Goal: Task Accomplishment & Management: Use online tool/utility

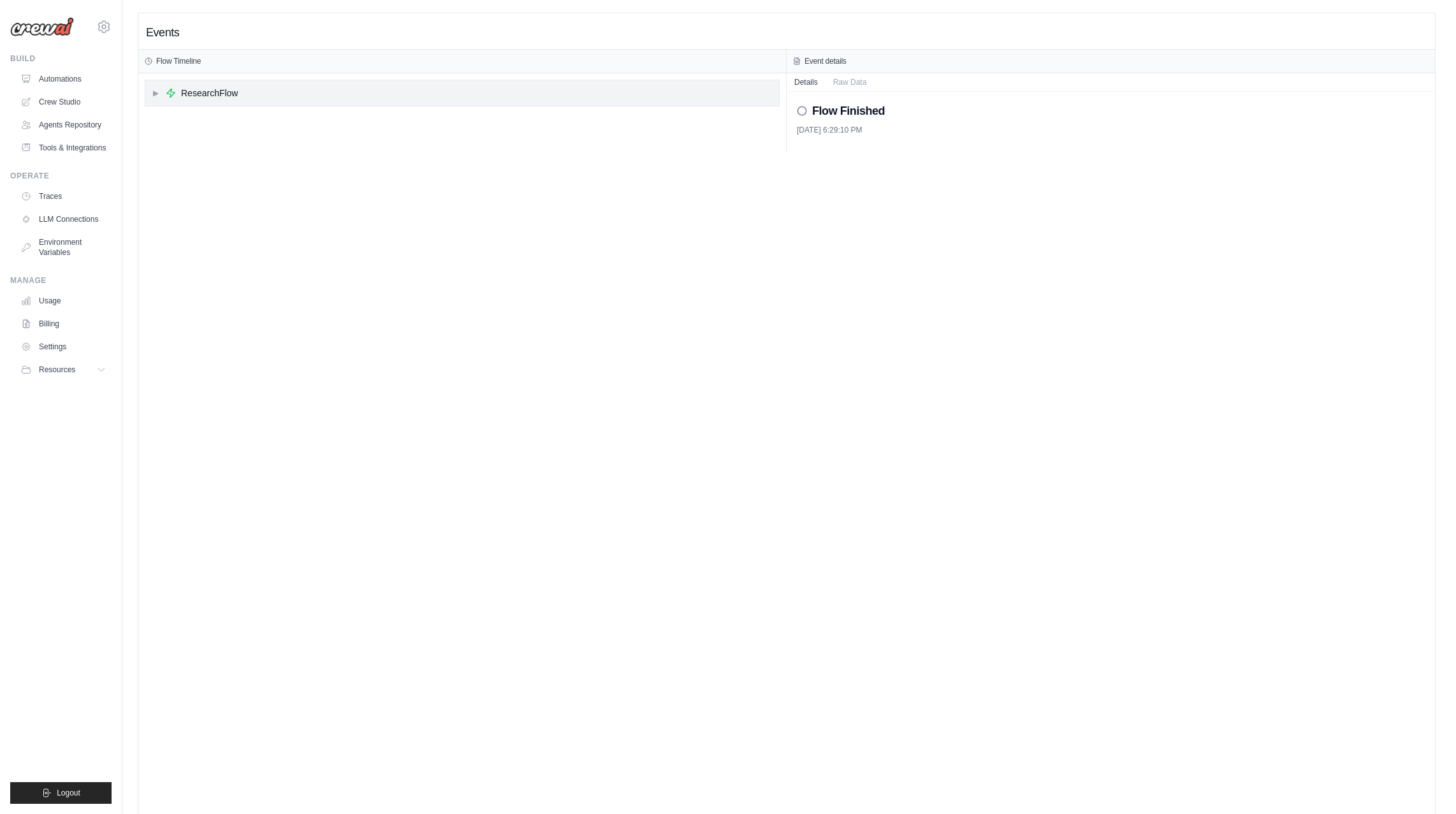
click at [423, 98] on div "▶ ResearchFlow" at bounding box center [462, 93] width 634 height 25
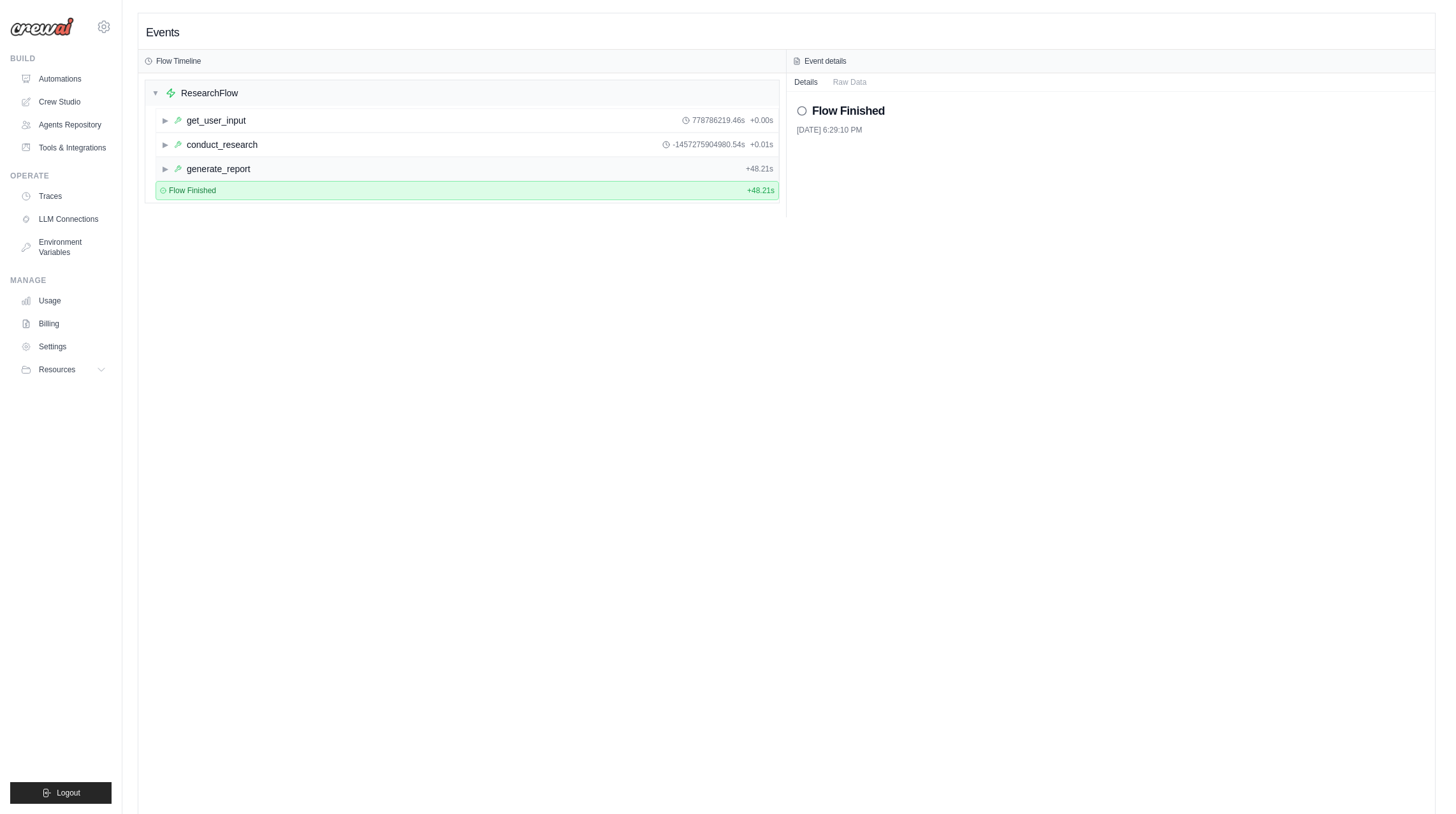
click at [320, 171] on div "▶ generate_report + 48.21s" at bounding box center [467, 168] width 622 height 23
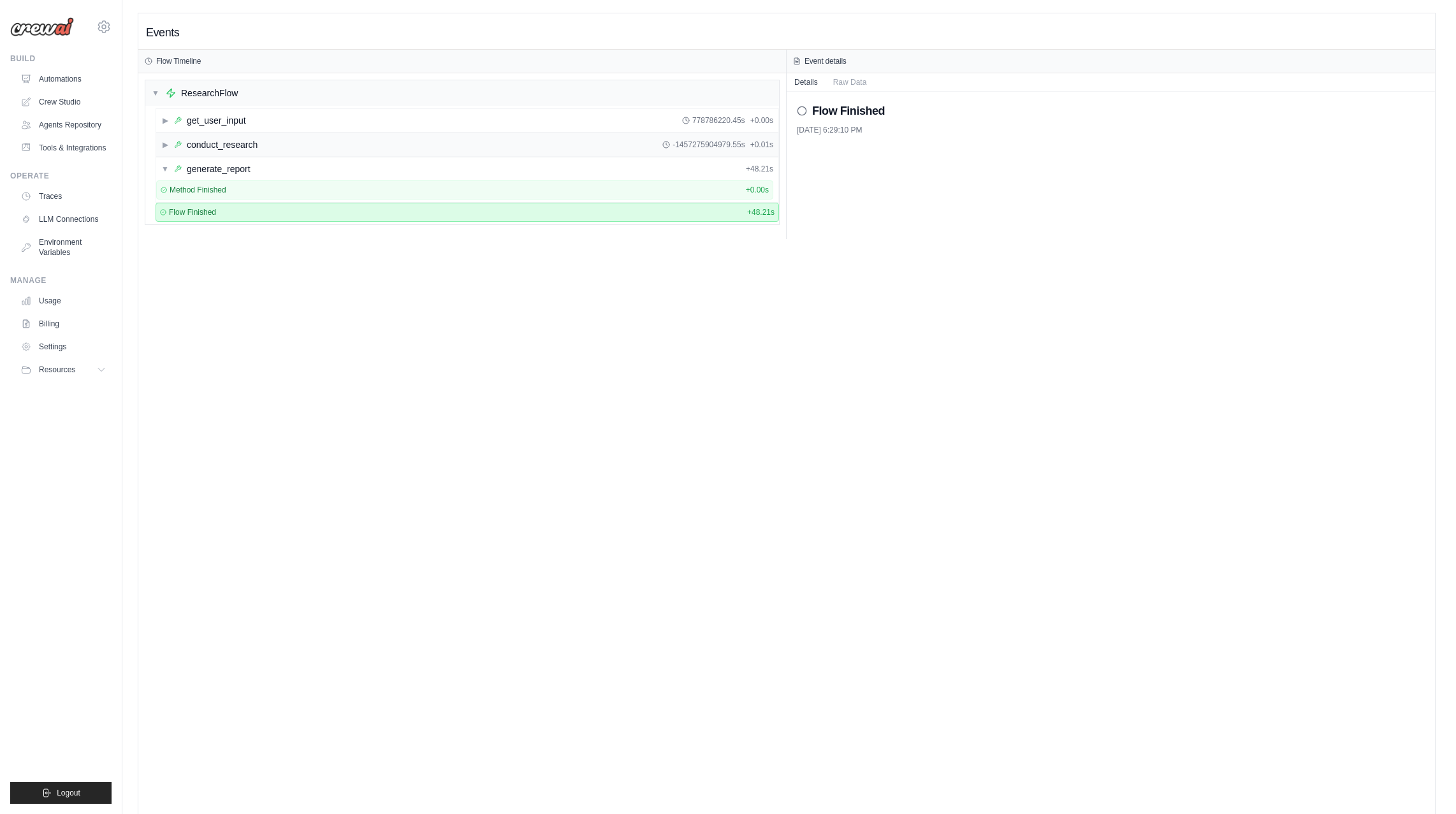
click at [319, 149] on div "▶ conduct_research -1457275904979.55s + 0.01s" at bounding box center [467, 145] width 622 height 23
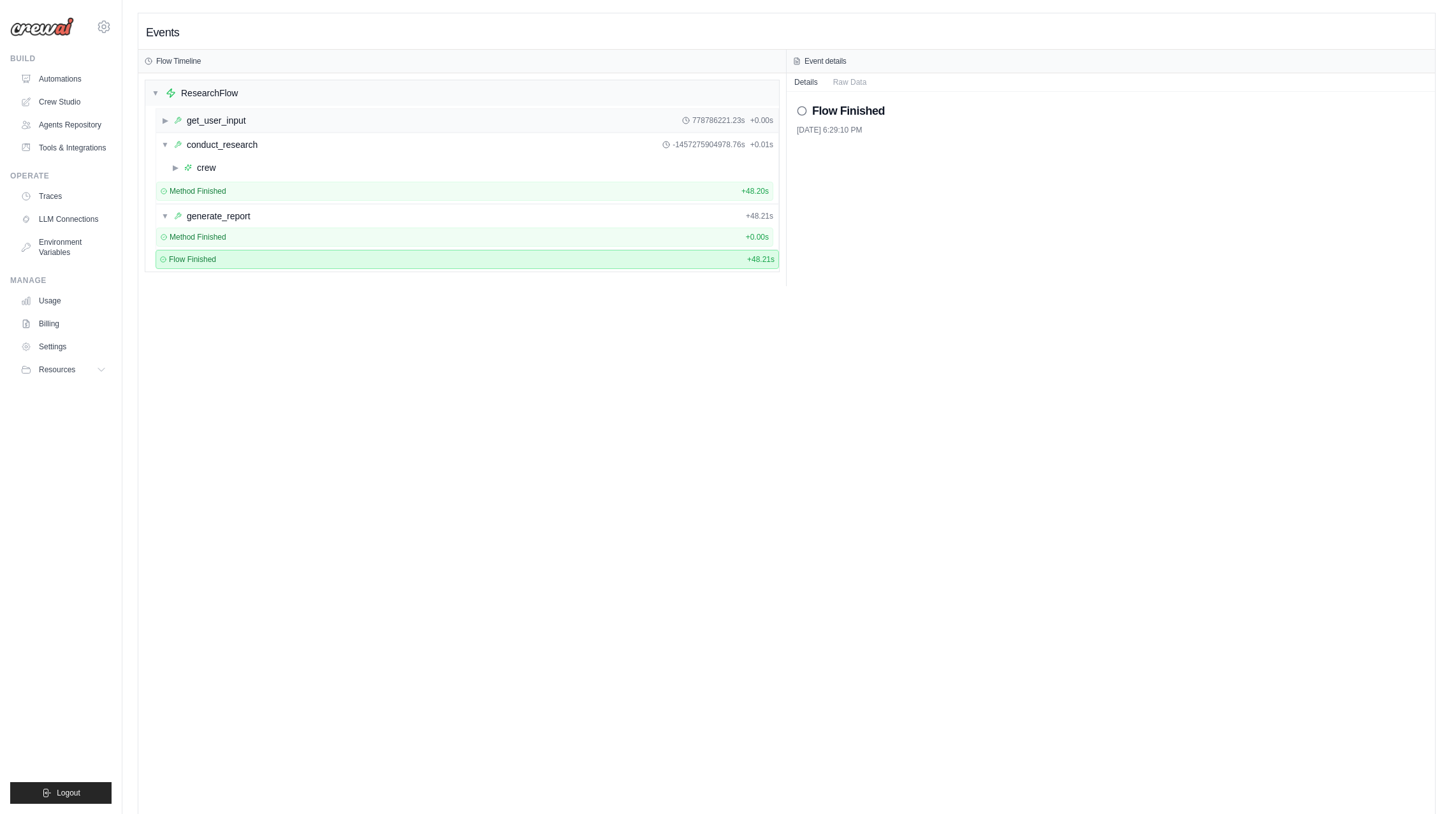
click at [319, 122] on div "▶ get_user_input 778786221.23s + 0.00s" at bounding box center [467, 120] width 622 height 23
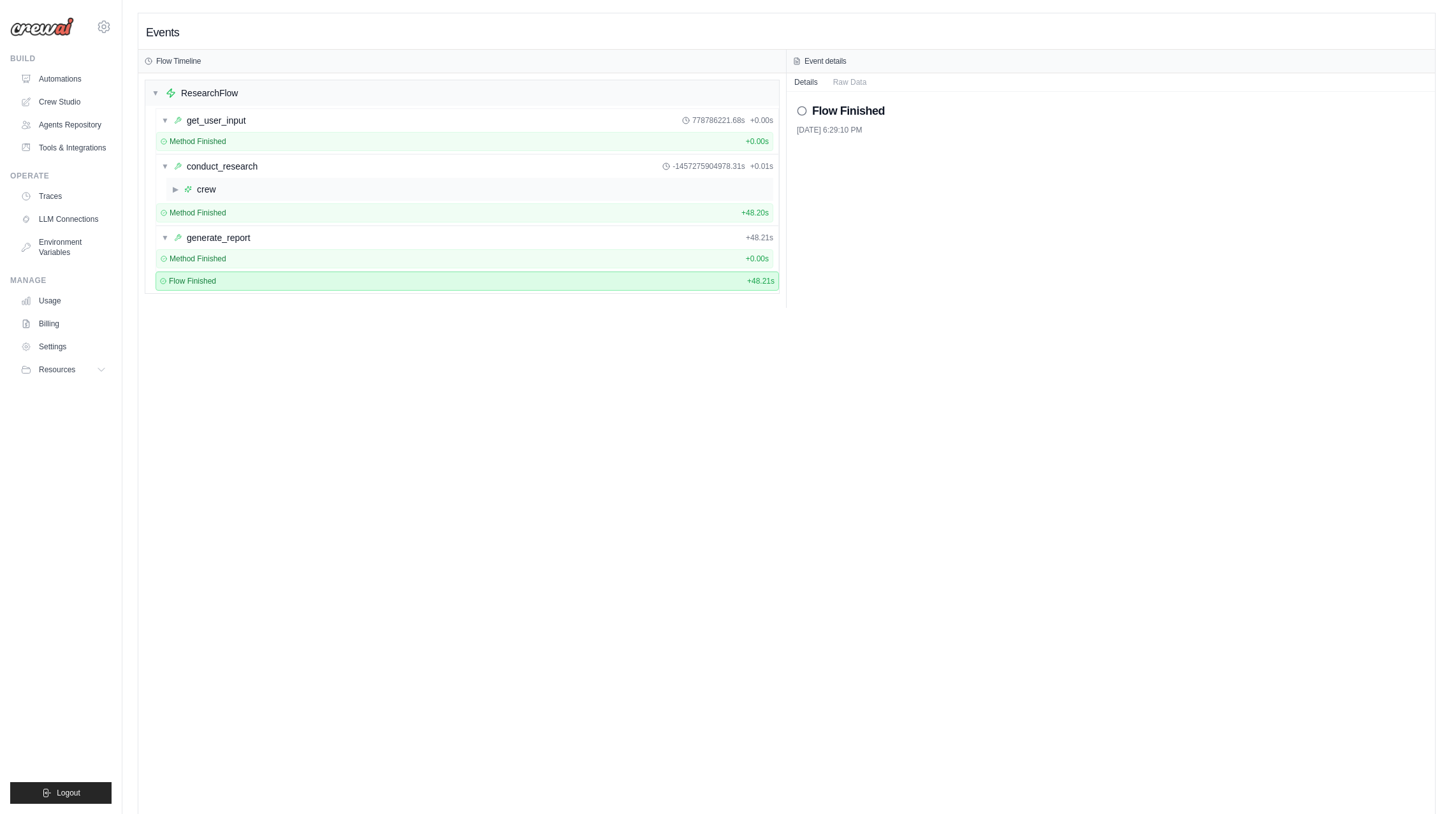
click at [290, 186] on div "▶ crew" at bounding box center [469, 189] width 607 height 23
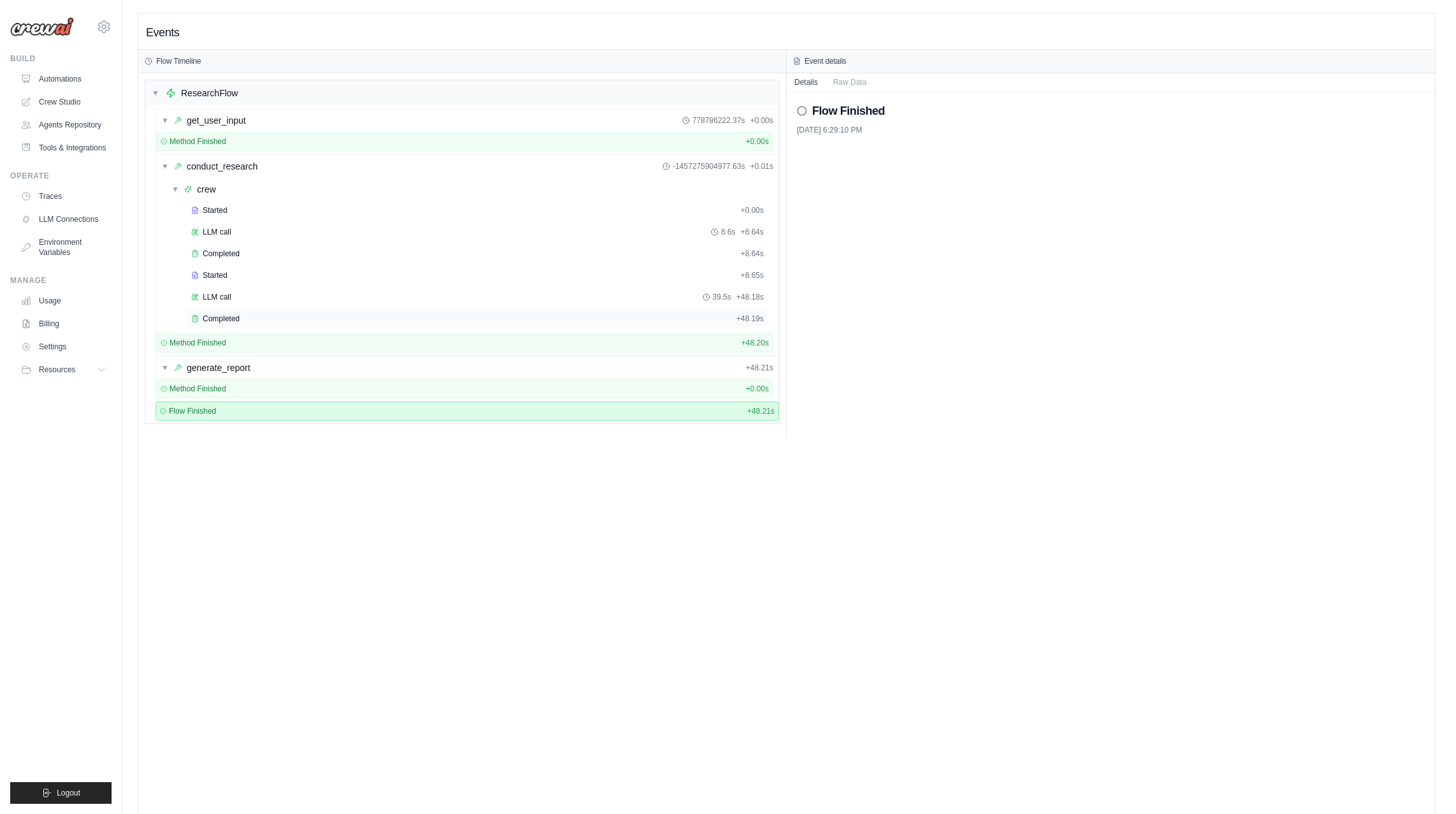
click at [275, 314] on div "Completed" at bounding box center [461, 319] width 540 height 10
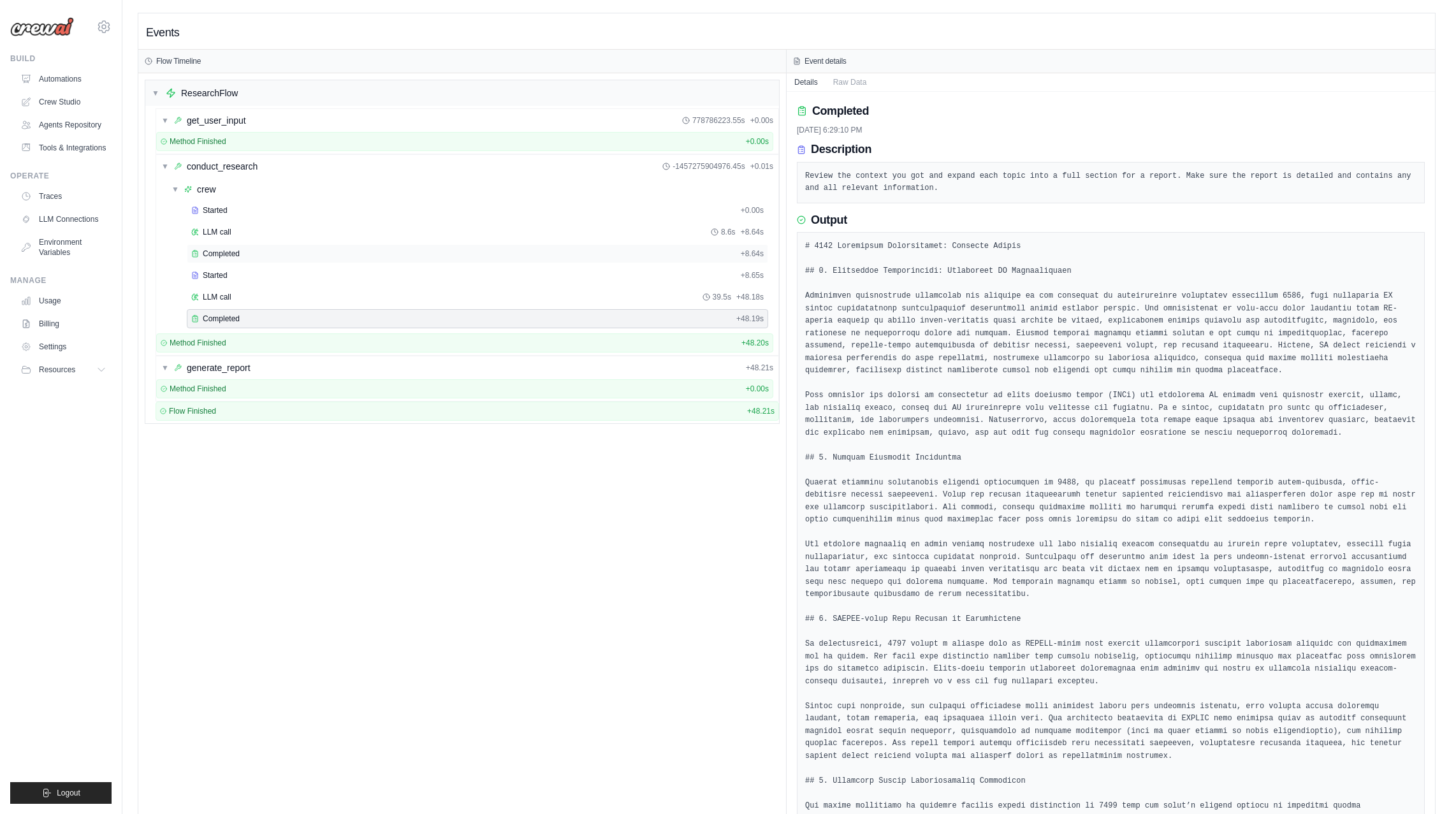
click at [264, 255] on div "Completed" at bounding box center [463, 254] width 545 height 10
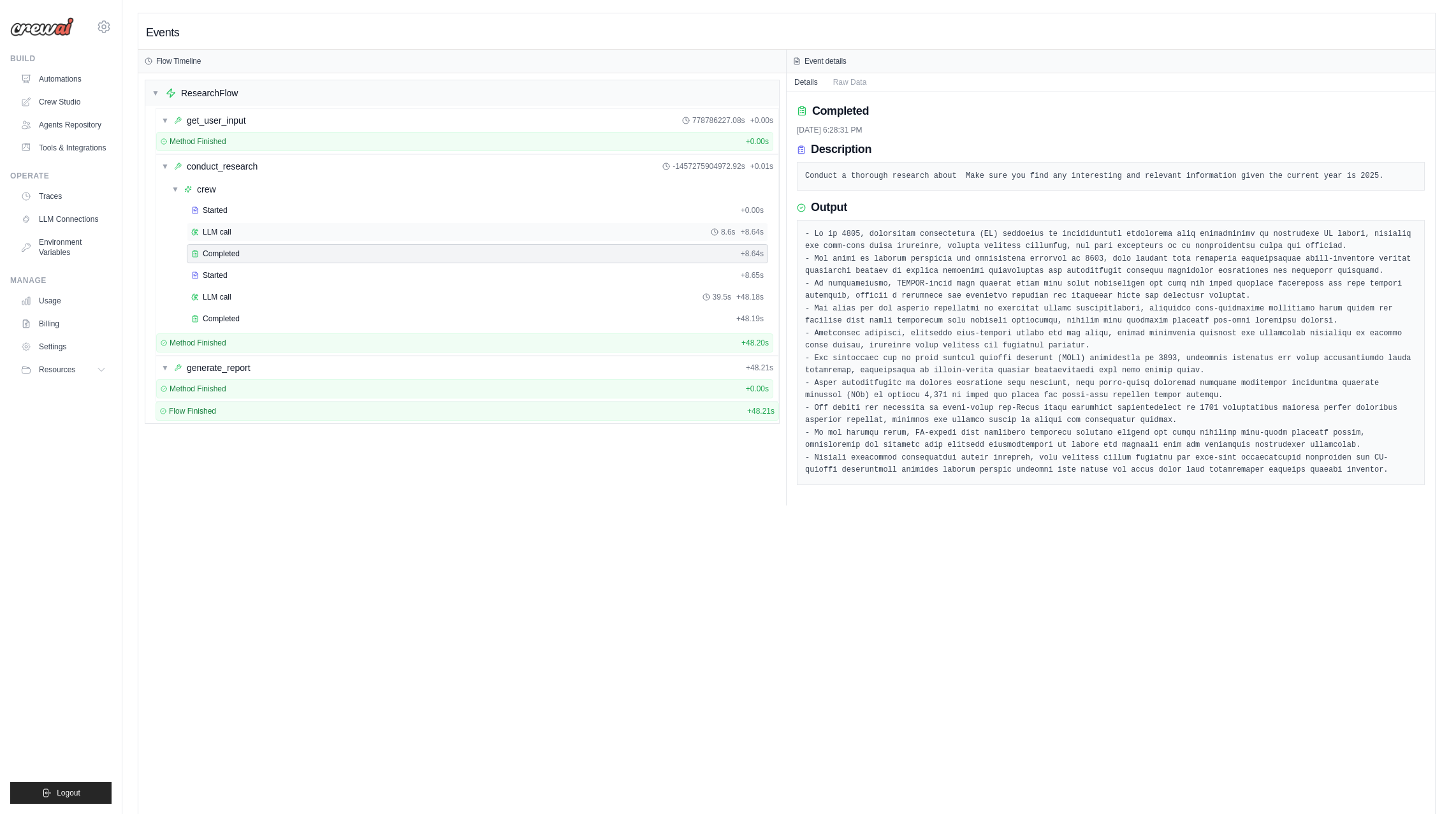
click at [307, 222] on div "LLM call 8.6s + 8.64s" at bounding box center [477, 232] width 581 height 19
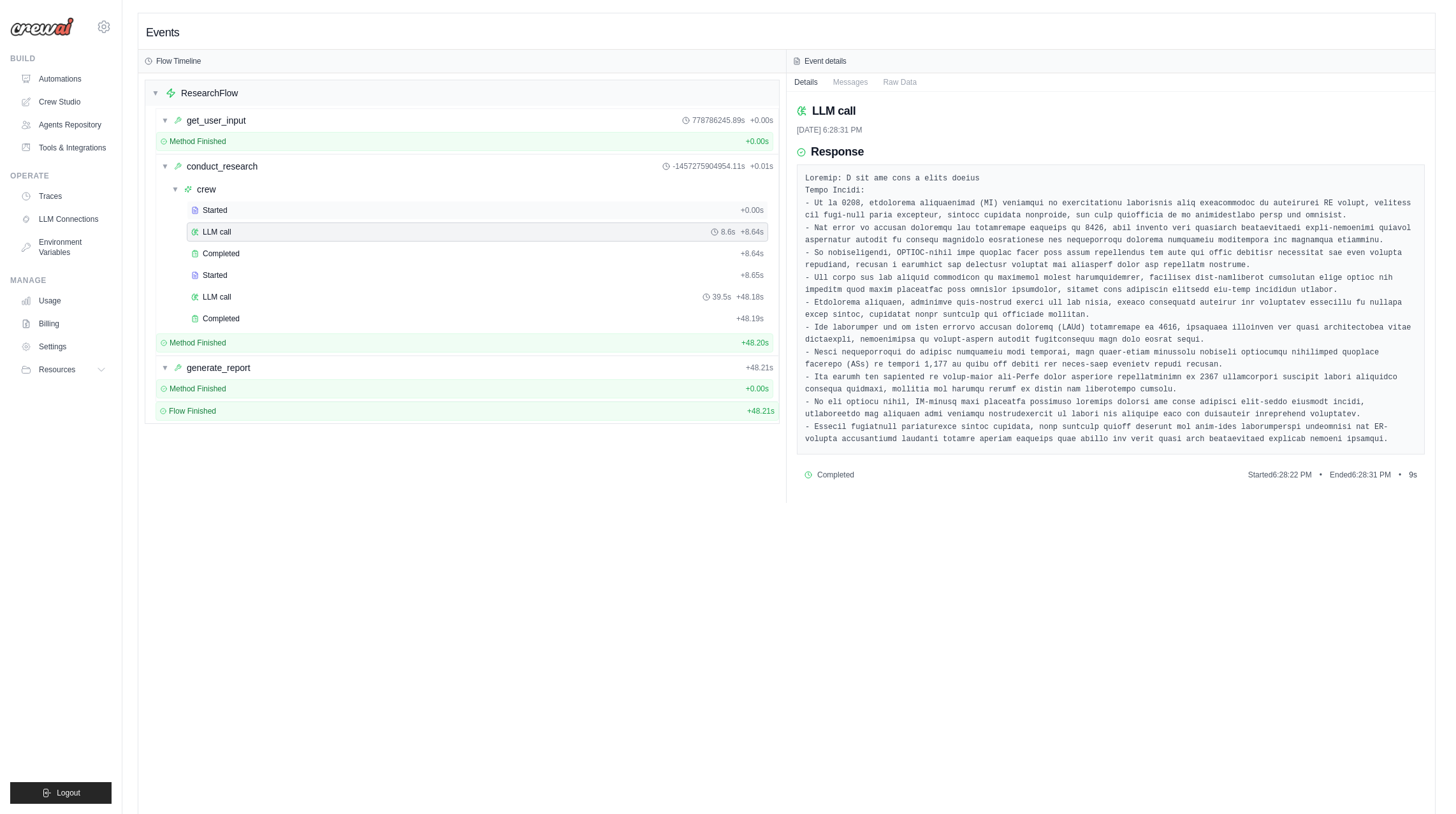
click at [310, 207] on div "Started" at bounding box center [463, 211] width 545 height 10
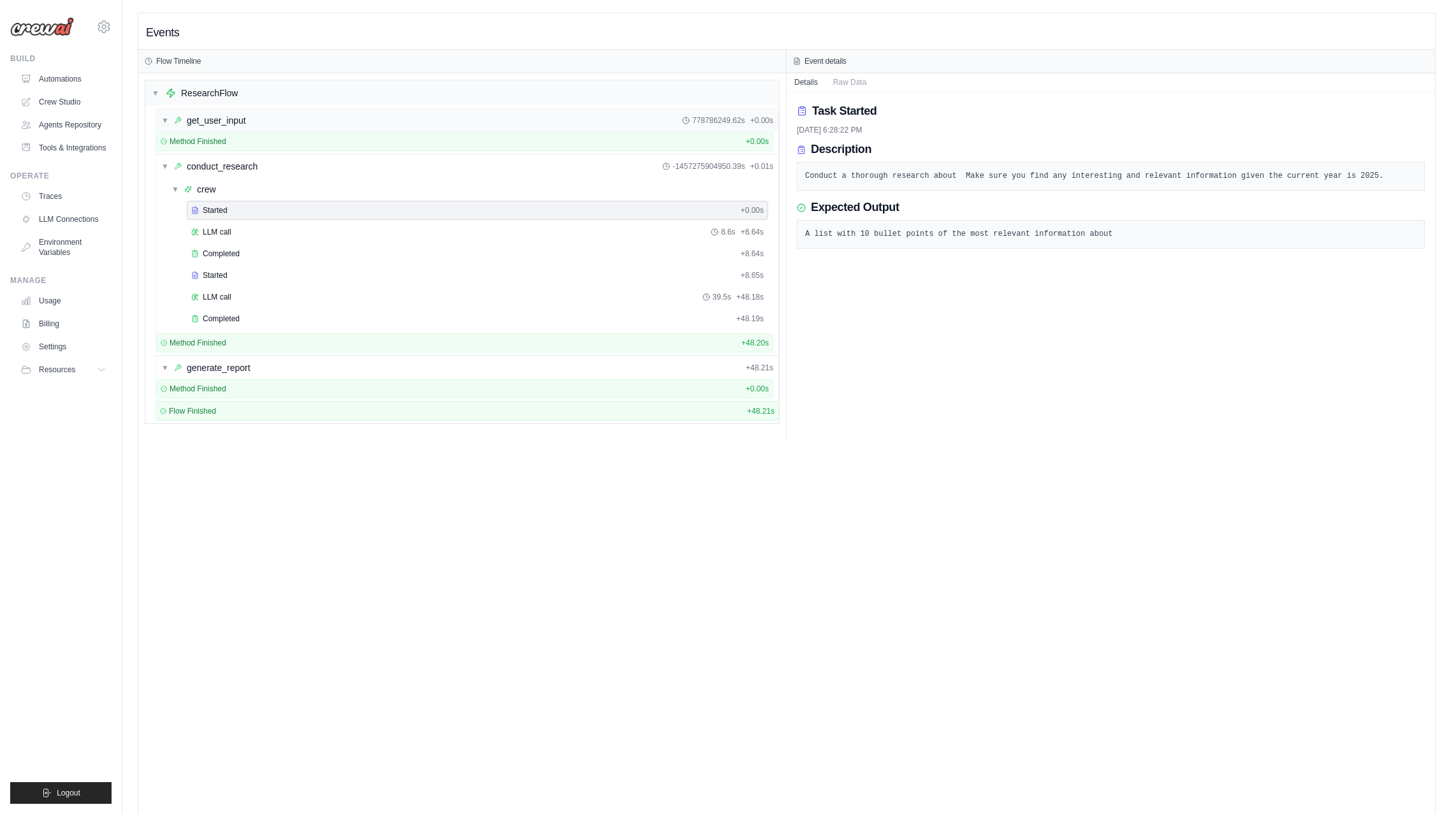
click at [236, 118] on div "get_user_input" at bounding box center [216, 120] width 59 height 13
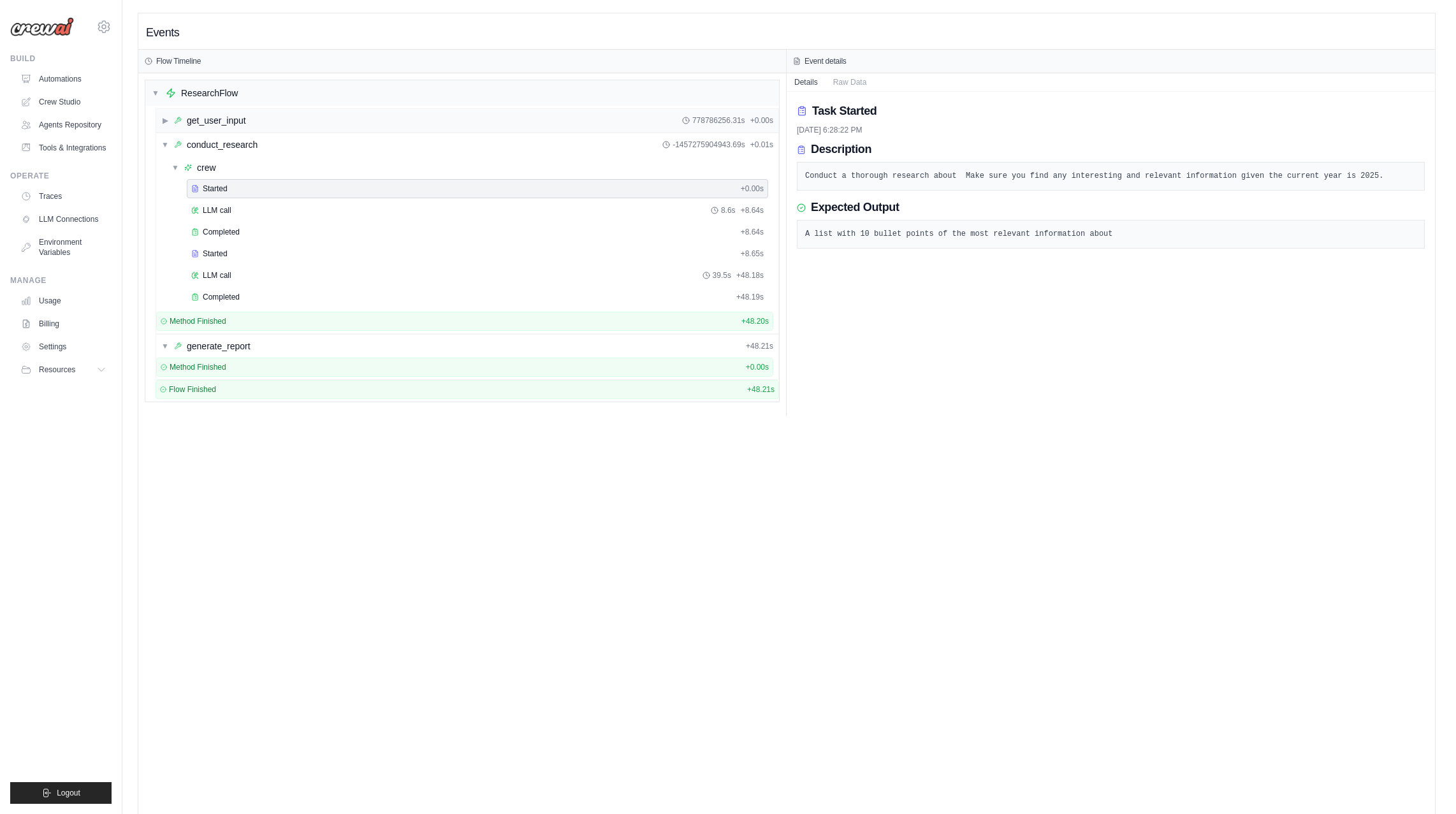
click at [238, 120] on div "get_user_input" at bounding box center [216, 120] width 59 height 13
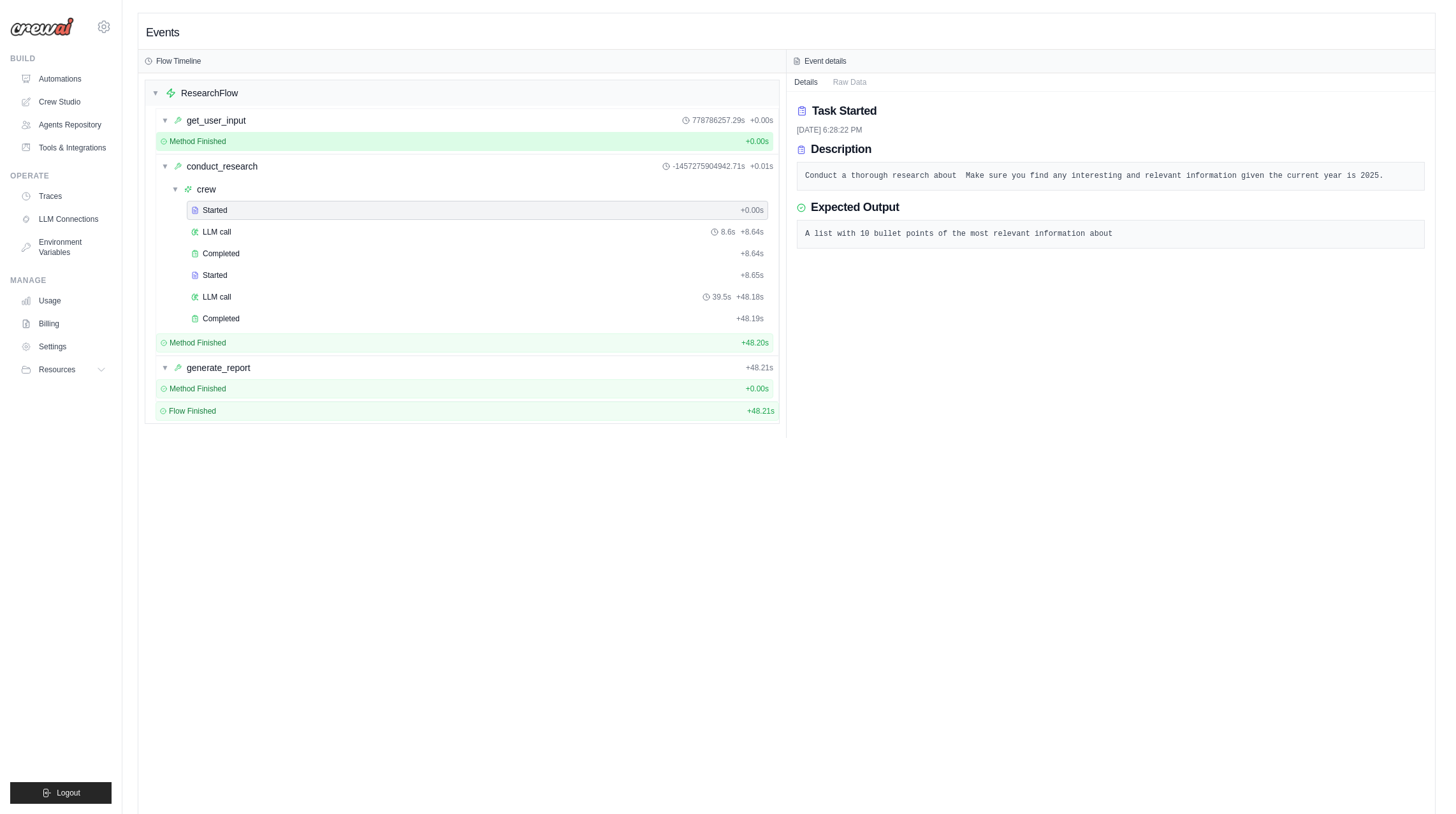
click at [238, 139] on div "Method Finished + 0.00s" at bounding box center [465, 142] width 608 height 10
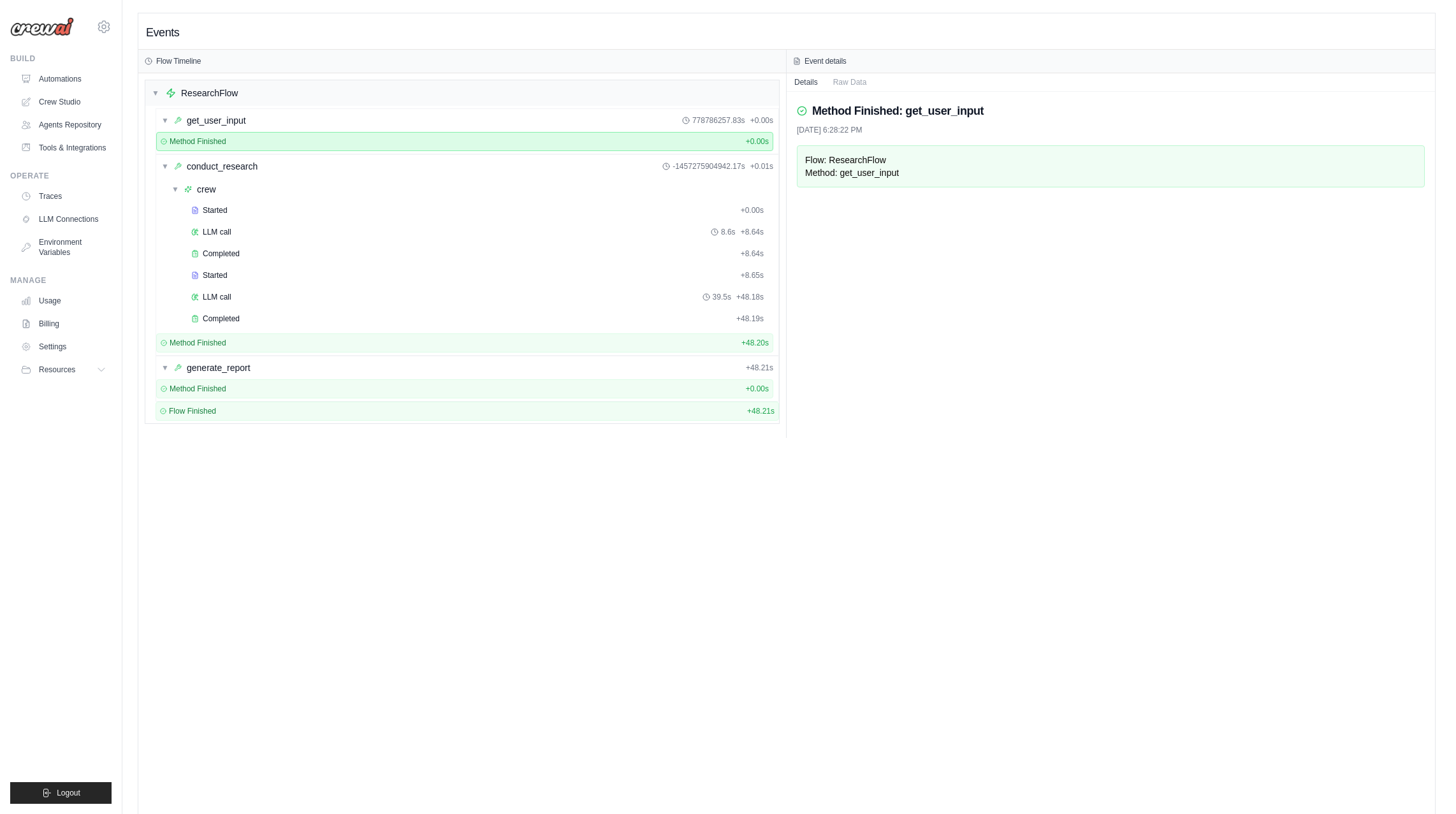
click at [238, 139] on div "Method Finished + 0.00s" at bounding box center [465, 142] width 608 height 10
click at [247, 109] on div "▼ get_user_input 778786257.83s + 0.00s" at bounding box center [467, 120] width 622 height 23
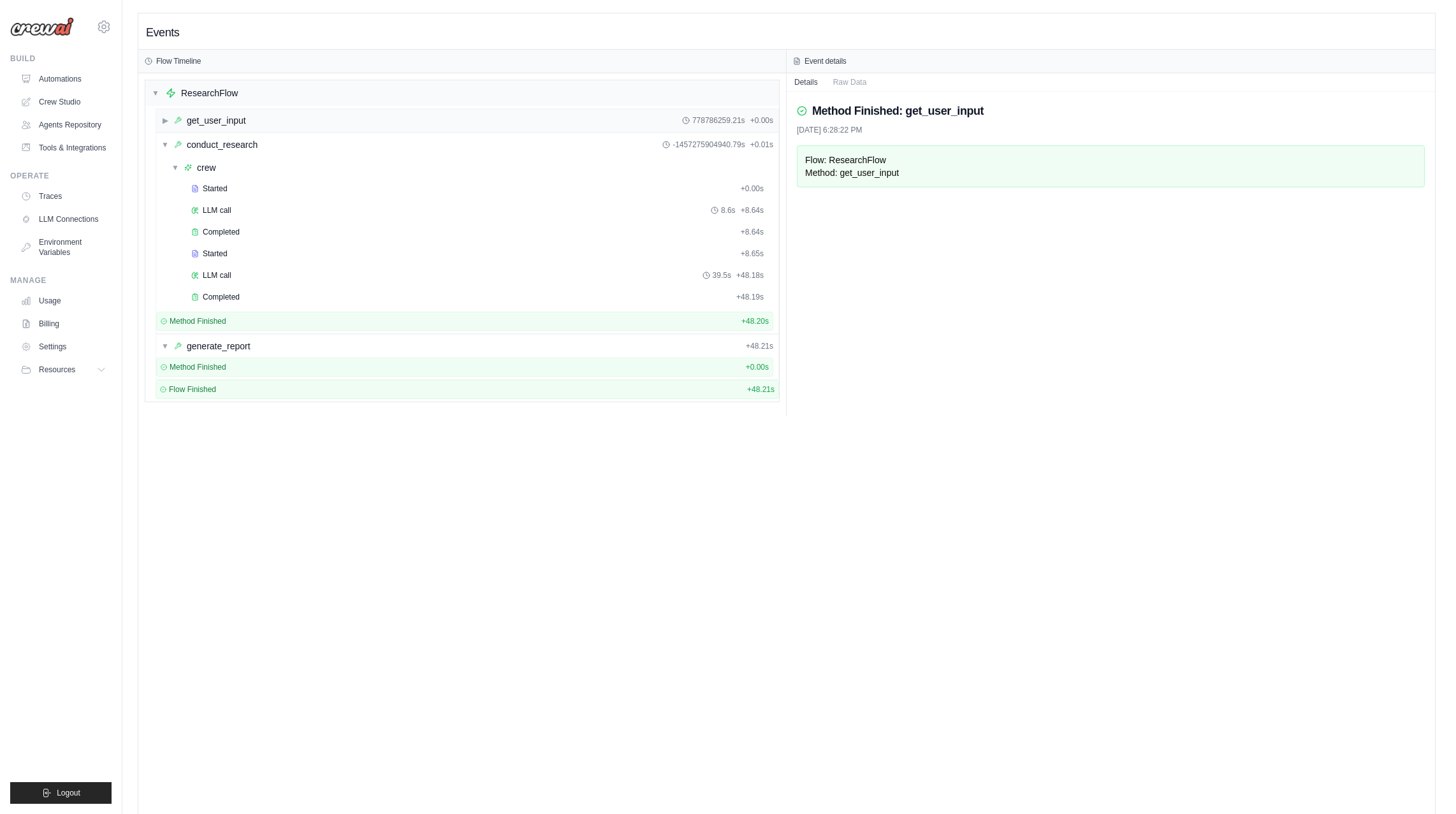
click at [248, 115] on div "▶ get_user_input 778786259.21s + 0.00s" at bounding box center [467, 120] width 622 height 23
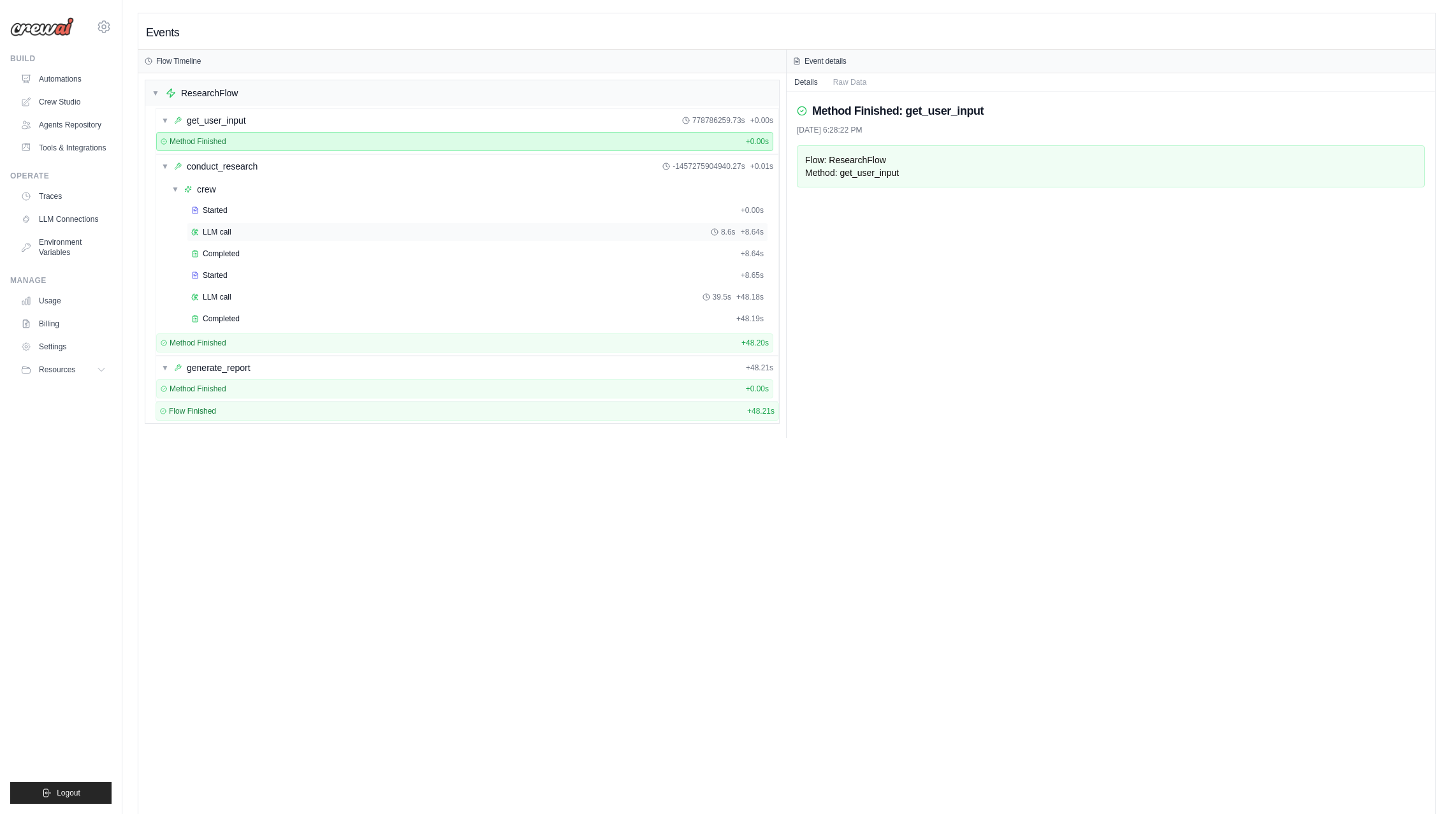
click at [513, 231] on div "LLM call 8.6s + 8.64s" at bounding box center [477, 232] width 572 height 10
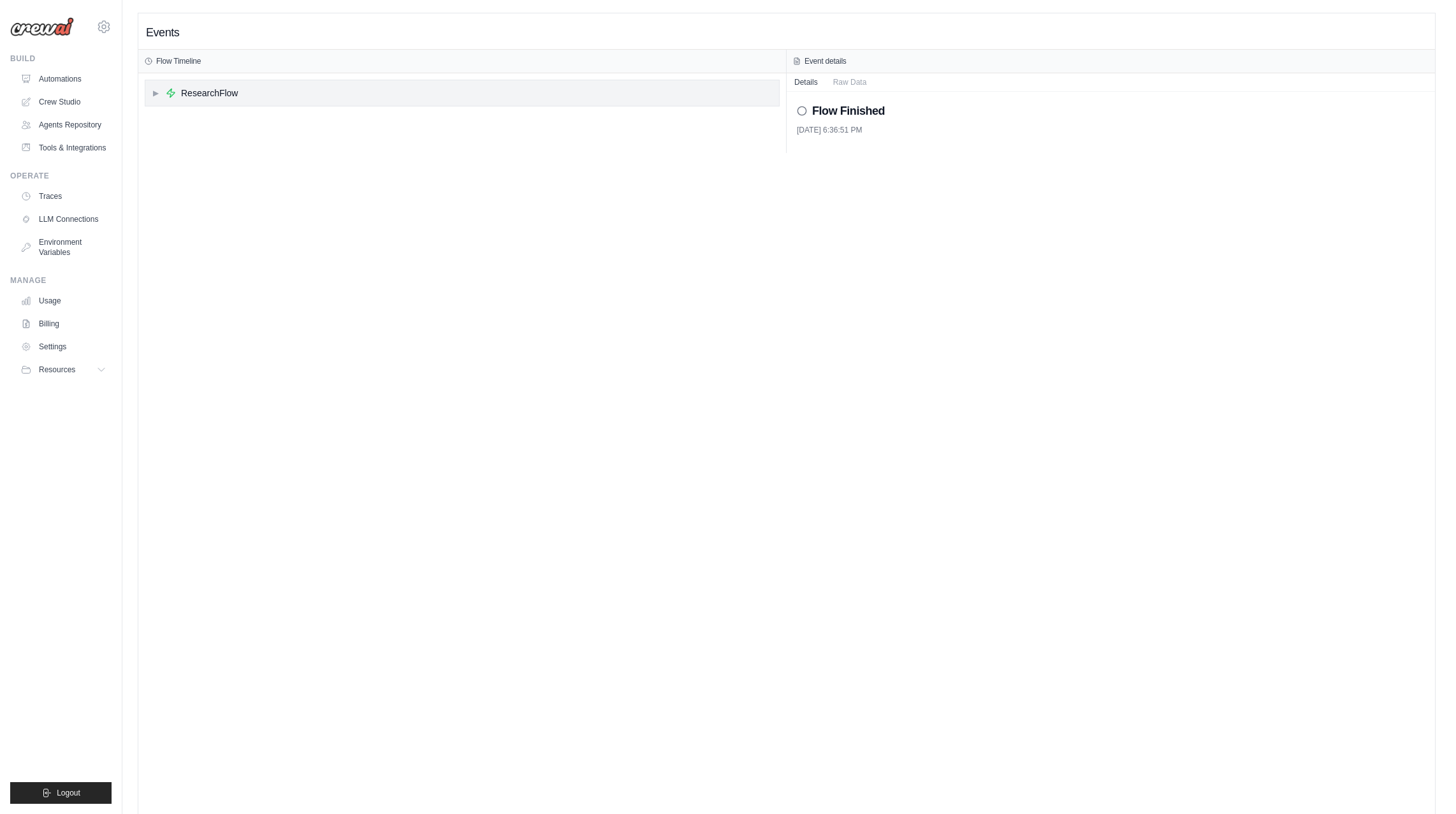
click at [346, 104] on div "▶ ResearchFlow" at bounding box center [462, 93] width 634 height 25
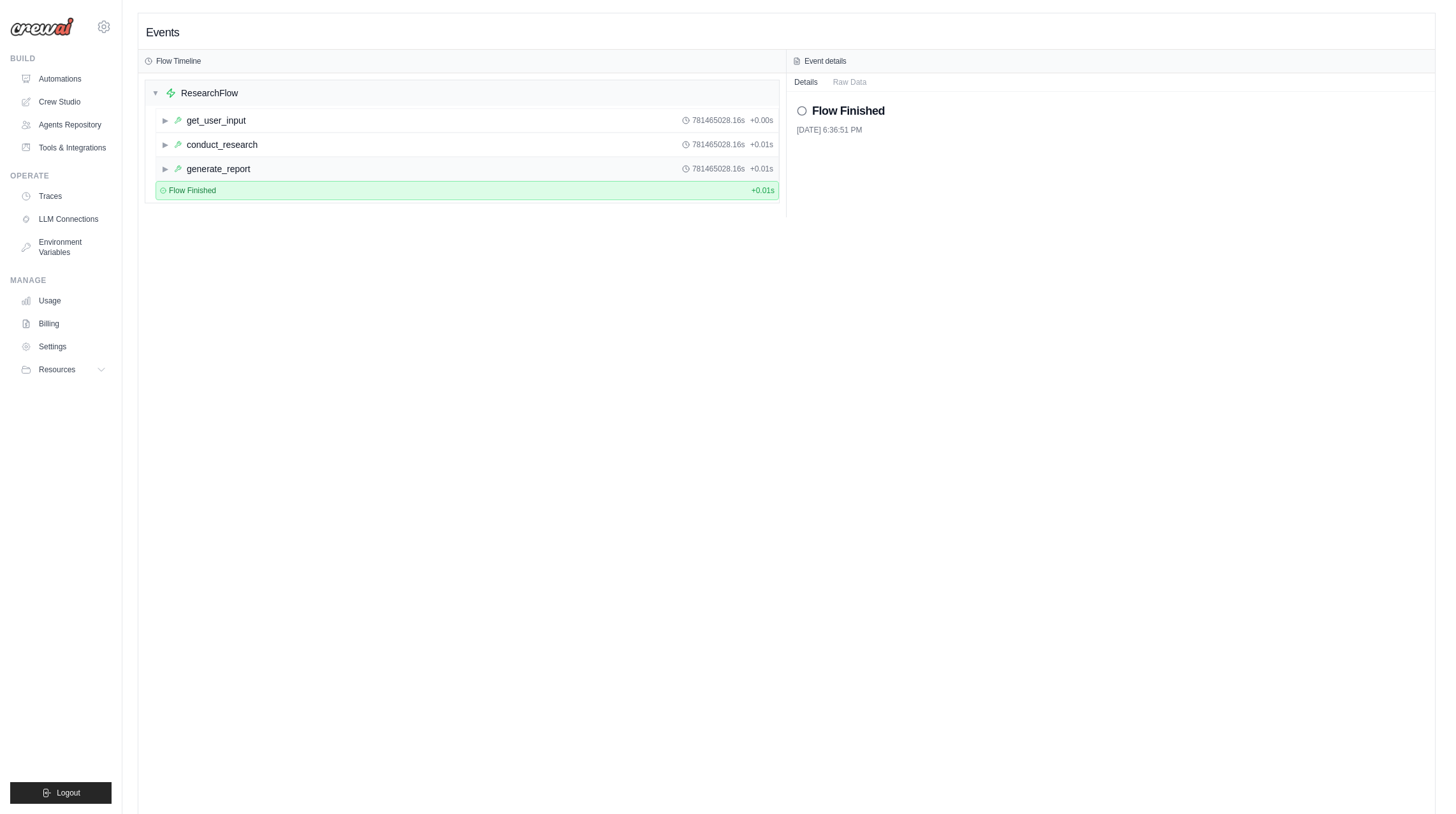
click at [292, 172] on div "▶ generate_report 781465028.16s + 0.01s" at bounding box center [467, 168] width 622 height 23
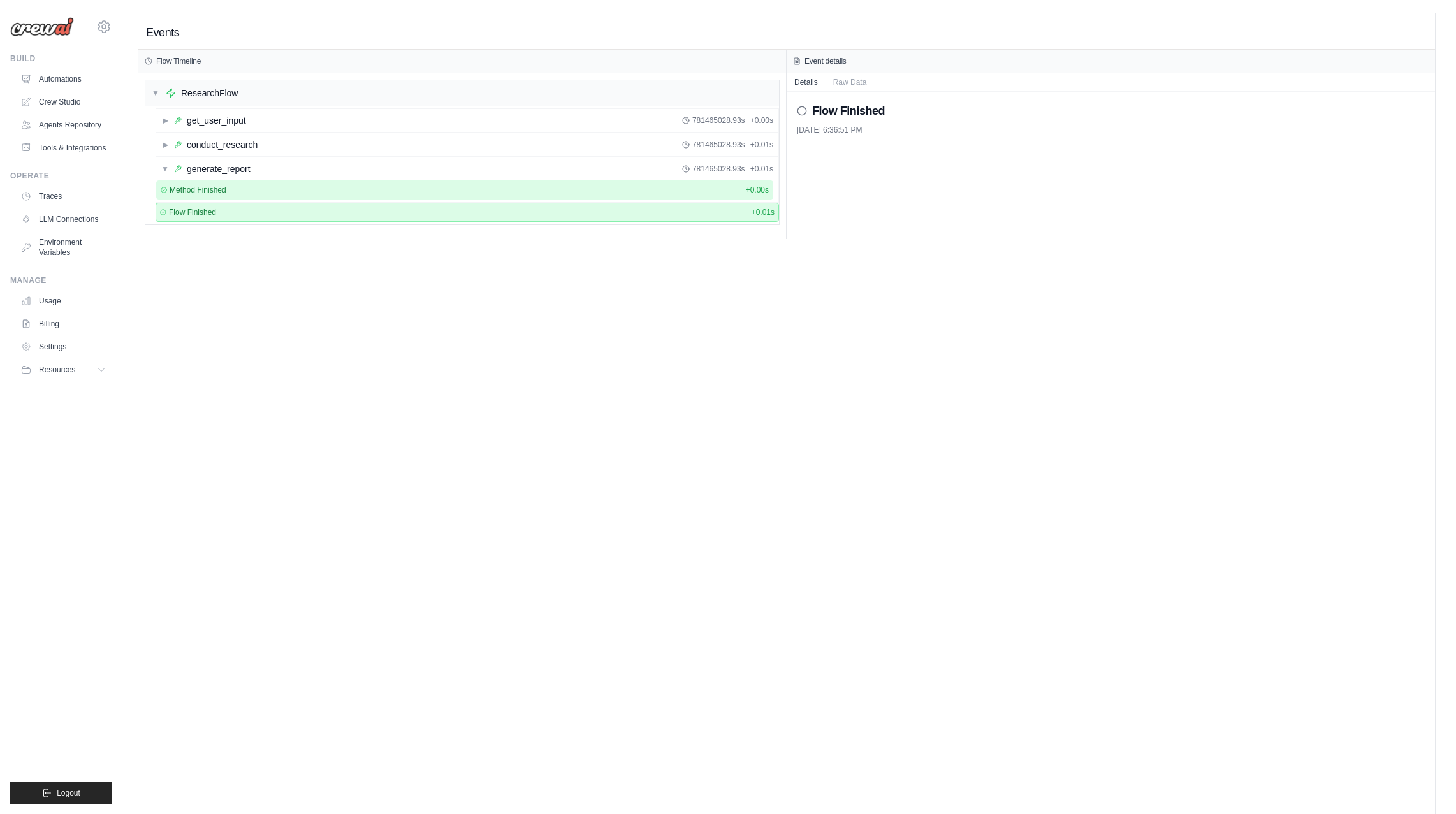
click at [268, 186] on div "Method Finished + 0.00s" at bounding box center [465, 190] width 608 height 10
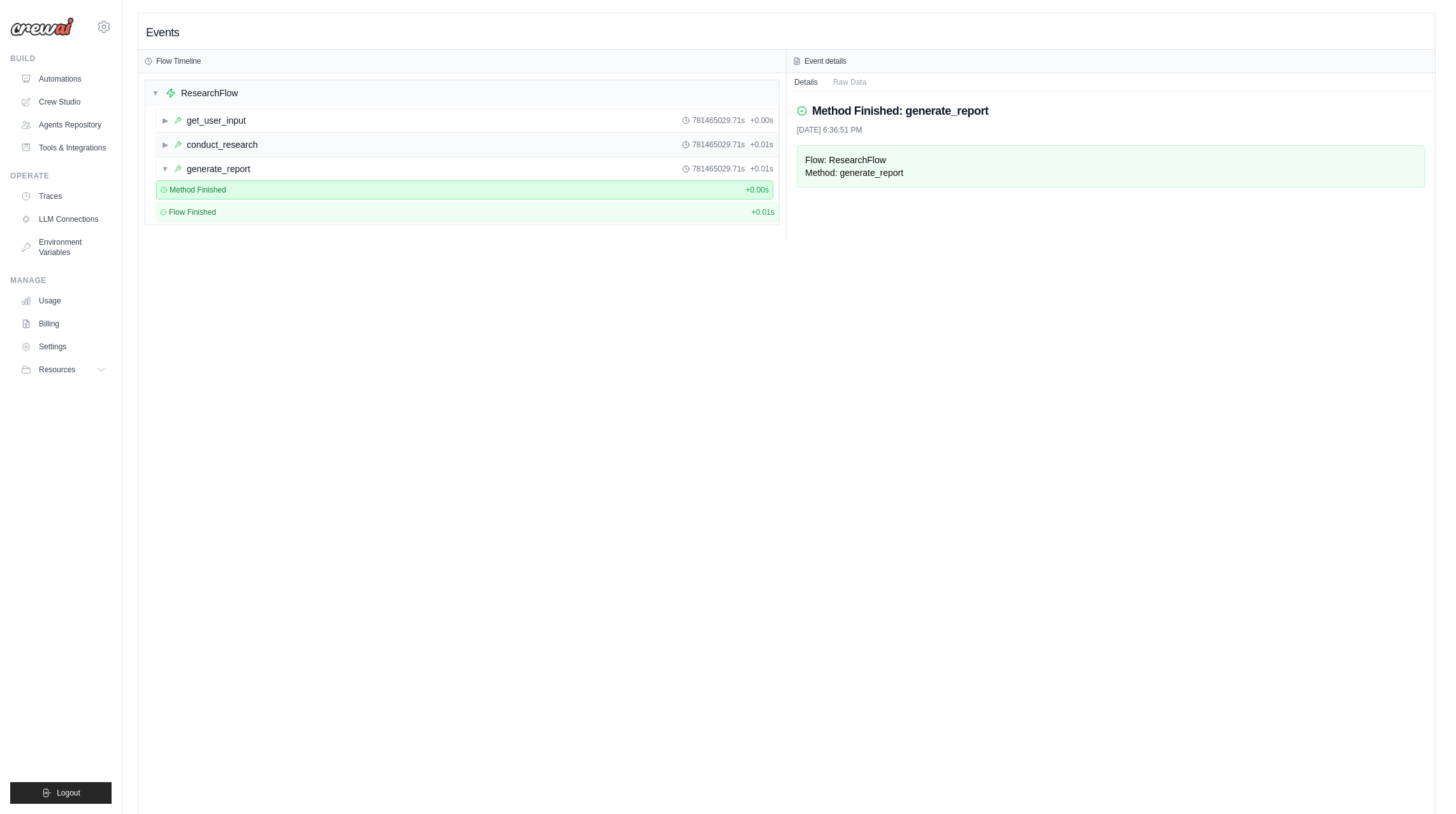
click at [271, 139] on div "▶ conduct_research 781465029.71s + 0.01s" at bounding box center [467, 145] width 622 height 23
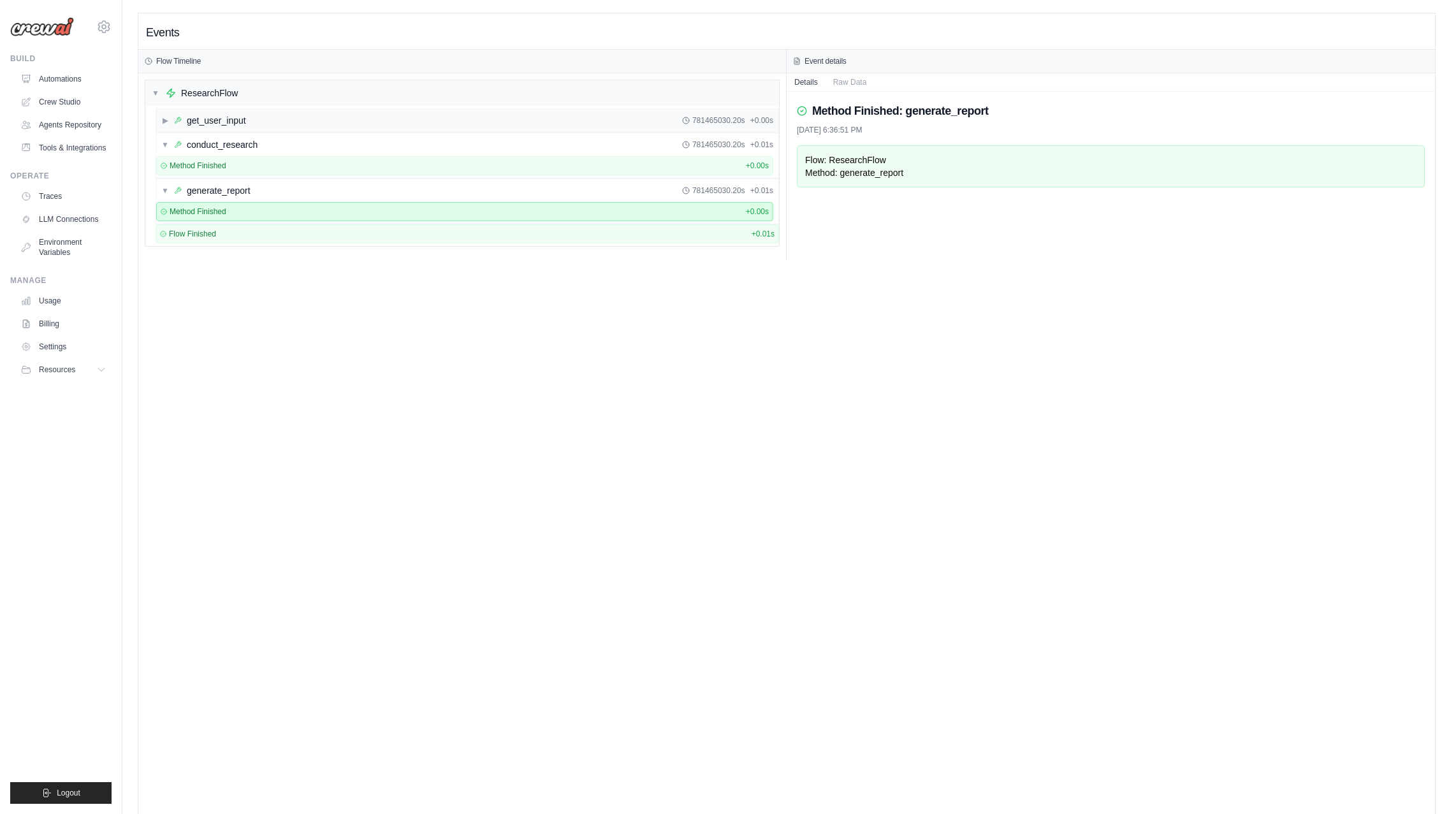
click at [276, 119] on div "▶ get_user_input 781465030.20s + 0.00s" at bounding box center [467, 120] width 622 height 23
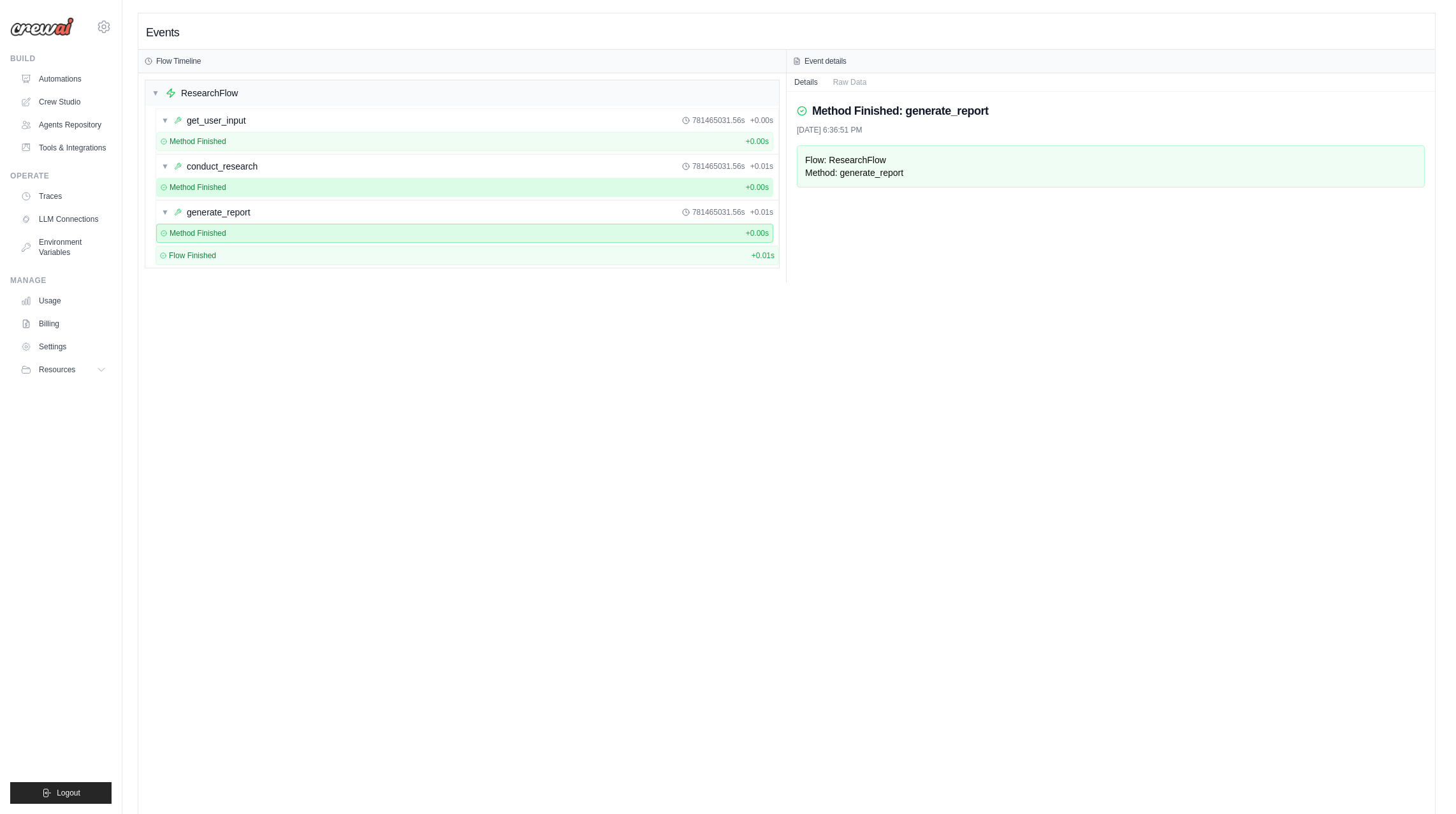
click at [245, 185] on div "Method Finished + 0.00s" at bounding box center [465, 188] width 608 height 10
click at [246, 113] on div "▼ get_user_input 781465032.54s + 0.00s" at bounding box center [467, 120] width 622 height 23
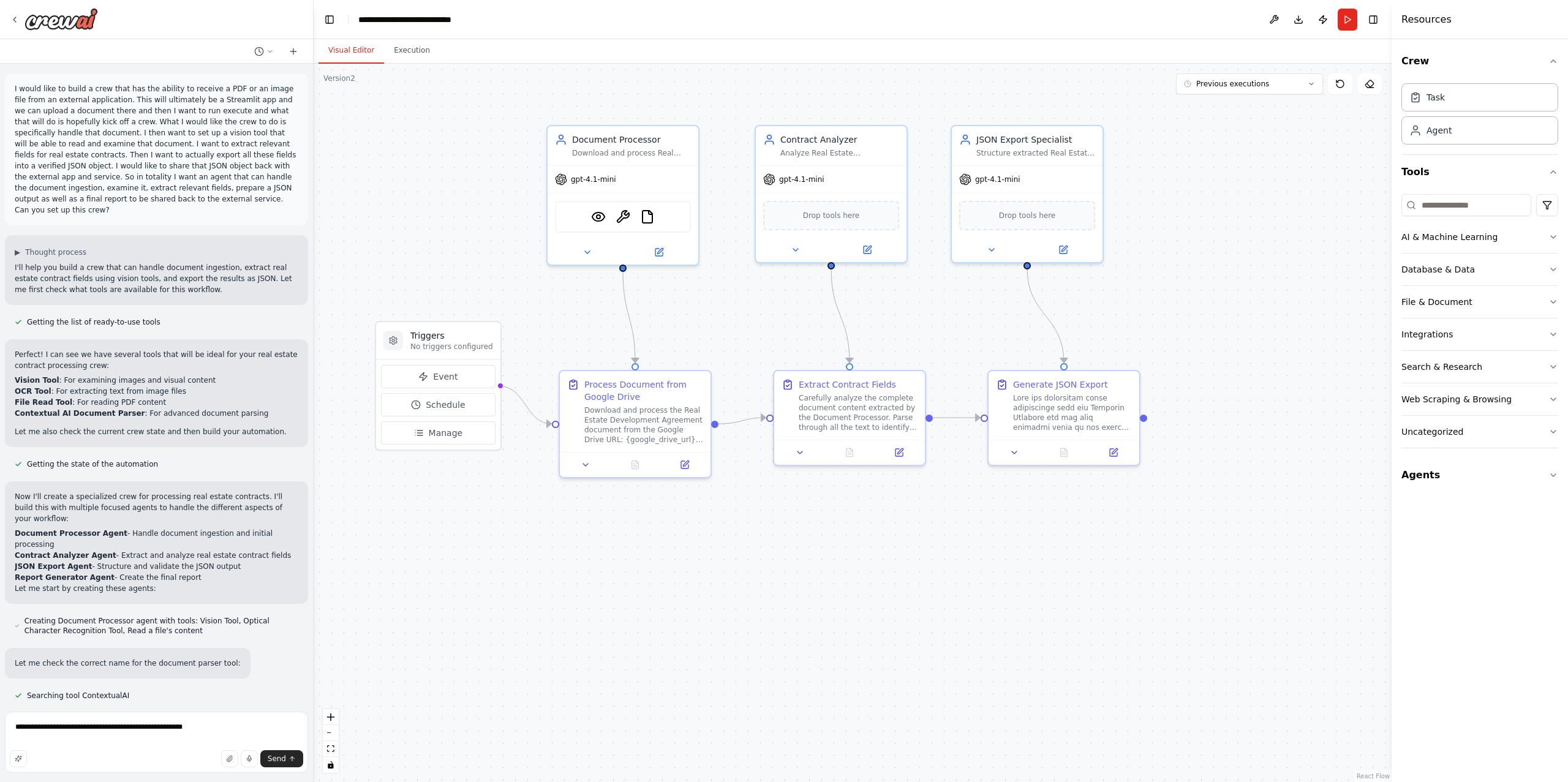
scroll to position [5789, 0]
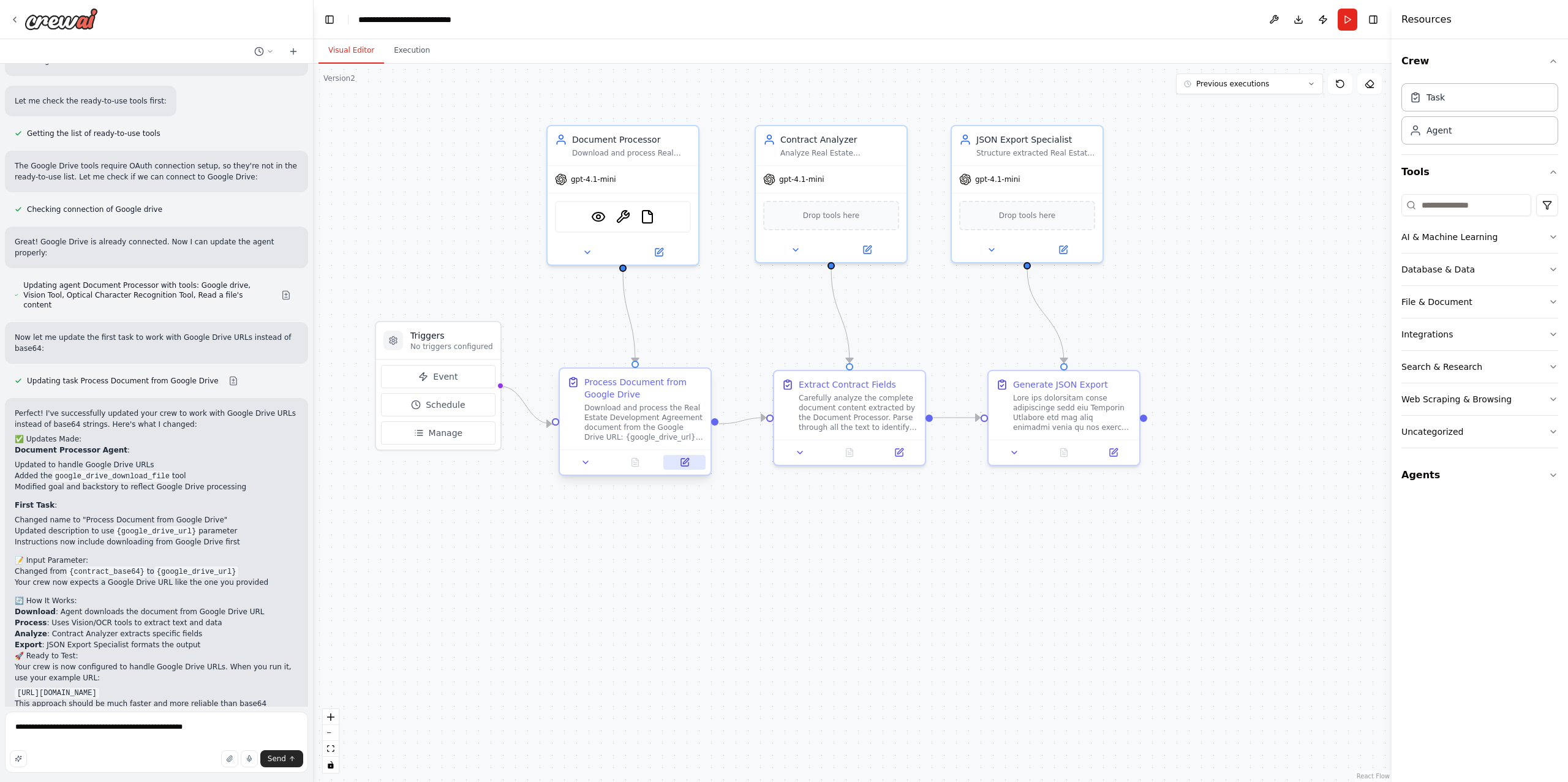
click at [685, 466] on icon at bounding box center [684, 462] width 7 height 7
click at [662, 255] on button at bounding box center [658, 250] width 69 height 15
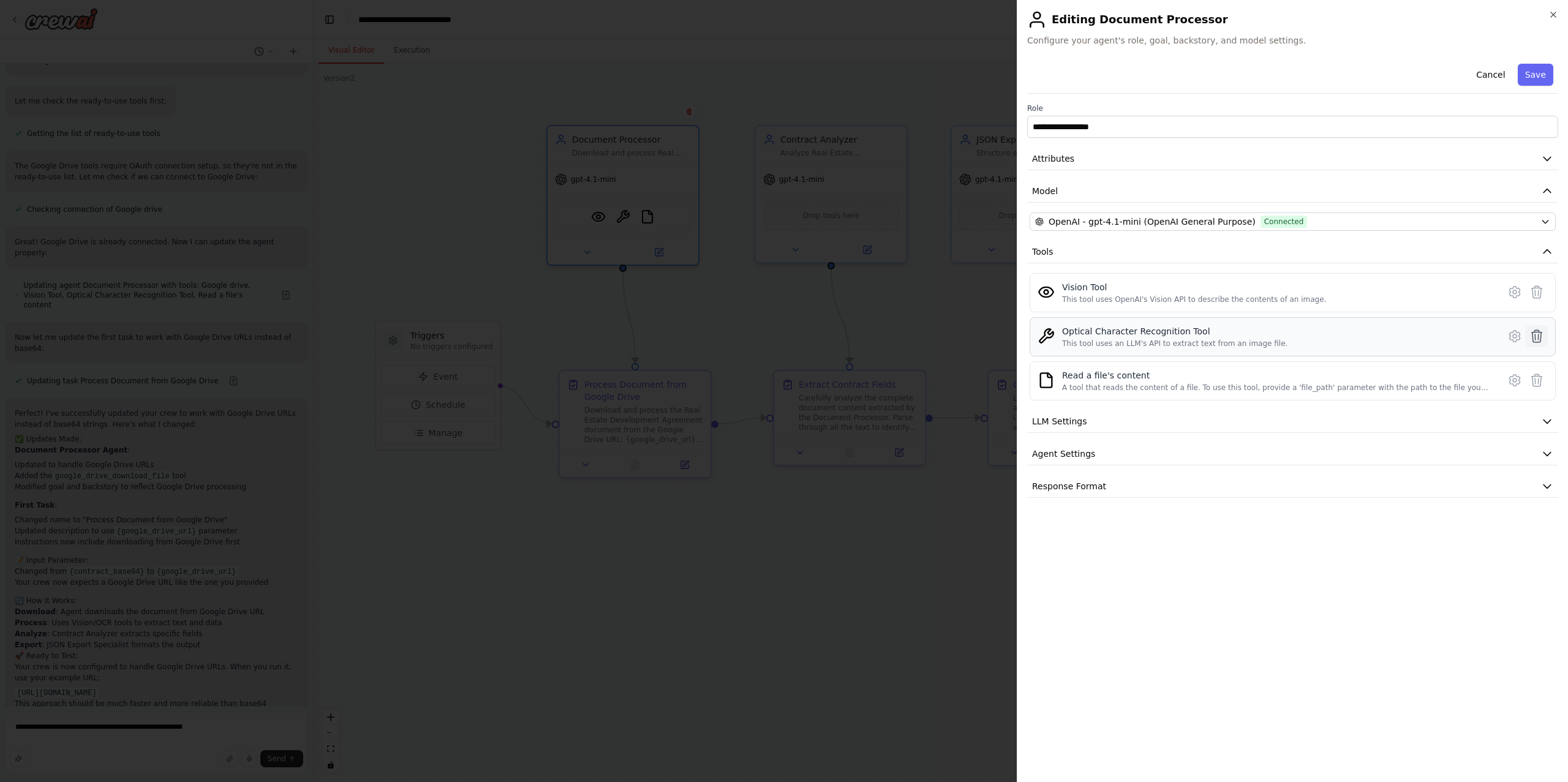
click at [1535, 341] on icon at bounding box center [1537, 336] width 11 height 12
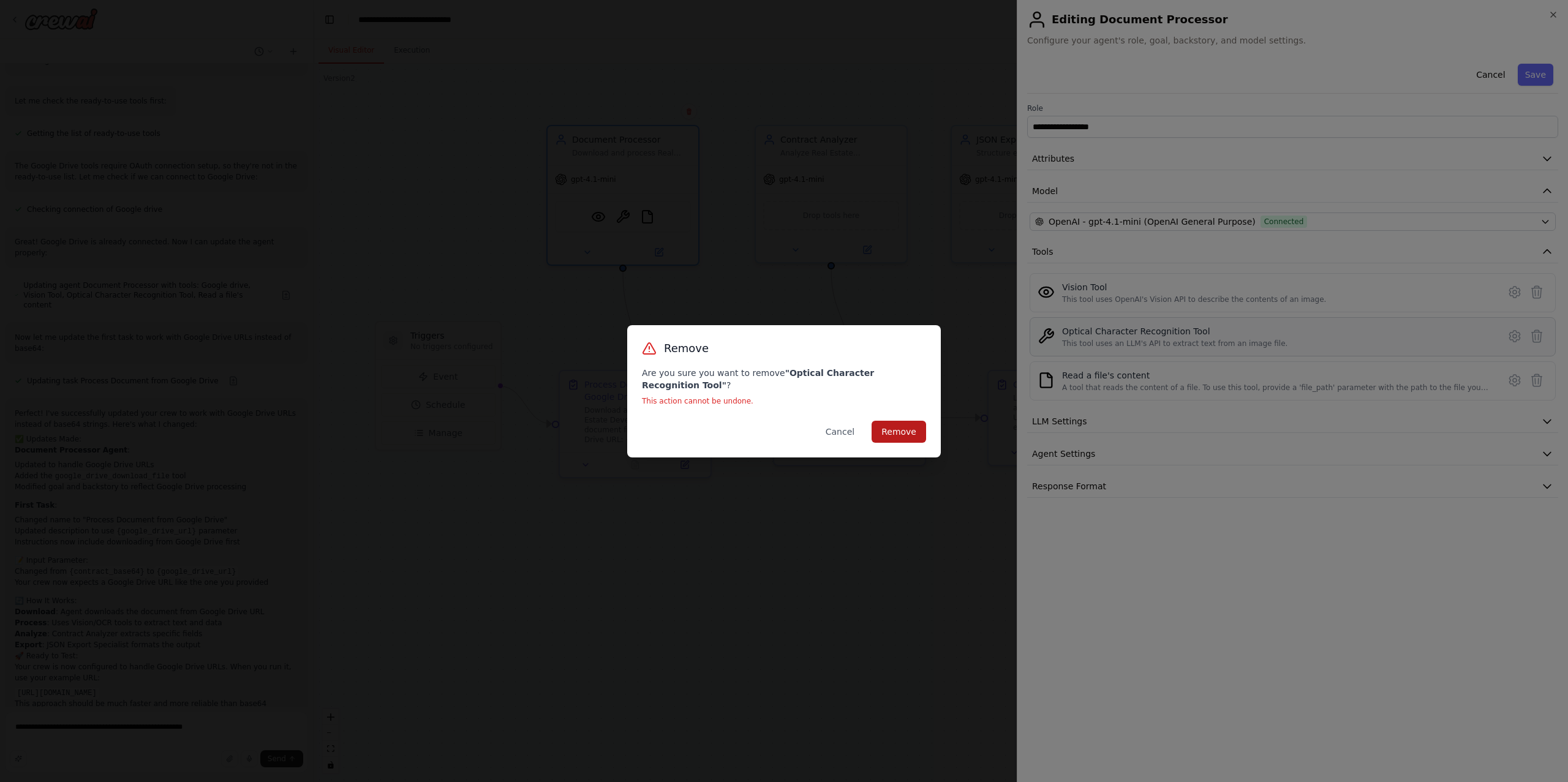
click at [877, 434] on button "Remove" at bounding box center [899, 432] width 55 height 22
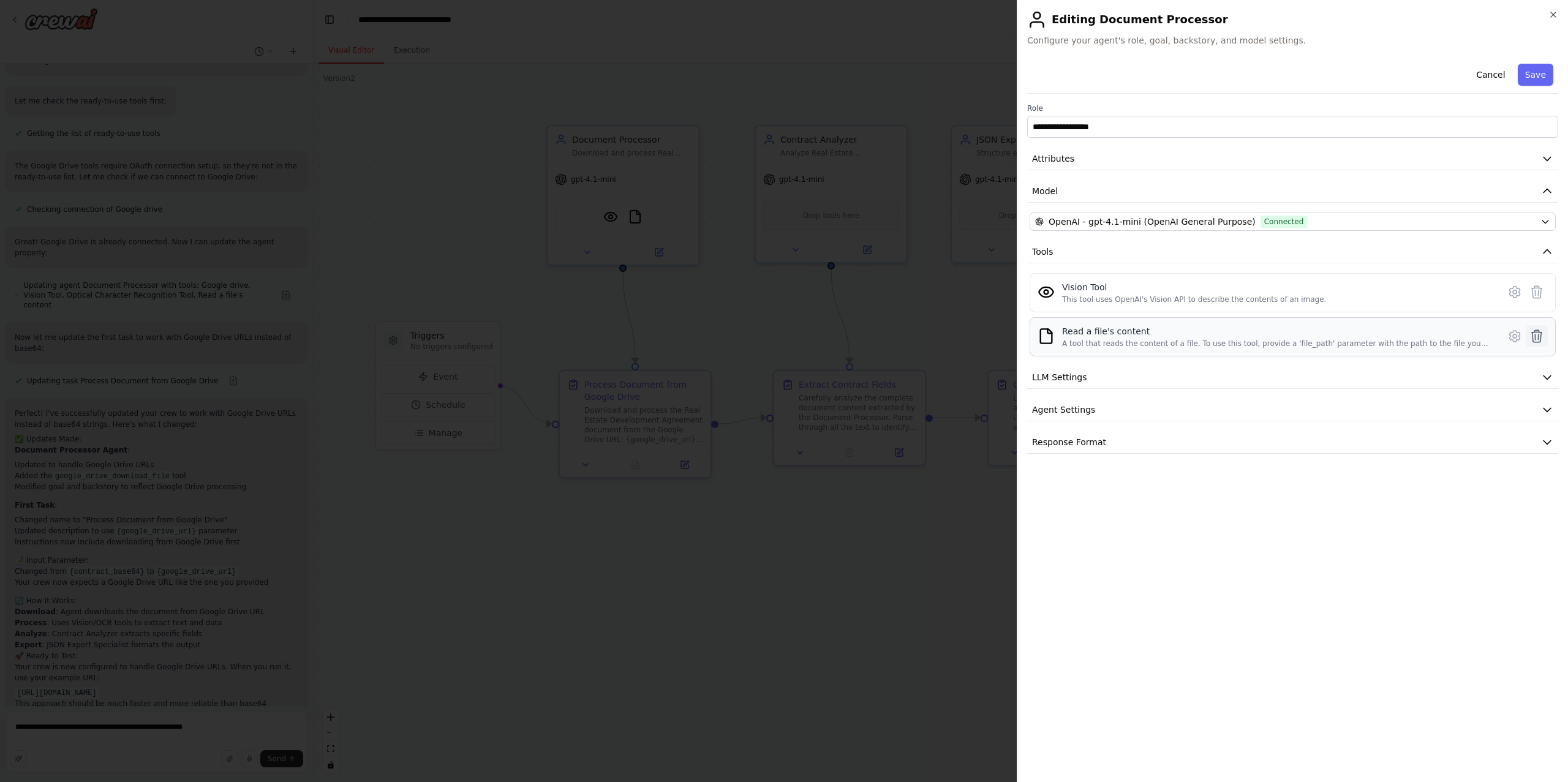
click at [1537, 337] on icon at bounding box center [1537, 336] width 15 height 15
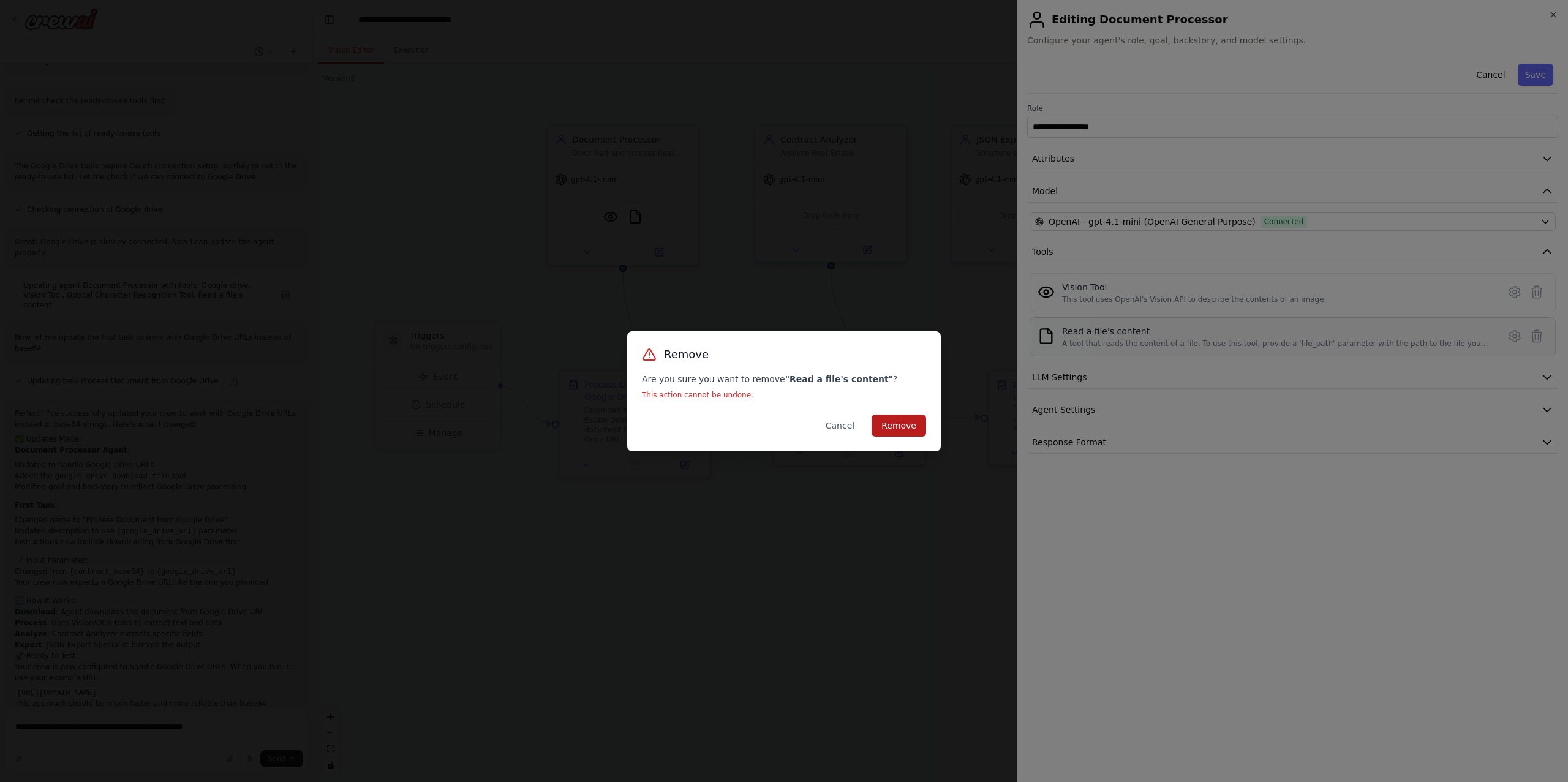
click at [909, 420] on button "Remove" at bounding box center [899, 425] width 55 height 22
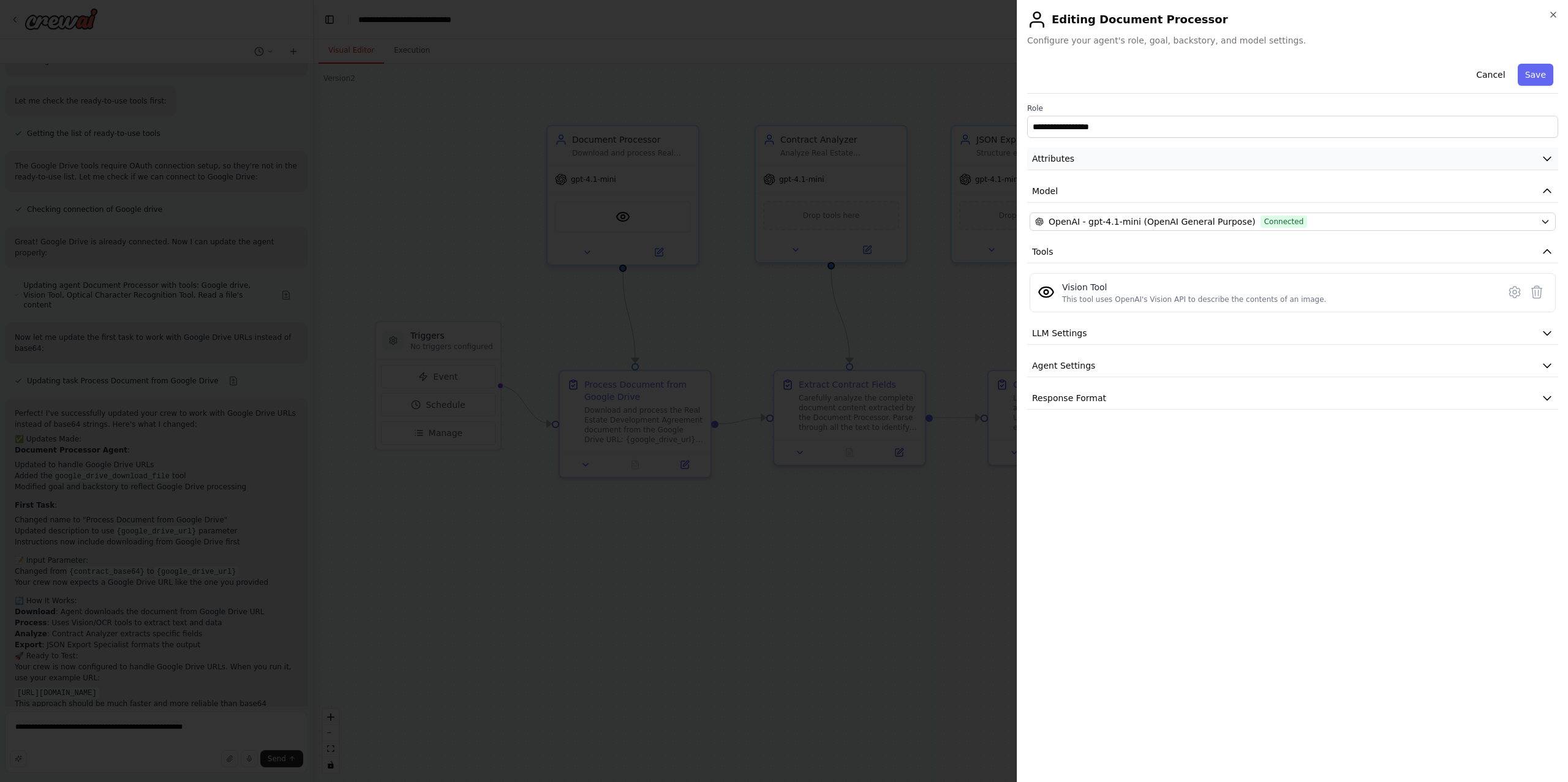
click at [1116, 158] on button "Attributes" at bounding box center [1292, 159] width 531 height 23
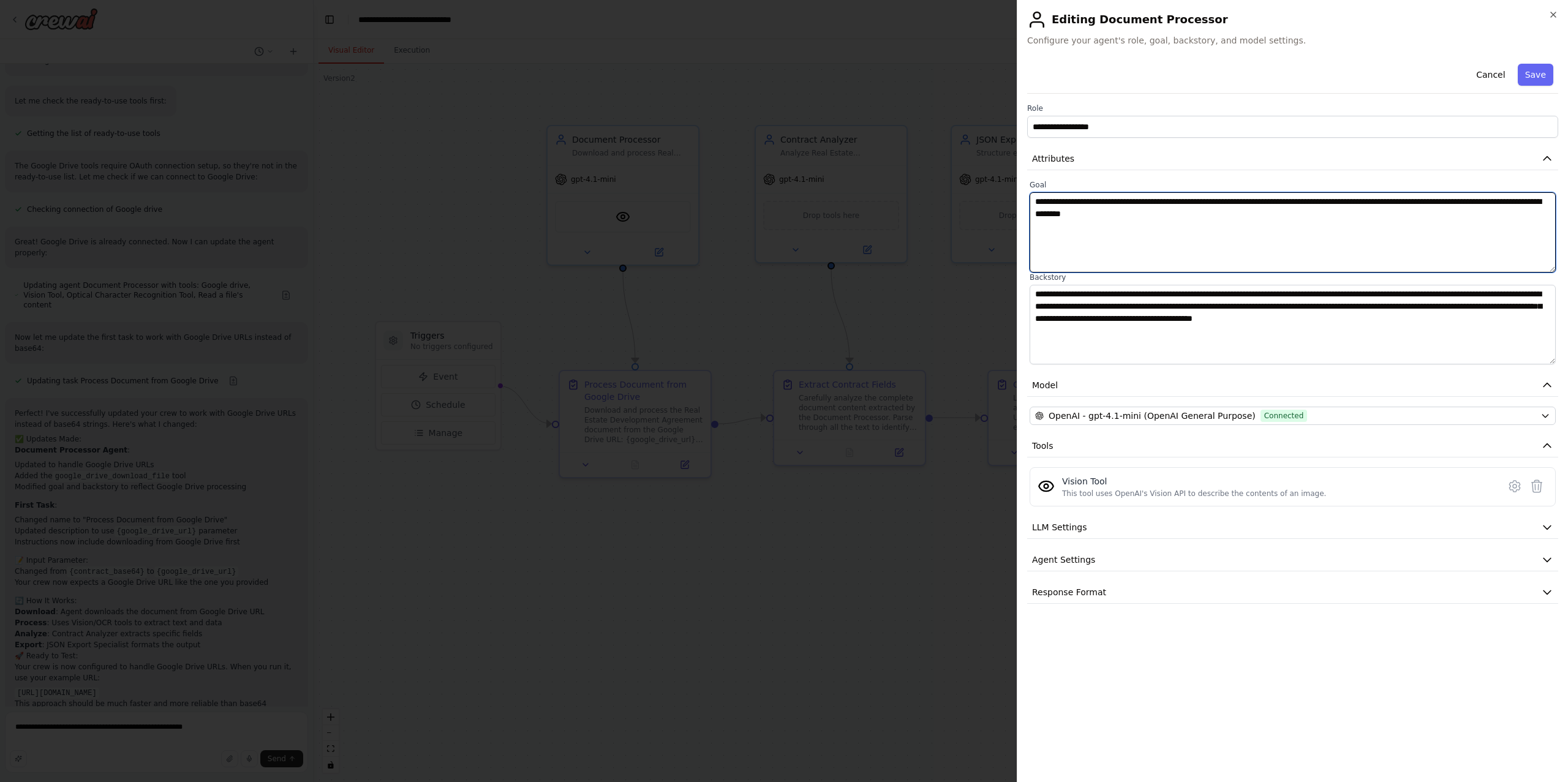
drag, startPoint x: 1342, startPoint y: 202, endPoint x: 1398, endPoint y: 199, distance: 56.1
click at [1398, 199] on textarea "**********" at bounding box center [1292, 232] width 526 height 80
type textarea "**********"
click at [1393, 221] on textarea "**********" at bounding box center [1292, 232] width 526 height 80
click at [1535, 80] on button "Save" at bounding box center [1535, 74] width 36 height 22
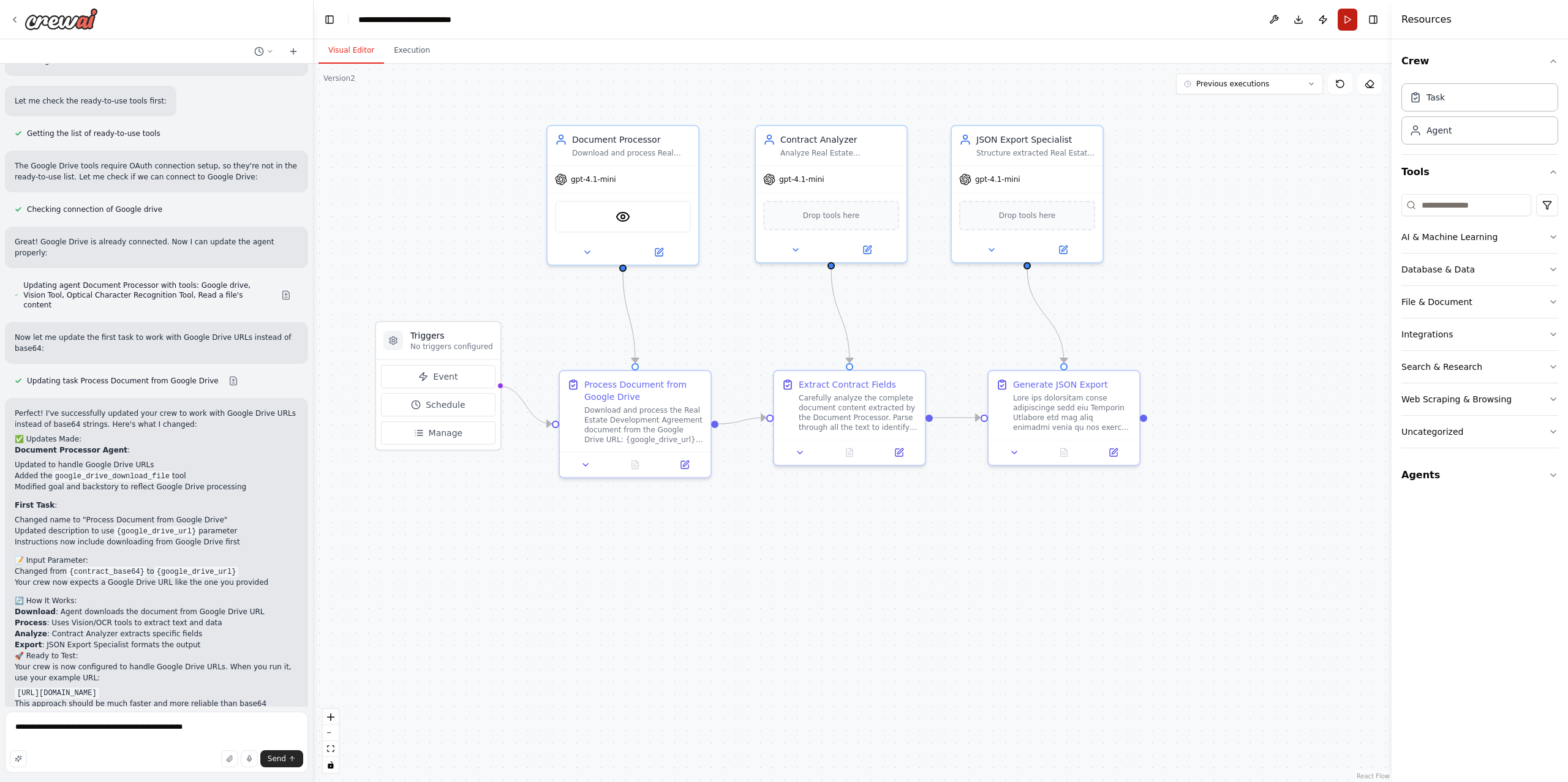
click at [1356, 11] on button "Run" at bounding box center [1348, 19] width 20 height 22
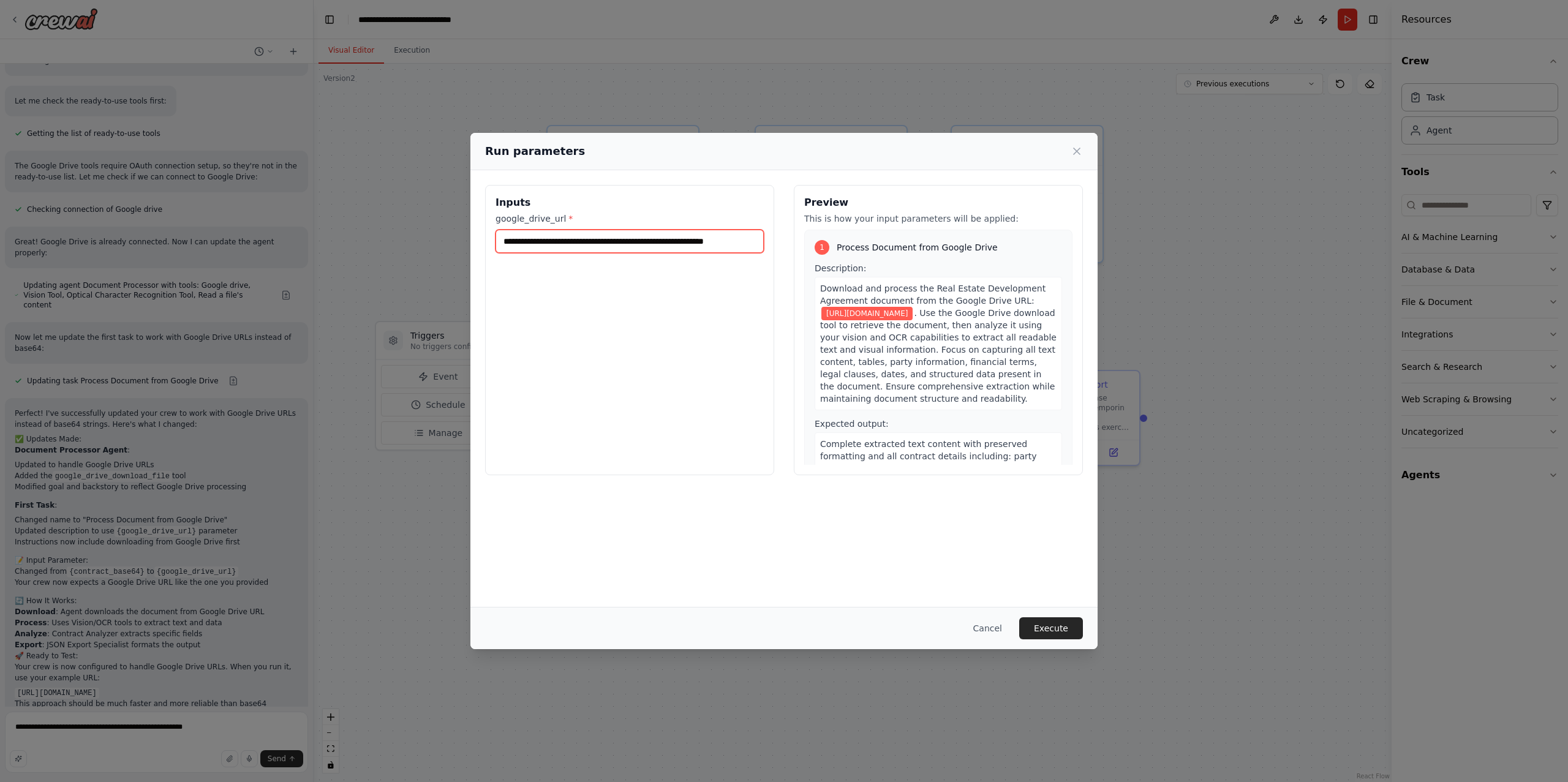
click at [637, 242] on input "**********" at bounding box center [629, 241] width 268 height 24
click at [1040, 629] on button "Execute" at bounding box center [1050, 628] width 63 height 22
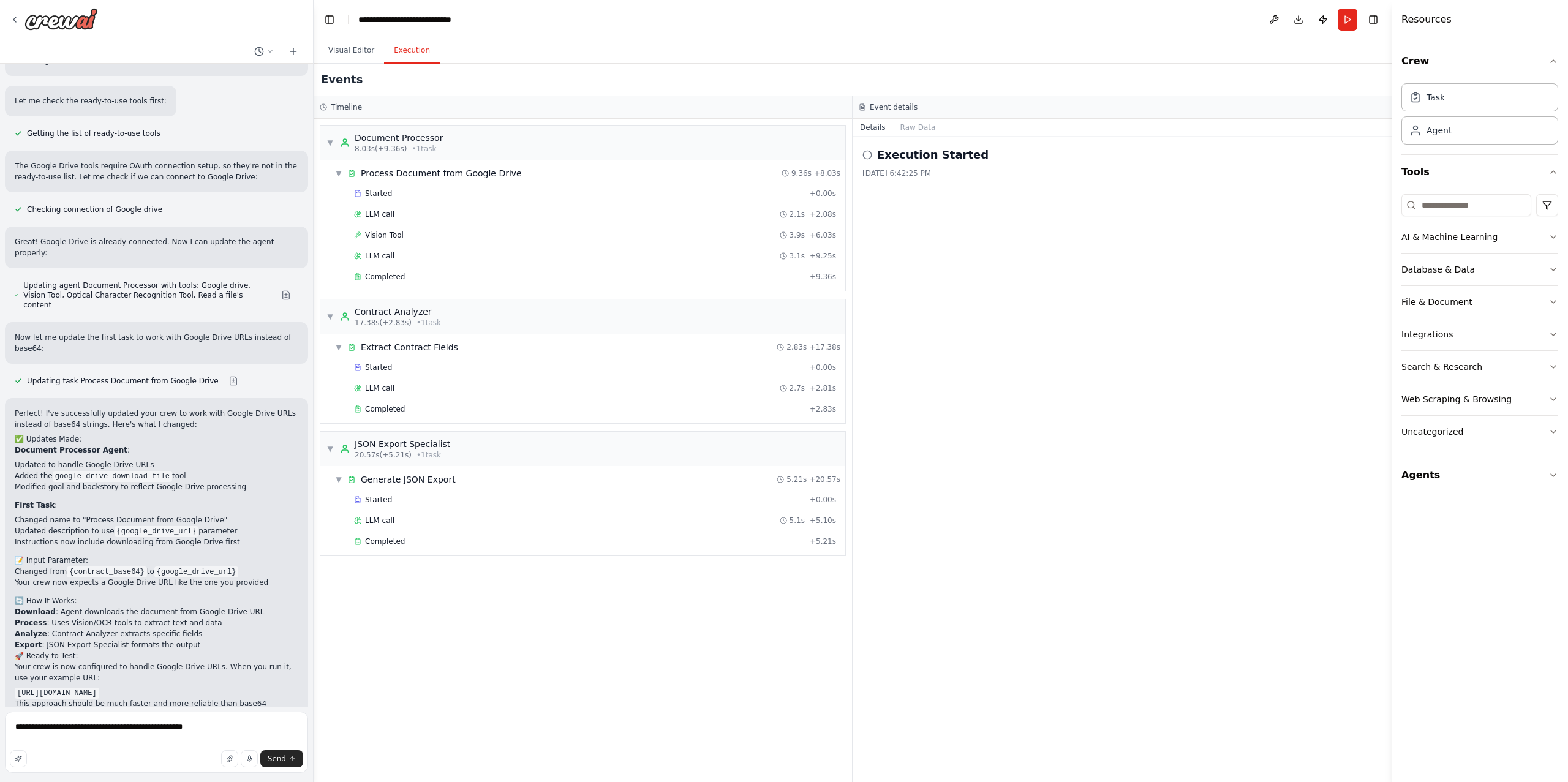
scroll to position [5097, 0]
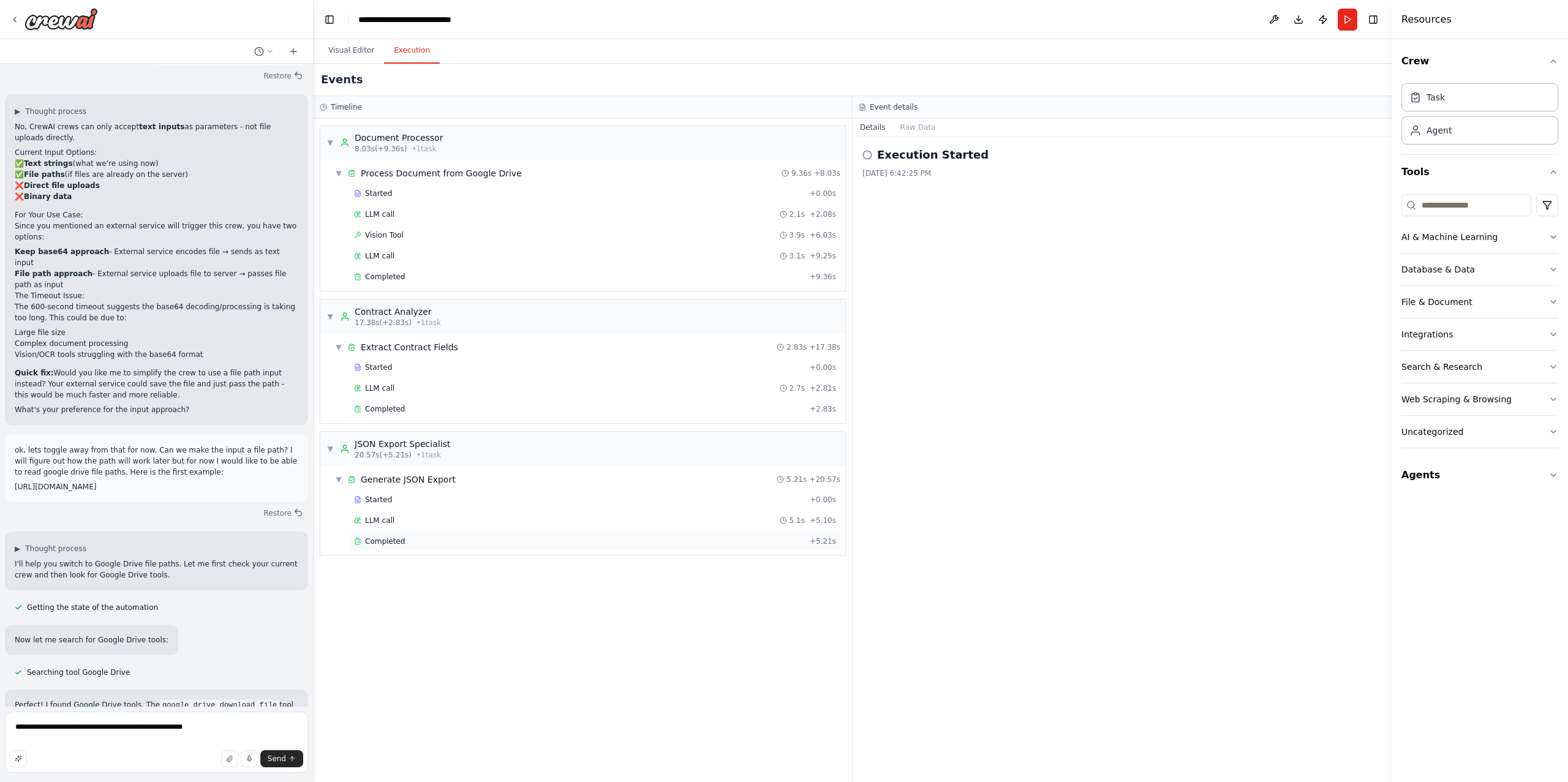
click at [375, 538] on div "Completed + 5.21s" at bounding box center [595, 541] width 491 height 19
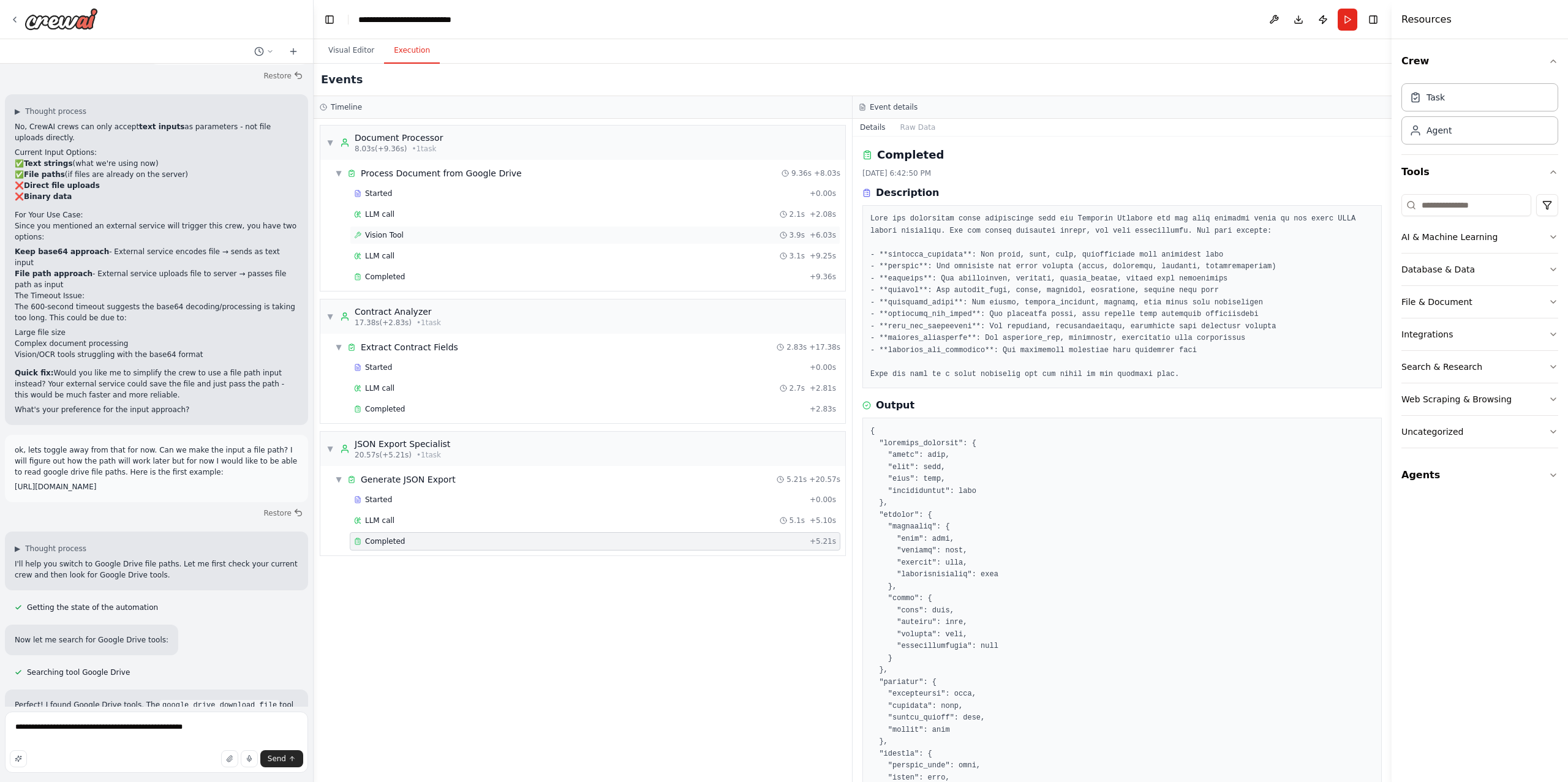
click at [449, 237] on div "Vision Tool 3.9s + 6.03s" at bounding box center [595, 235] width 482 height 10
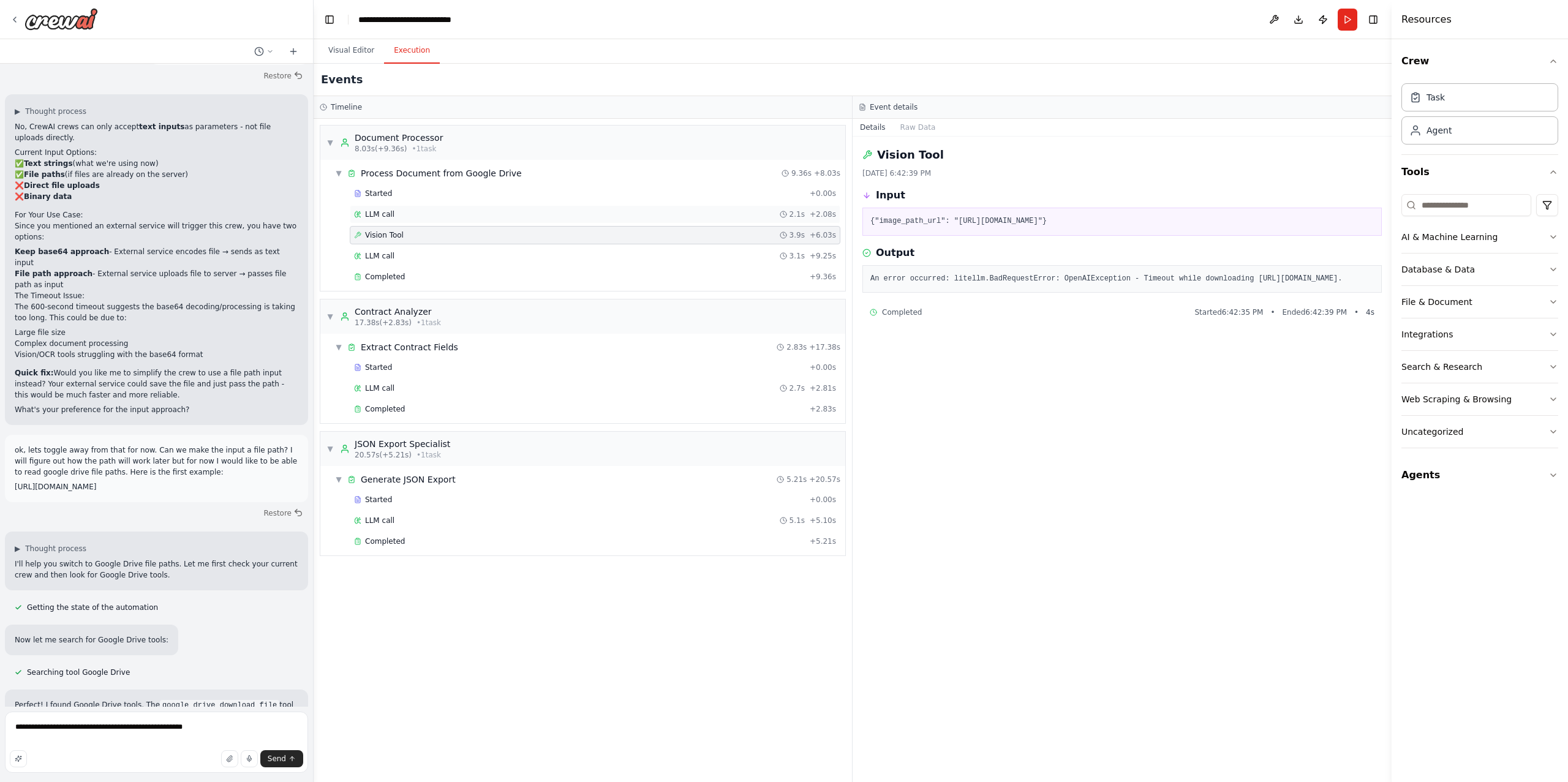
click at [450, 219] on div "LLM call 2.1s + 2.08s" at bounding box center [595, 214] width 482 height 10
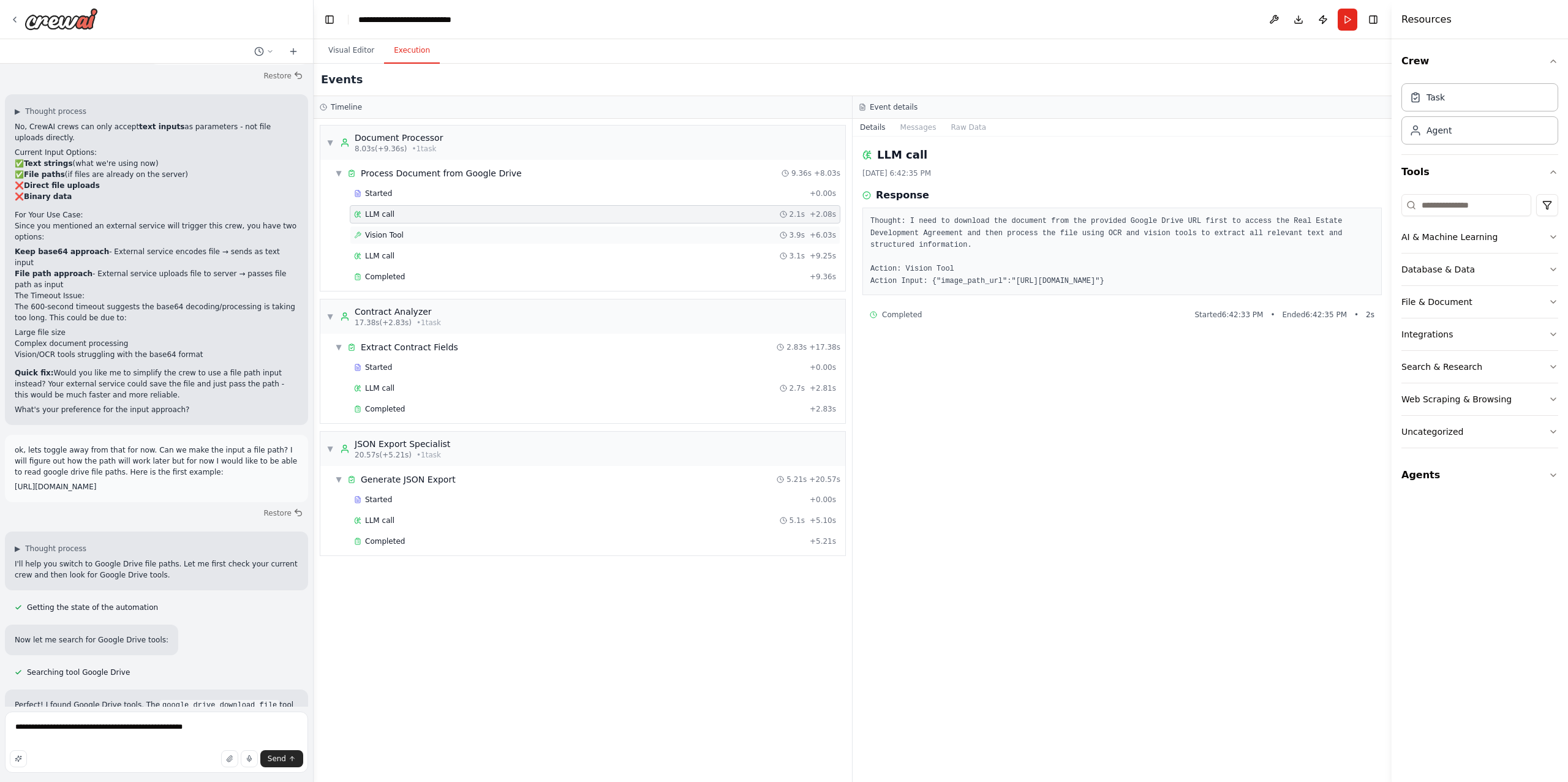
click at [661, 232] on div "Vision Tool 3.9s + 6.03s" at bounding box center [595, 235] width 482 height 10
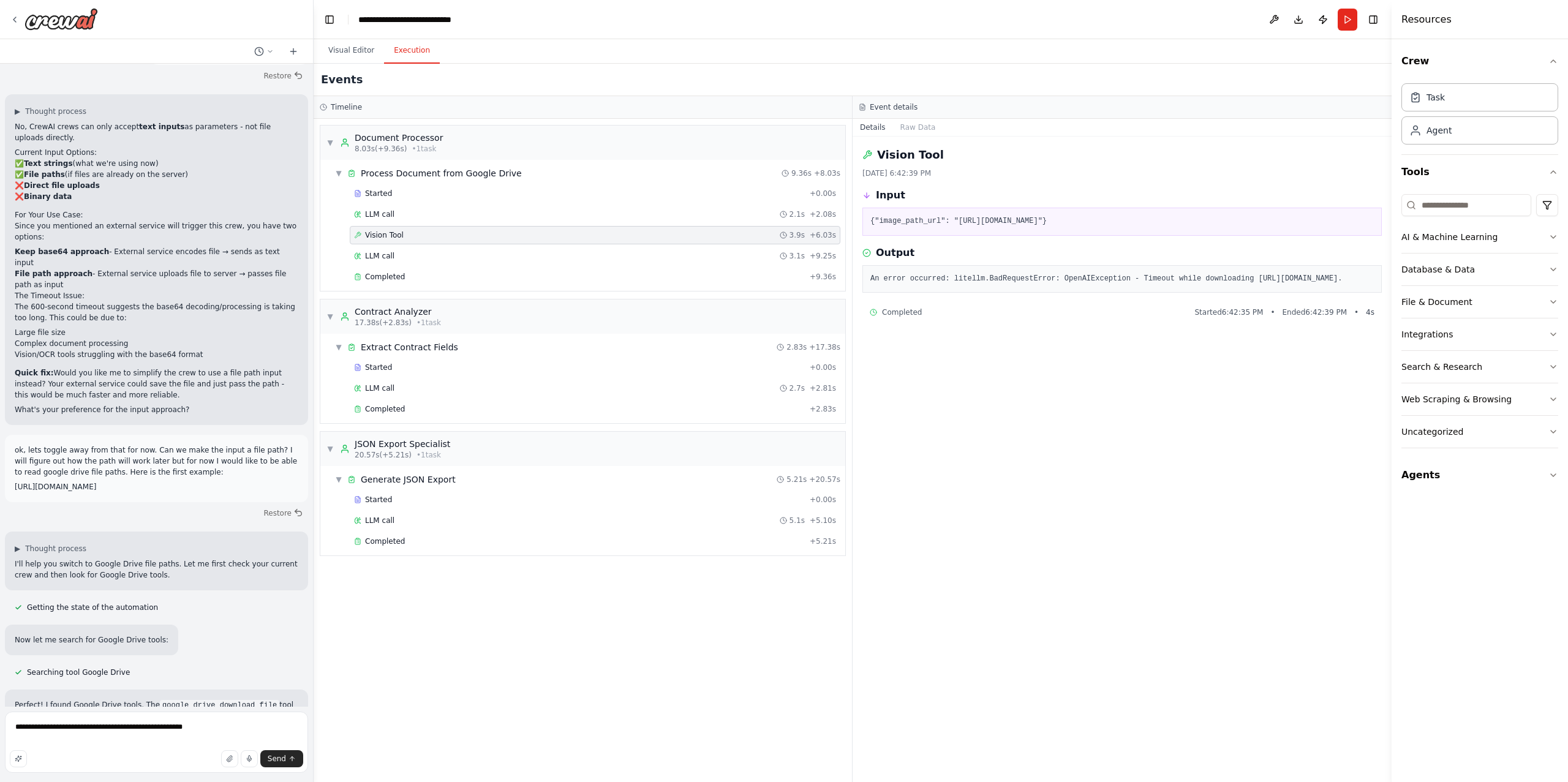
click at [961, 286] on pre "An error occurred: litellm.BadRequestError: OpenAIException - Timeout while dow…" at bounding box center [1122, 279] width 503 height 12
click at [931, 217] on pre "{"image_path_url": "https://drive.google.com/uc?export=download&id=10mKRhNLFCK-…" at bounding box center [1122, 221] width 503 height 12
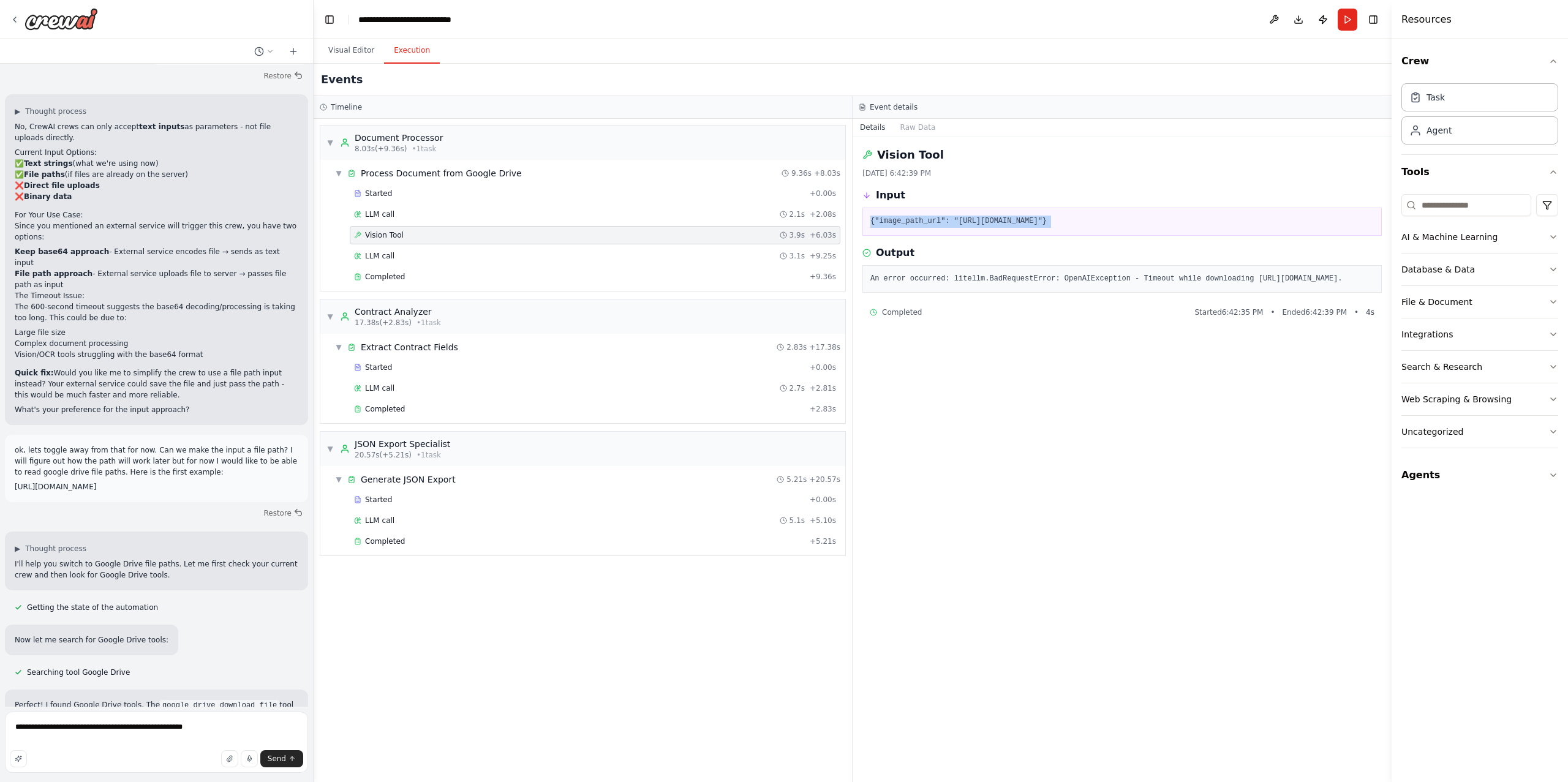
click at [931, 217] on pre "{"image_path_url": "https://drive.google.com/uc?export=download&id=10mKRhNLFCK-…" at bounding box center [1122, 221] width 503 height 12
drag, startPoint x: 875, startPoint y: 195, endPoint x: 1289, endPoint y: 295, distance: 425.9
click at [1289, 295] on div "Vision Tool 10/6/2025, 6:42:39 PM Input {"image_path_url": "https://drive.googl…" at bounding box center [1122, 459] width 539 height 646
copy div "Input {"image_path_url": "https://drive.google.com/uc?export=download&id=10mKRh…"
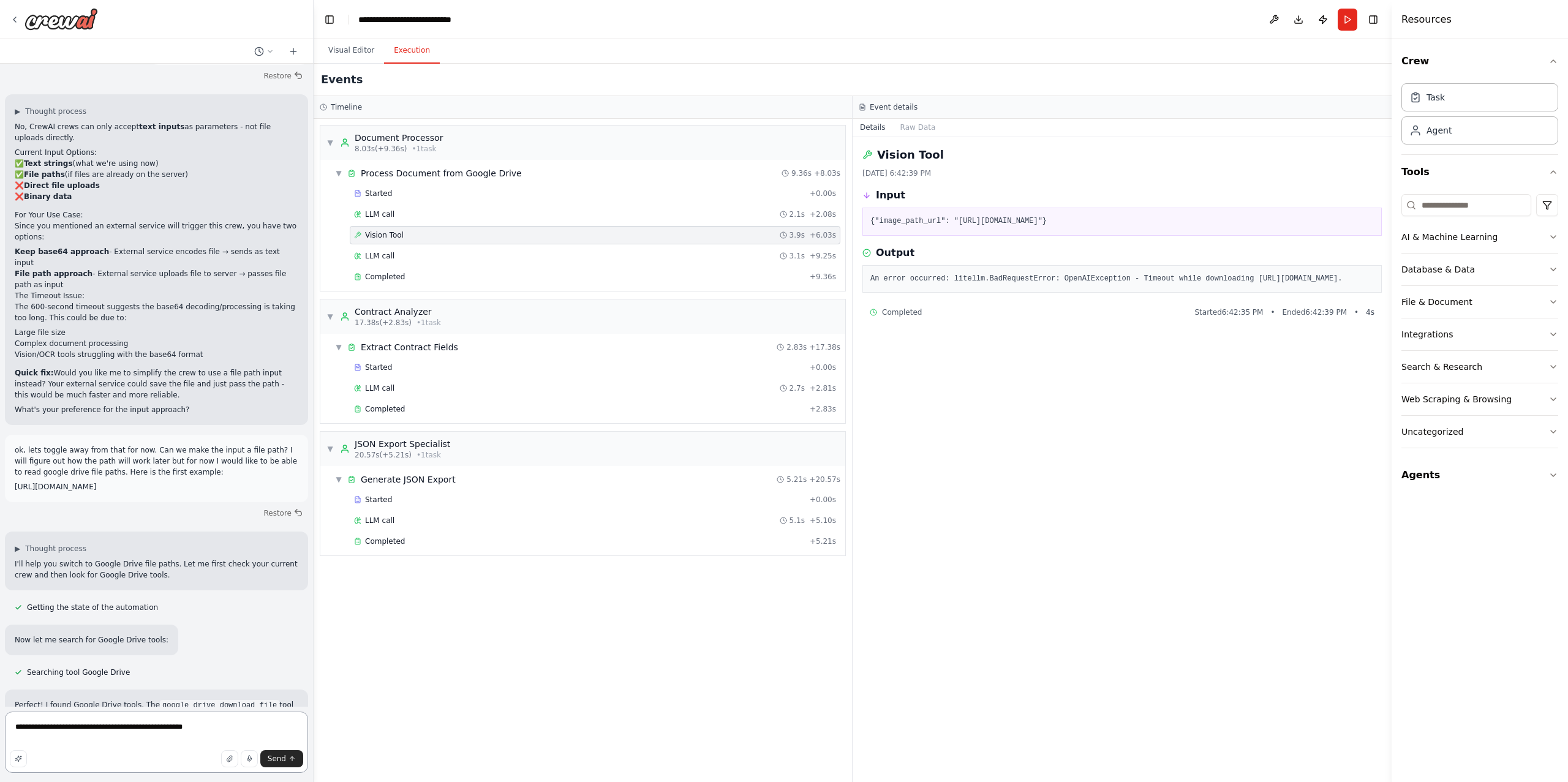
click at [181, 729] on textarea "**********" at bounding box center [157, 742] width 303 height 61
paste textarea "**********"
type textarea "**********"
click at [218, 731] on textarea "**********" at bounding box center [157, 742] width 303 height 61
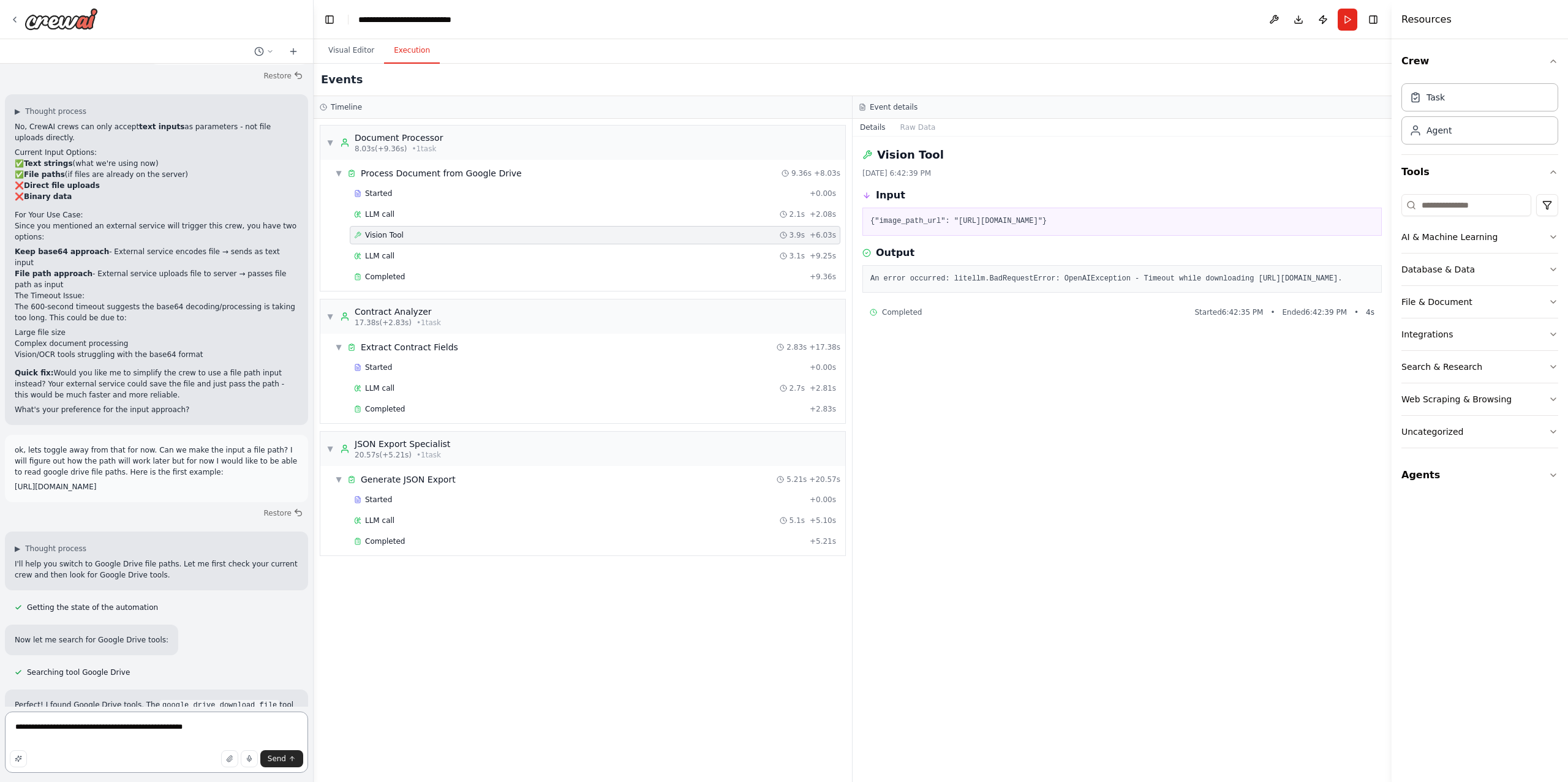
click at [218, 731] on textarea "**********" at bounding box center [157, 742] width 303 height 61
paste textarea "**********"
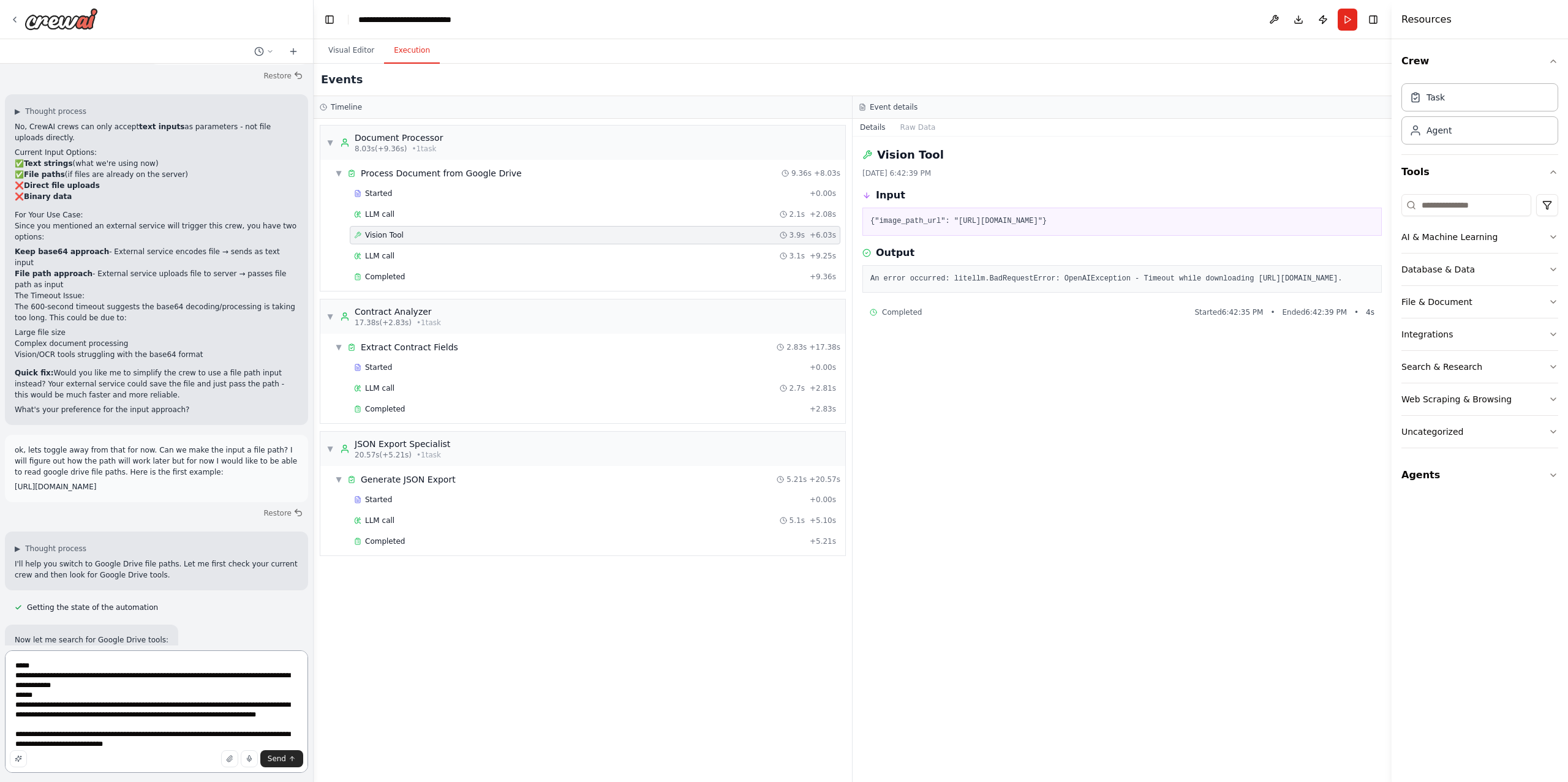
scroll to position [6, 0]
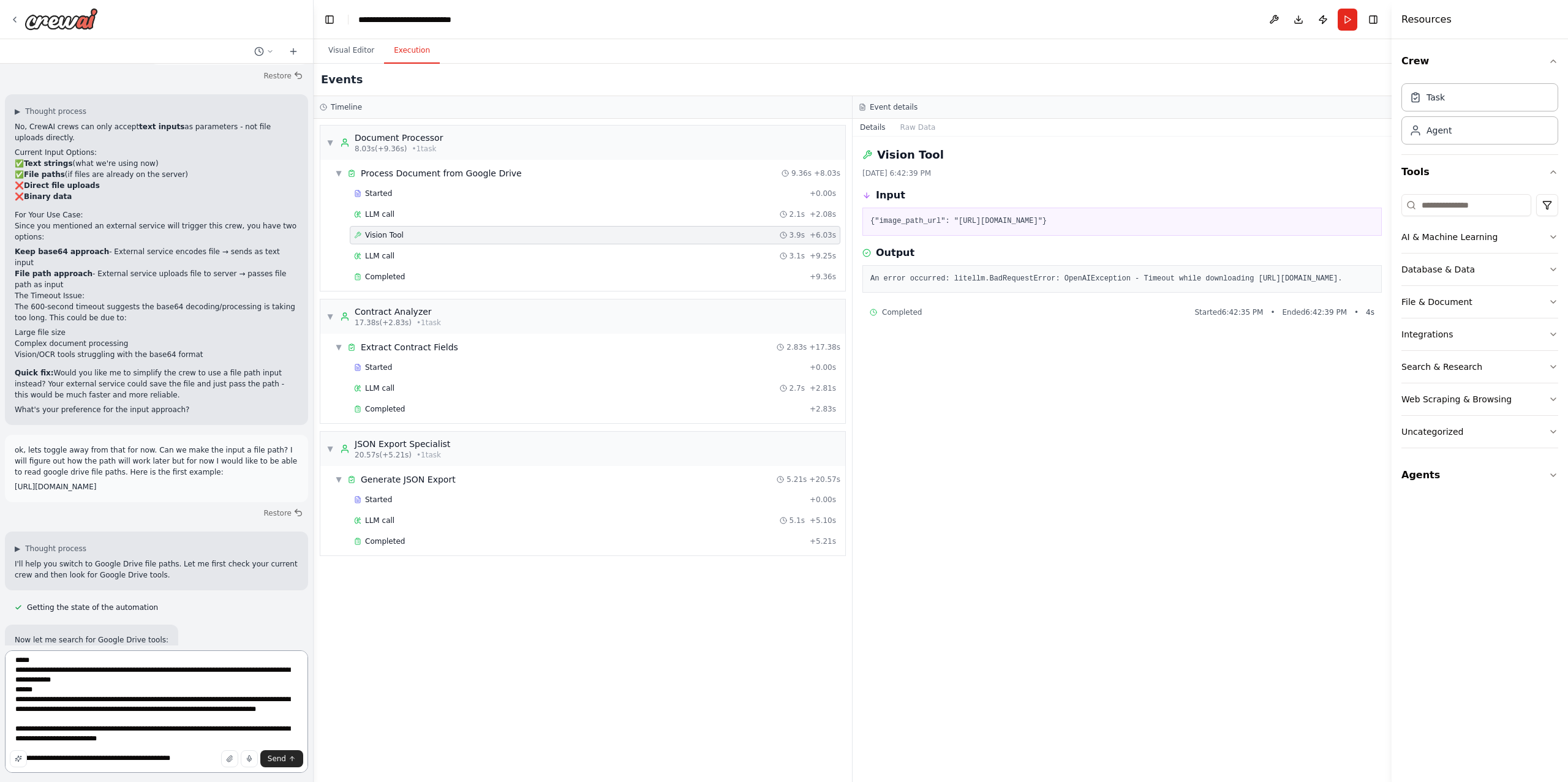
type textarea "**********"
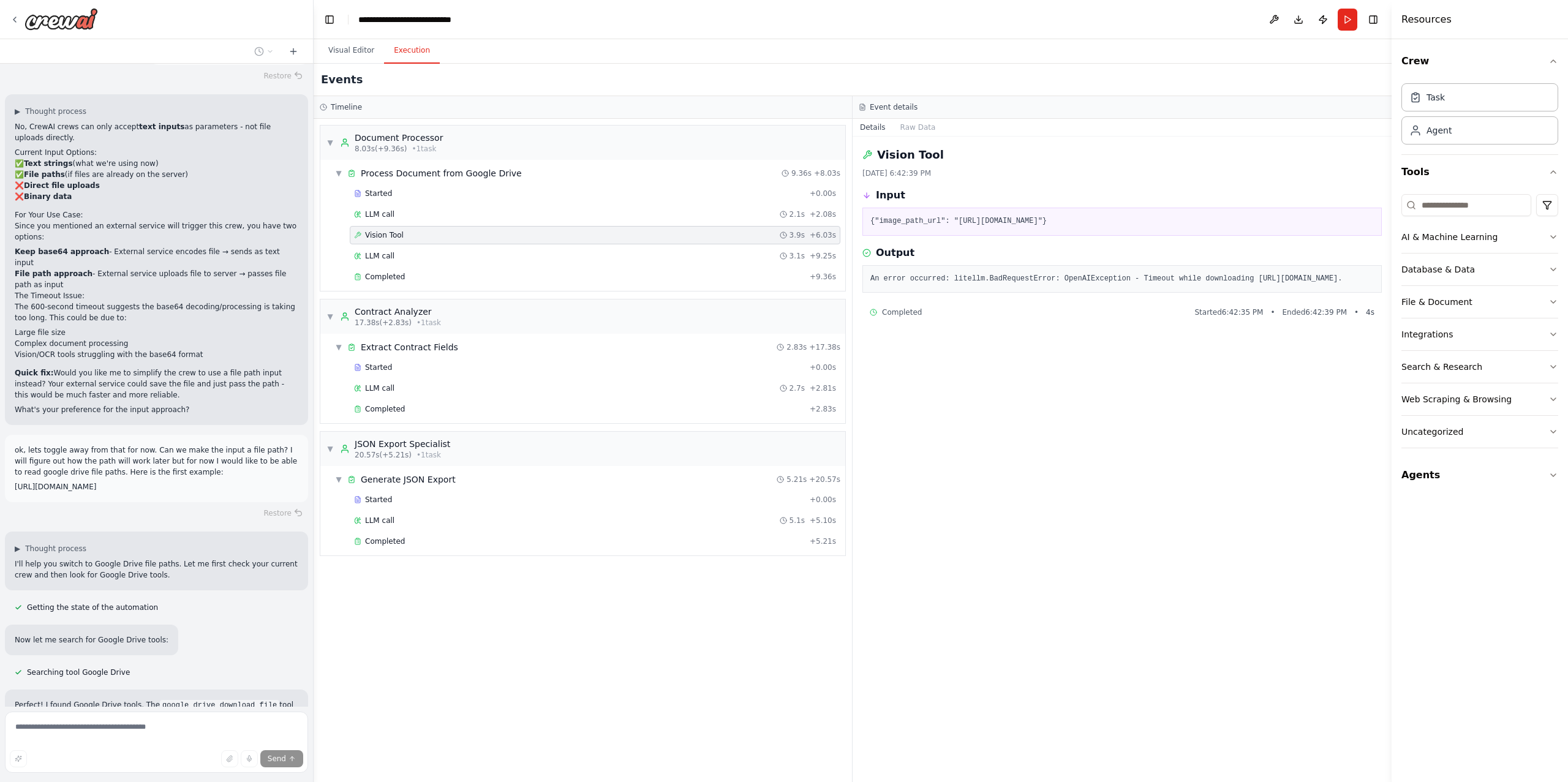
scroll to position [5982, 0]
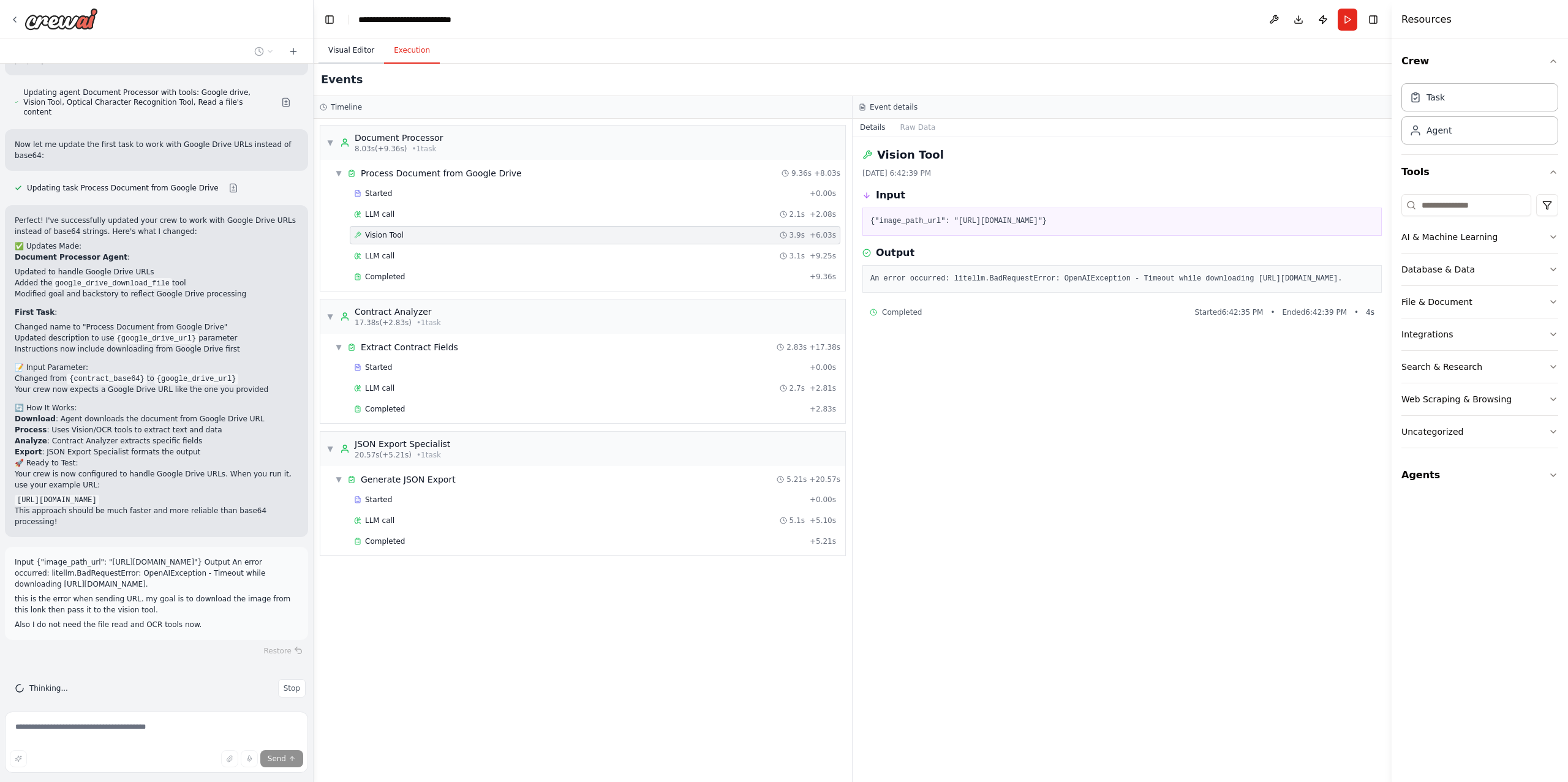
click at [370, 46] on button "Visual Editor" at bounding box center [351, 51] width 66 height 26
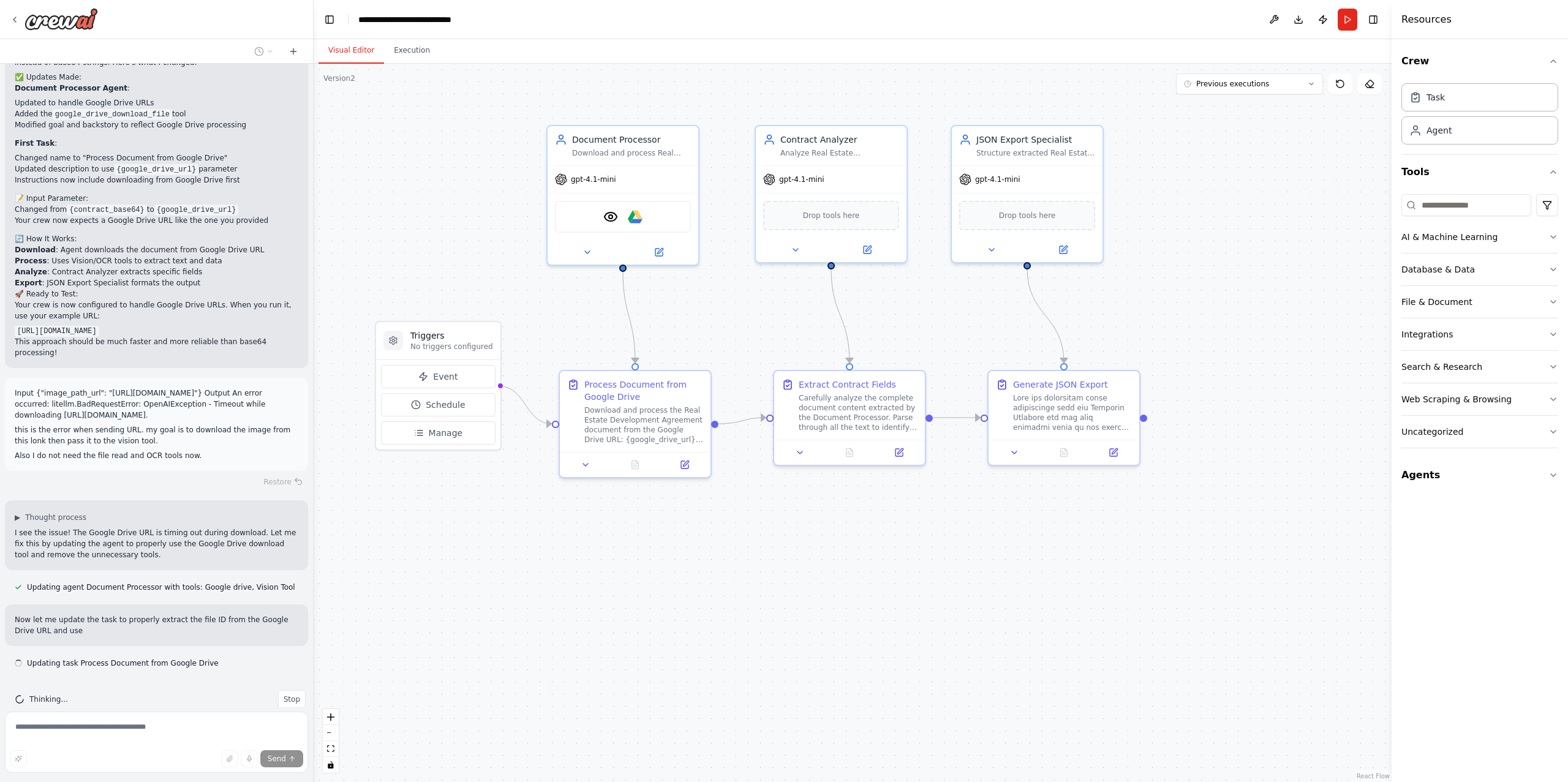
scroll to position [6163, 0]
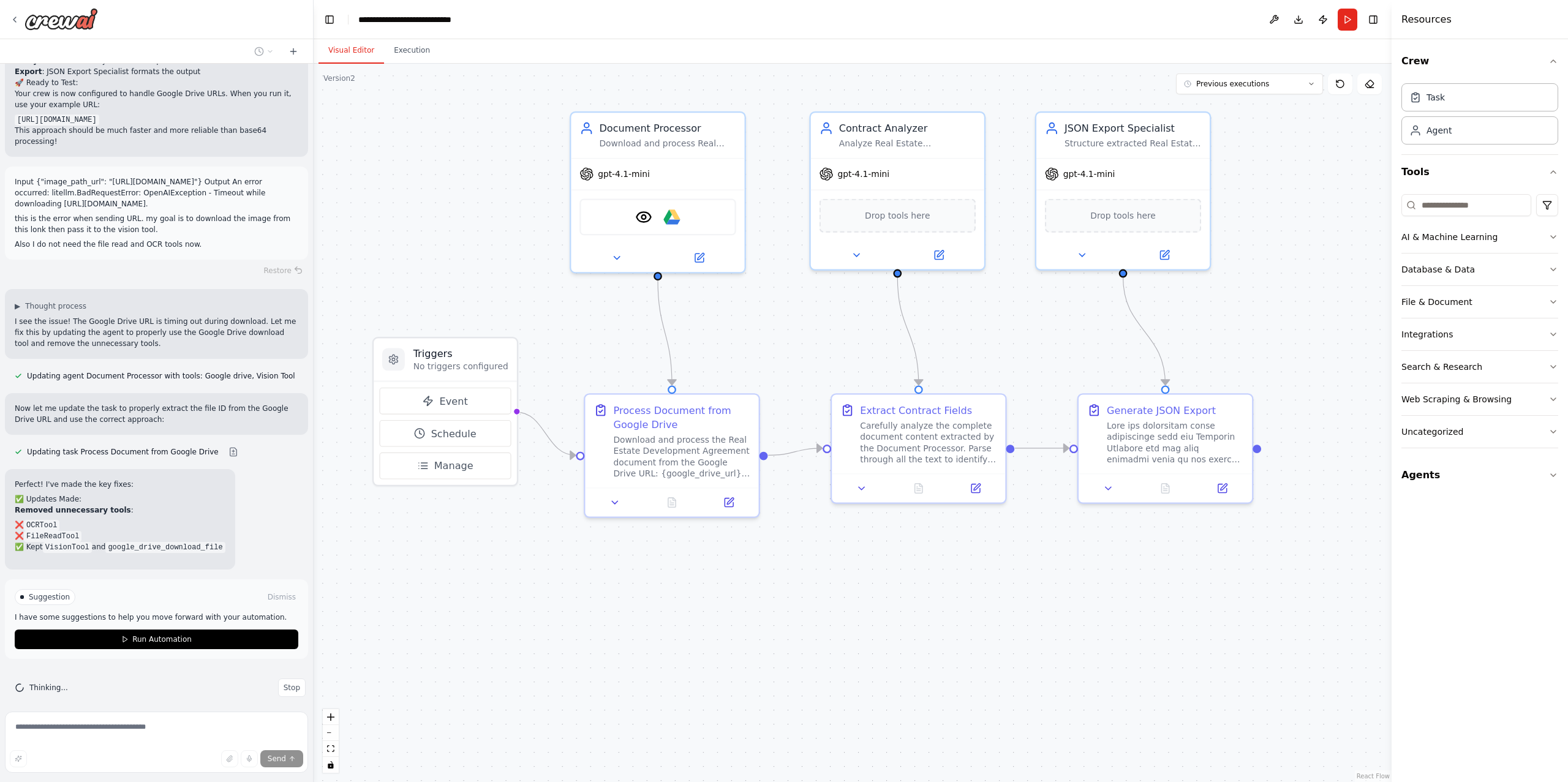
drag, startPoint x: 718, startPoint y: 322, endPoint x: 772, endPoint y: 322, distance: 54.0
click at [772, 322] on div ".deletable-edge-delete-btn { width: 20px; height: 20px; border: 0px solid #ffff…" at bounding box center [852, 422] width 1078 height 719
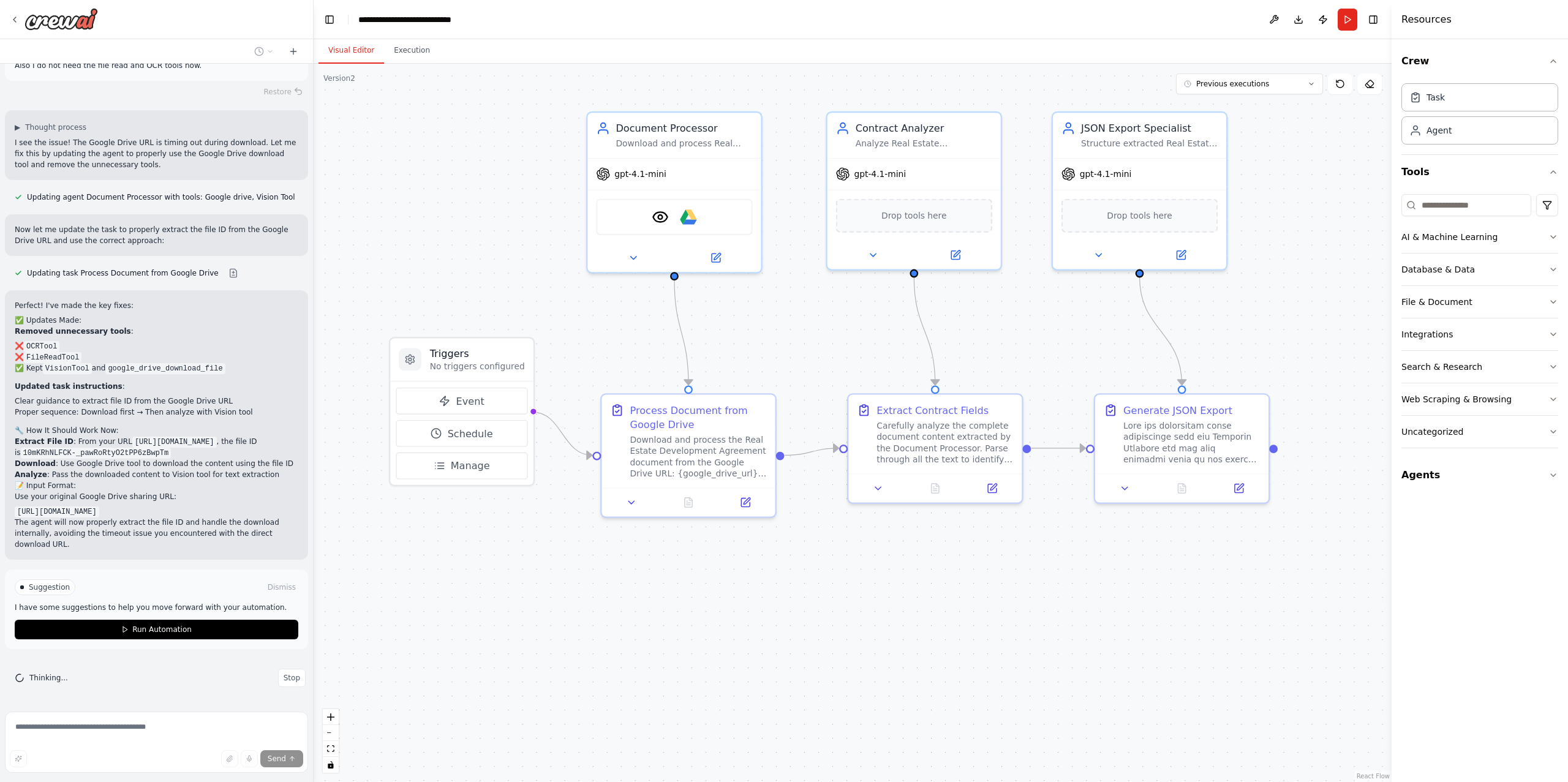
scroll to position [6564, 0]
click at [283, 679] on span "Stop" at bounding box center [291, 678] width 16 height 10
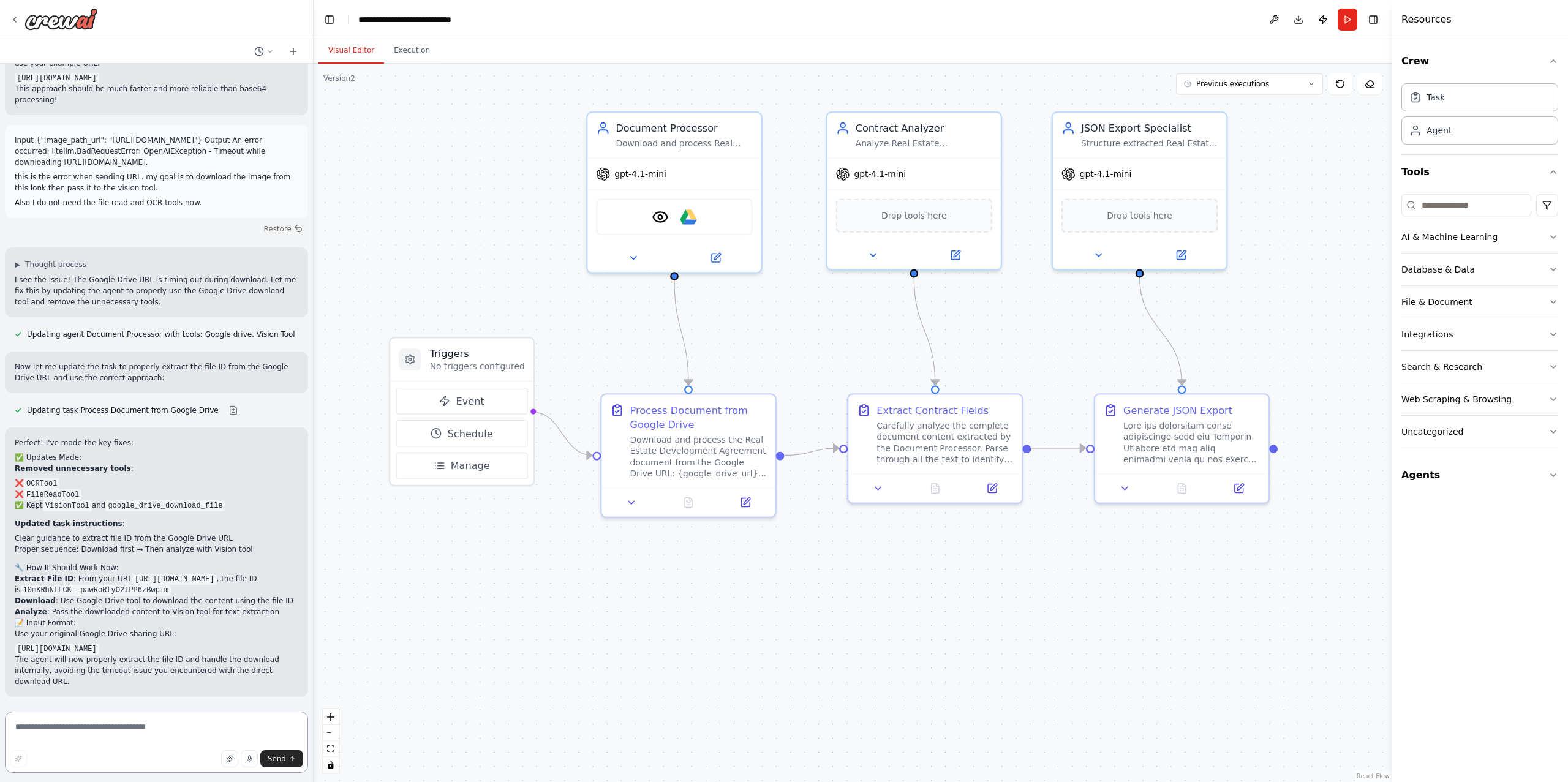
scroll to position [6426, 0]
click at [177, 736] on textarea at bounding box center [157, 742] width 303 height 61
click at [721, 254] on icon at bounding box center [715, 254] width 11 height 11
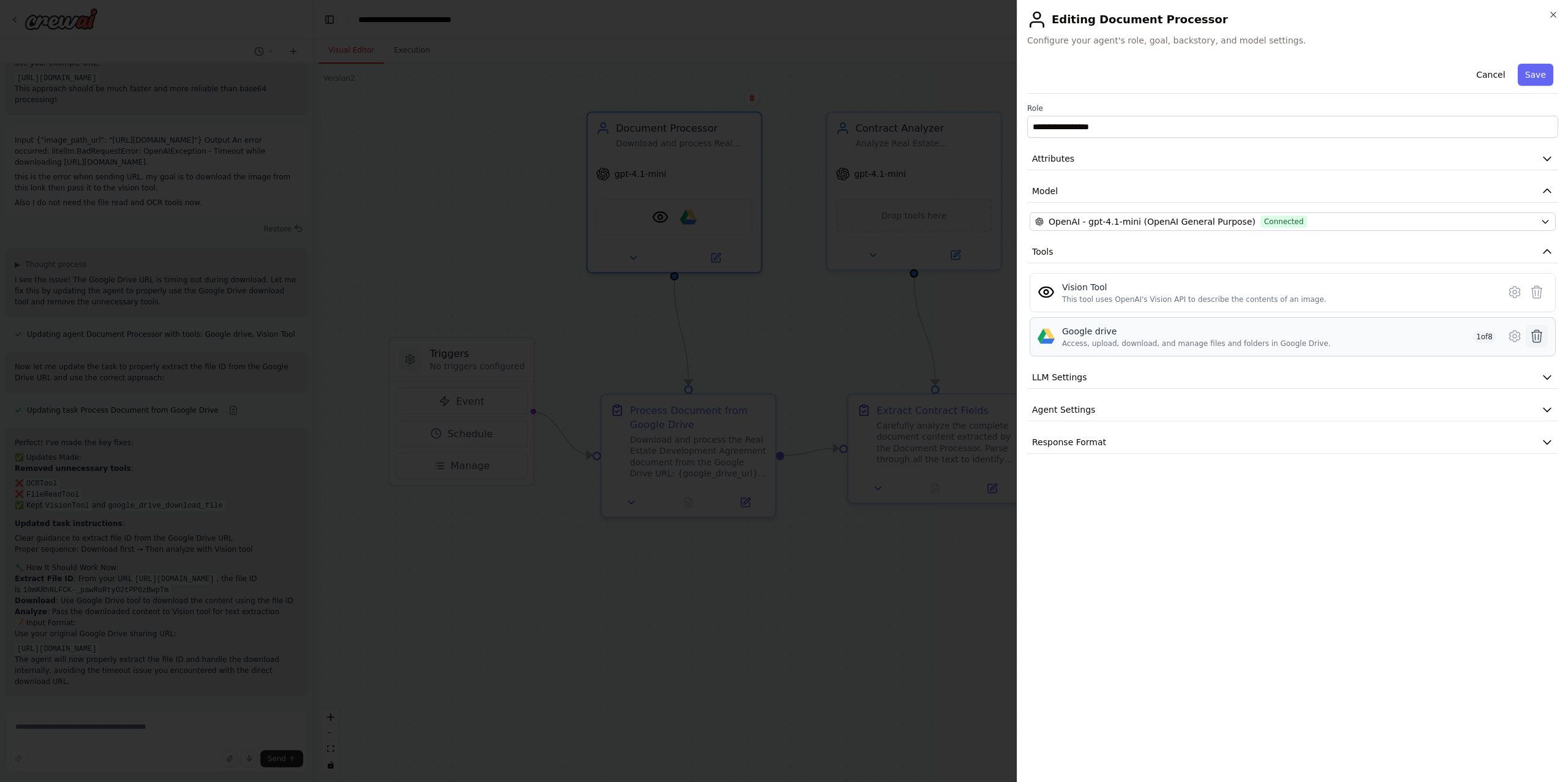
click at [1542, 340] on icon at bounding box center [1537, 336] width 15 height 15
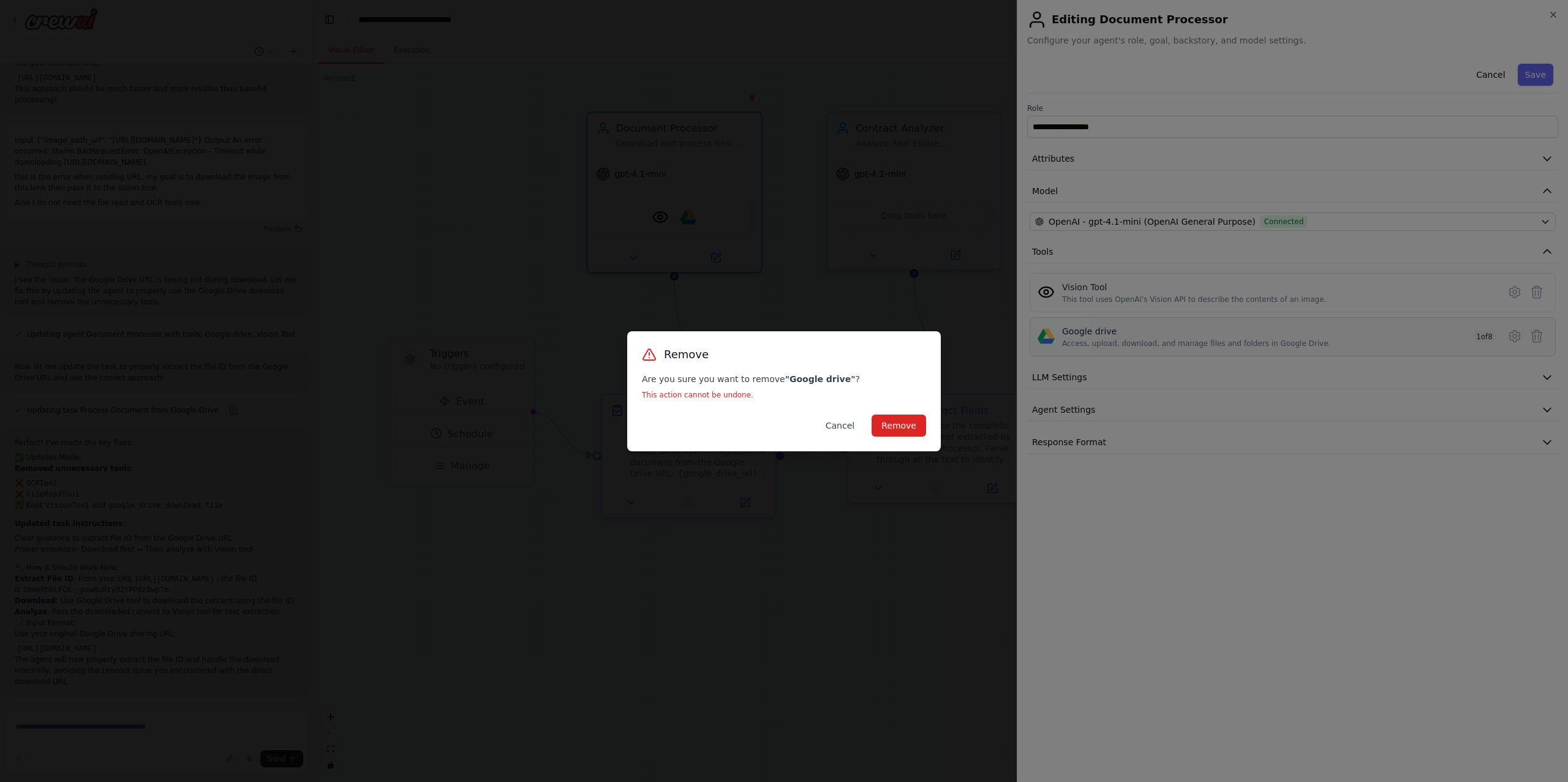
click at [843, 427] on button "Cancel" at bounding box center [840, 425] width 48 height 22
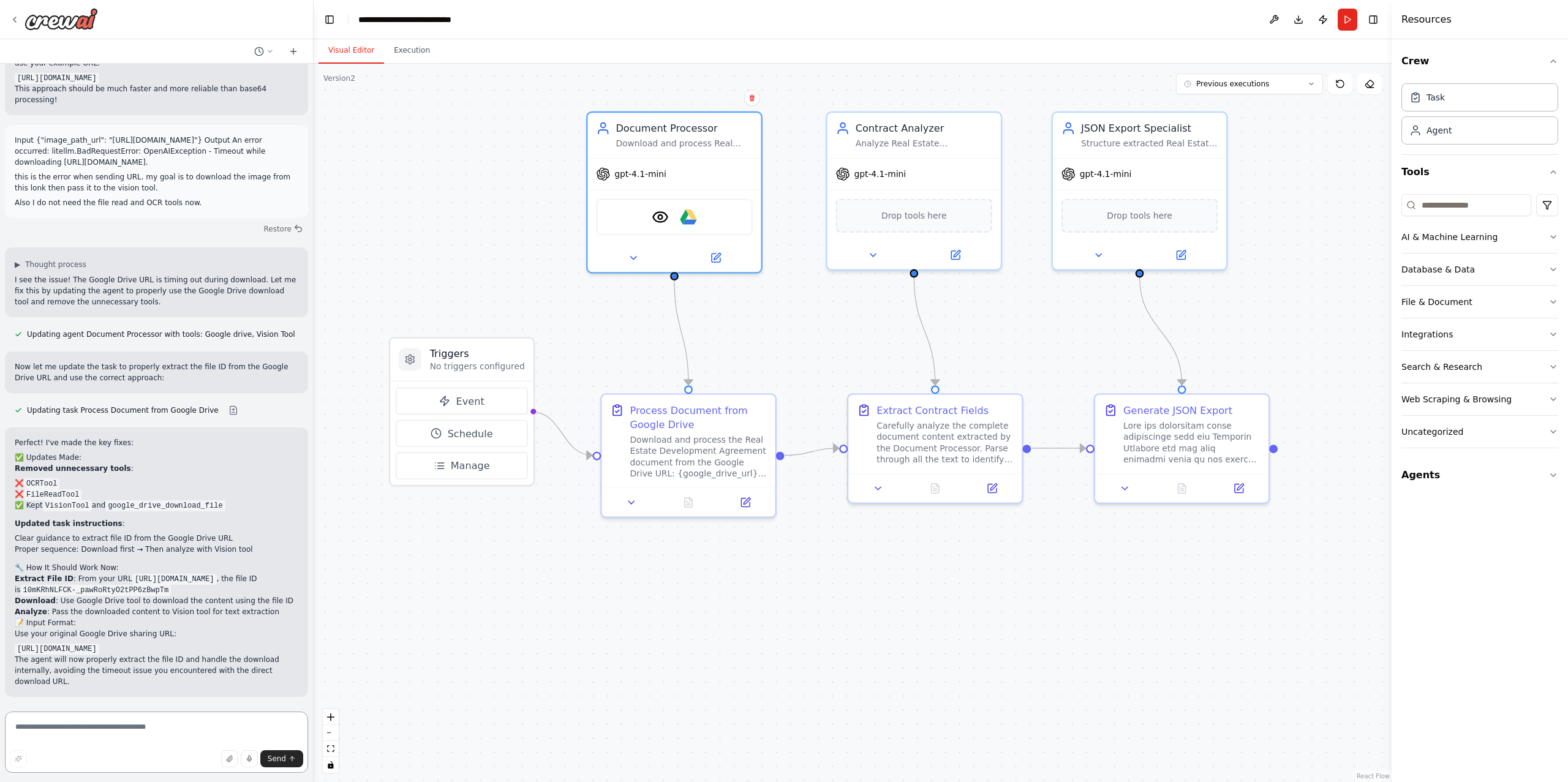
click at [136, 726] on textarea at bounding box center [157, 742] width 303 height 61
type textarea "**********"
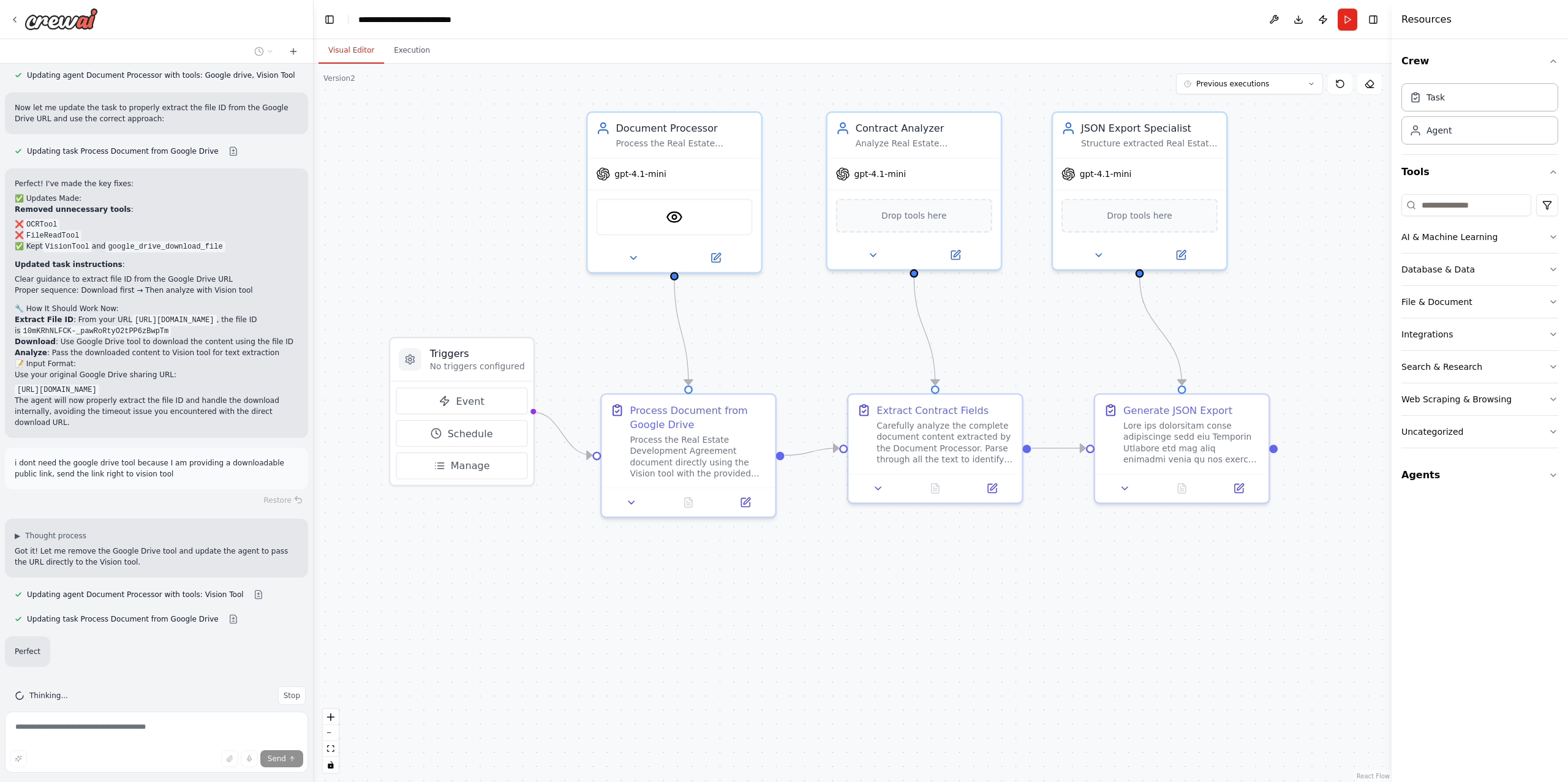
scroll to position [6693, 0]
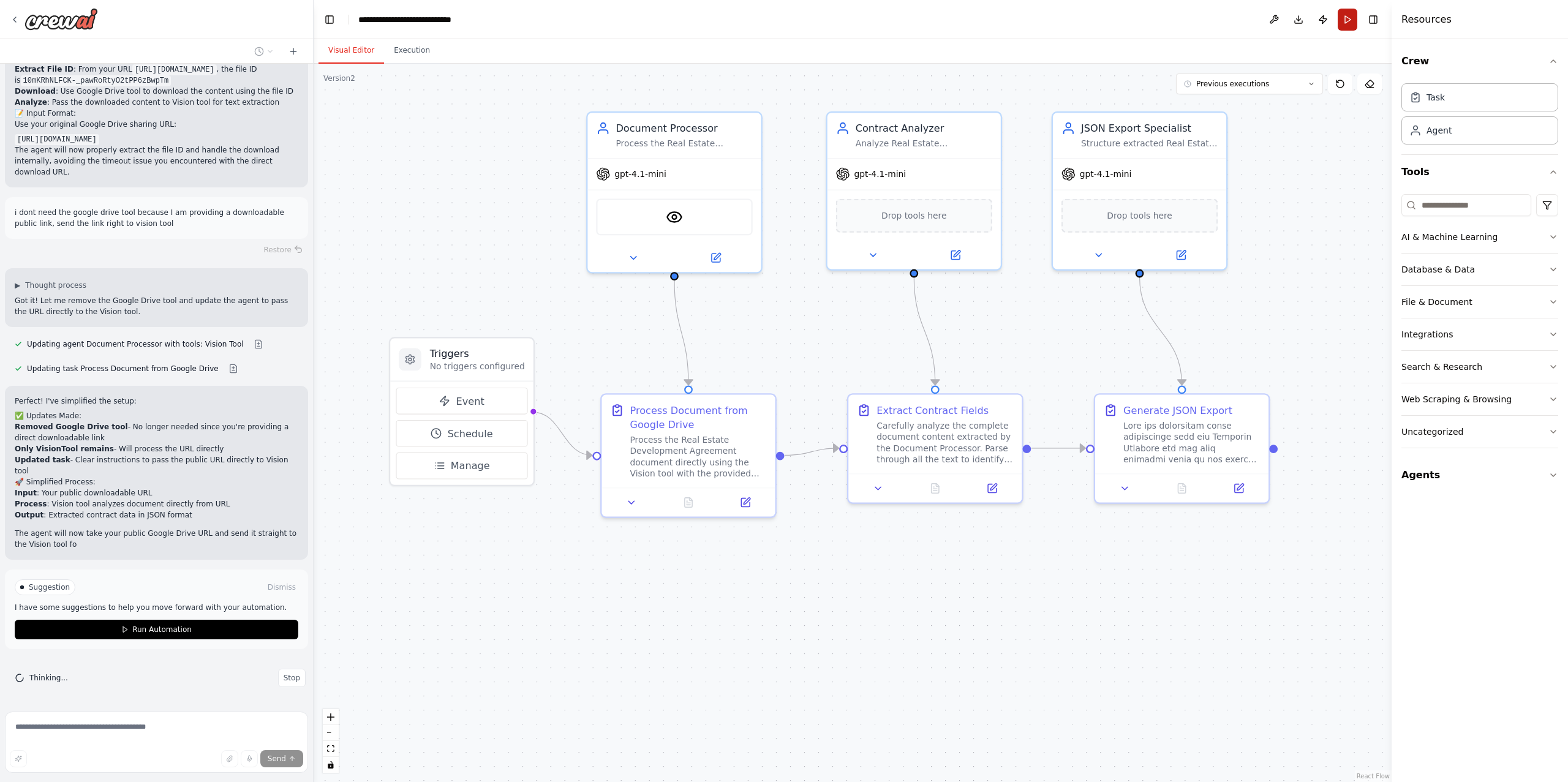
click at [1346, 21] on button "Run" at bounding box center [1348, 19] width 20 height 22
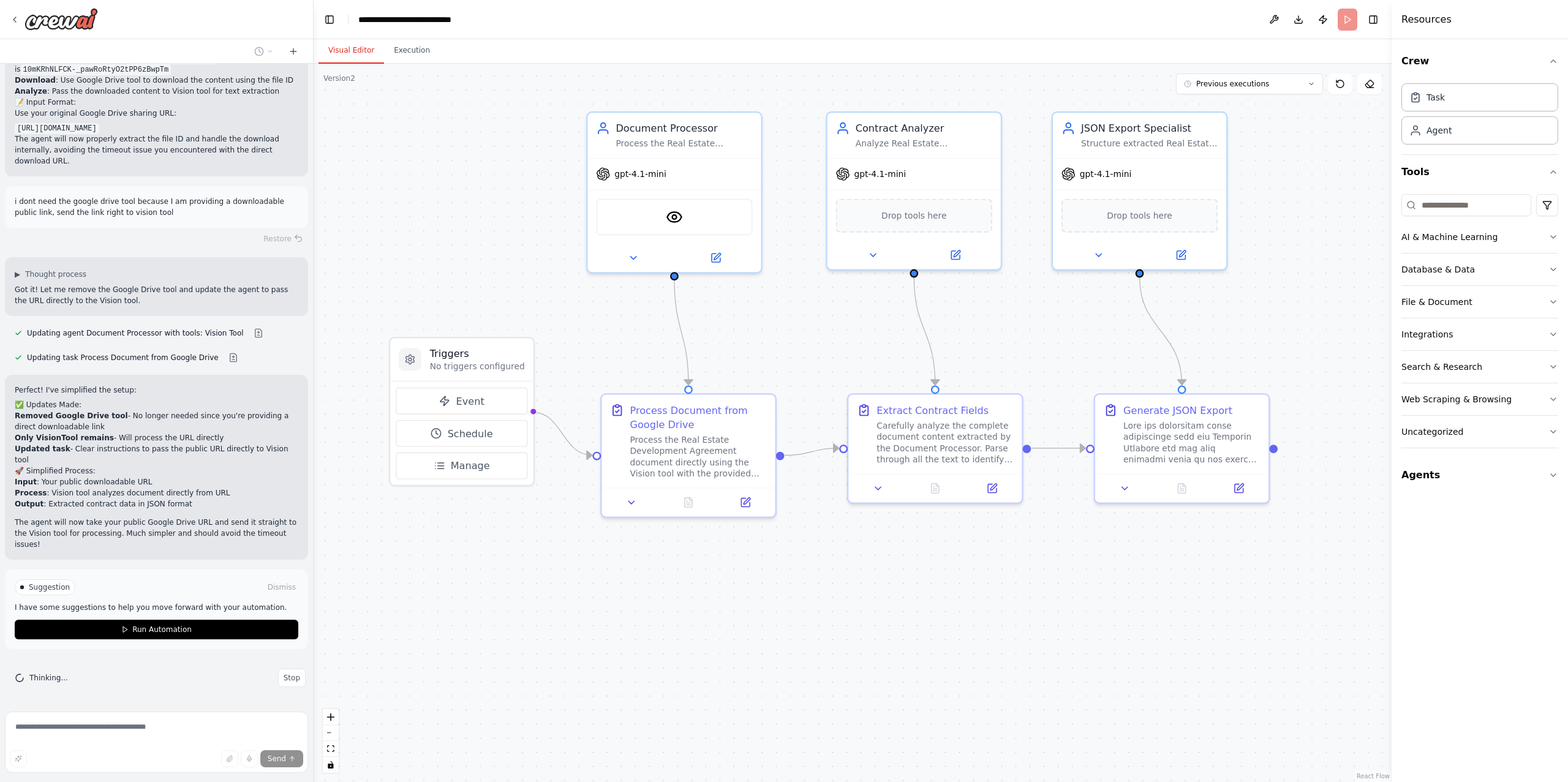
scroll to position [6948, 0]
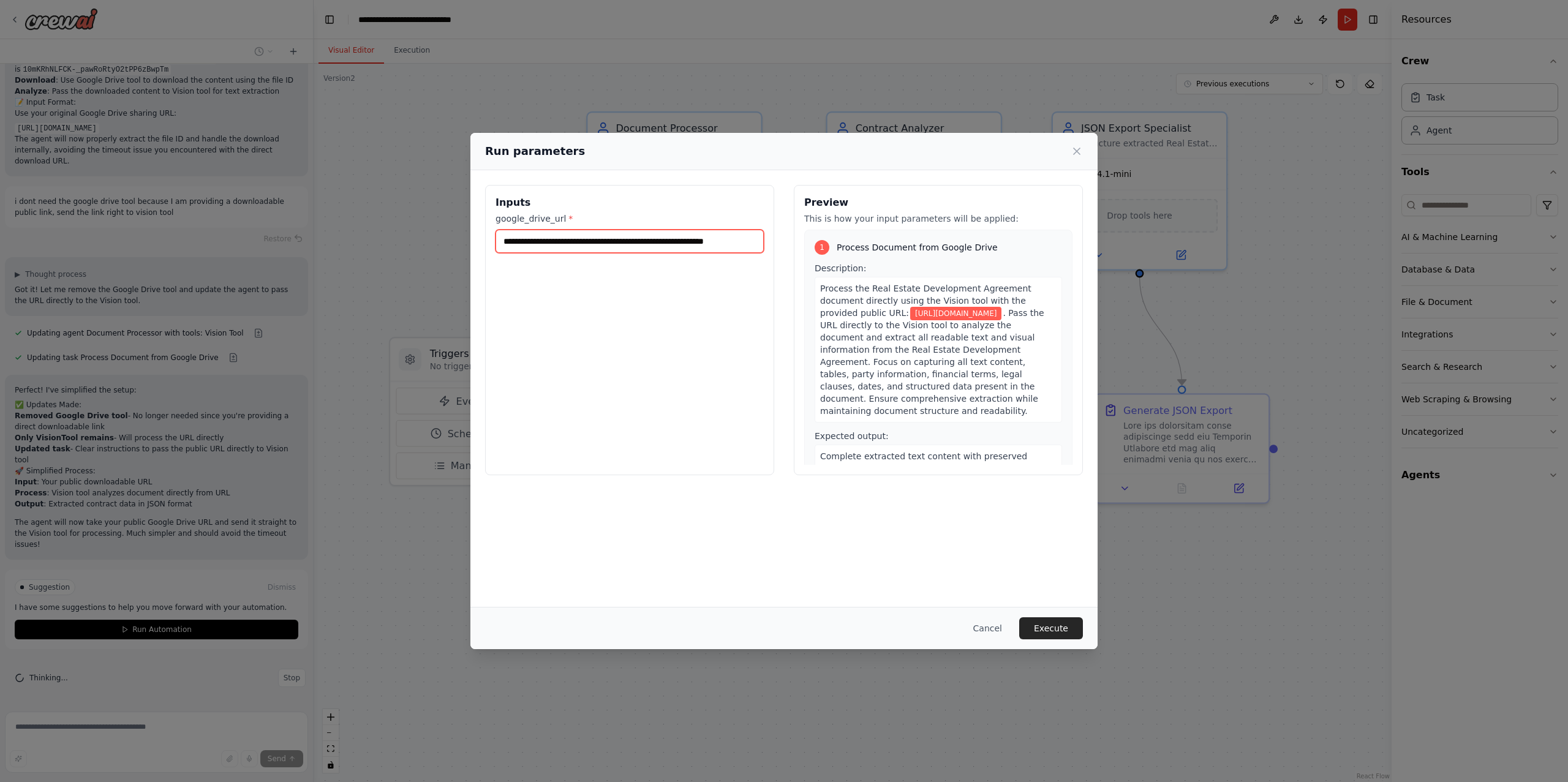
click at [585, 246] on input "**********" at bounding box center [629, 241] width 268 height 24
paste input "**********"
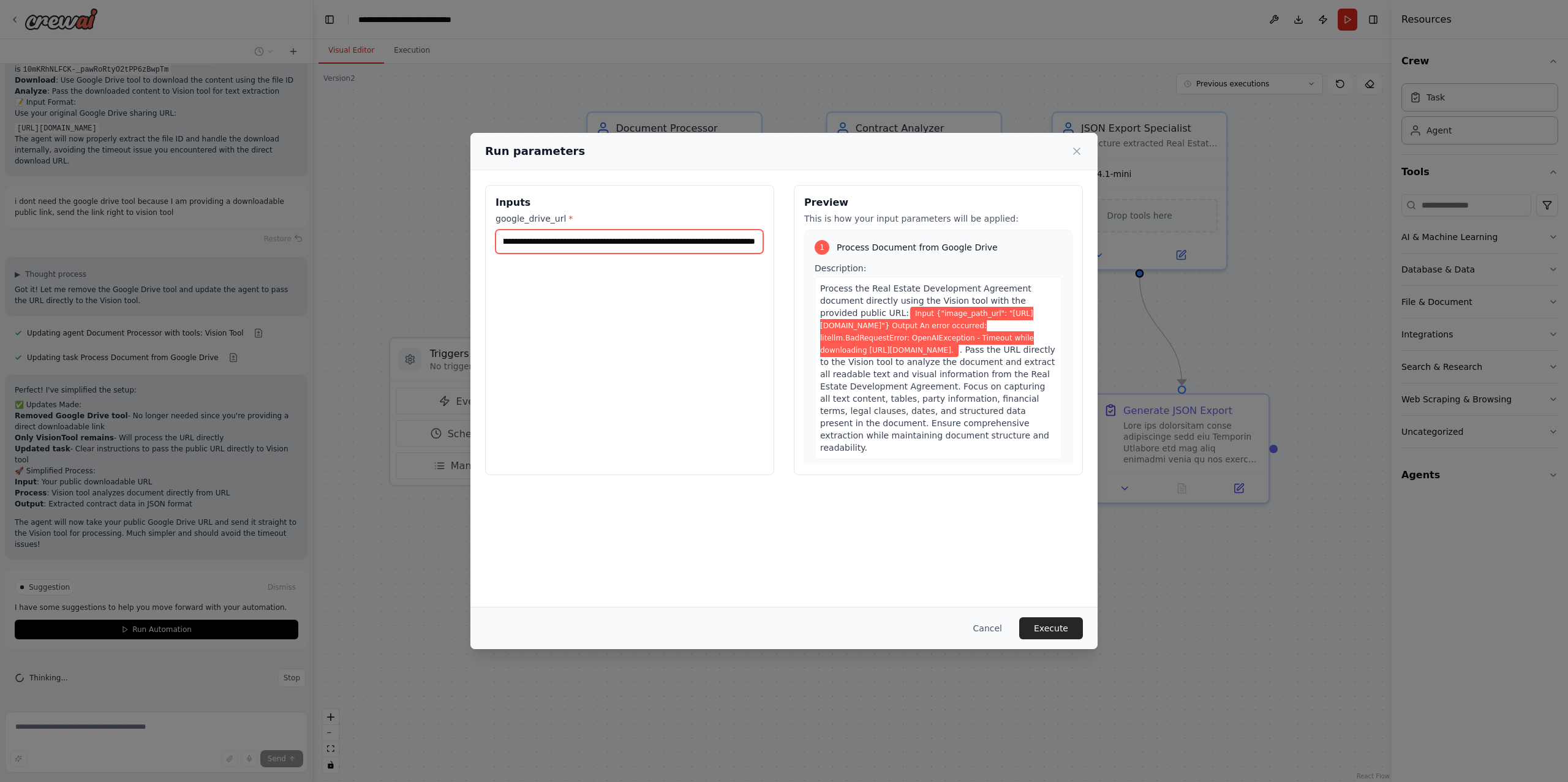
type input "**********"
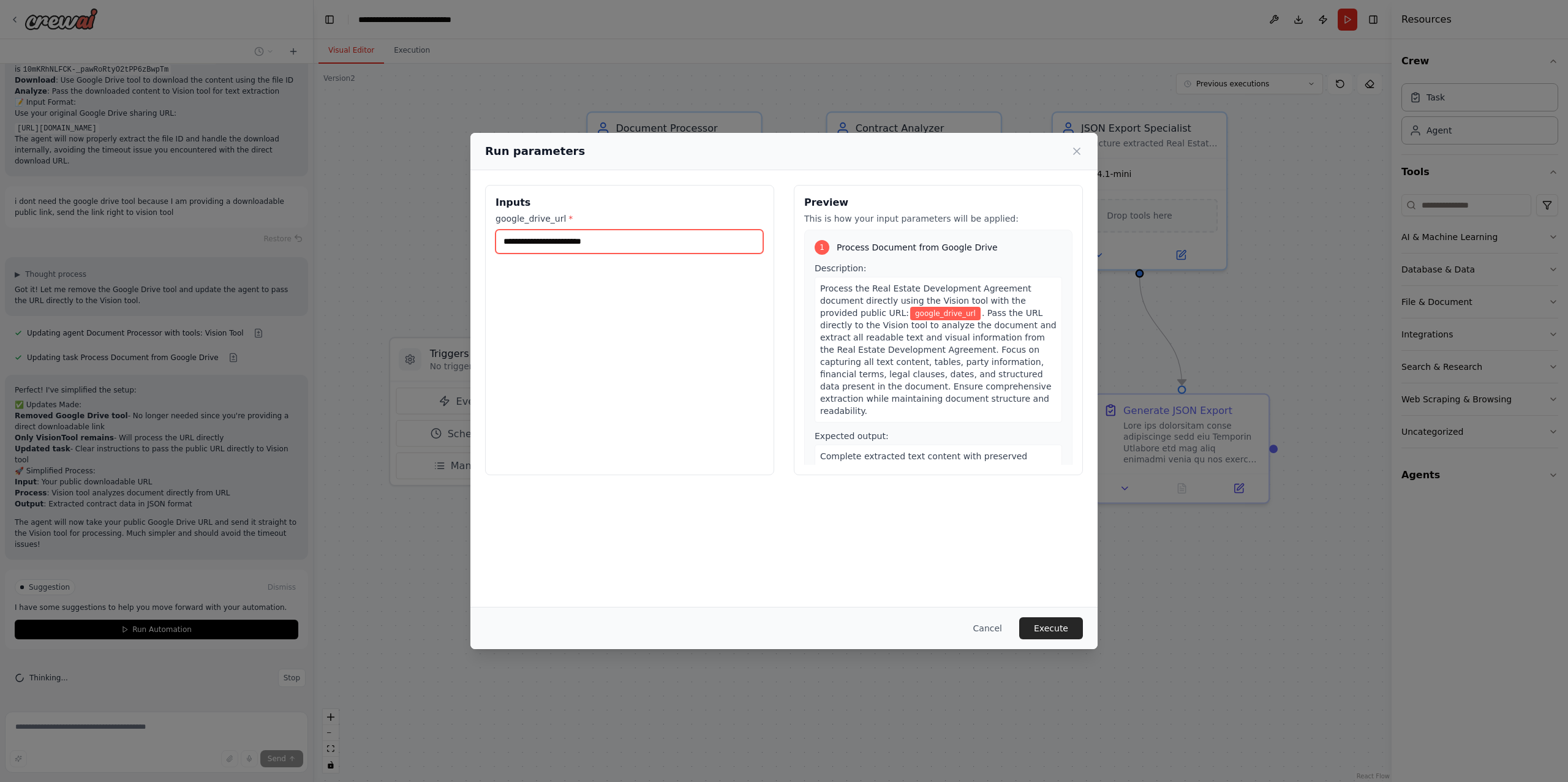
paste input "**********"
type input "**********"
click at [1041, 622] on button "Execute" at bounding box center [1050, 628] width 63 height 22
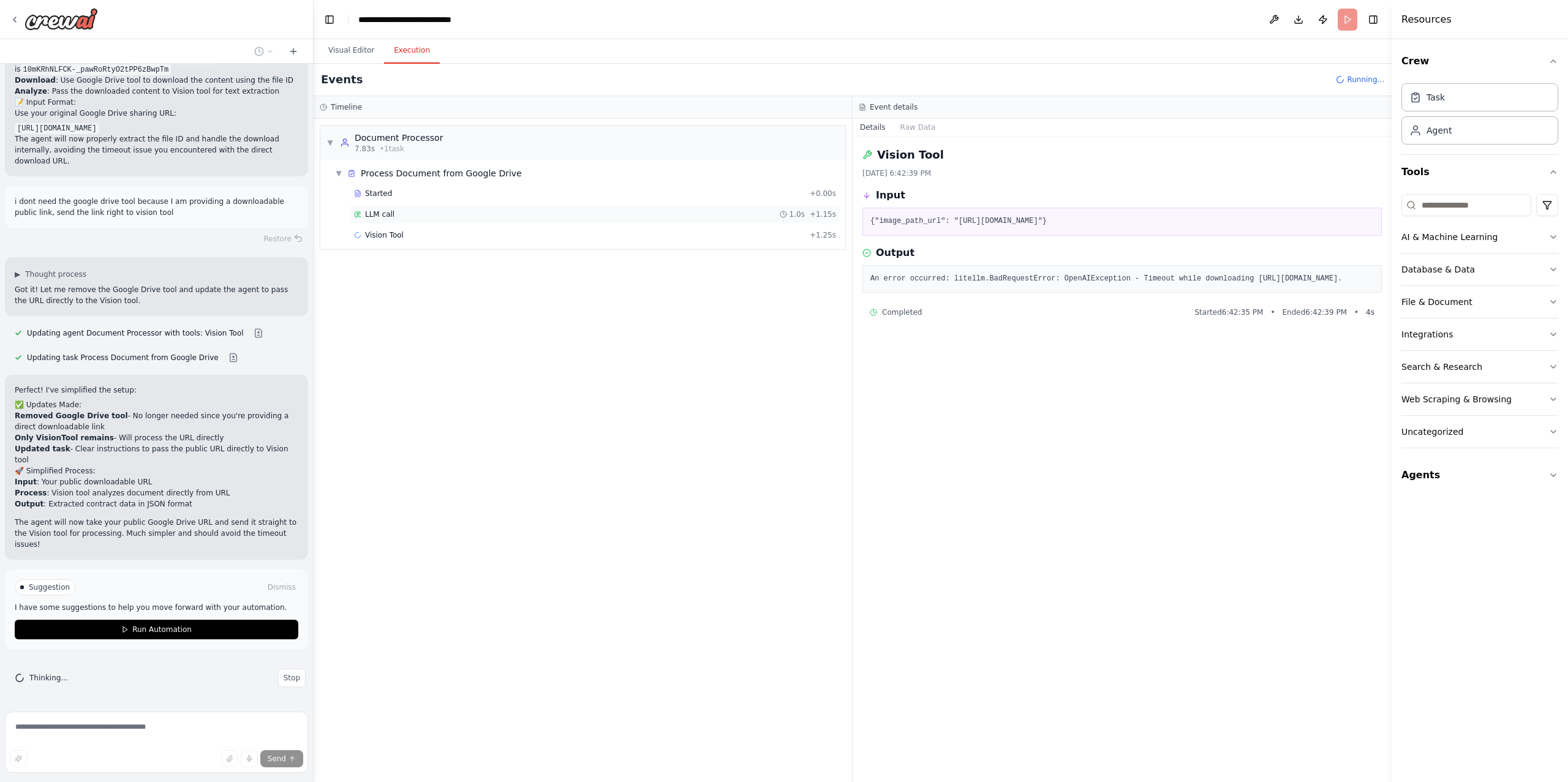
click at [402, 217] on div "LLM call 1.0s + 1.15s" at bounding box center [595, 214] width 482 height 10
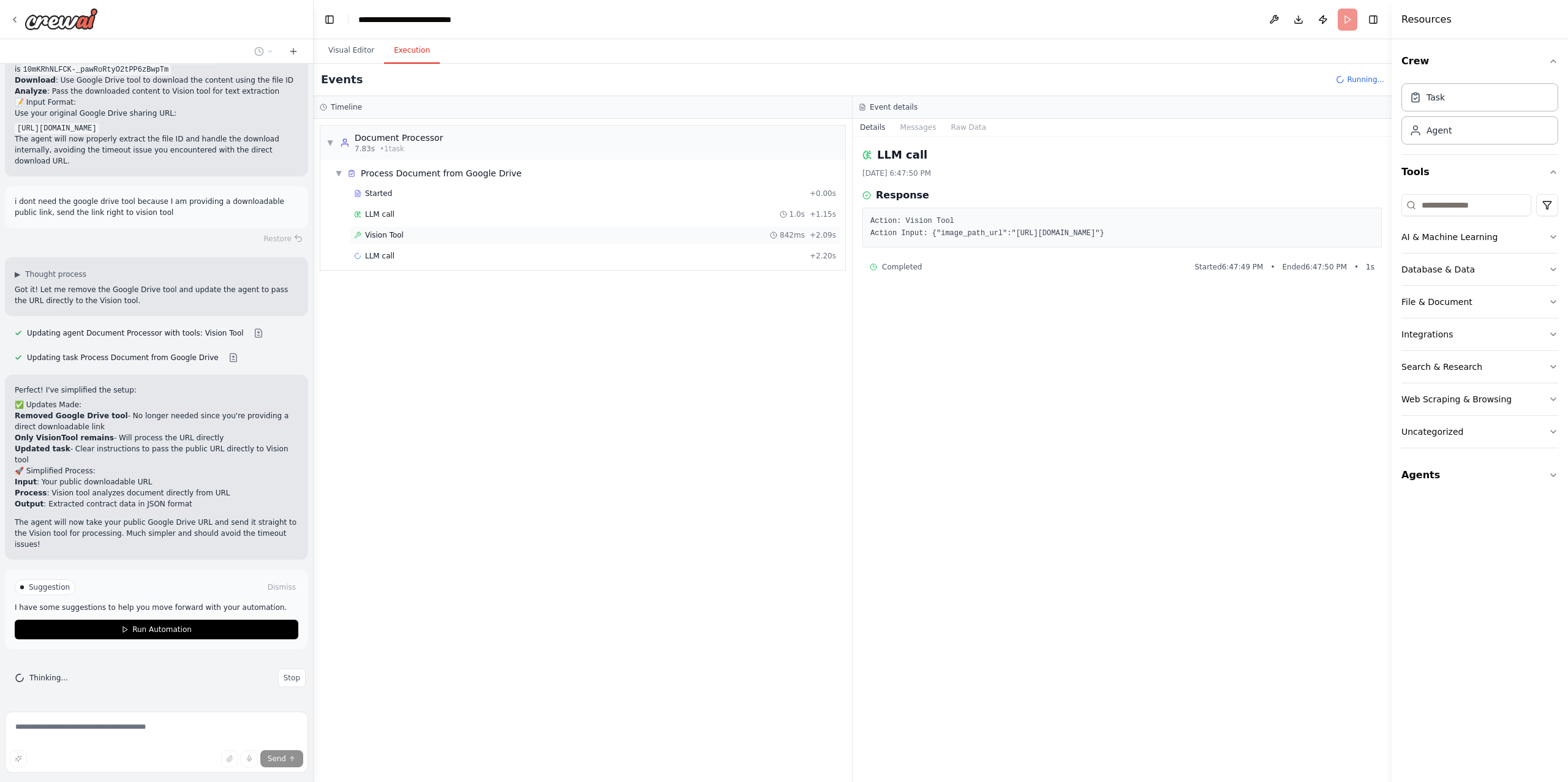
click at [399, 230] on div "Vision Tool 842ms + 2.09s" at bounding box center [595, 235] width 491 height 19
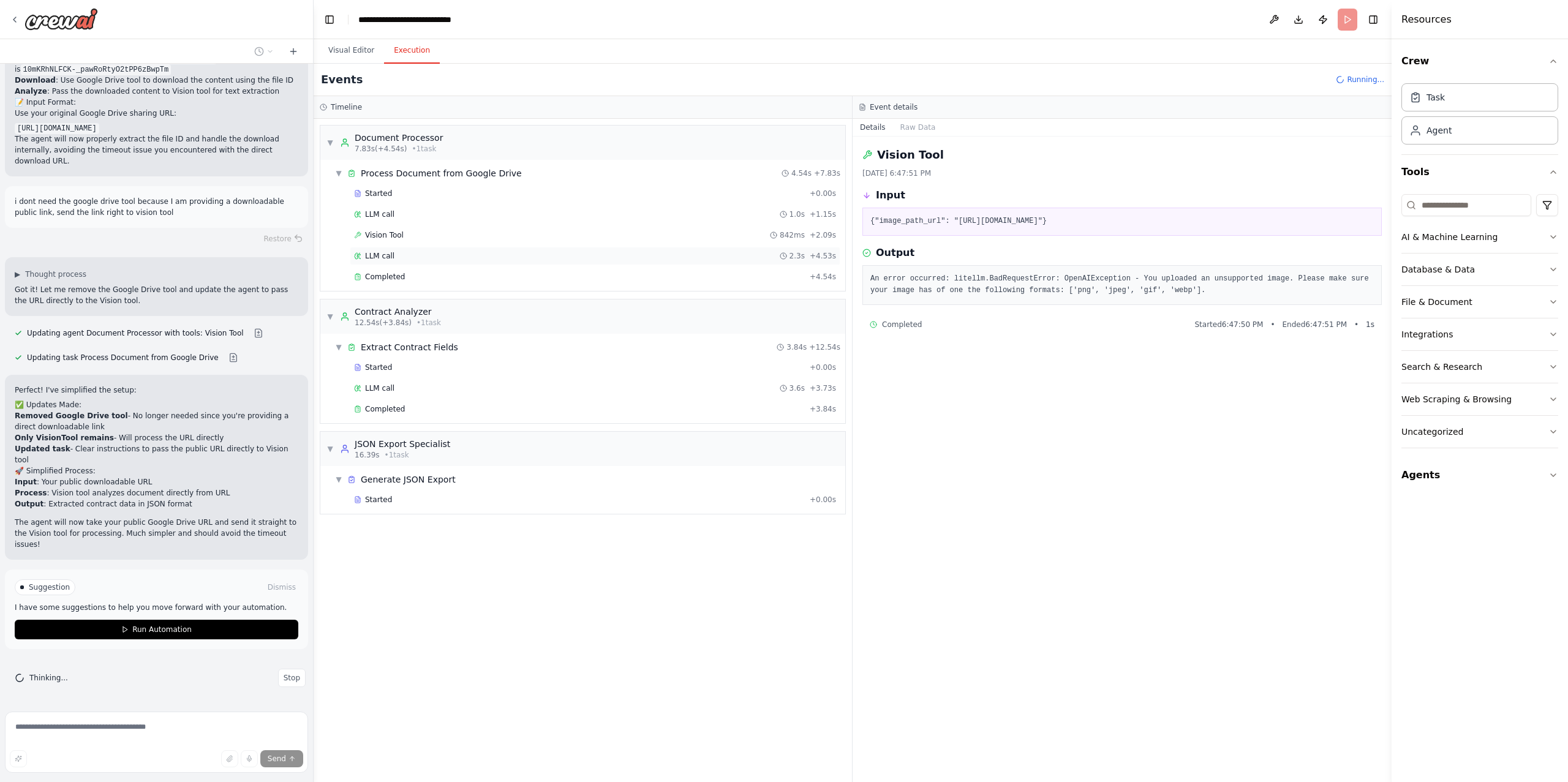
click at [394, 259] on div "LLM call 2.3s + 4.53s" at bounding box center [595, 256] width 482 height 10
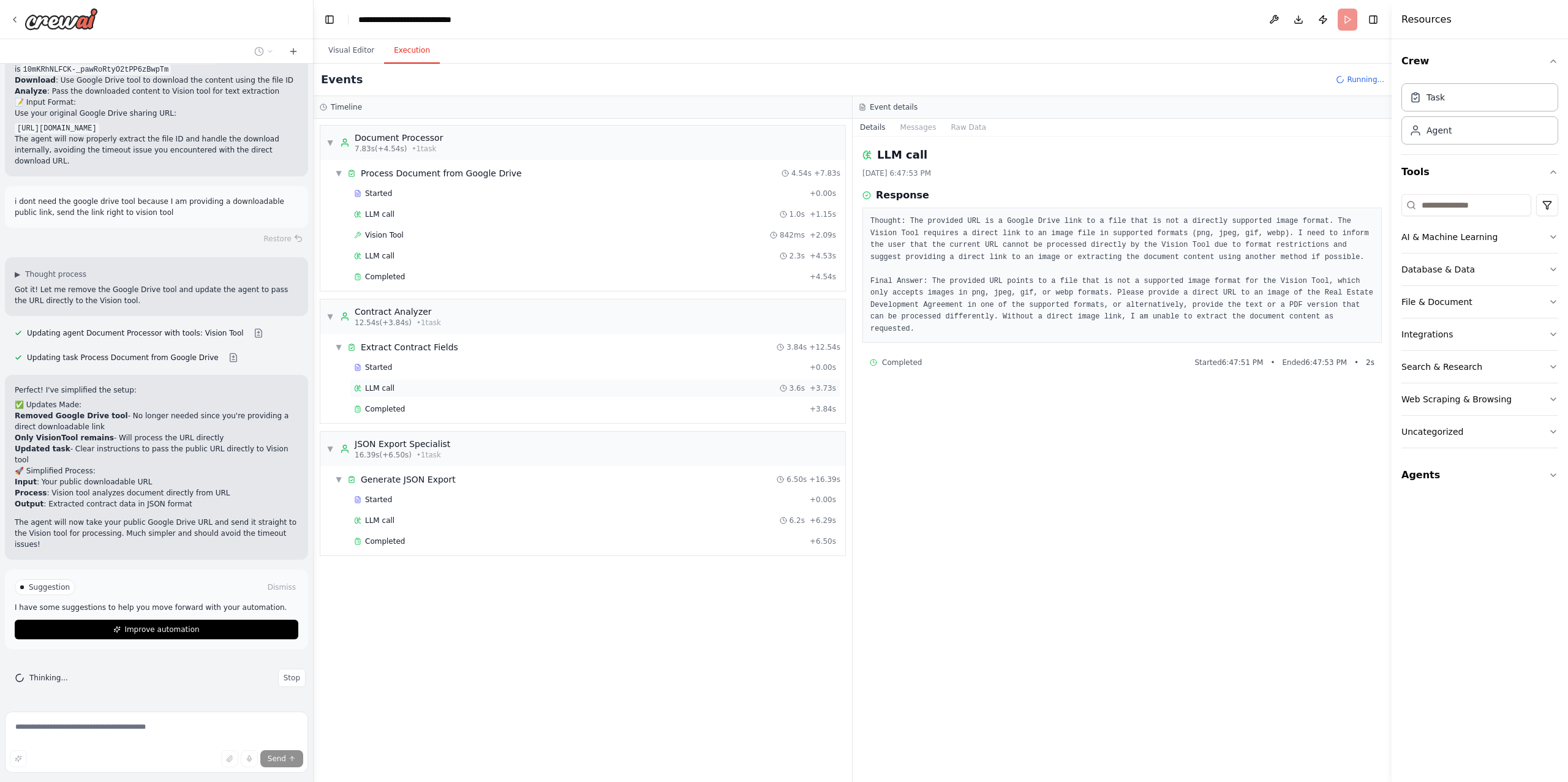
click at [402, 397] on div "LLM call 3.6s + 3.73s" at bounding box center [595, 388] width 491 height 19
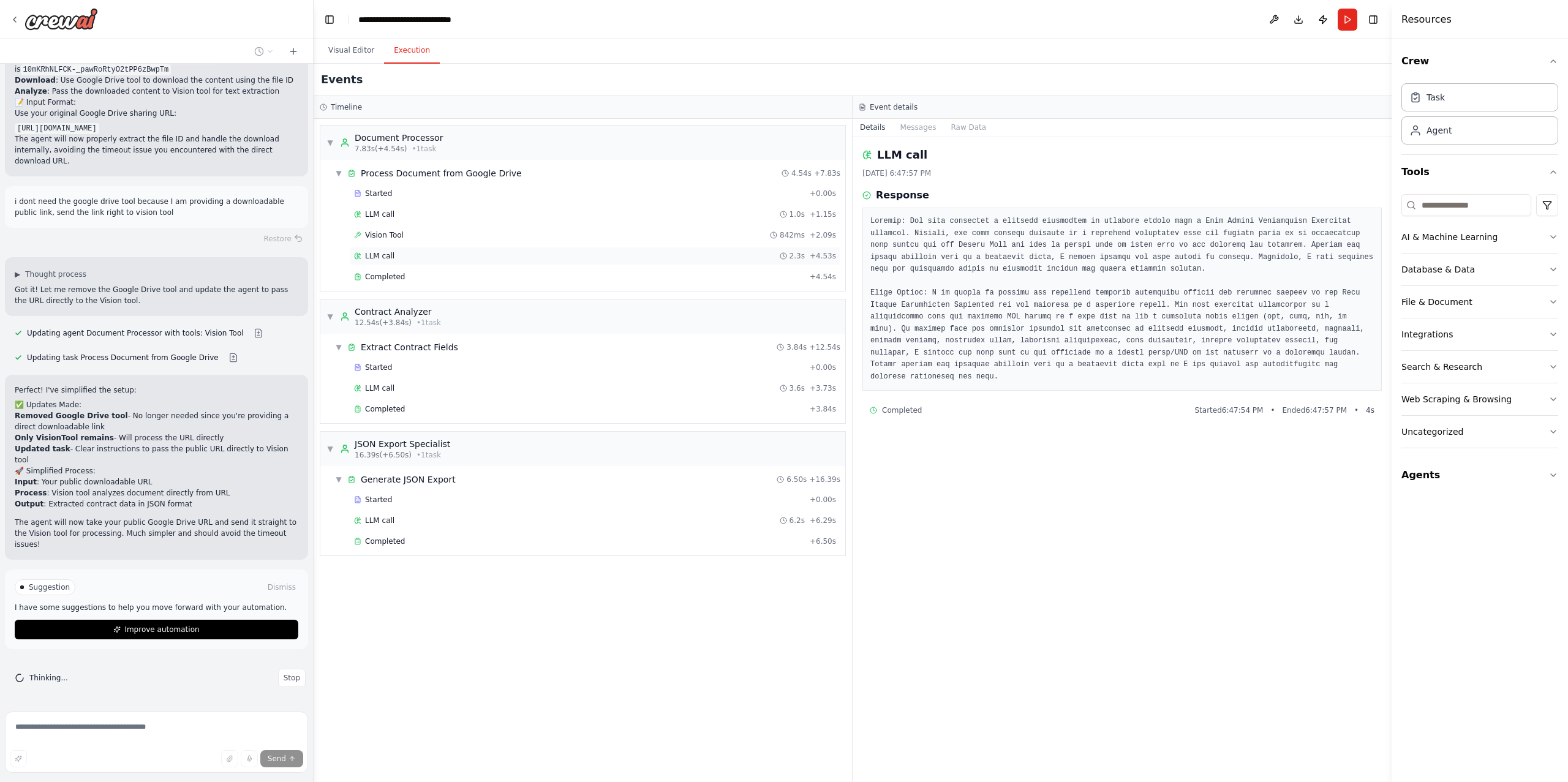
click at [410, 257] on div "LLM call 2.3s + 4.53s" at bounding box center [595, 256] width 482 height 10
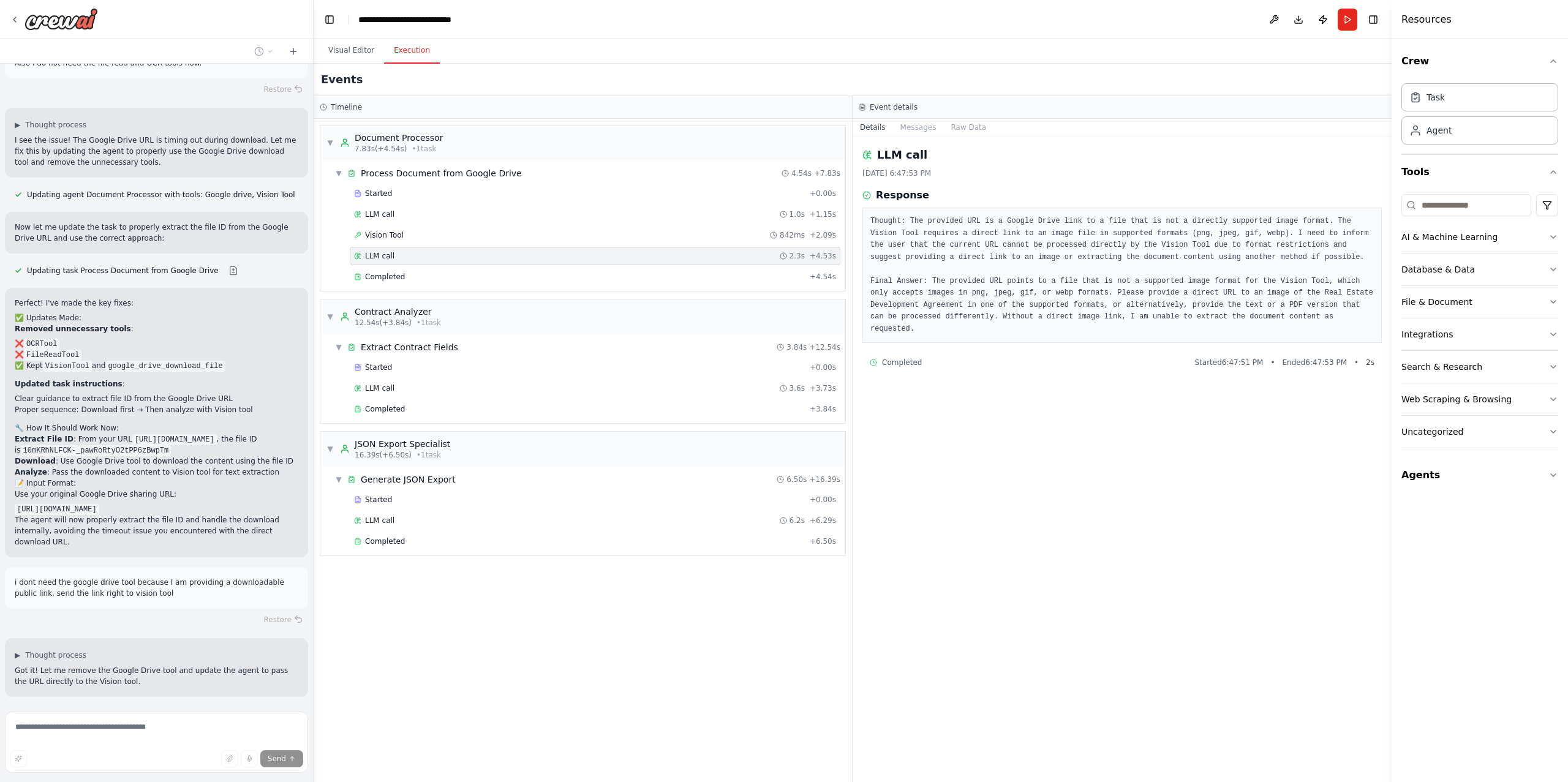
scroll to position [6948, 0]
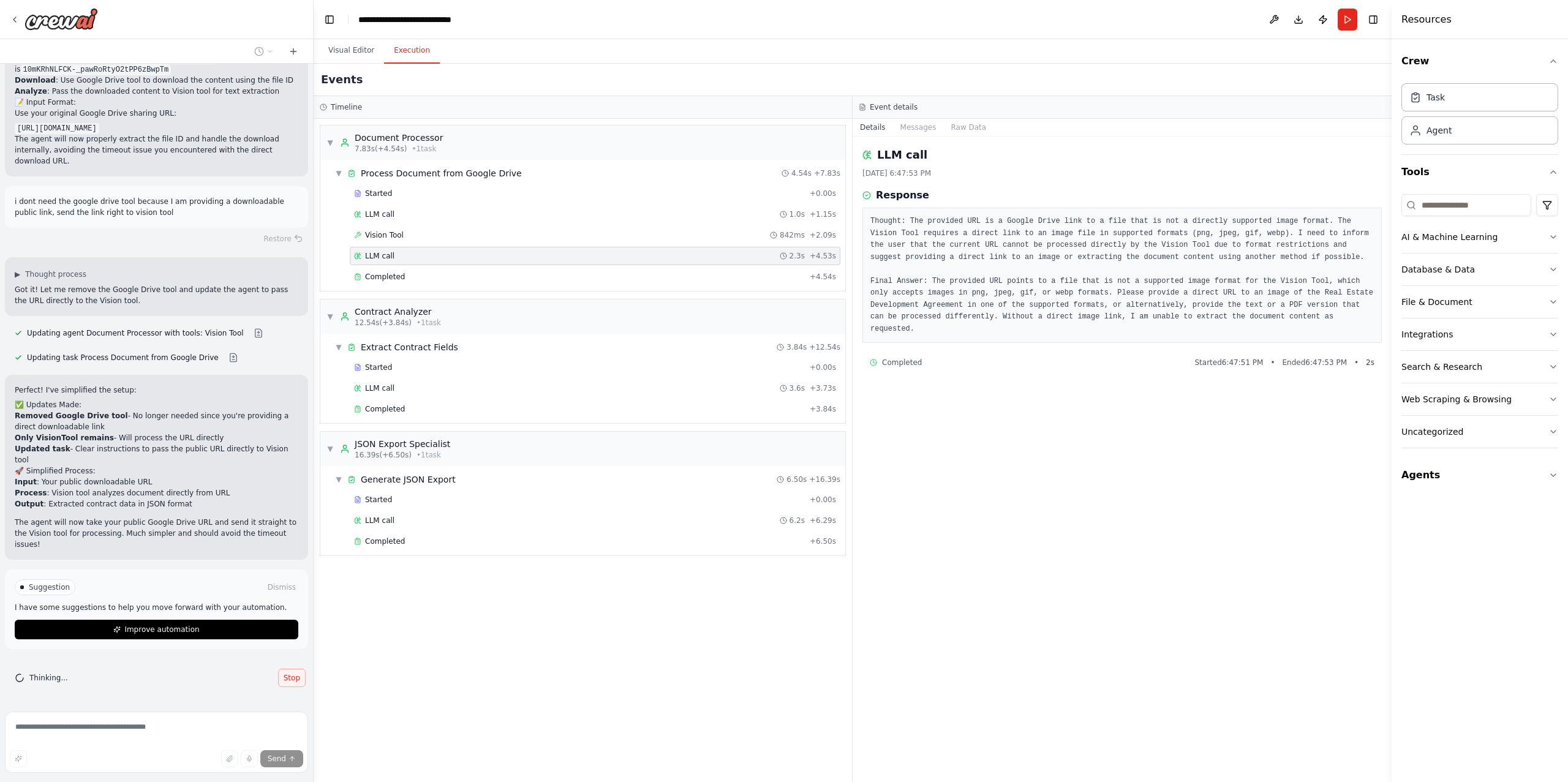
click at [283, 681] on span "Stop" at bounding box center [291, 678] width 16 height 10
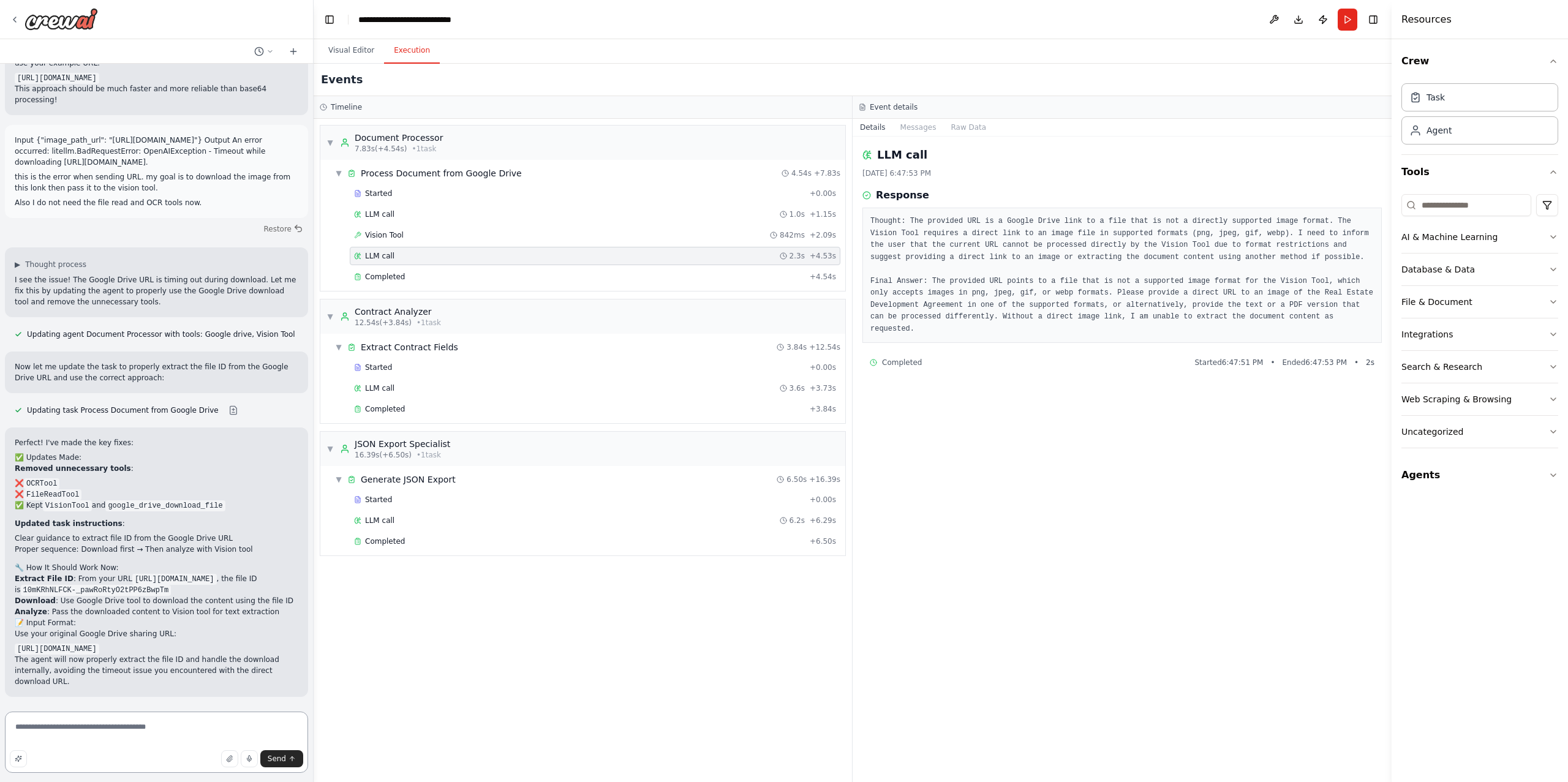
click at [174, 727] on textarea "**********" at bounding box center [157, 742] width 303 height 61
type textarea "**********"
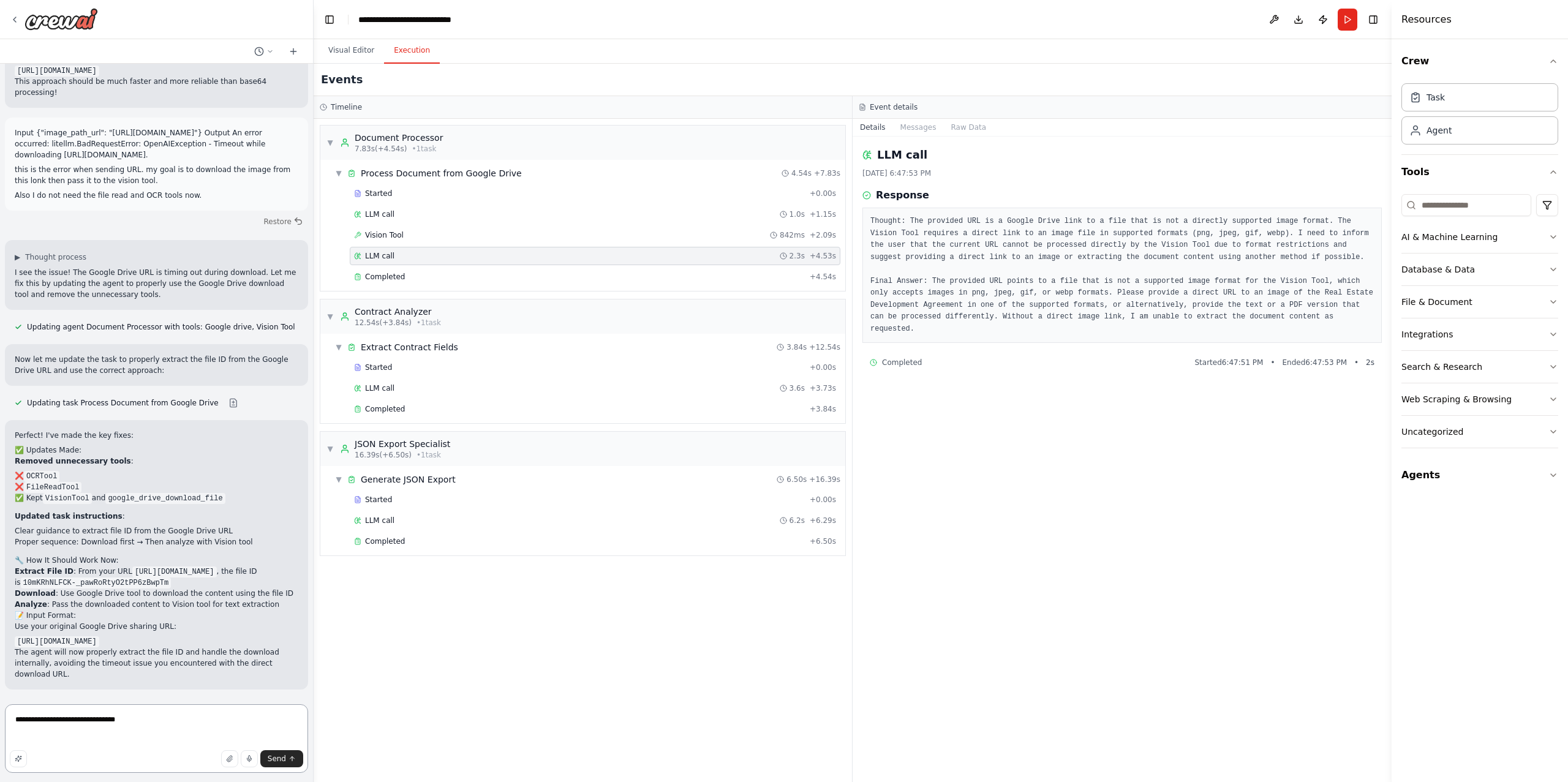
paste textarea "**********"
type textarea "**********"
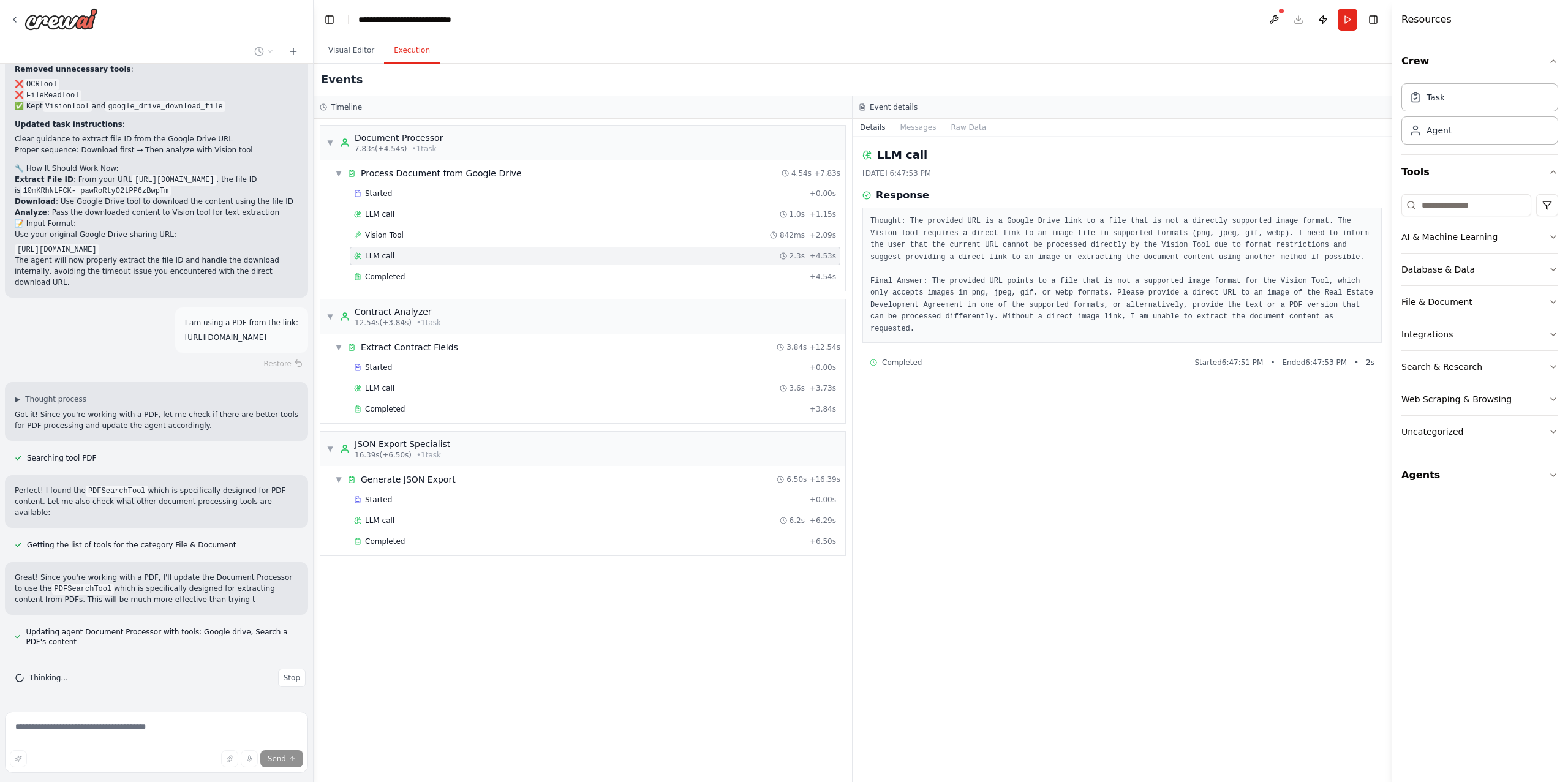
scroll to position [6849, 0]
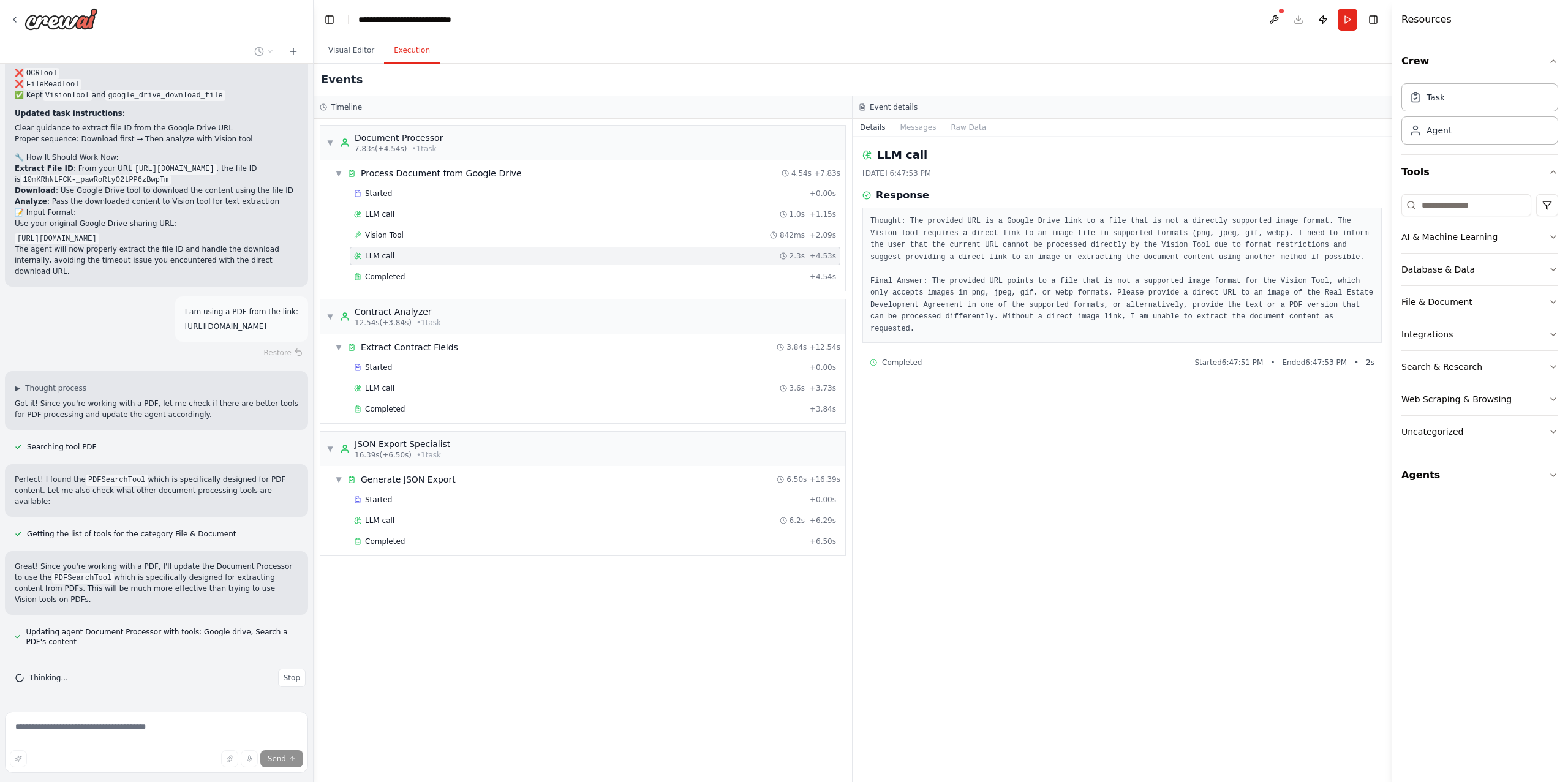
click at [349, 36] on header "**********" at bounding box center [852, 19] width 1078 height 39
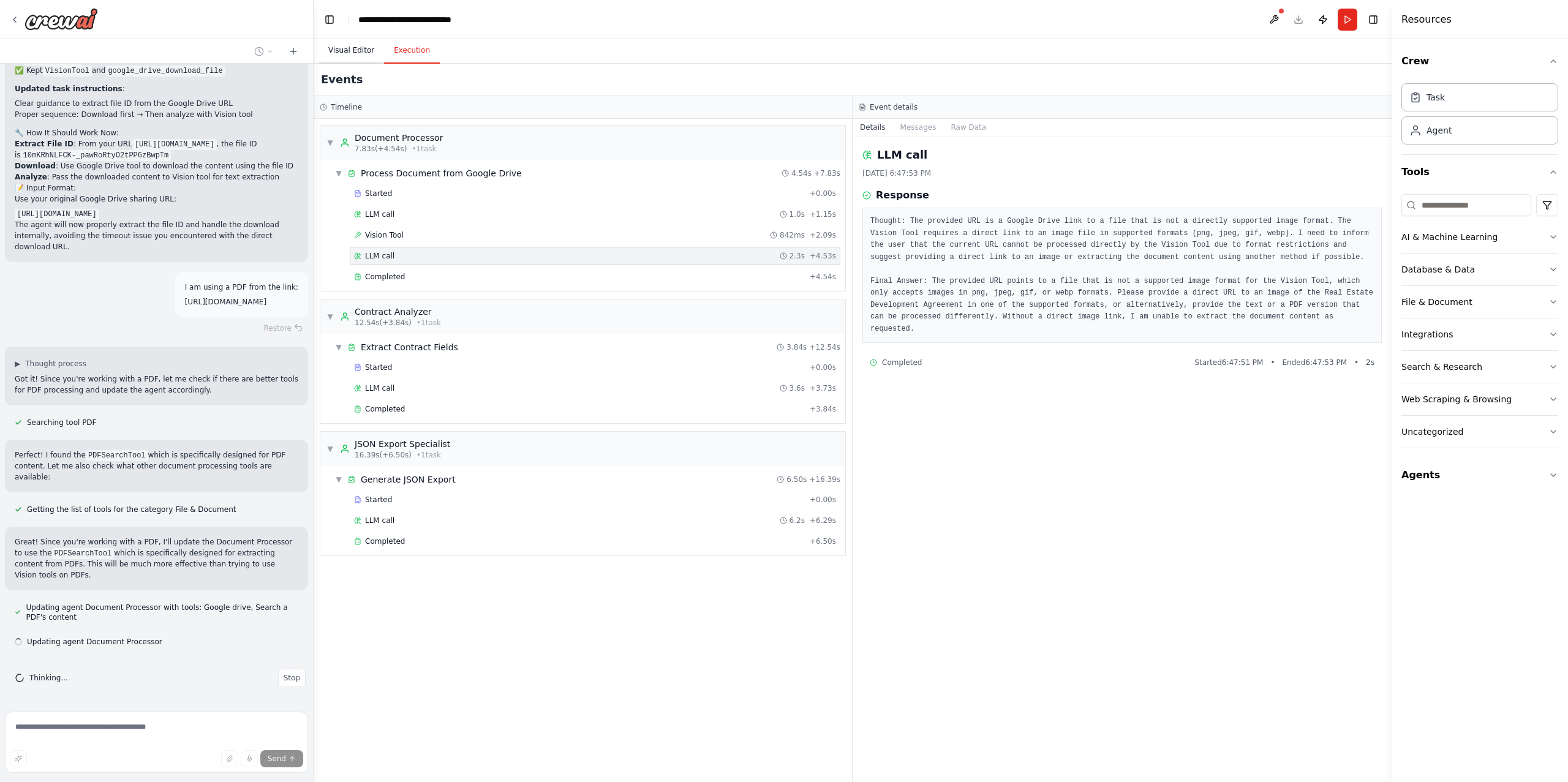
click at [348, 59] on button "Visual Editor" at bounding box center [351, 51] width 66 height 26
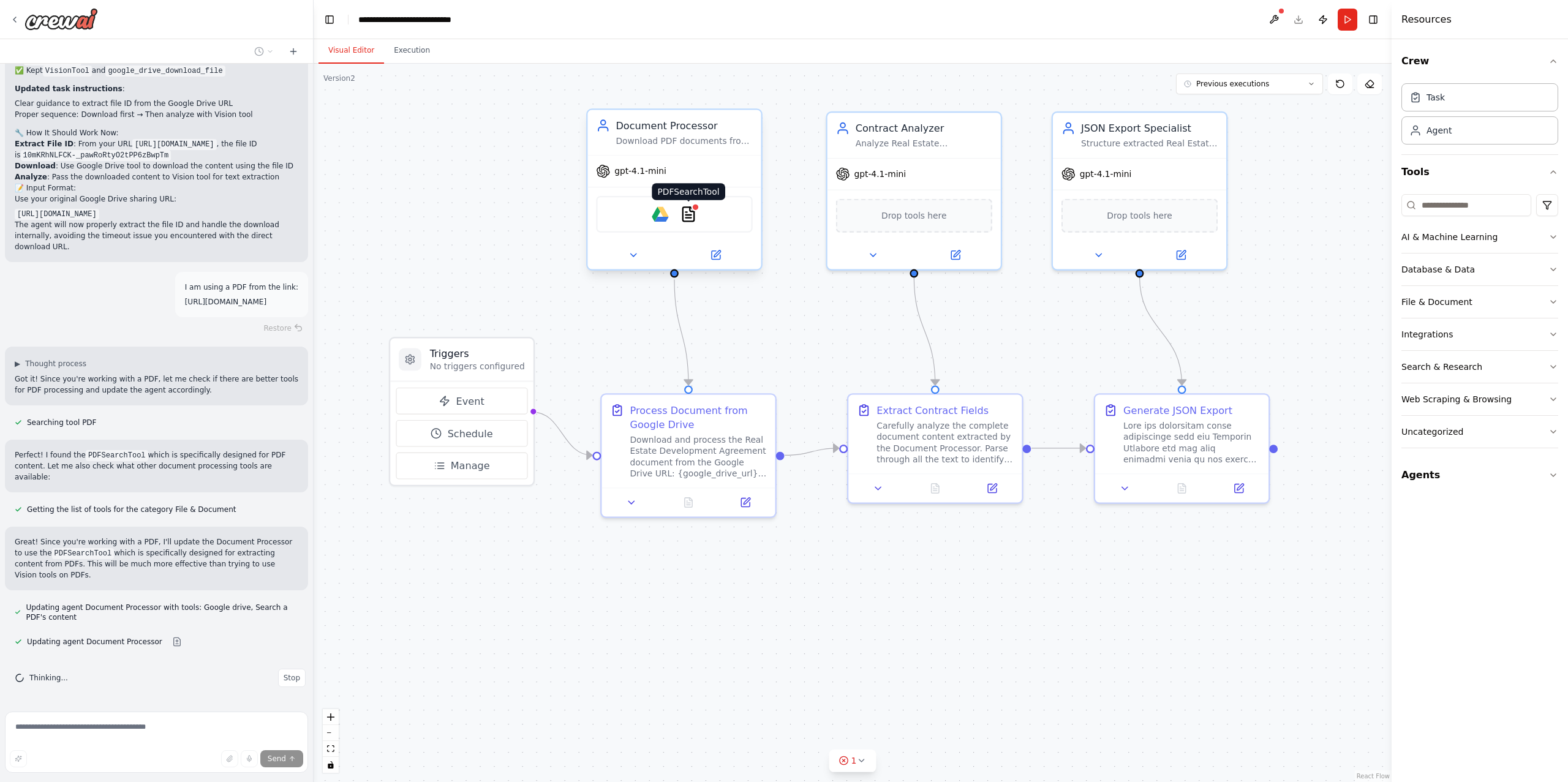
click at [690, 214] on img at bounding box center [689, 214] width 17 height 17
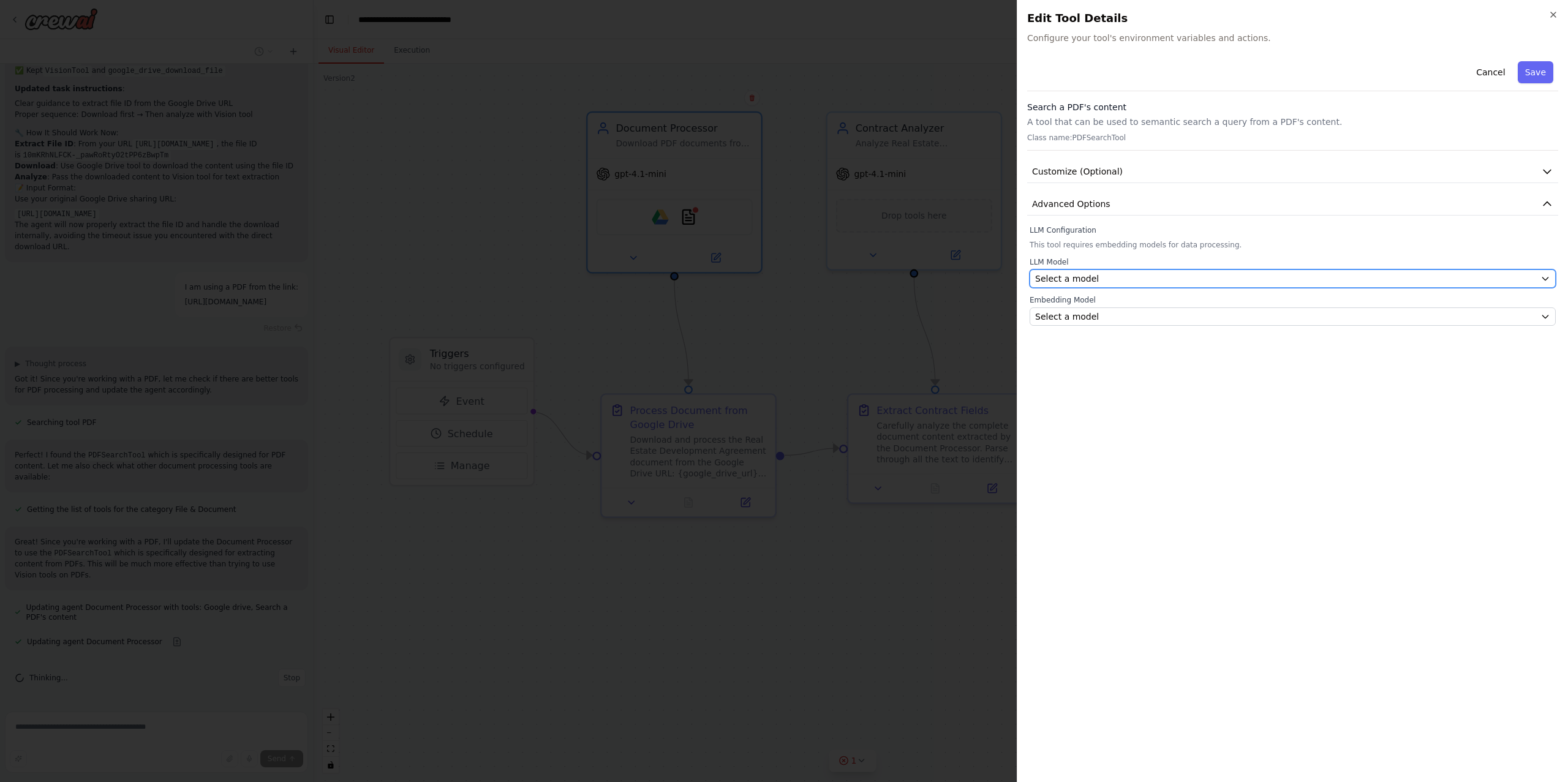
click at [1060, 276] on span "Select a model" at bounding box center [1067, 278] width 63 height 12
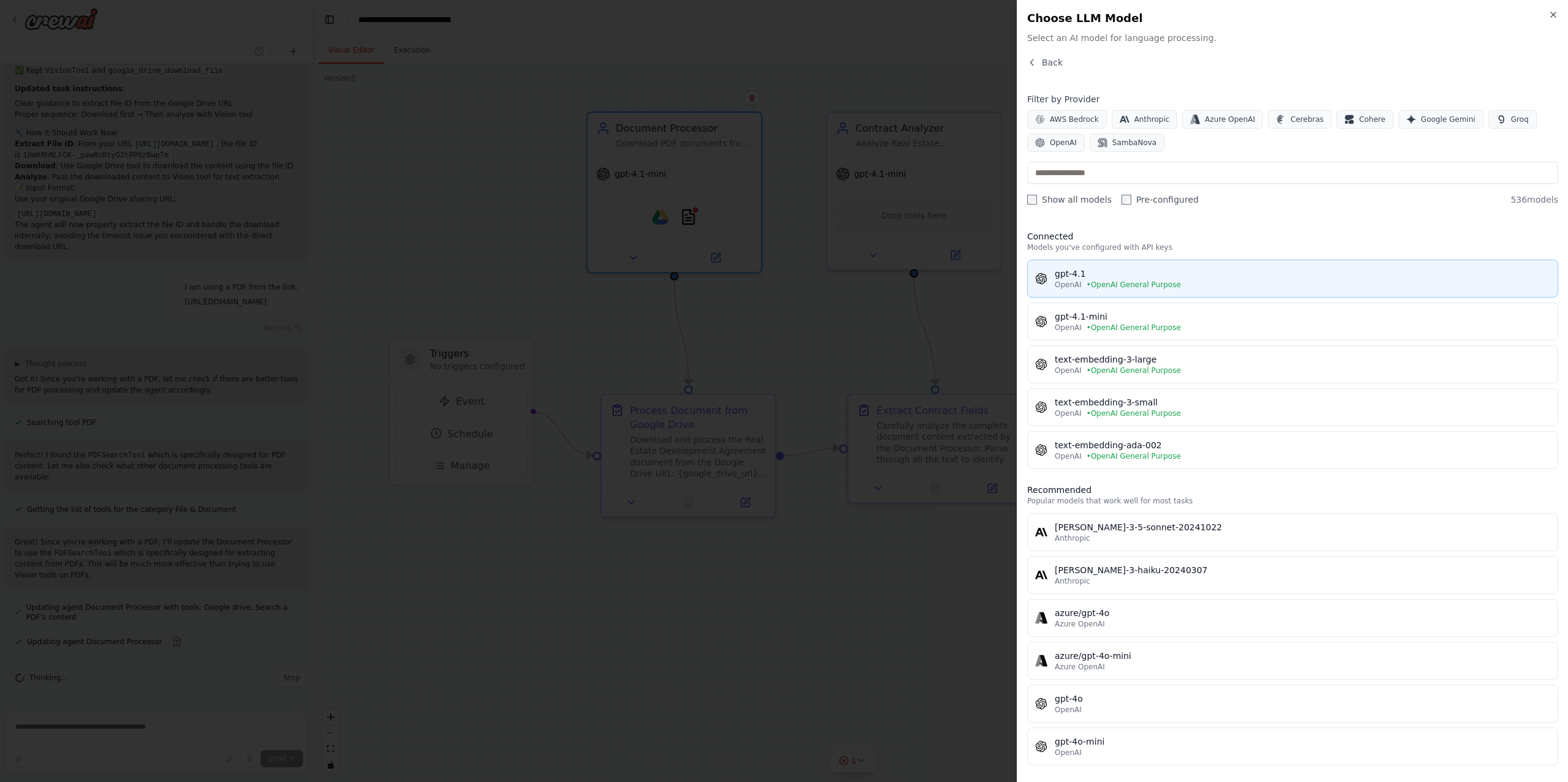
scroll to position [6898, 0]
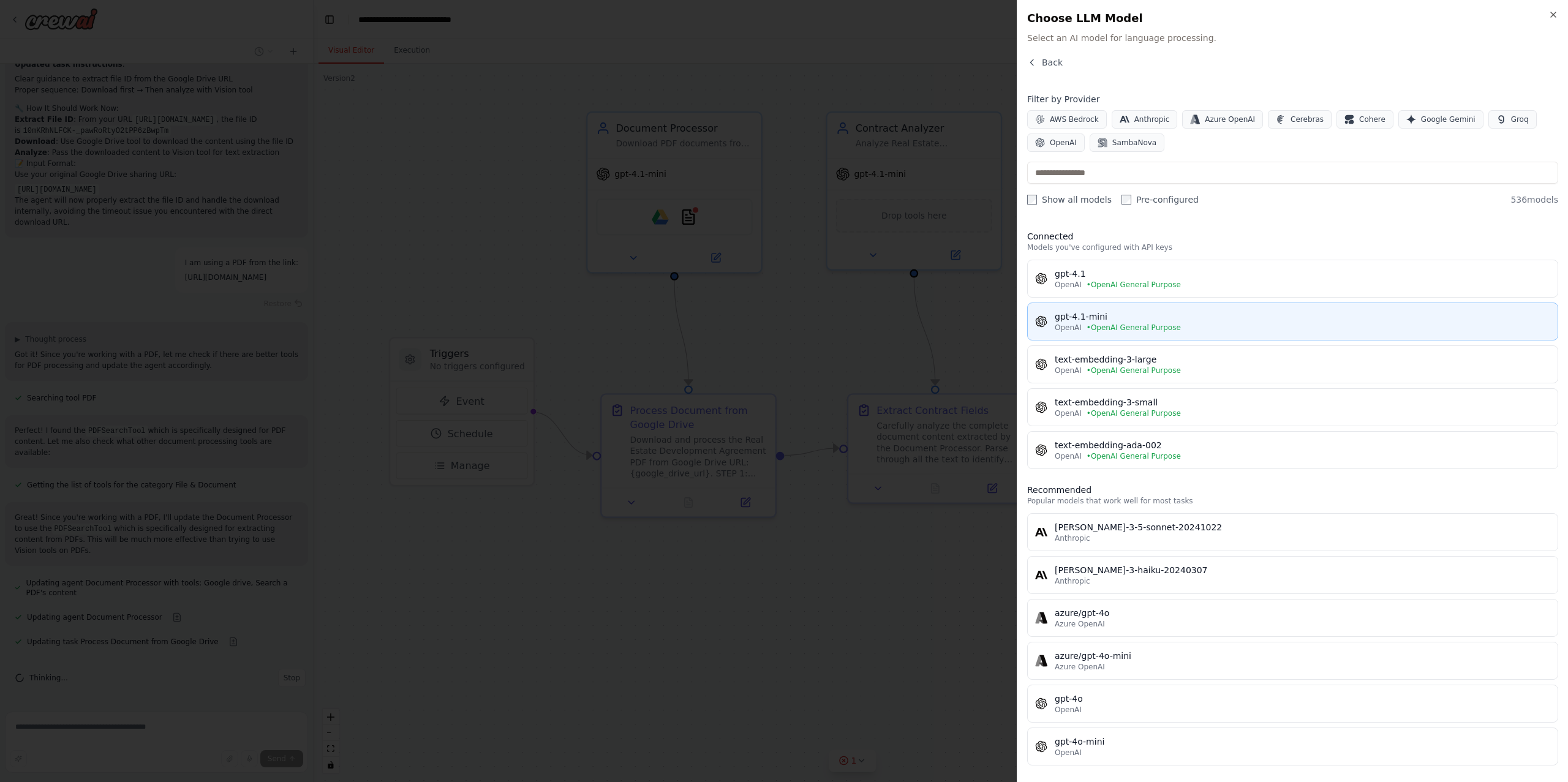
click at [1063, 329] on span "OpenAI" at bounding box center [1068, 328] width 27 height 10
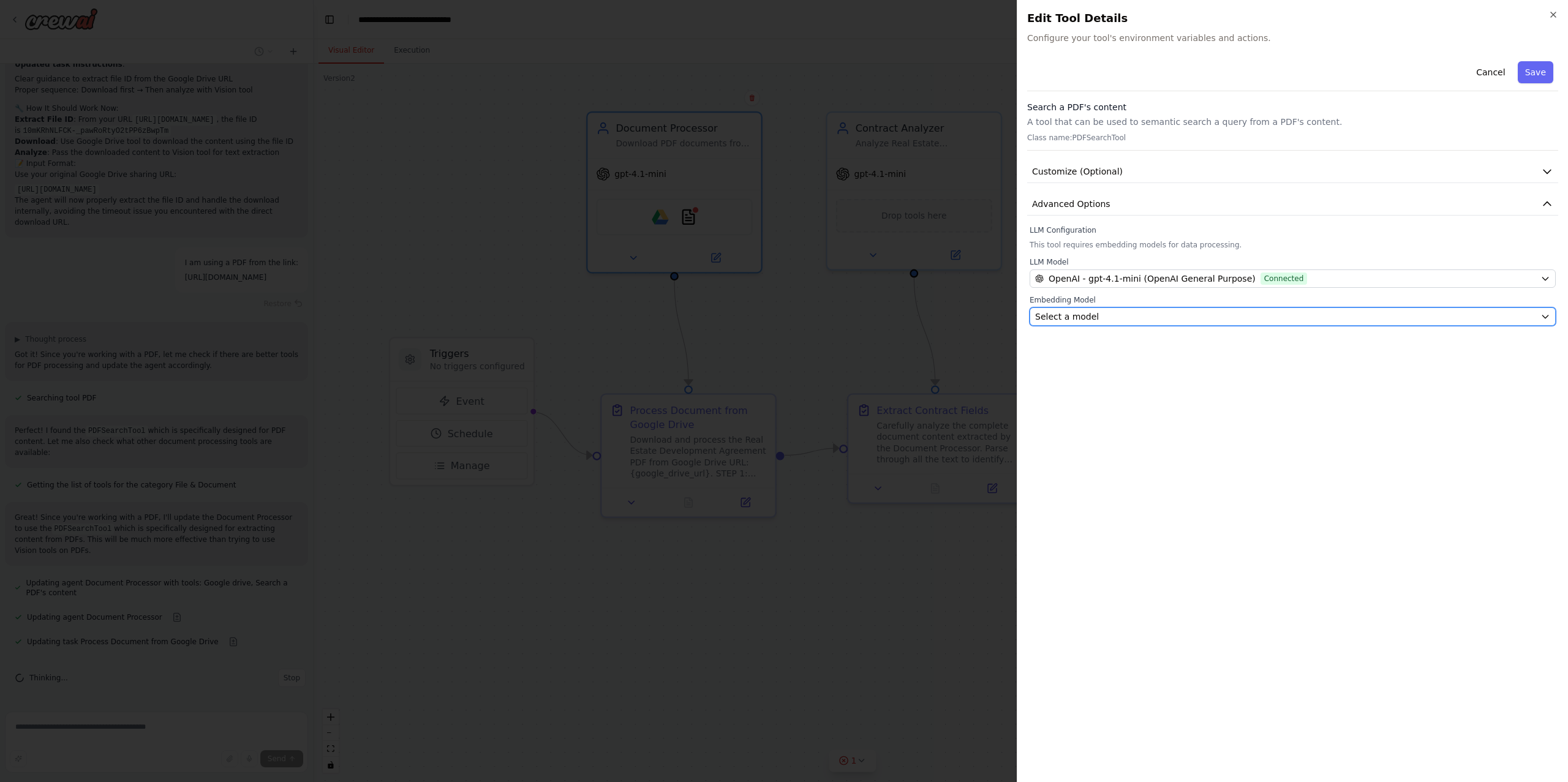
click at [1075, 317] on span "Select a model" at bounding box center [1067, 316] width 63 height 12
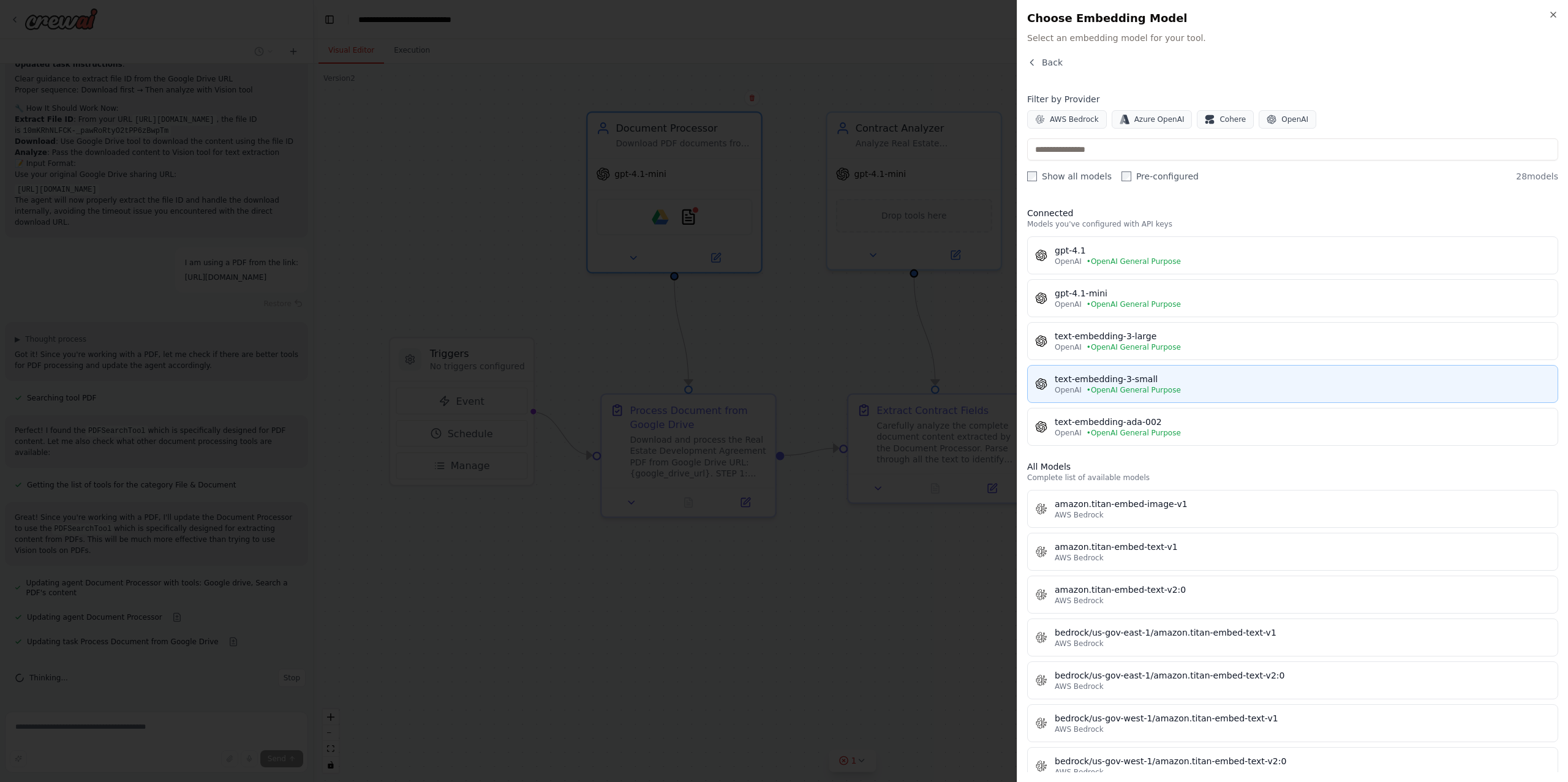
click at [1069, 388] on span "OpenAI" at bounding box center [1068, 390] width 27 height 10
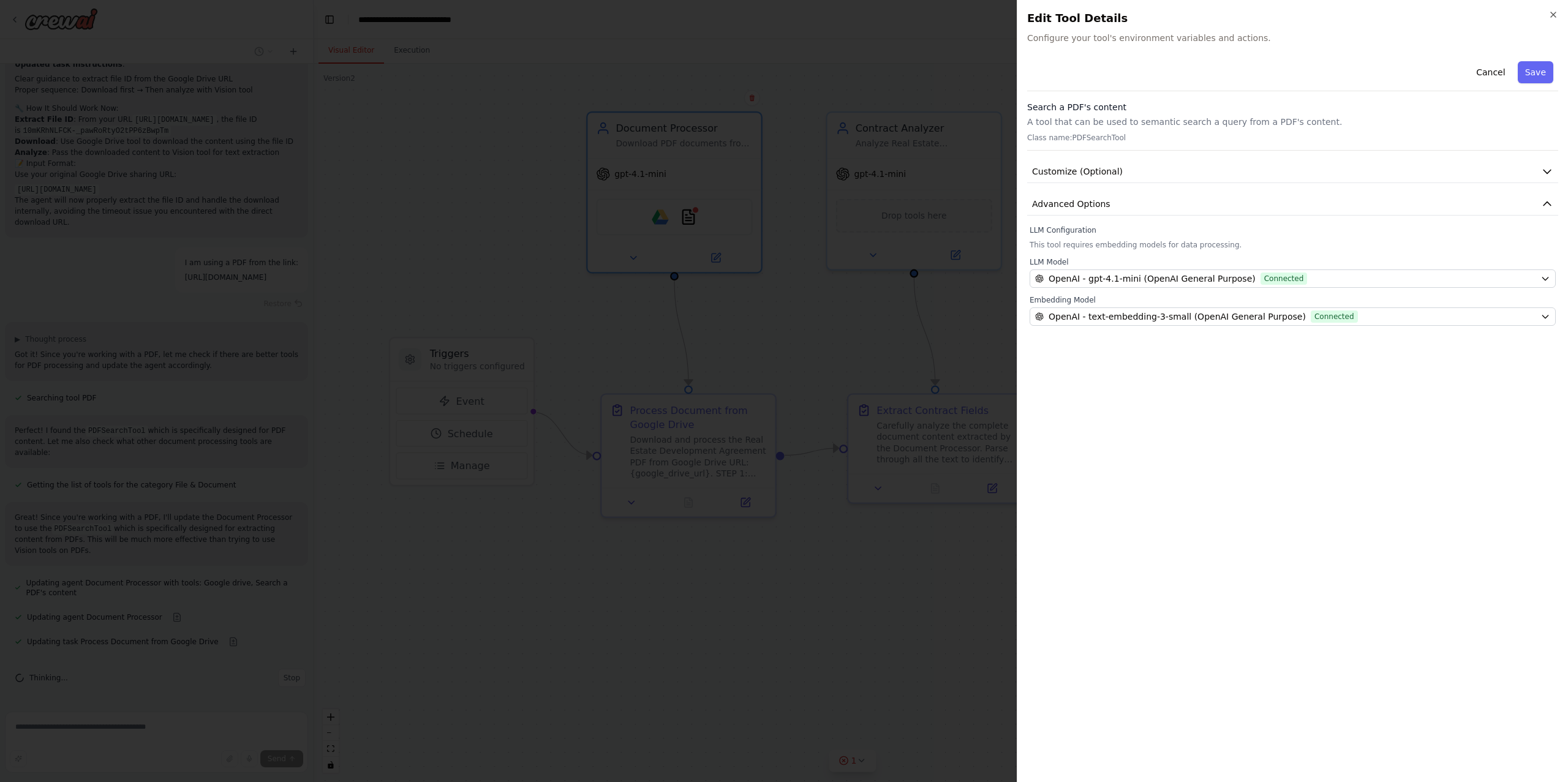
scroll to position [6948, 0]
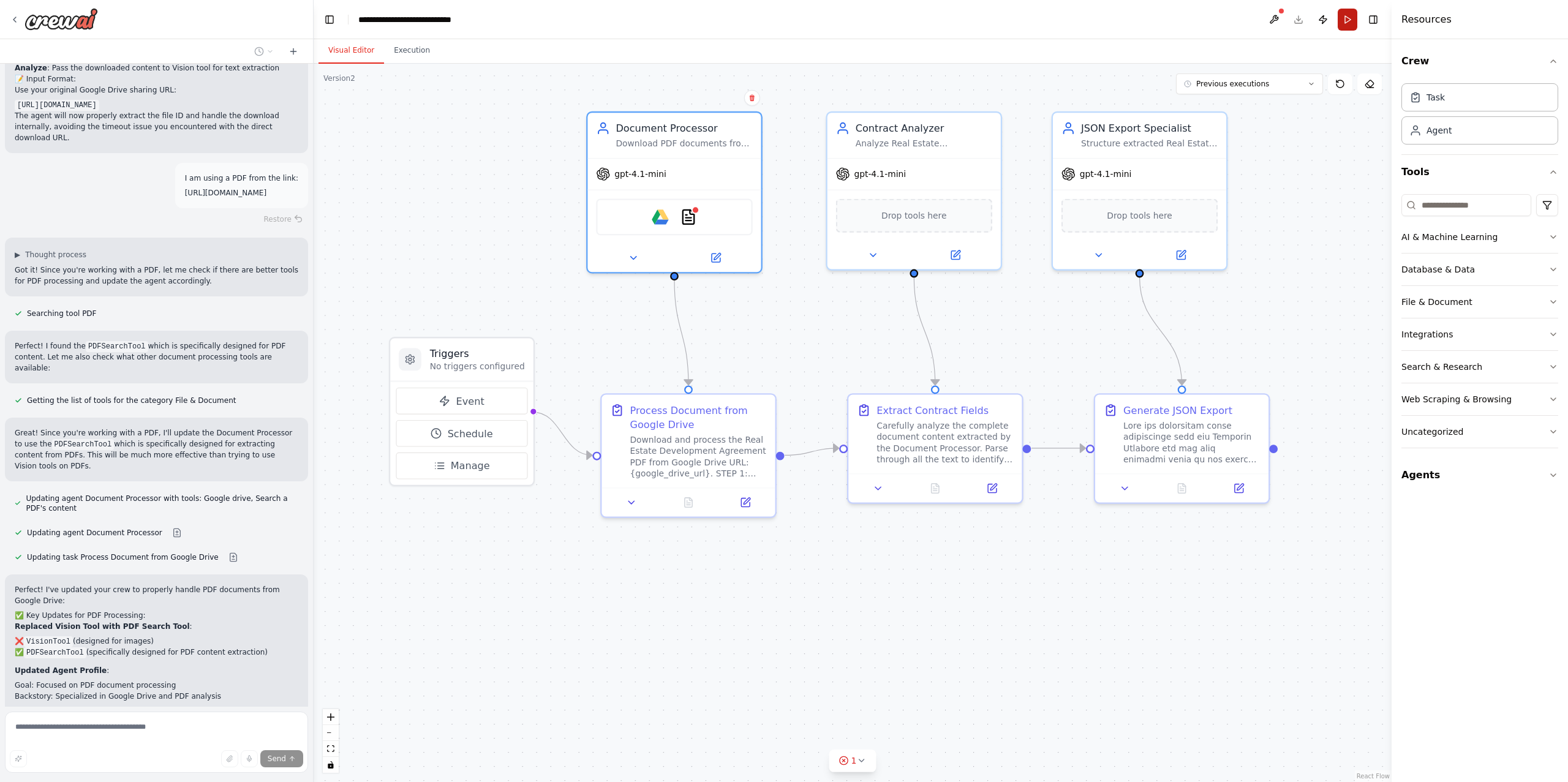
click at [1344, 20] on button "Run" at bounding box center [1348, 19] width 20 height 22
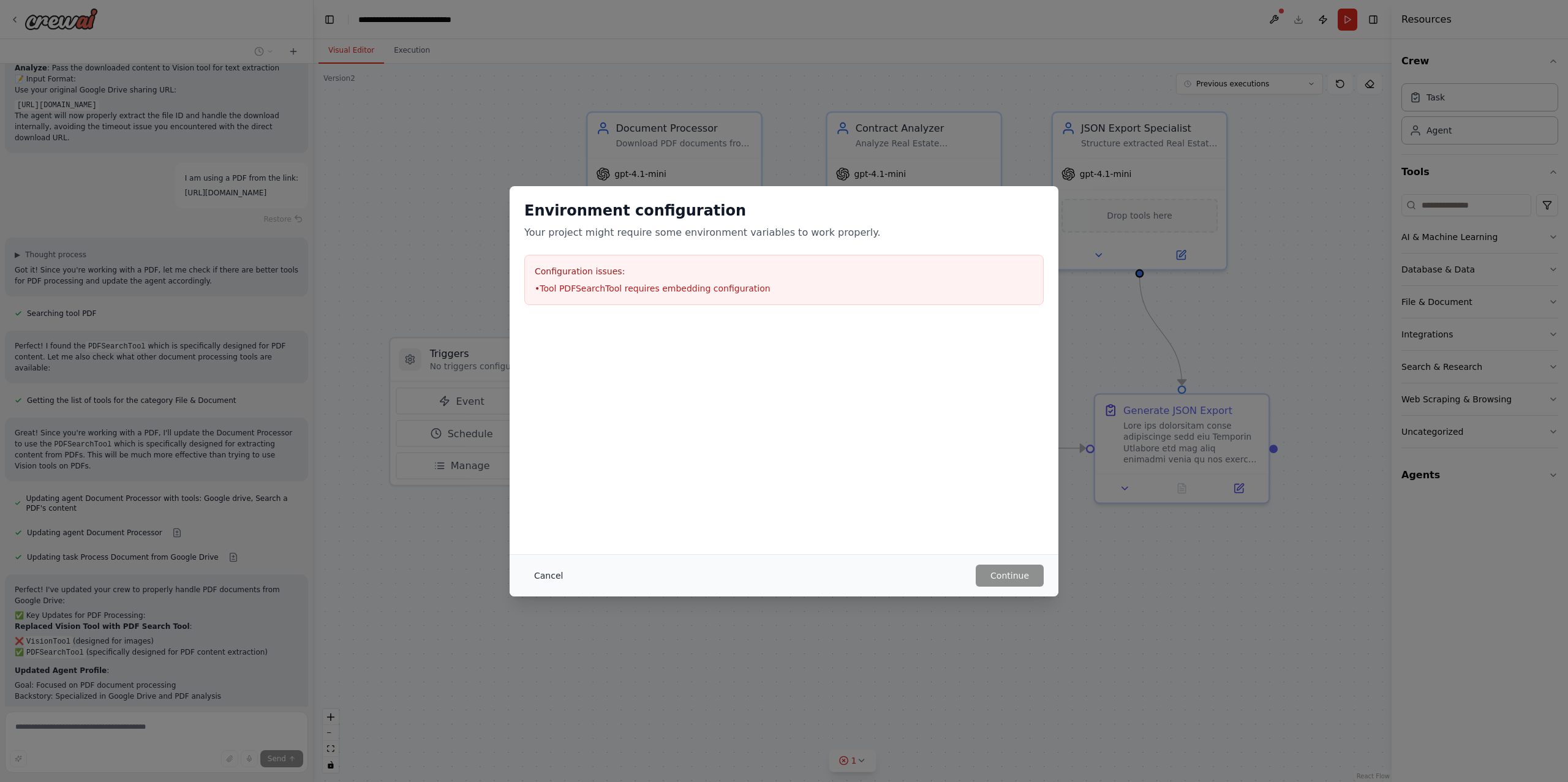
click at [536, 572] on button "Cancel" at bounding box center [548, 575] width 48 height 22
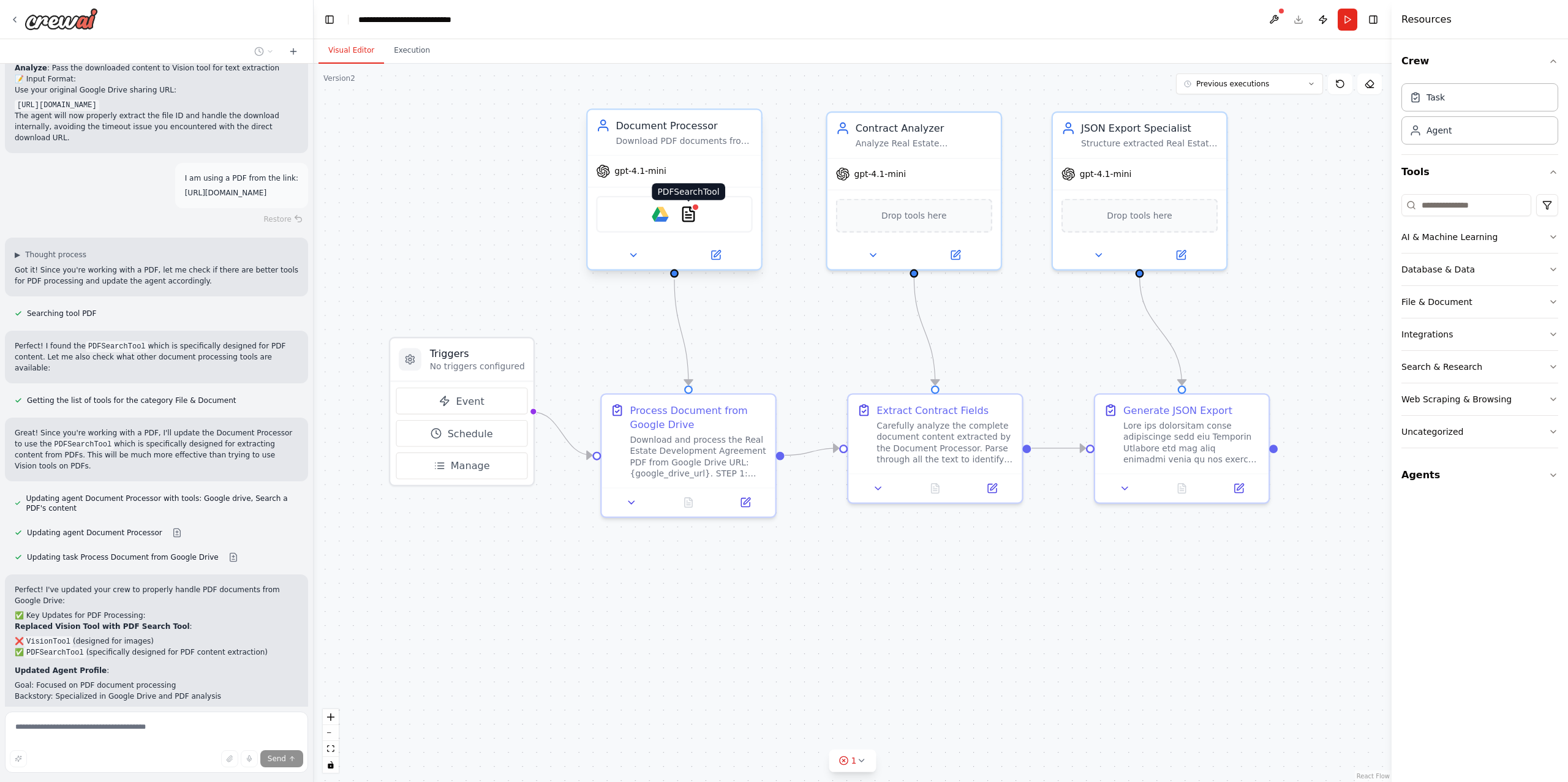
click at [696, 208] on div at bounding box center [696, 207] width 9 height 9
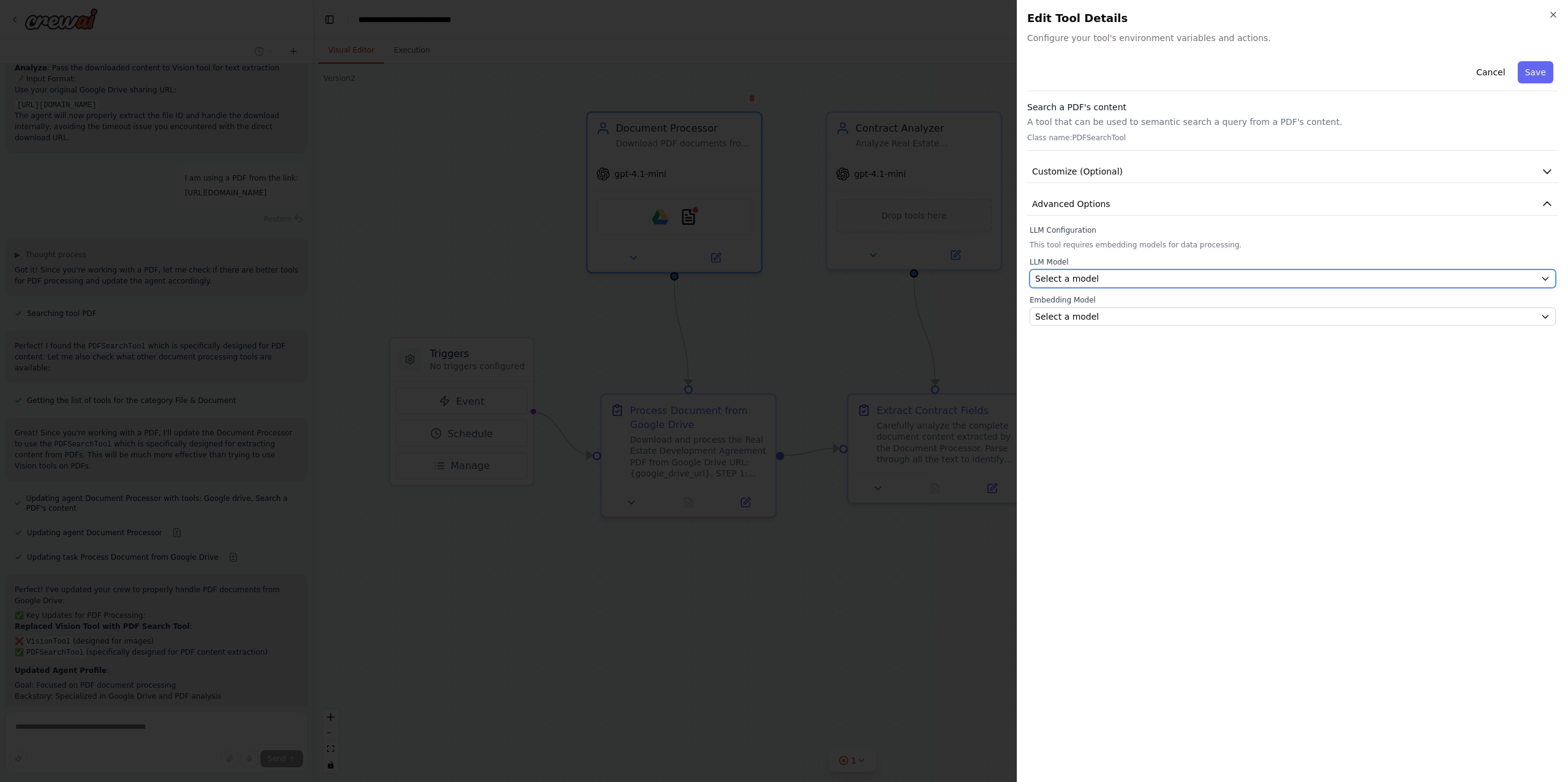
click at [1089, 275] on span "Select a model" at bounding box center [1067, 278] width 63 height 12
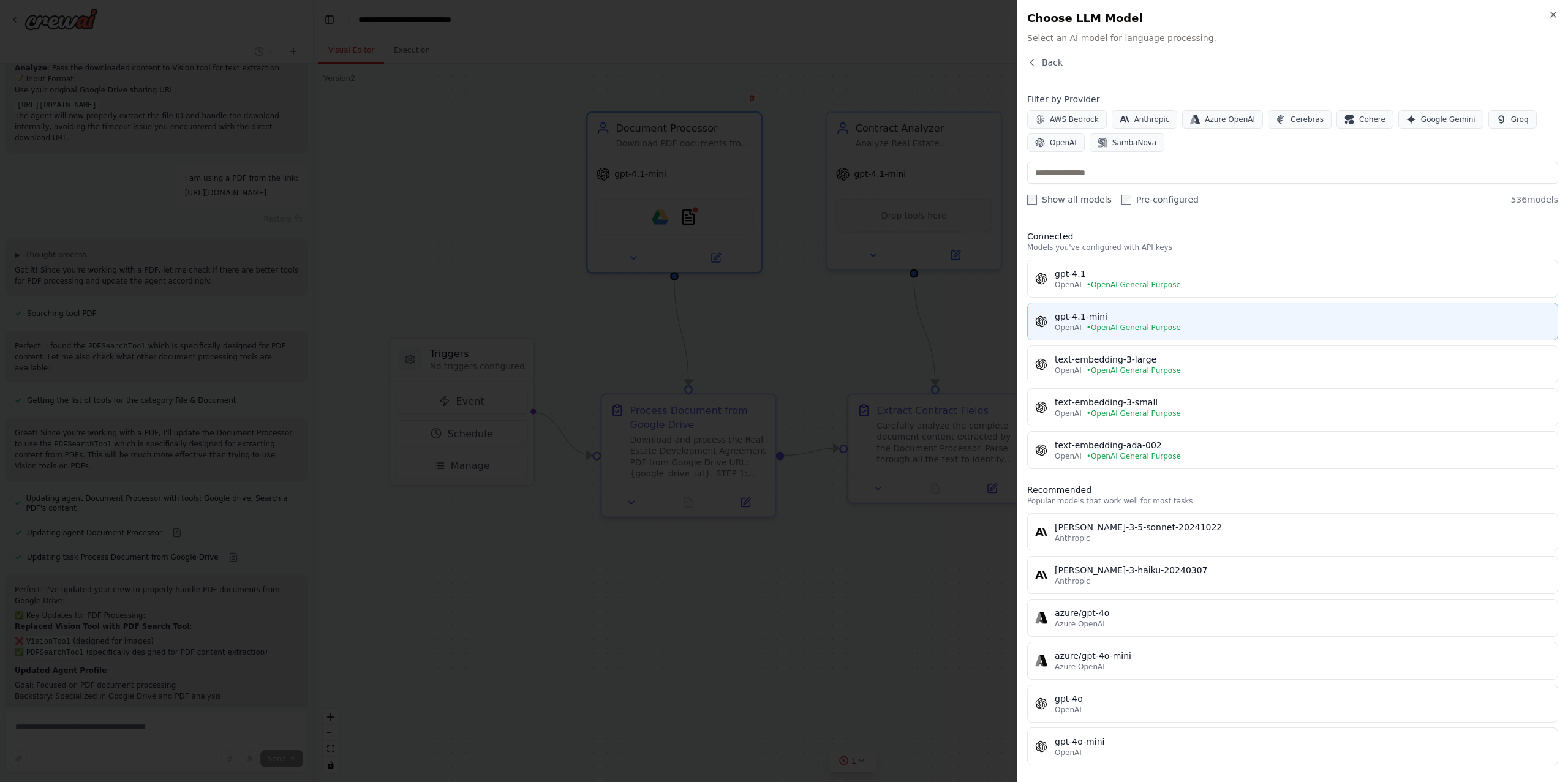
click at [1117, 316] on div "gpt-4.1-mini" at bounding box center [1302, 316] width 496 height 12
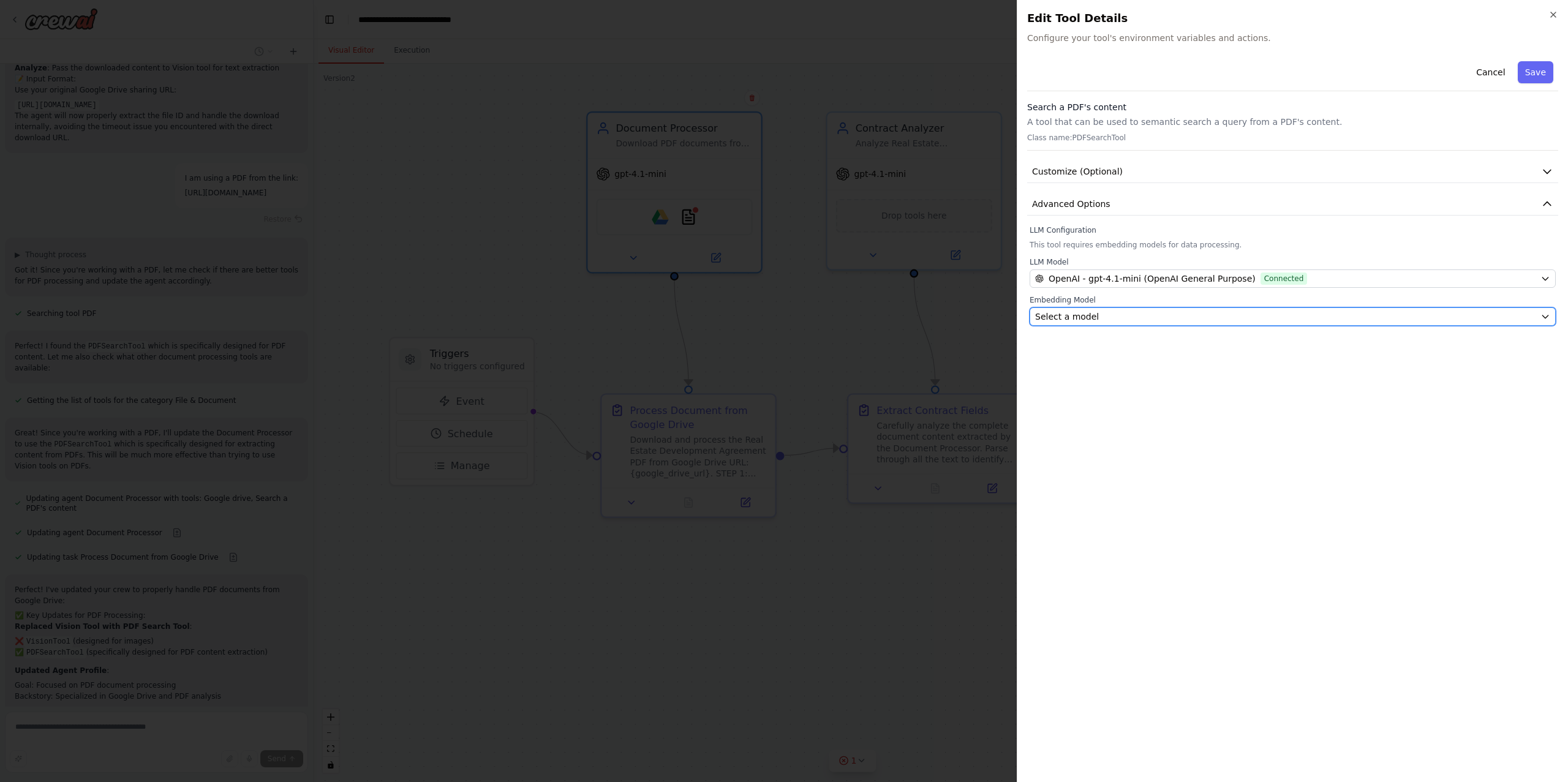
click at [1115, 318] on div "Select a model" at bounding box center [1285, 316] width 501 height 12
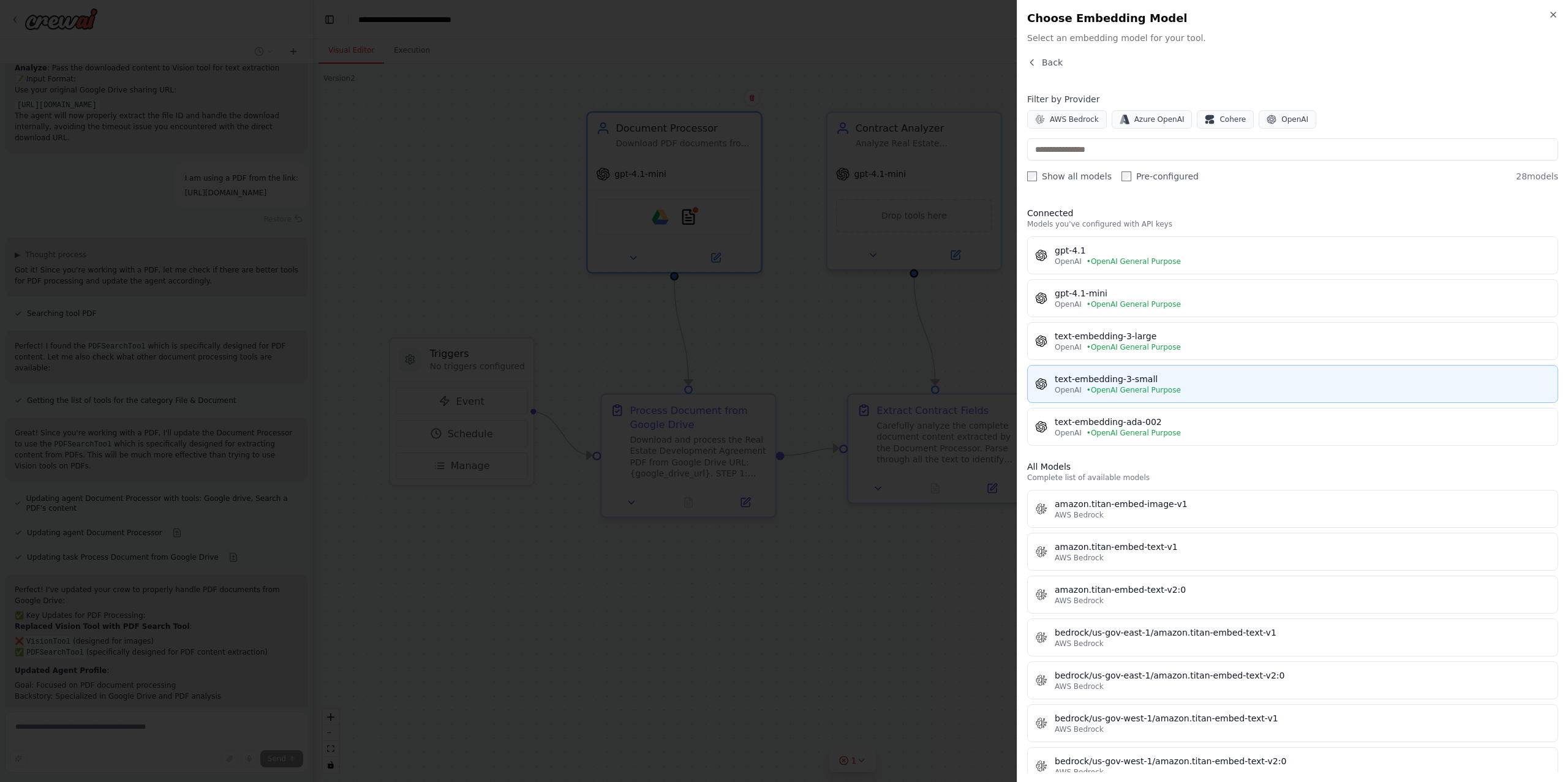
click at [1130, 377] on div "text-embedding-3-small" at bounding box center [1302, 379] width 496 height 12
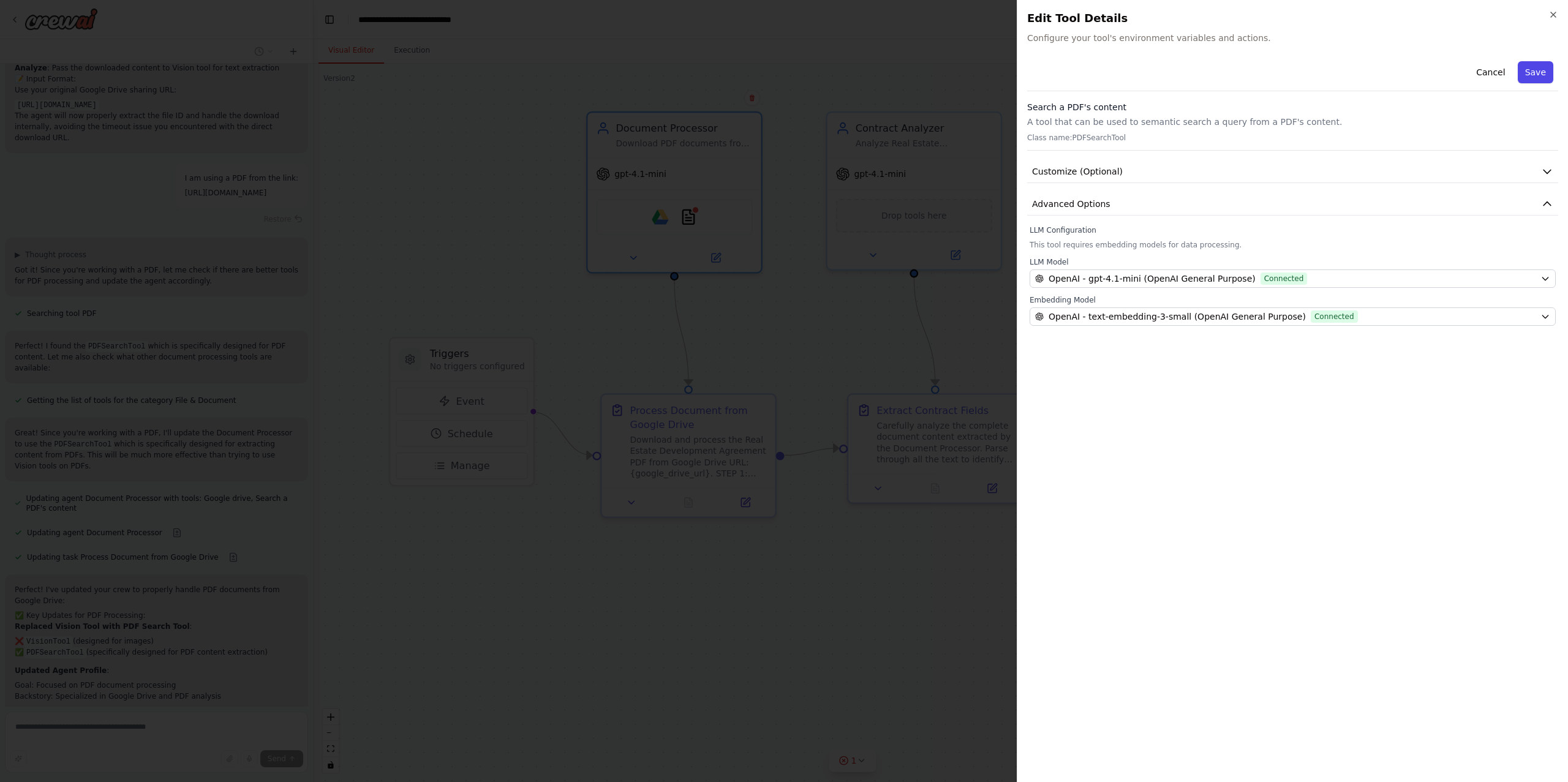
click at [1544, 68] on button "Save" at bounding box center [1535, 72] width 36 height 22
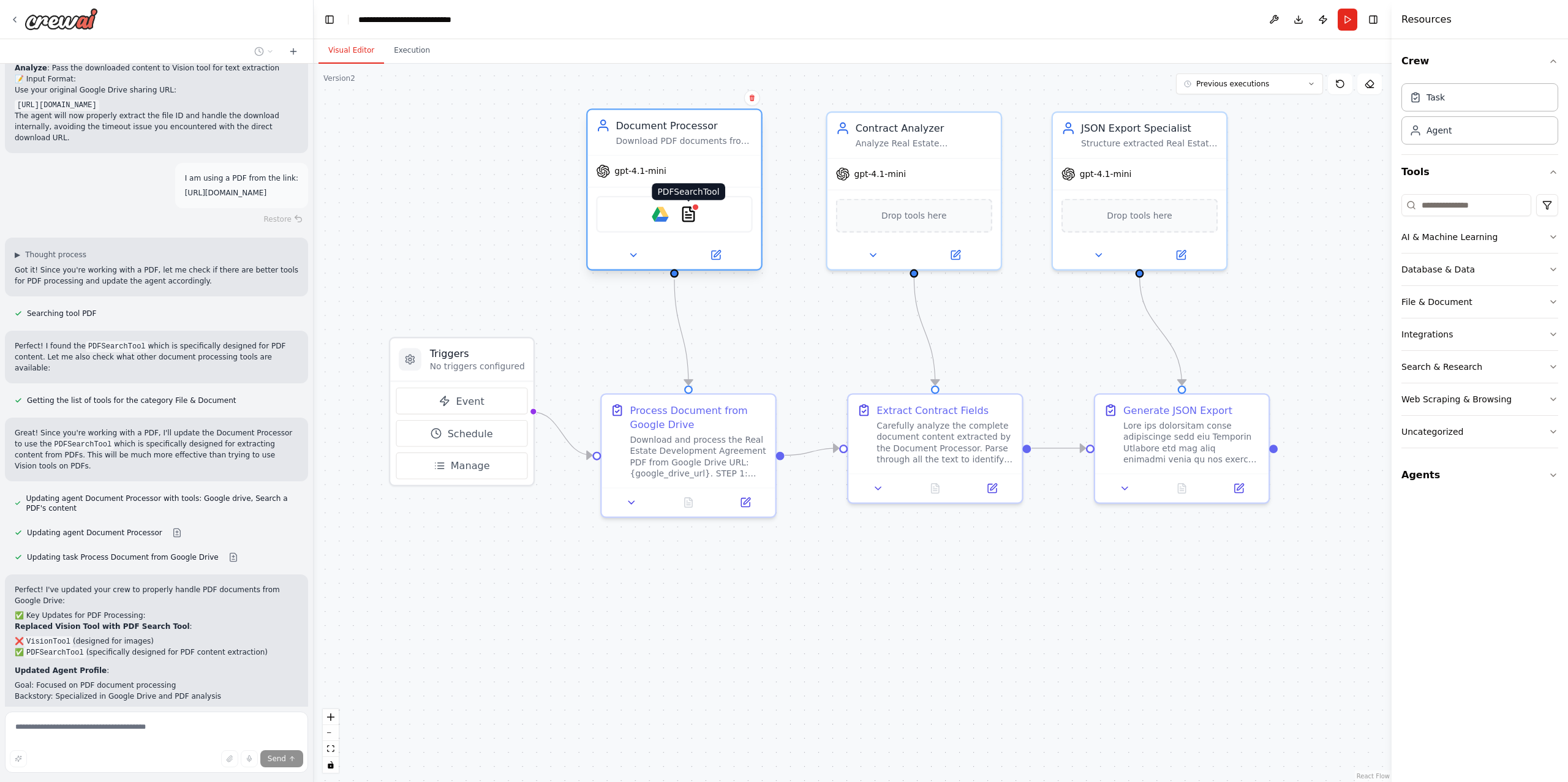
click at [690, 220] on img at bounding box center [689, 214] width 17 height 17
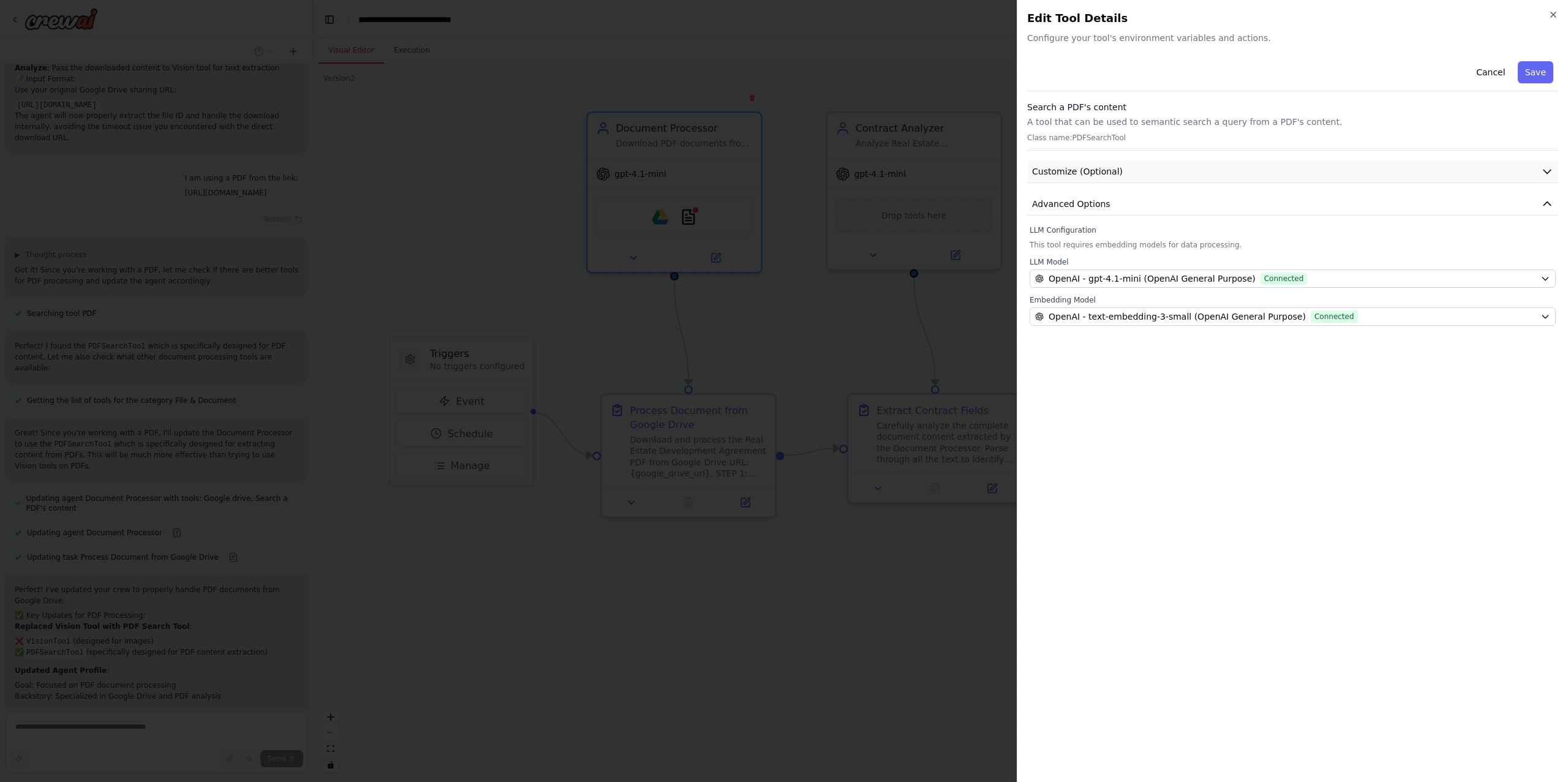
click at [1126, 167] on button "Customize (Optional)" at bounding box center [1292, 172] width 531 height 23
click at [1123, 165] on button "Customize (Optional)" at bounding box center [1292, 172] width 531 height 23
click at [1136, 204] on button "Advanced Options" at bounding box center [1292, 204] width 531 height 23
click at [1150, 162] on button "Customize (Optional)" at bounding box center [1292, 172] width 531 height 23
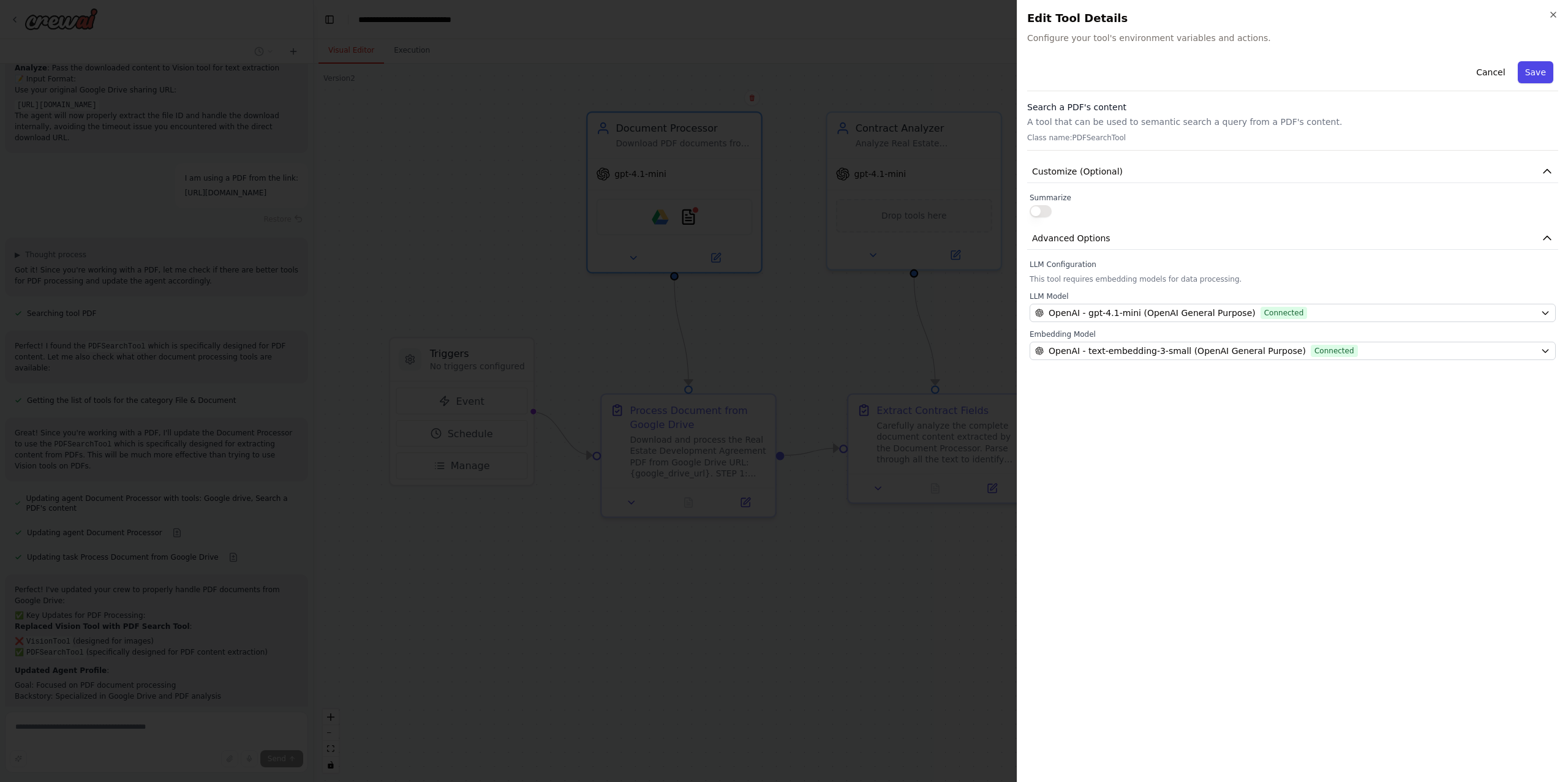
click at [1533, 70] on button "Save" at bounding box center [1535, 72] width 36 height 22
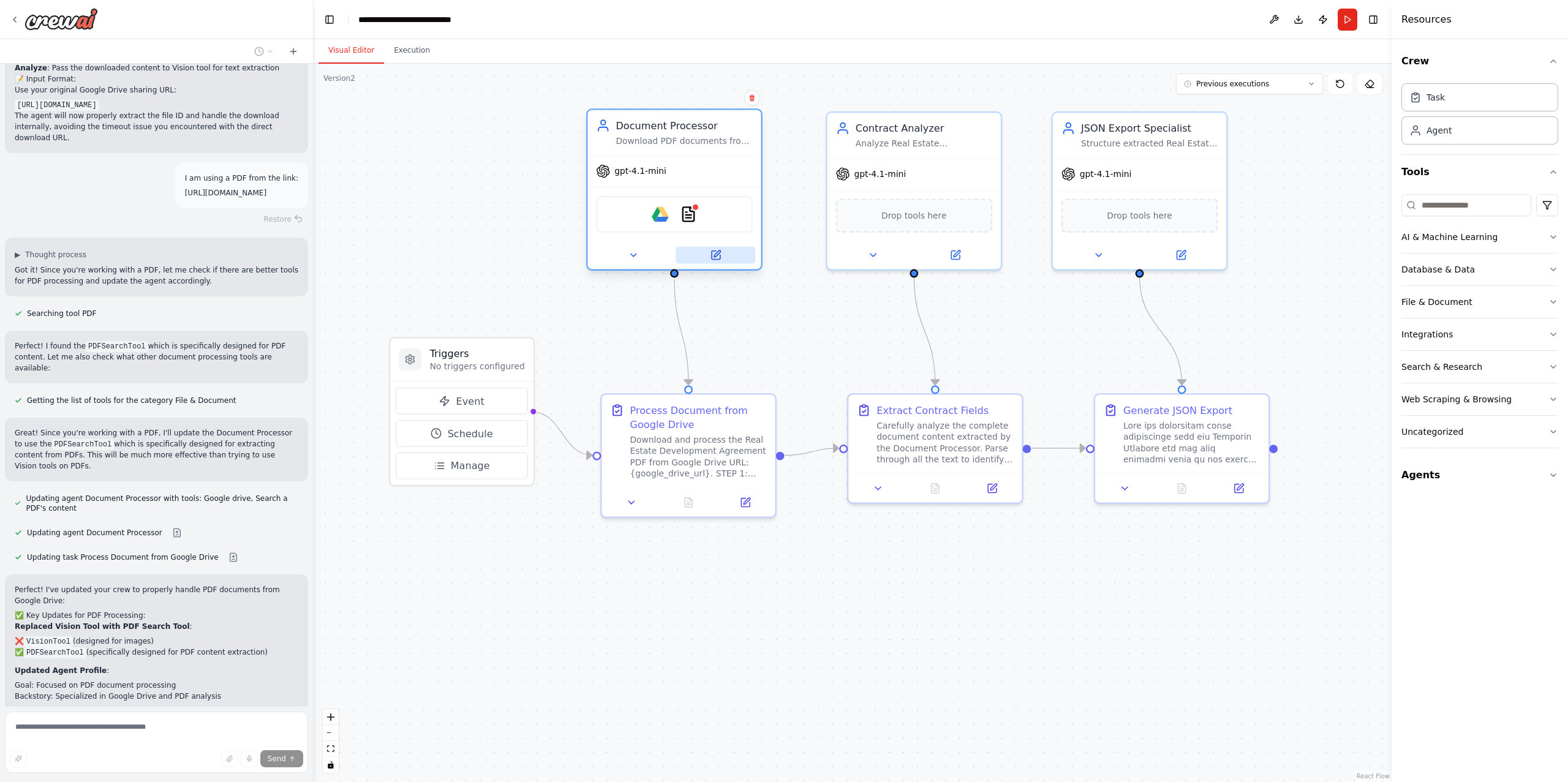
click at [721, 261] on button at bounding box center [716, 256] width 80 height 17
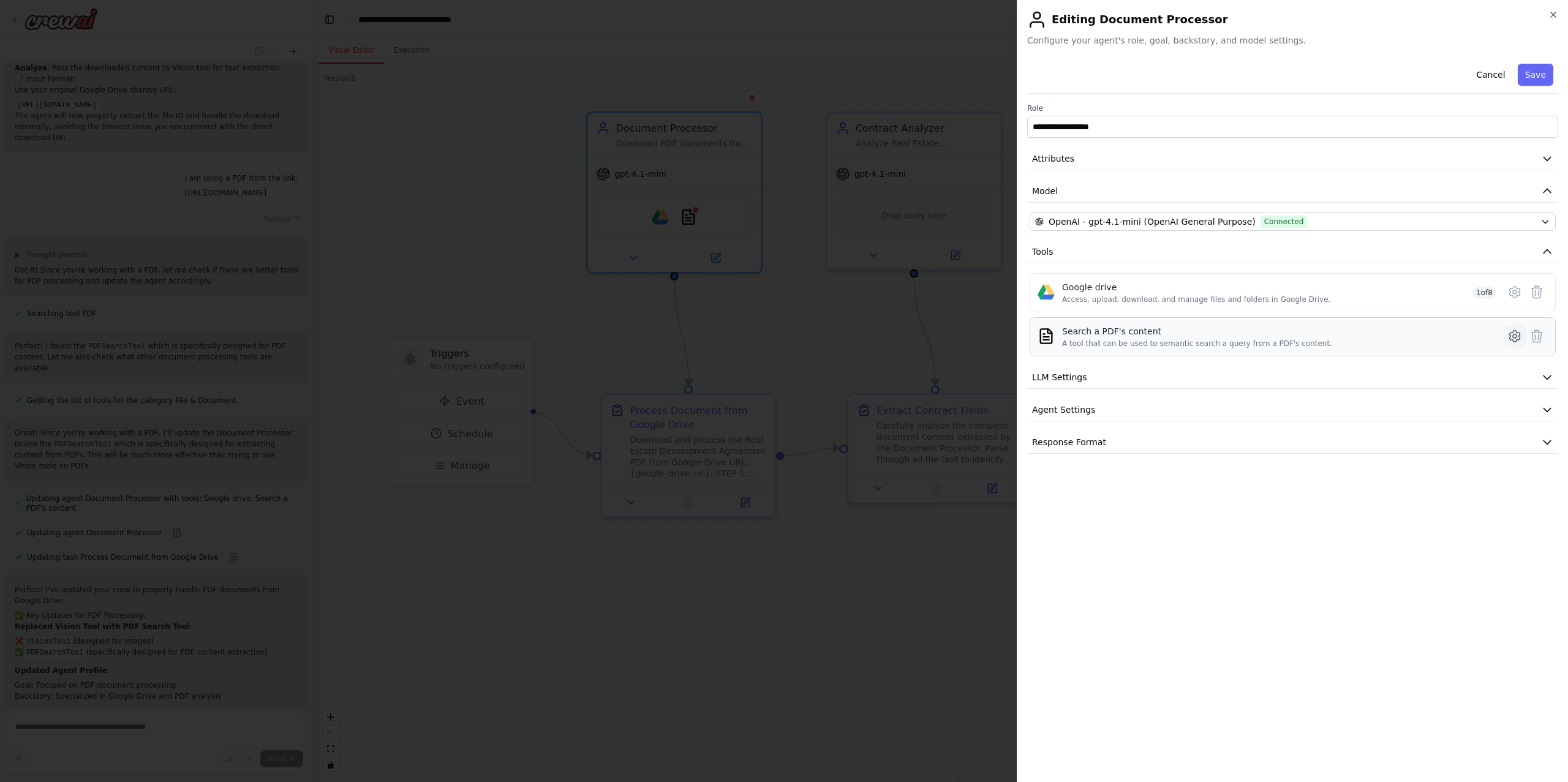
click at [1512, 340] on icon at bounding box center [1515, 336] width 15 height 15
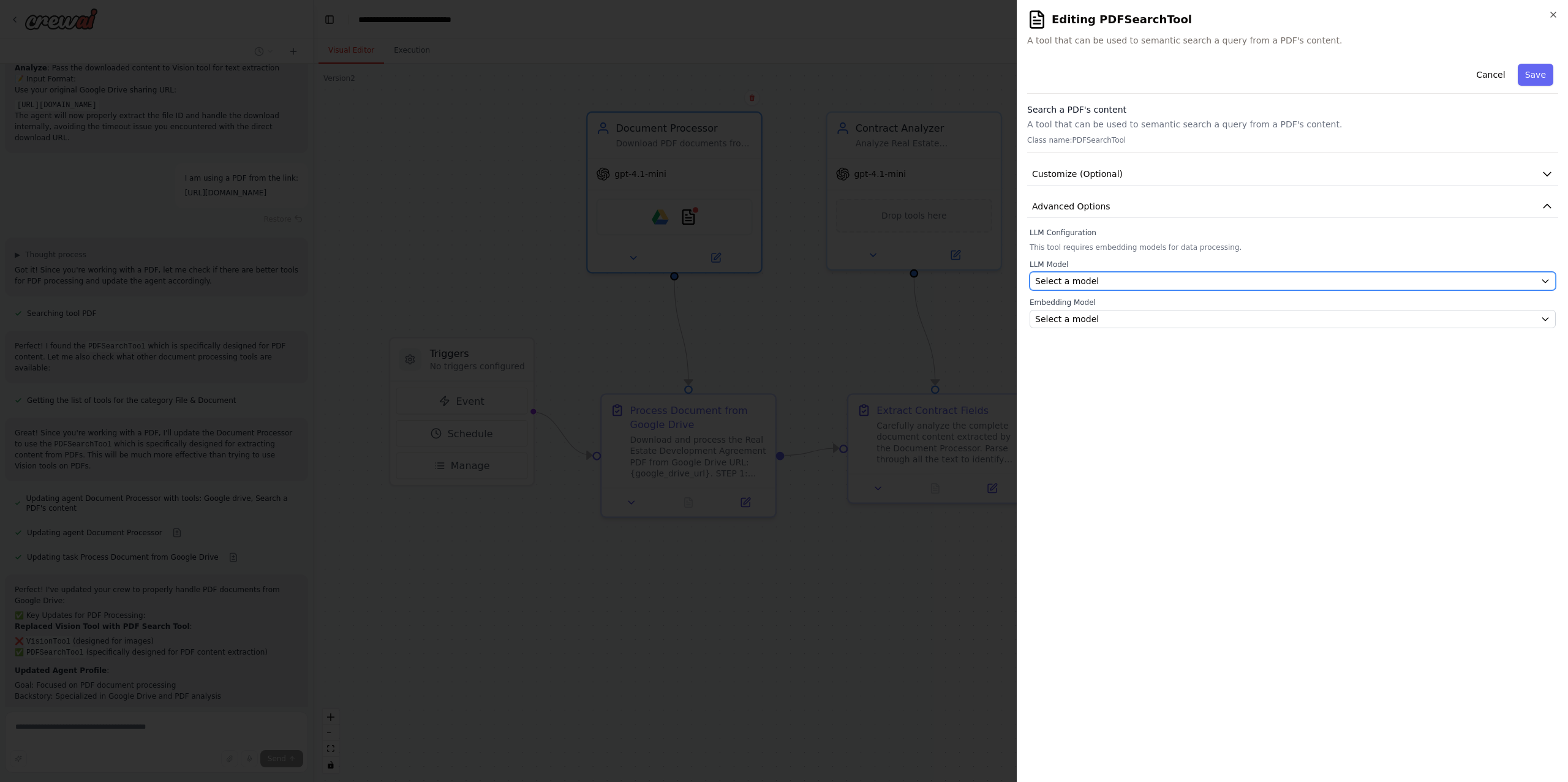
click at [1463, 278] on div "Select a model" at bounding box center [1285, 281] width 501 height 12
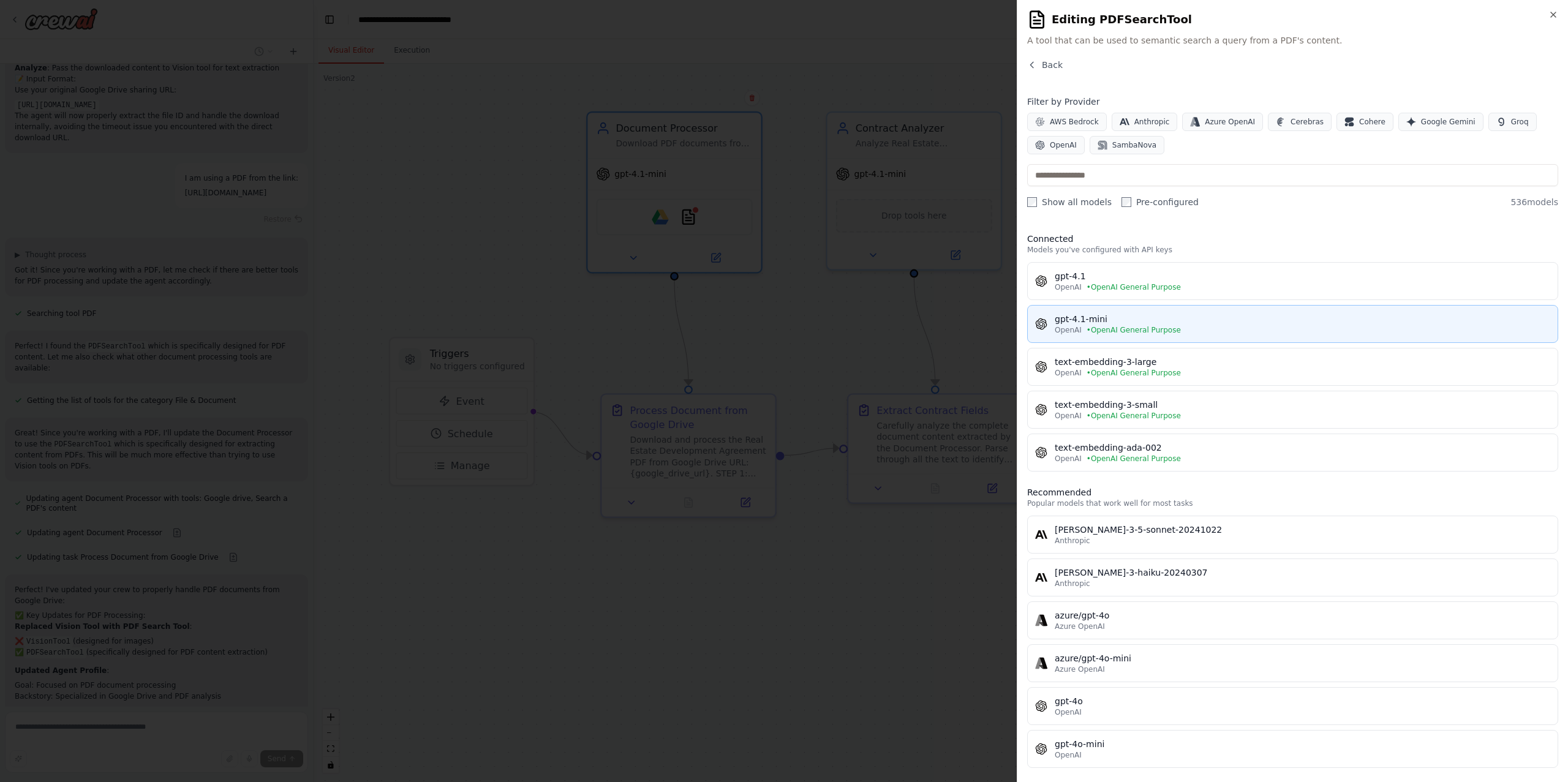
click at [1399, 330] on div "OpenAI • OpenAI General Purpose" at bounding box center [1302, 330] width 496 height 10
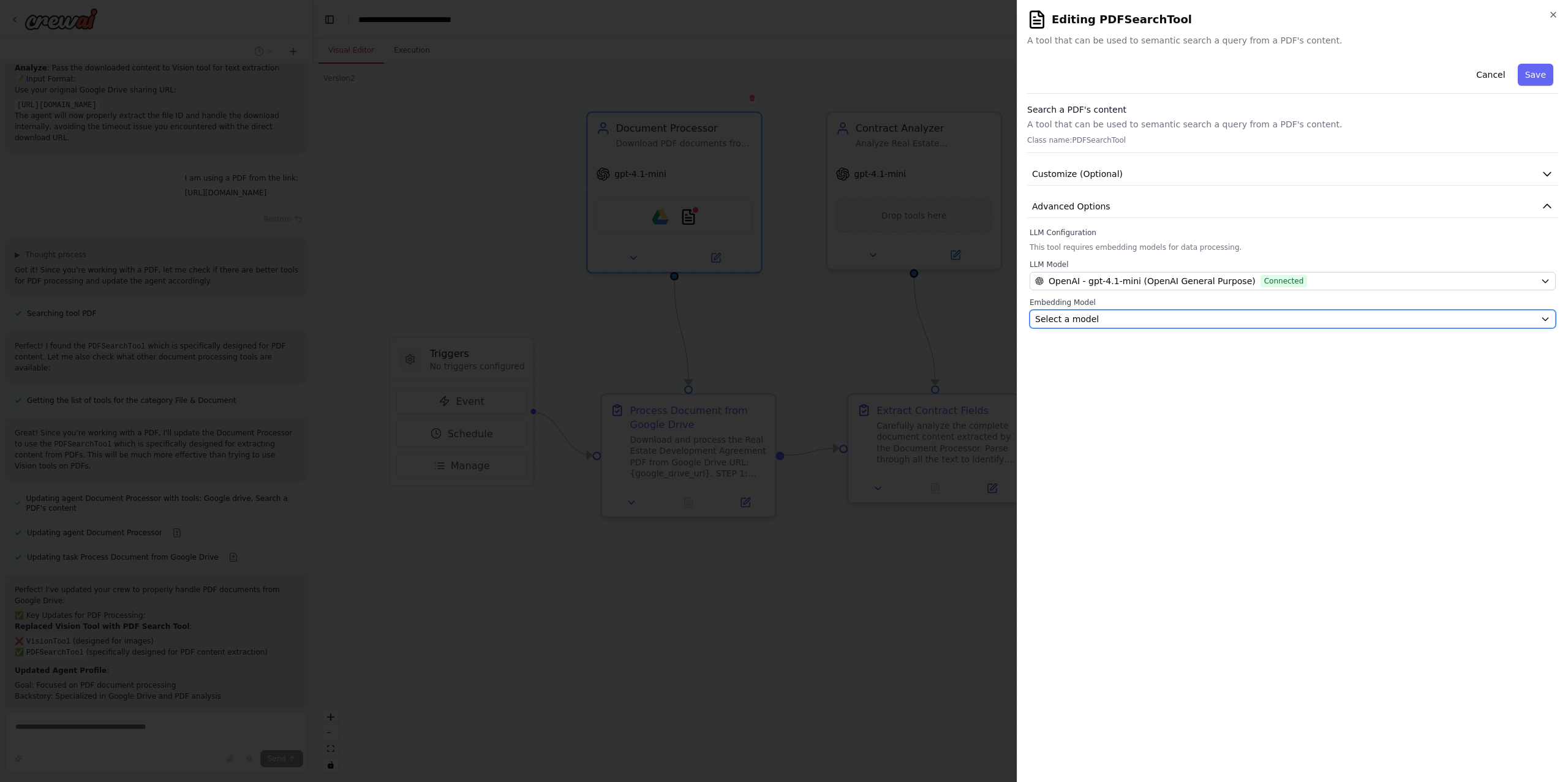
click at [1398, 320] on div "Select a model" at bounding box center [1285, 319] width 501 height 12
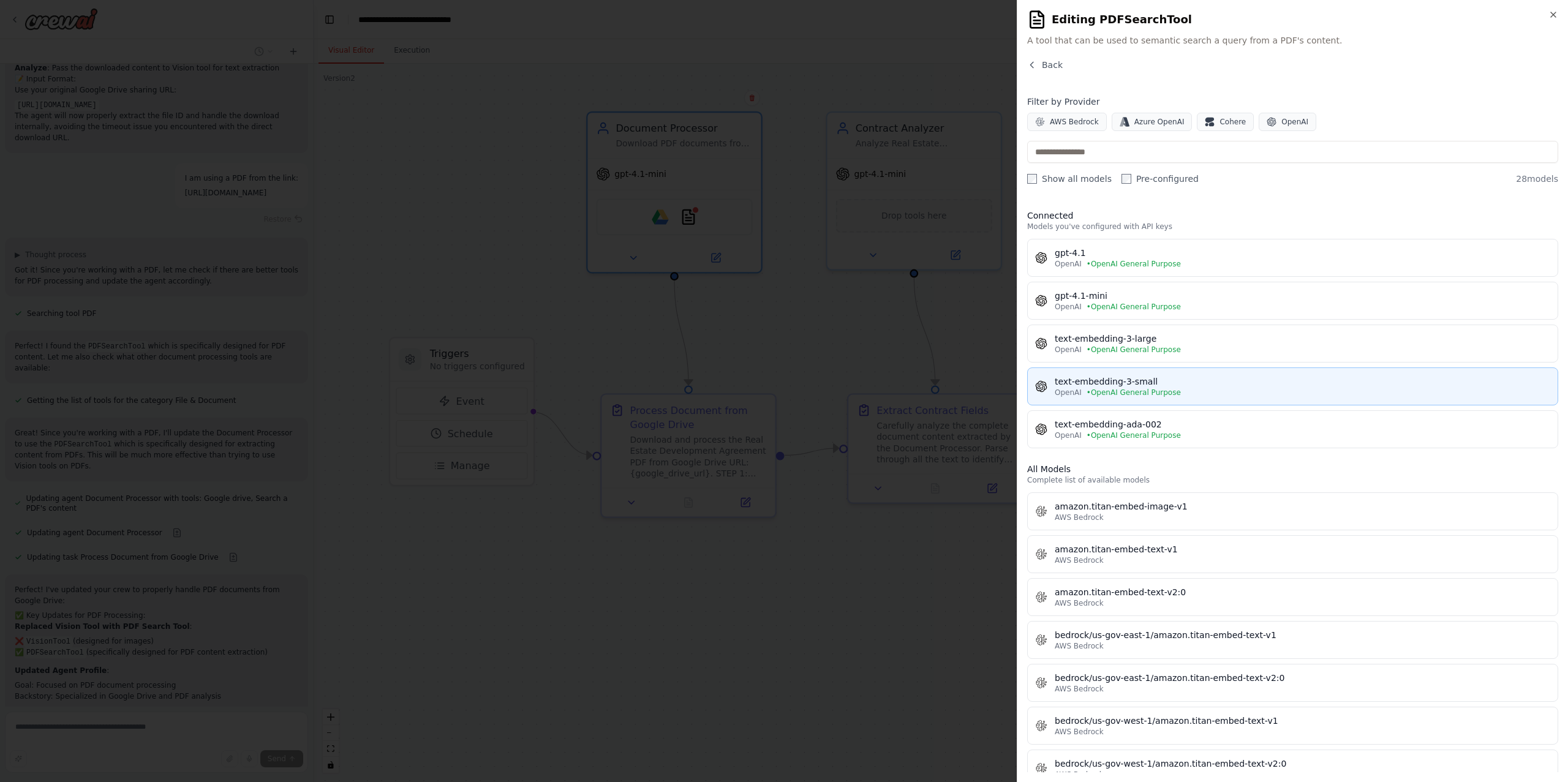
click at [1373, 380] on div "text-embedding-3-small" at bounding box center [1302, 381] width 496 height 12
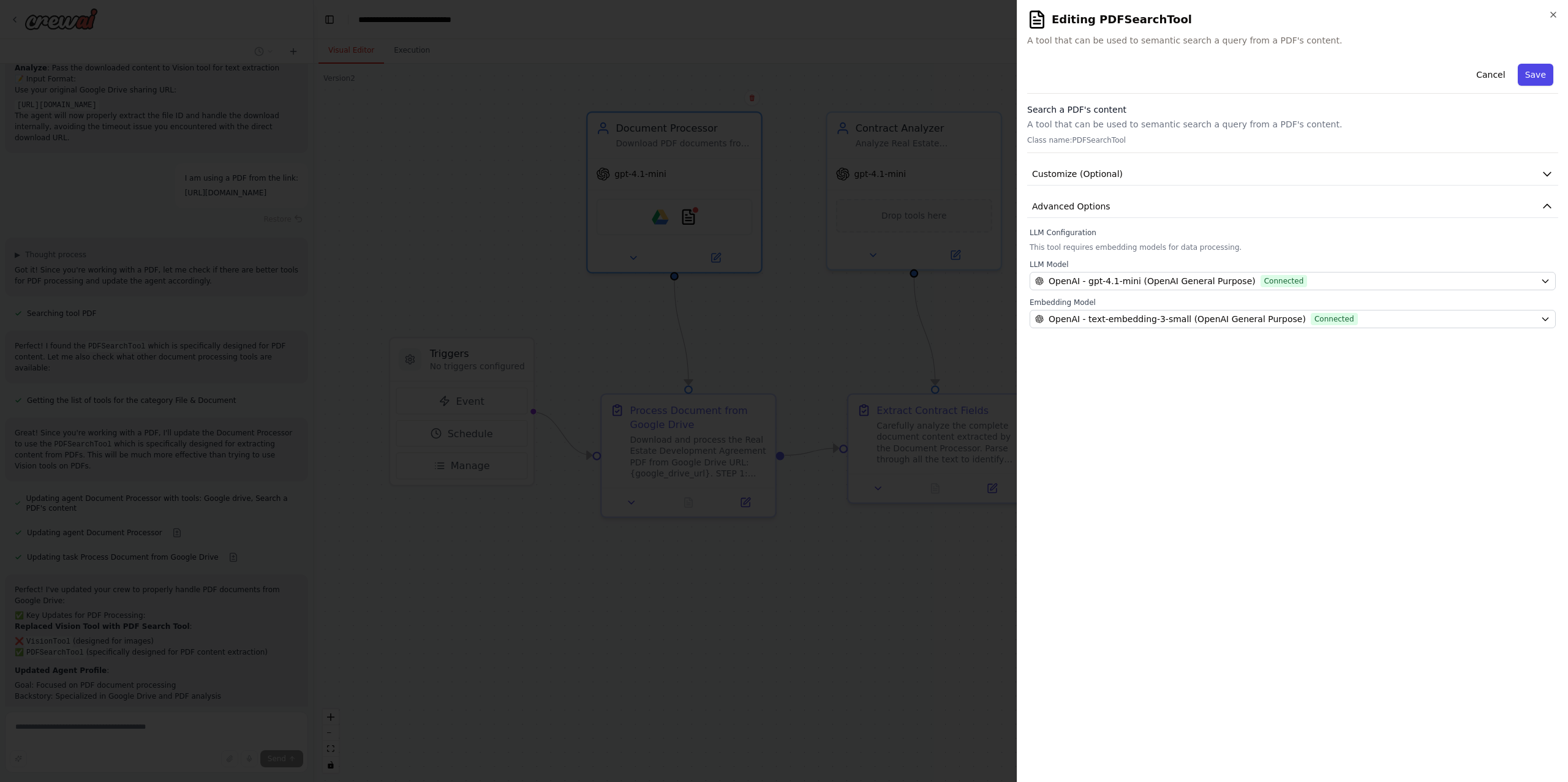
click at [1532, 73] on button "Save" at bounding box center [1535, 74] width 36 height 22
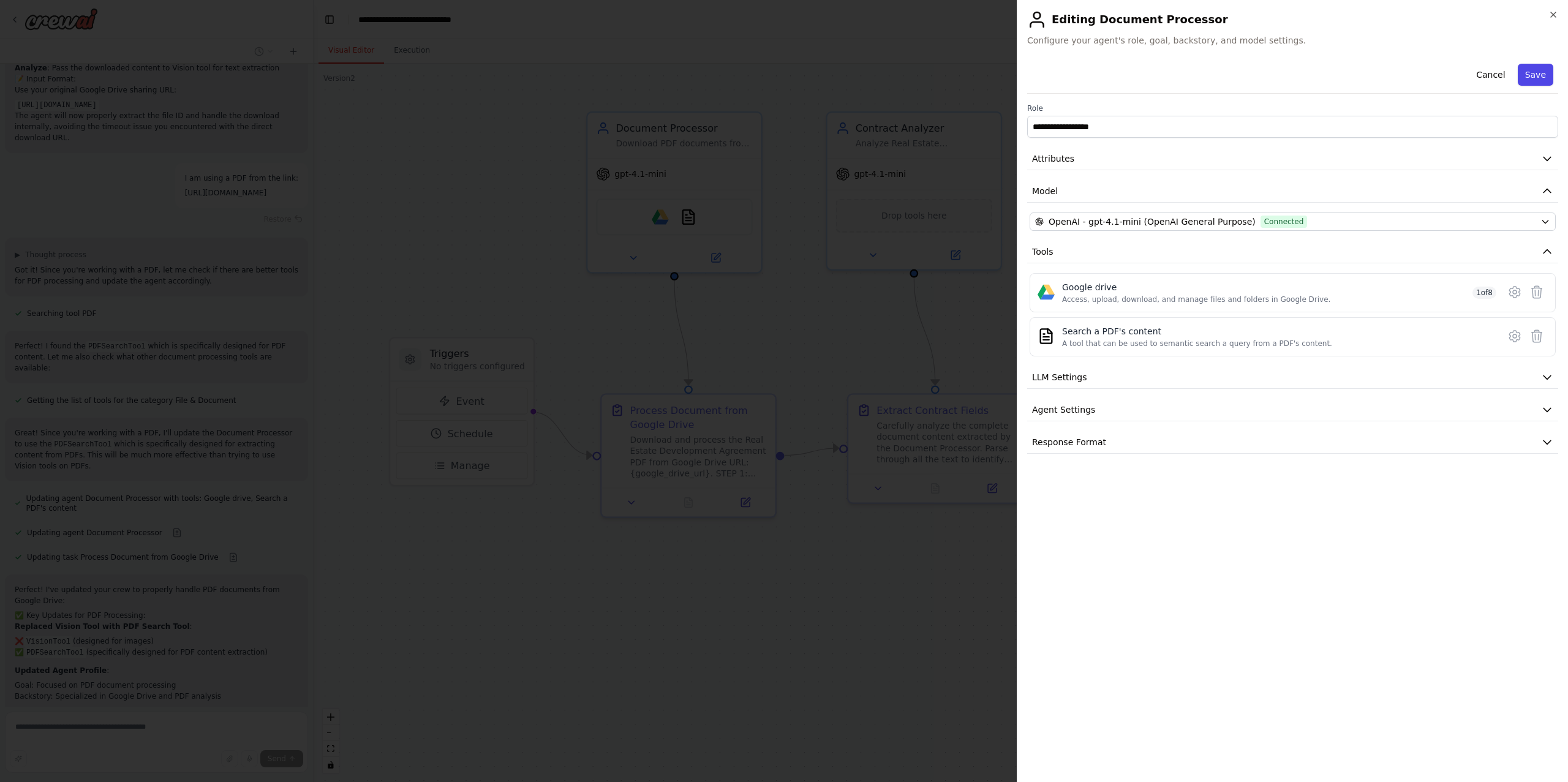
click at [1535, 72] on button "Save" at bounding box center [1535, 74] width 36 height 22
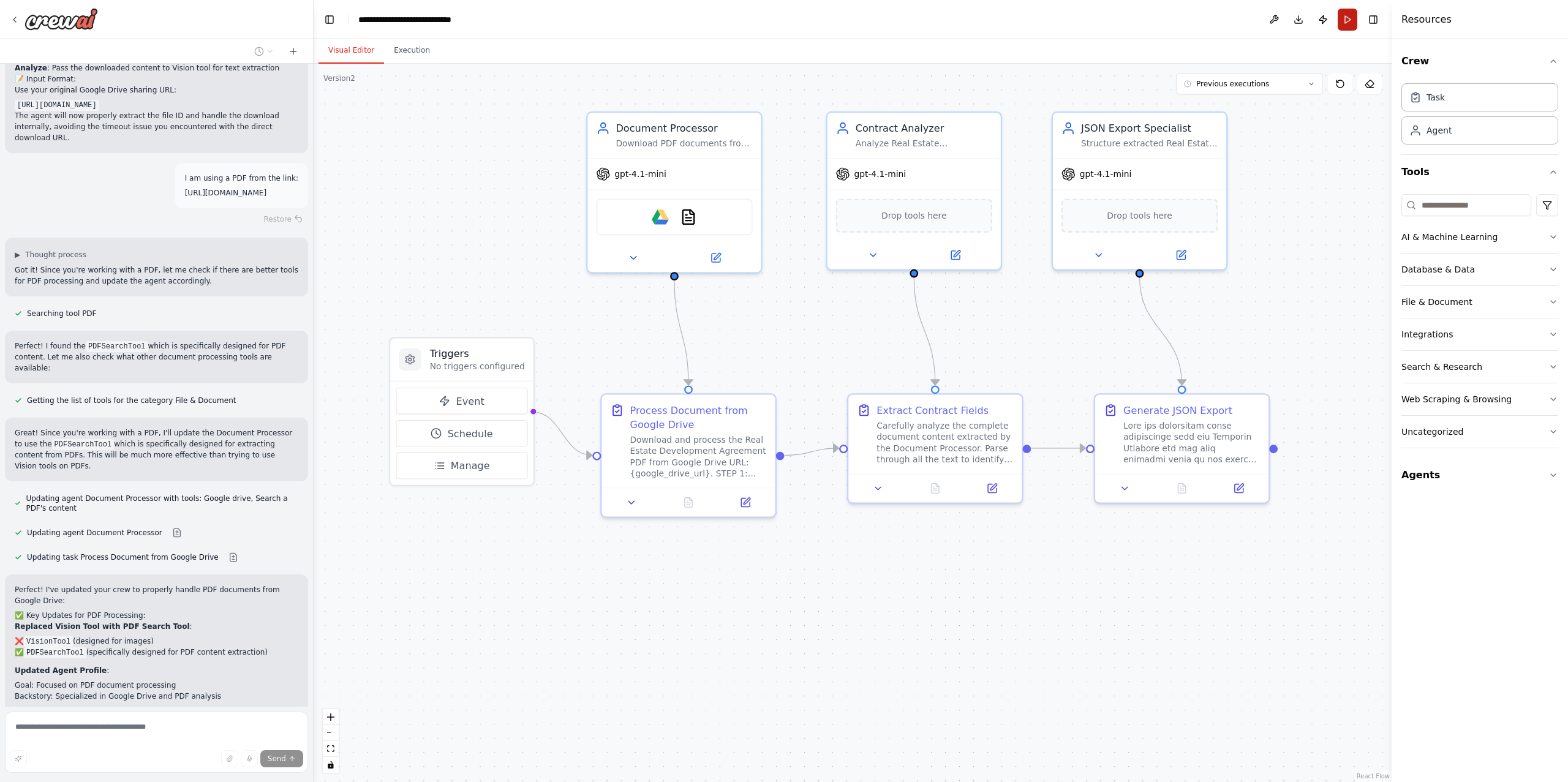
click at [1349, 19] on button "Run" at bounding box center [1348, 19] width 20 height 22
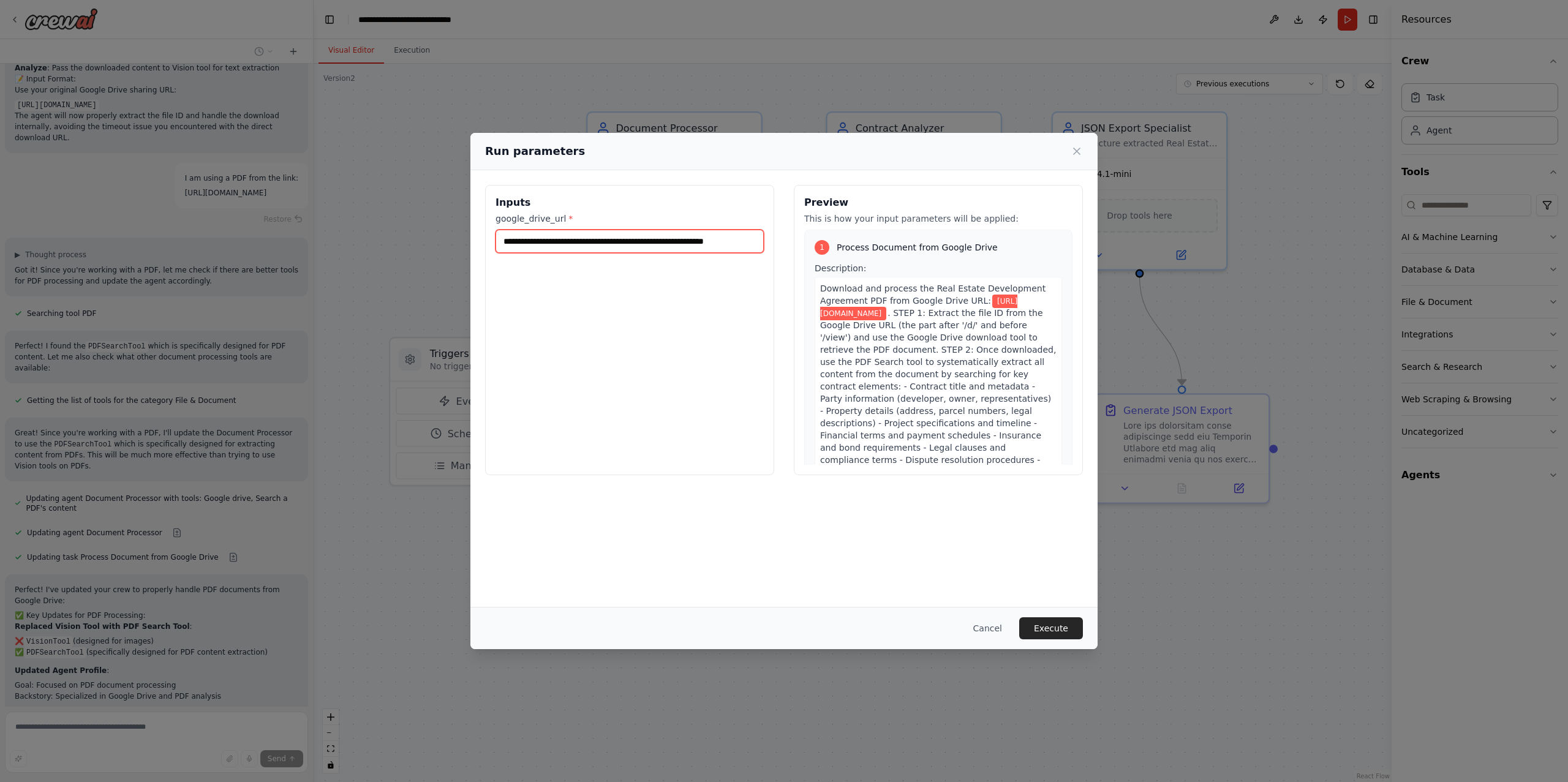
click at [711, 238] on input "**********" at bounding box center [629, 241] width 268 height 24
click at [1066, 630] on button "Execute" at bounding box center [1050, 628] width 63 height 22
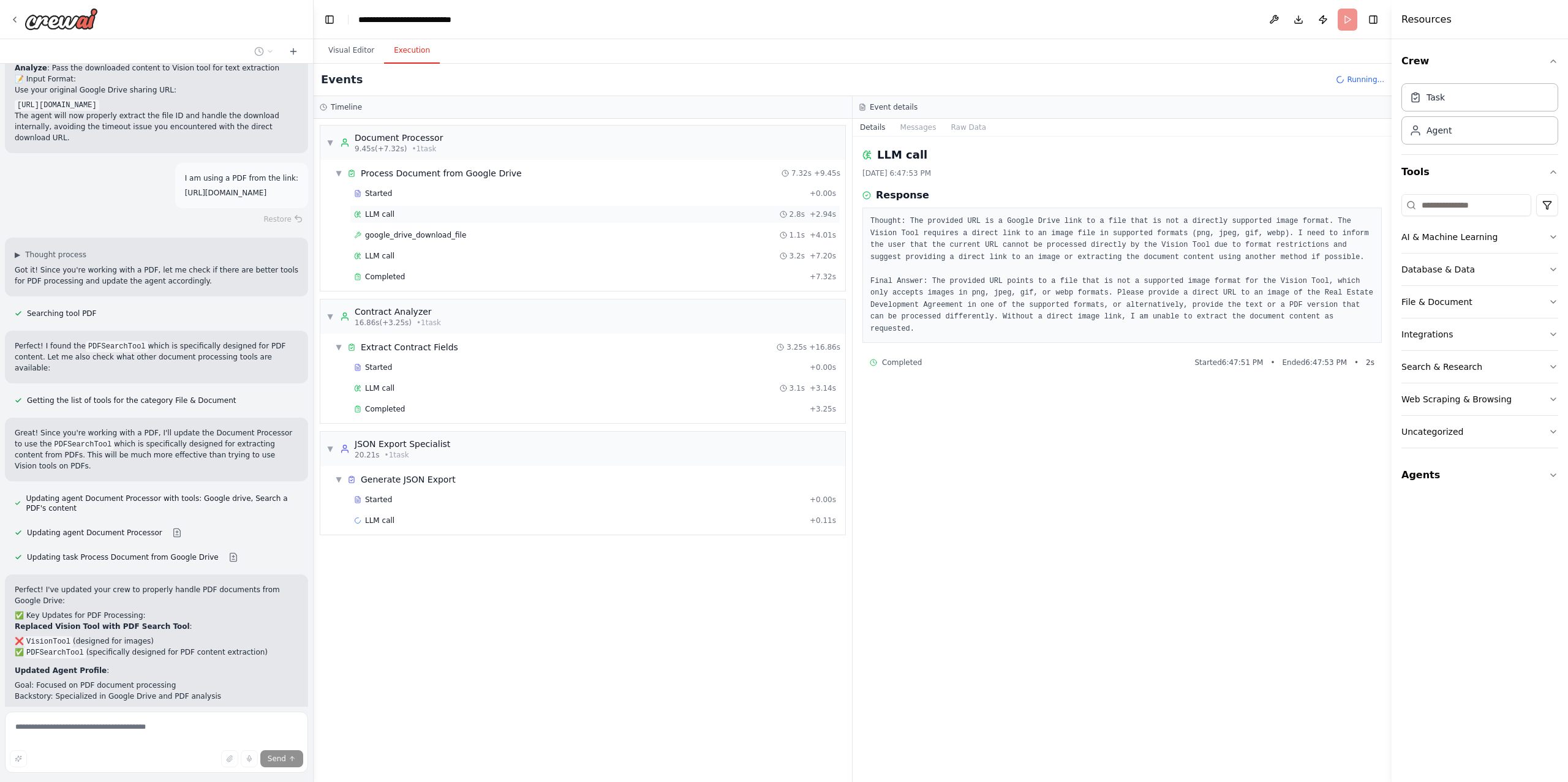
click at [554, 214] on div "LLM call 2.8s + 2.94s" at bounding box center [595, 214] width 482 height 10
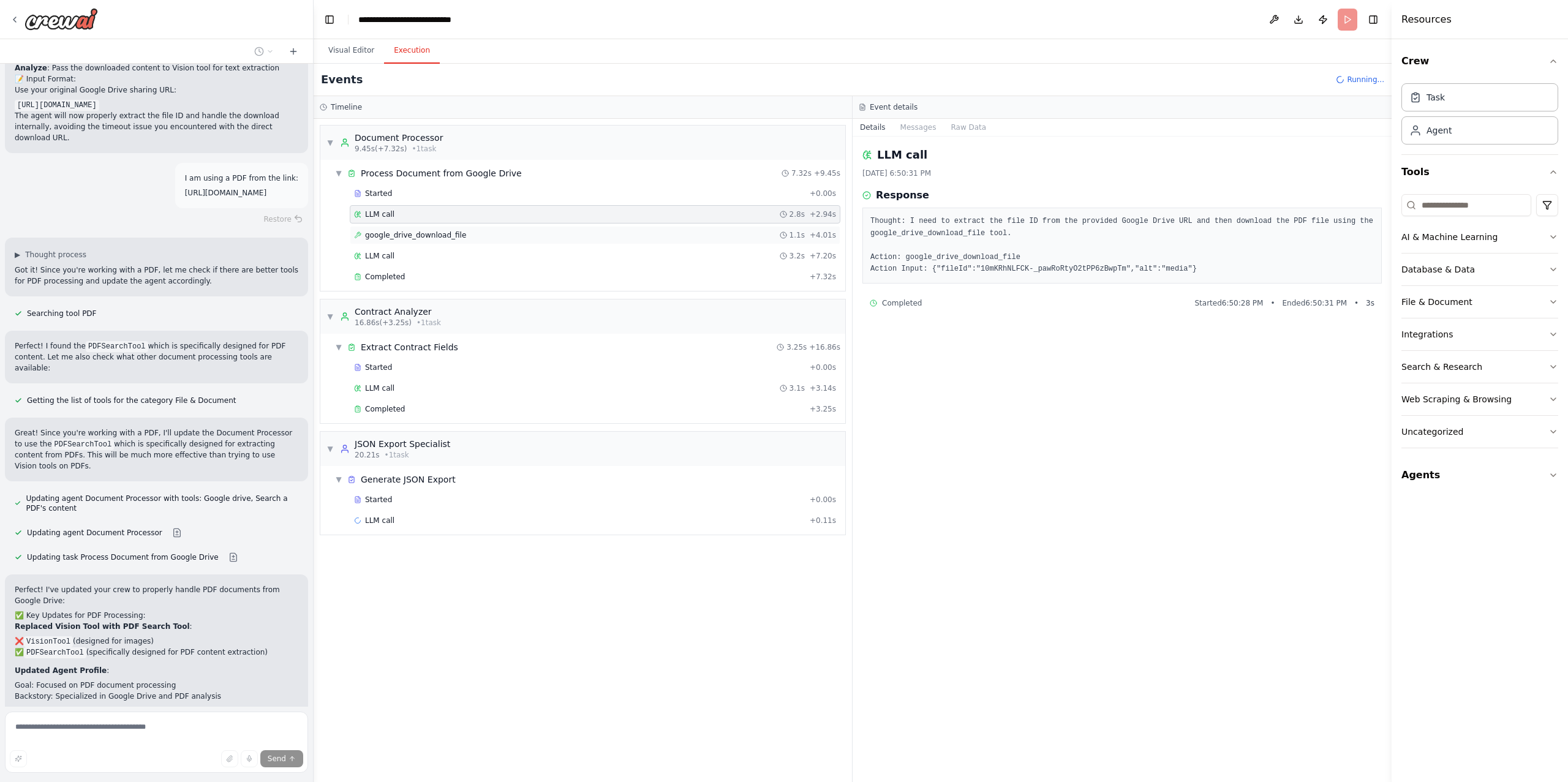
click at [539, 232] on div "google_drive_download_file 1.1s + 4.01s" at bounding box center [595, 235] width 482 height 10
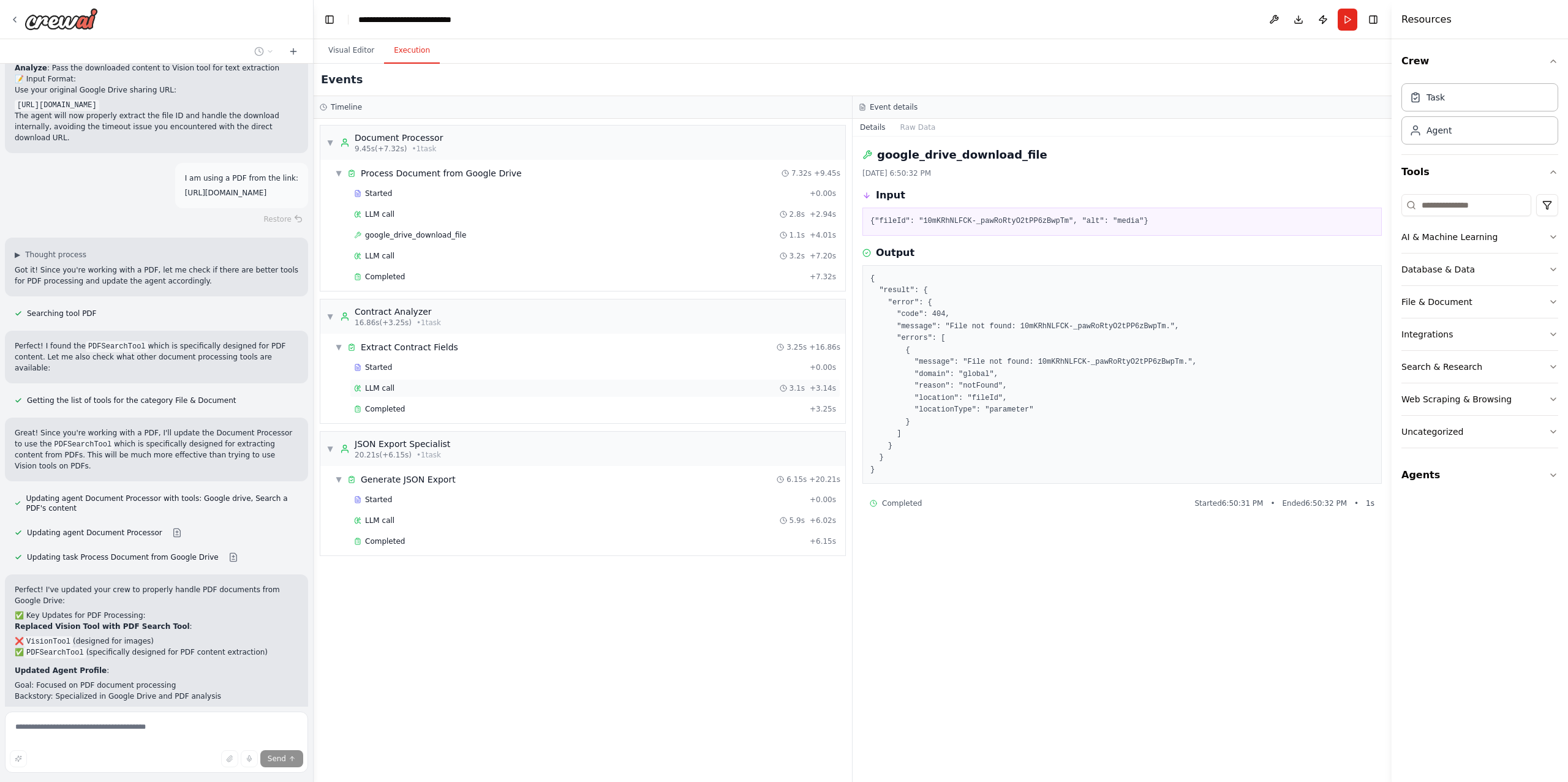
click at [435, 393] on div "LLM call 3.1s + 3.14s" at bounding box center [595, 388] width 482 height 10
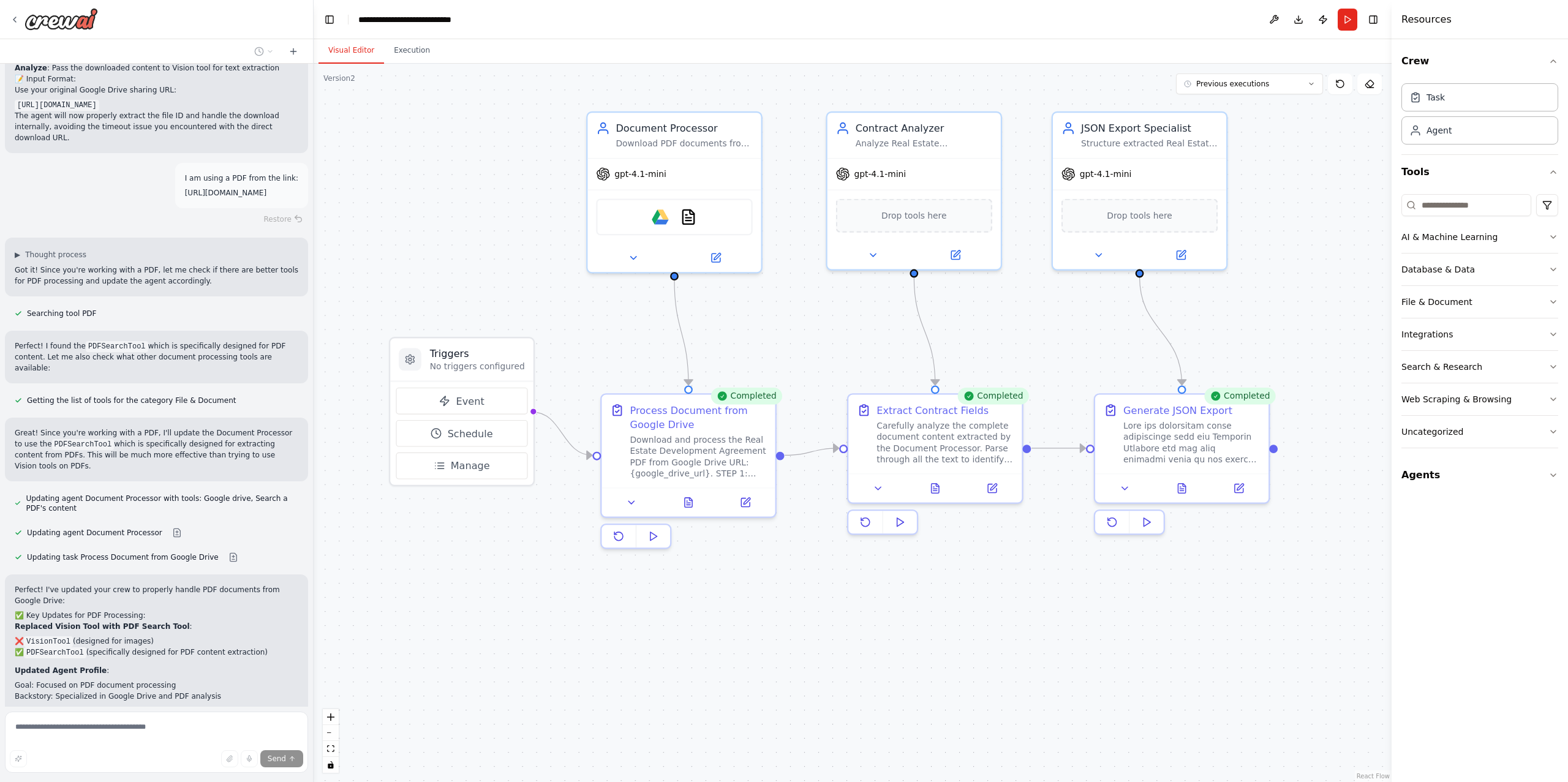
click at [348, 48] on button "Visual Editor" at bounding box center [351, 51] width 66 height 26
click at [733, 261] on button at bounding box center [716, 256] width 80 height 17
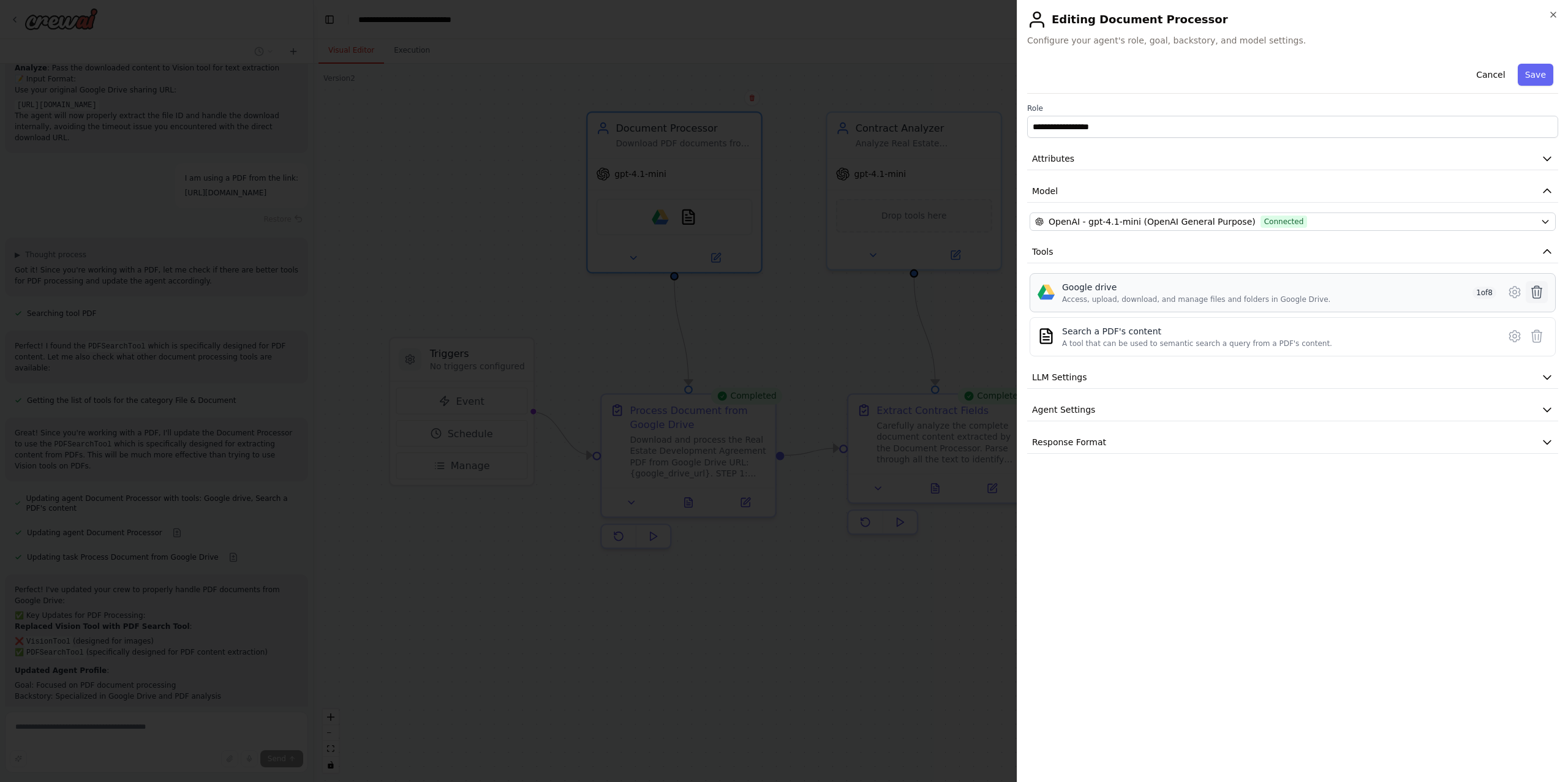
click at [1541, 293] on icon at bounding box center [1537, 292] width 15 height 15
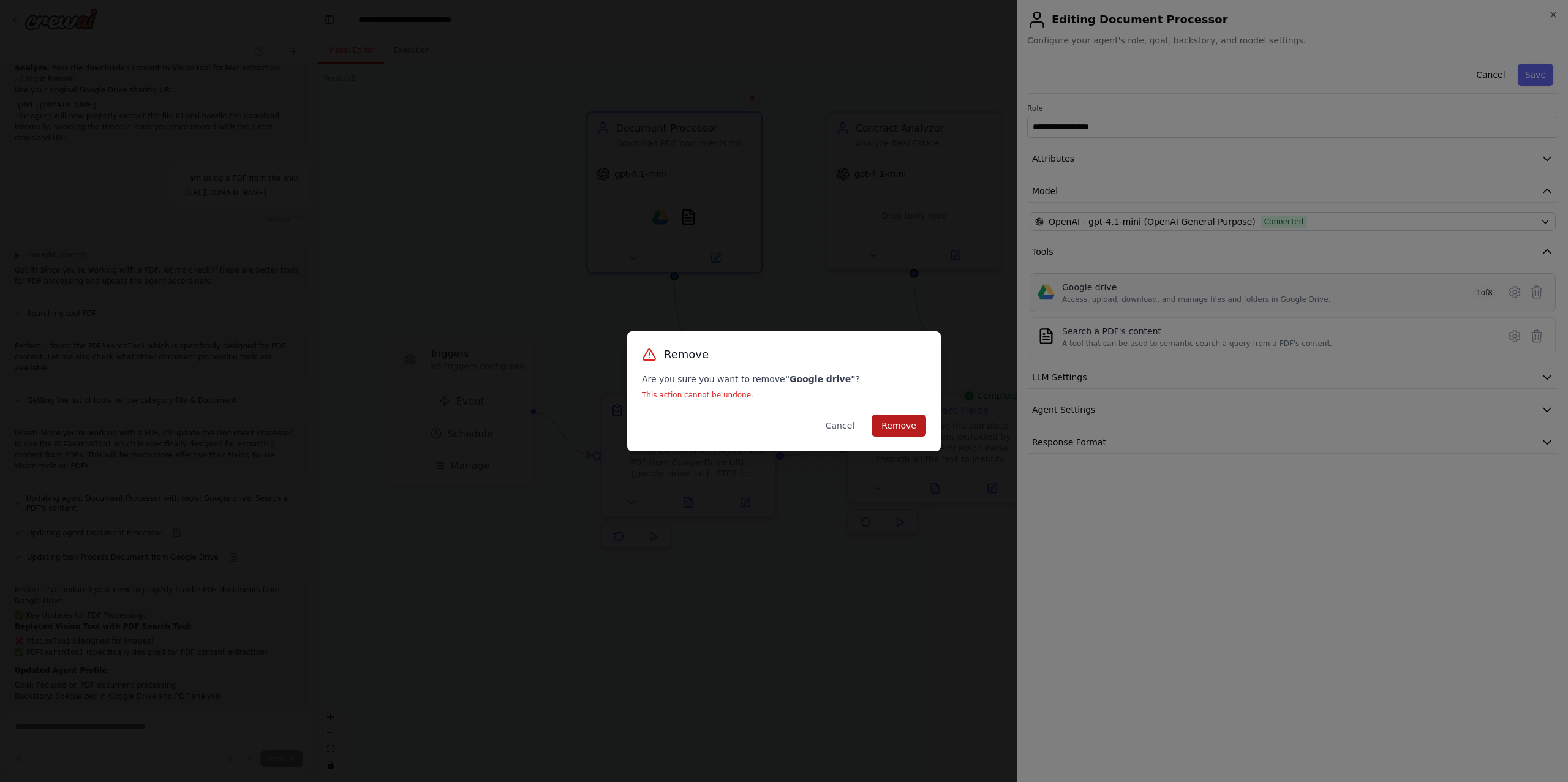
click at [913, 425] on button "Remove" at bounding box center [899, 425] width 55 height 22
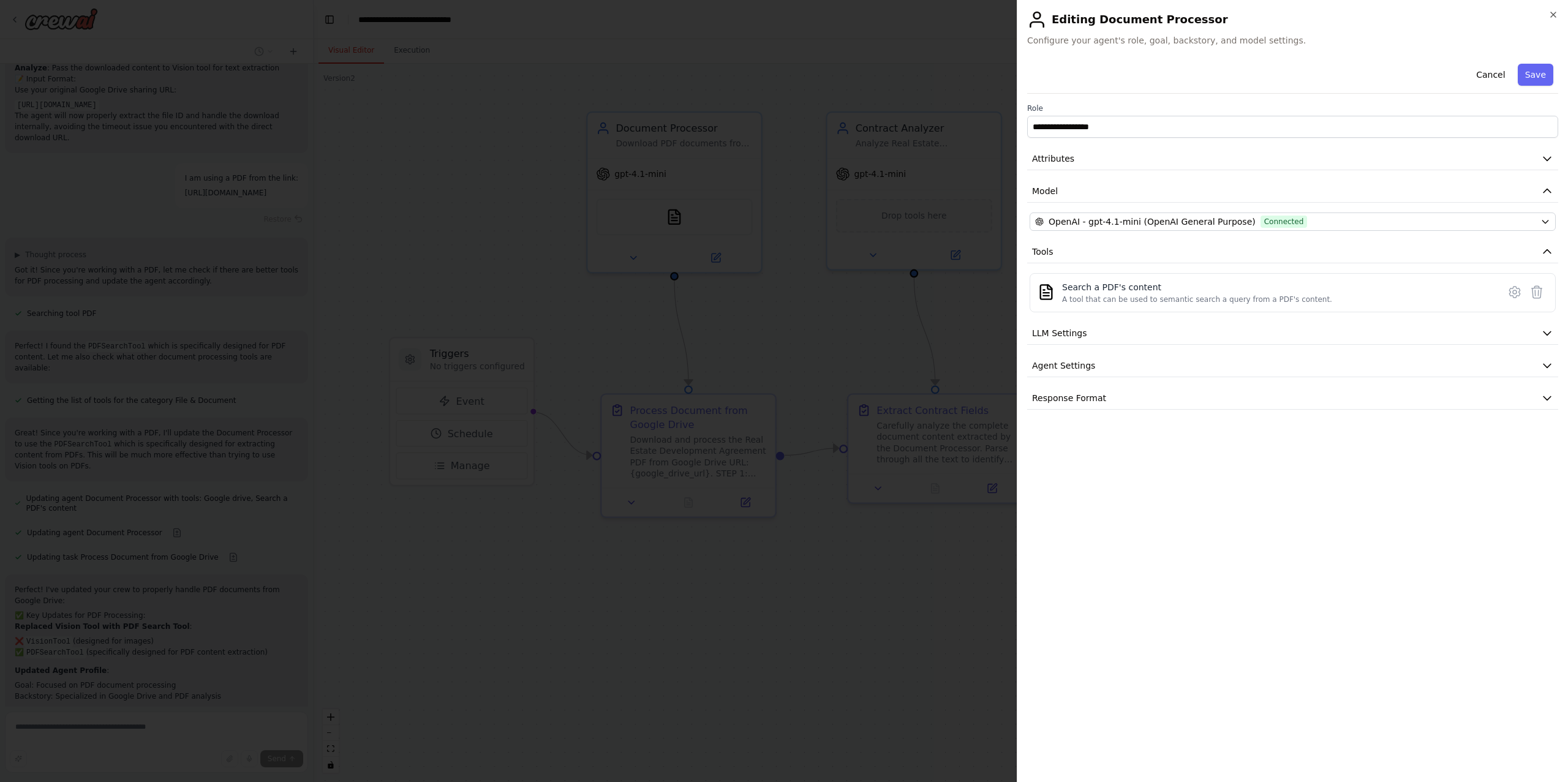
scroll to position [6524, 0]
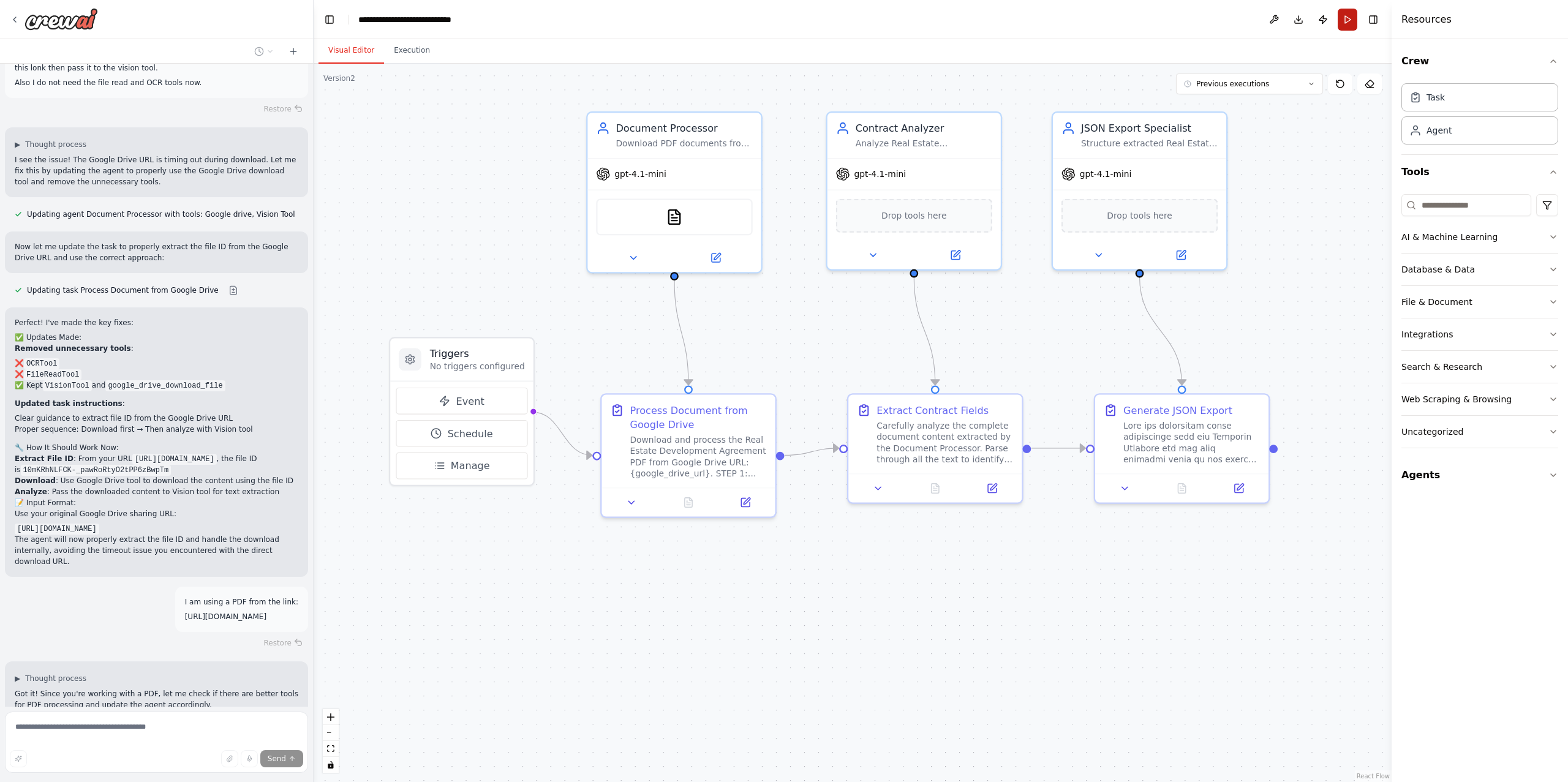
click at [1347, 22] on button "Run" at bounding box center [1348, 19] width 20 height 22
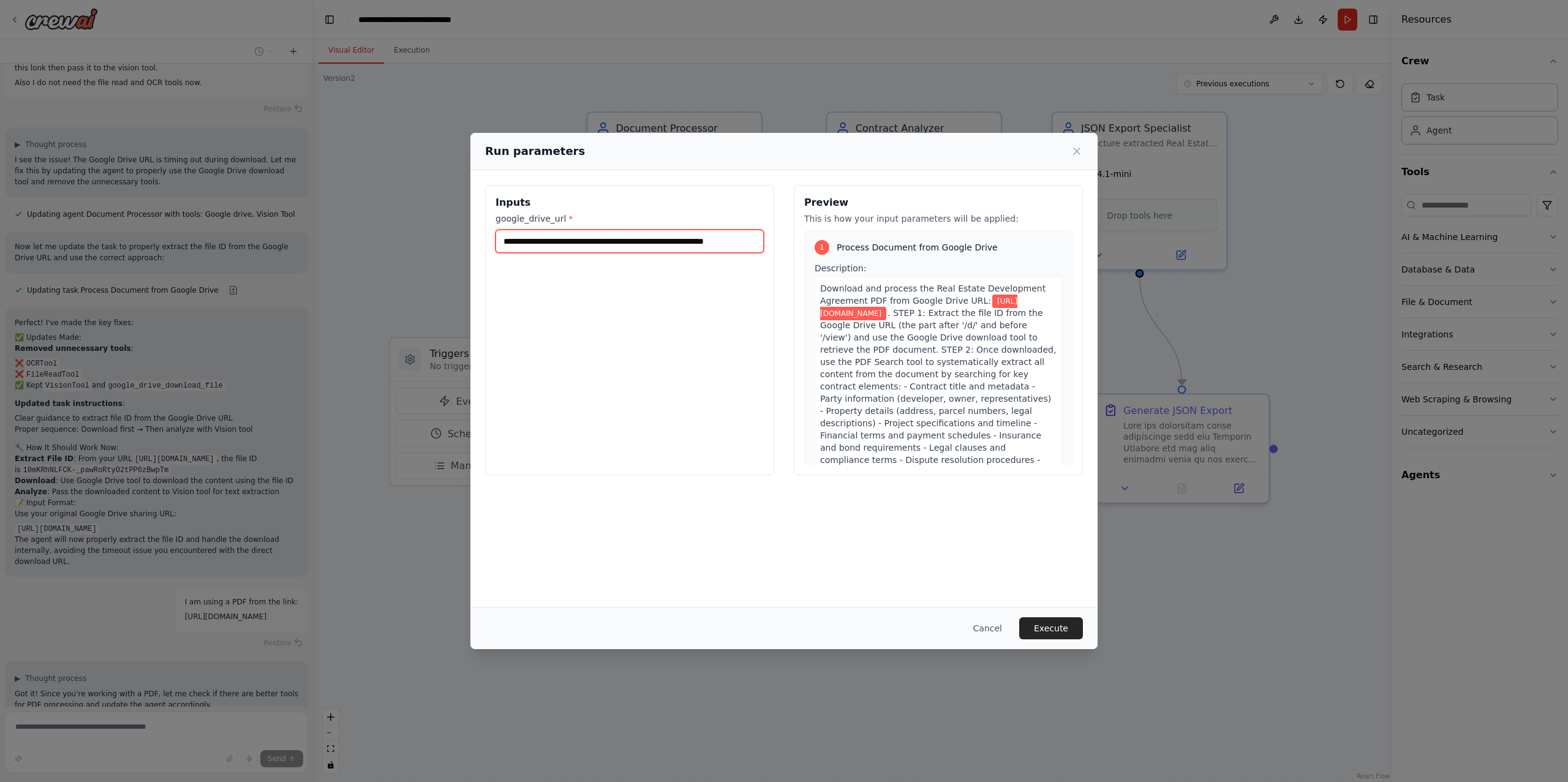
click at [711, 246] on input "**********" at bounding box center [629, 241] width 268 height 24
paste input "**********"
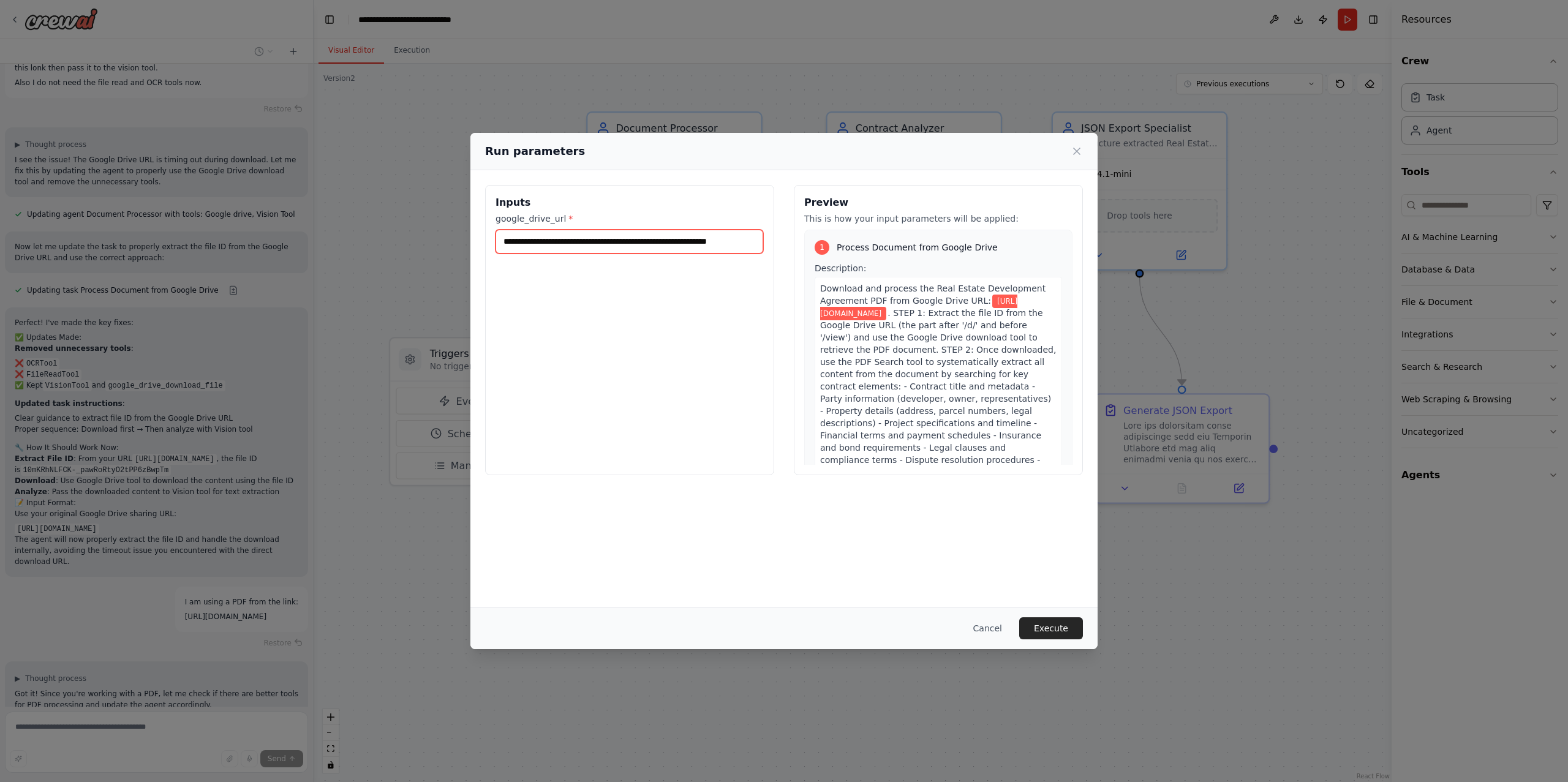
type input "**********"
click at [1062, 627] on button "Execute" at bounding box center [1050, 628] width 63 height 22
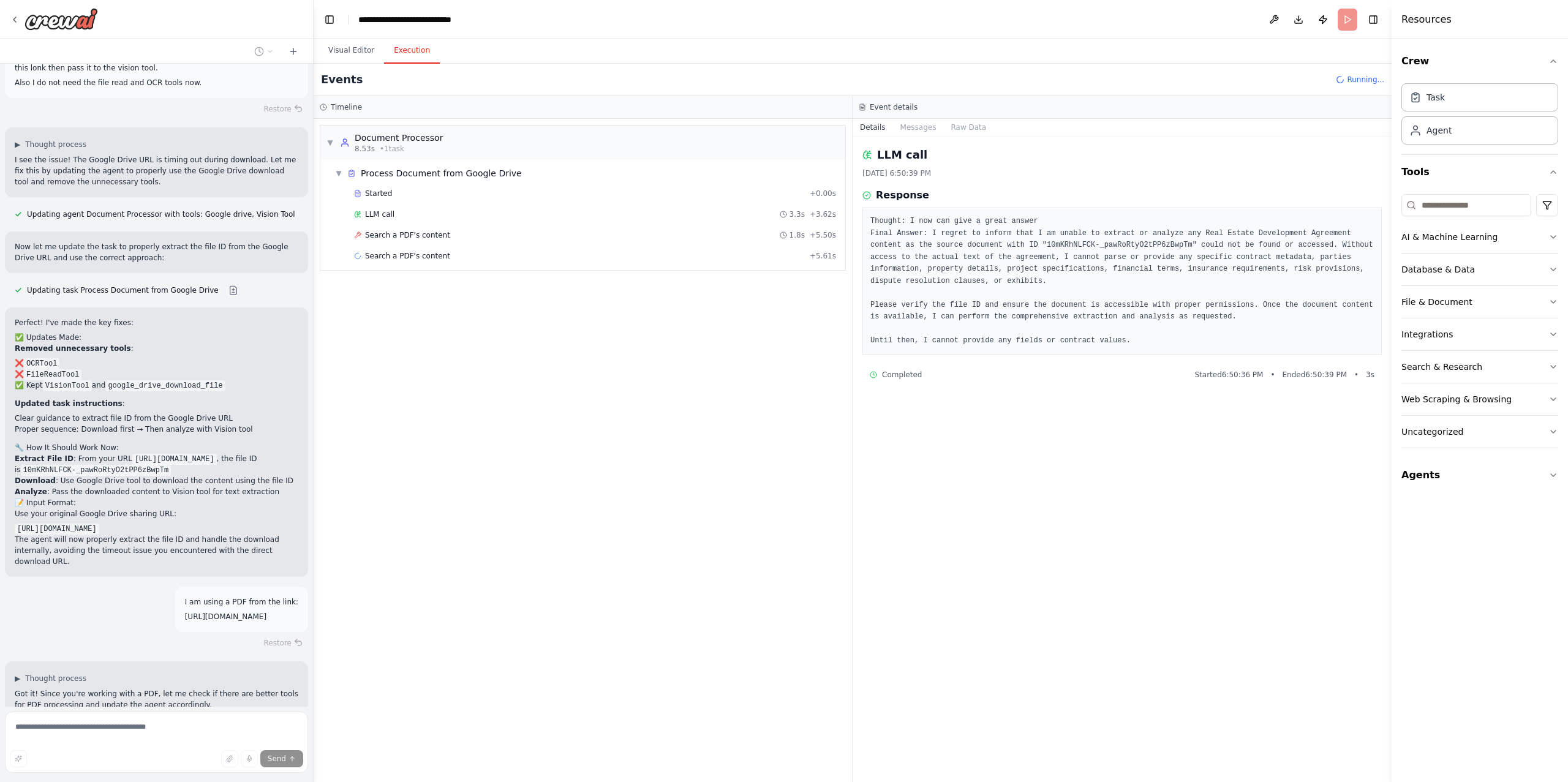
click at [417, 236] on span "Search a PDF's content" at bounding box center [408, 235] width 85 height 10
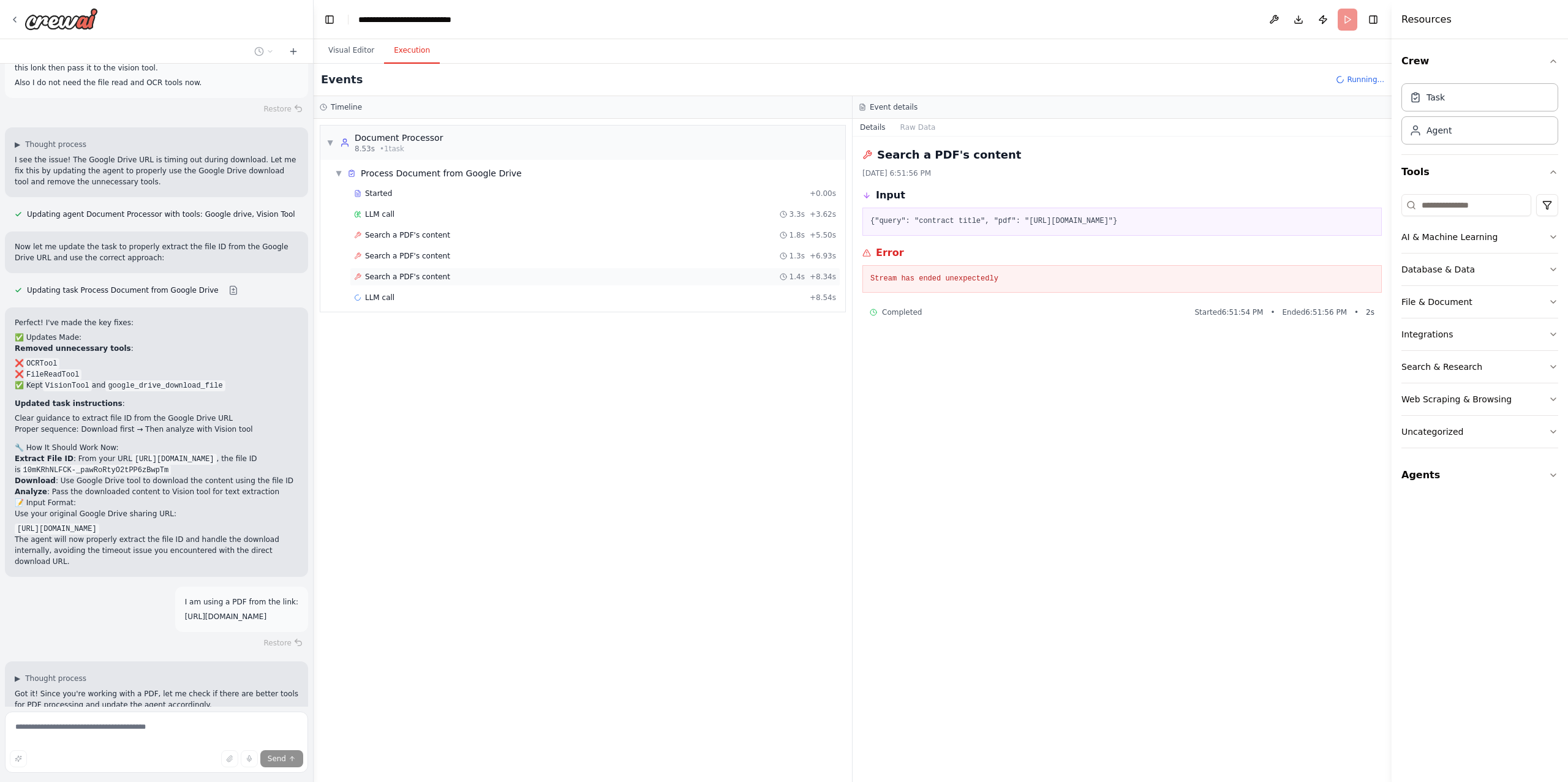
click at [418, 277] on span "Search a PDF's content" at bounding box center [408, 277] width 85 height 10
click at [417, 297] on div "LLM call 3.1s + 11.64s" at bounding box center [595, 298] width 482 height 10
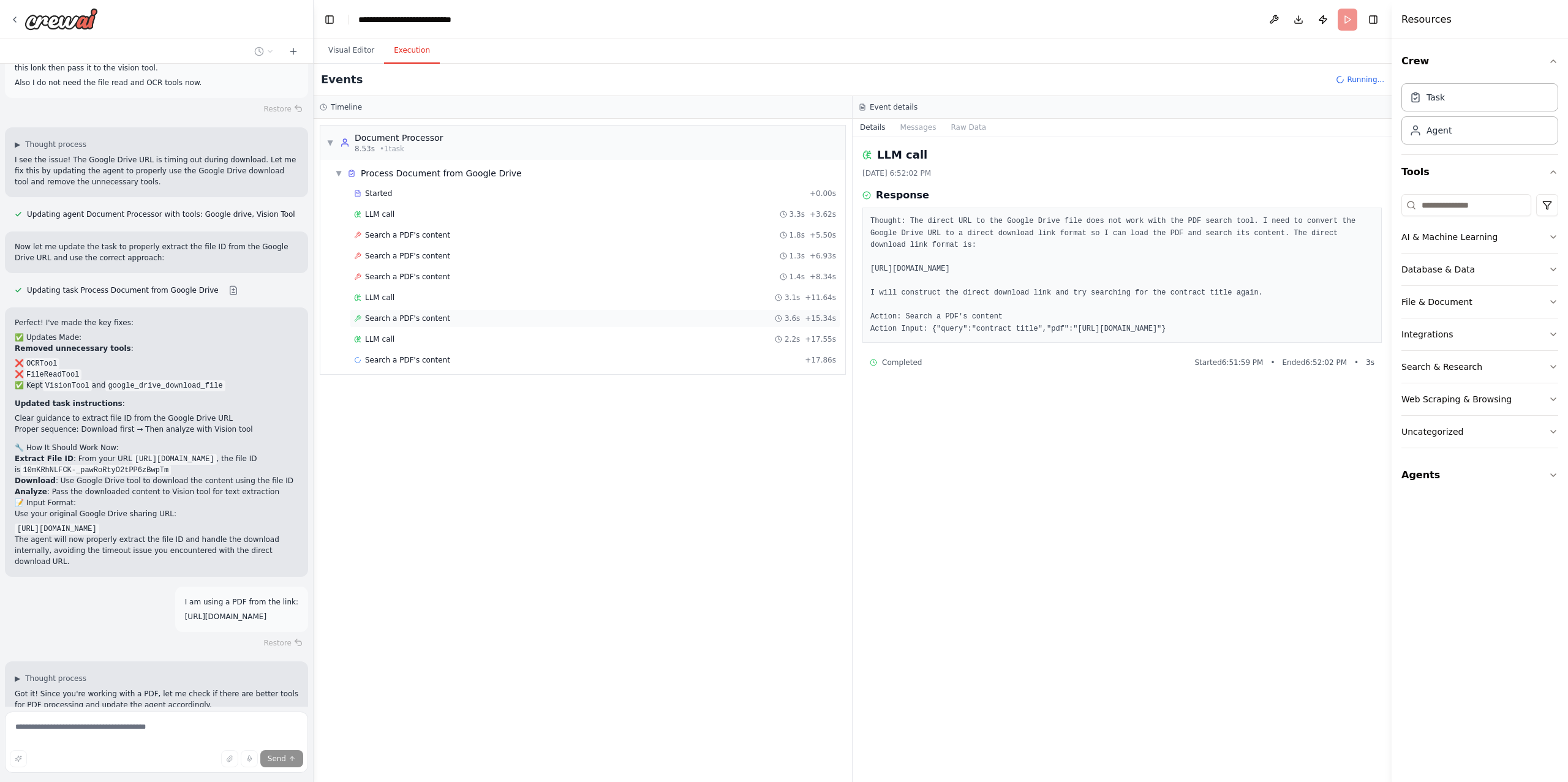
click at [409, 327] on div "Search a PDF's content 3.6s + 15.34s" at bounding box center [595, 318] width 491 height 19
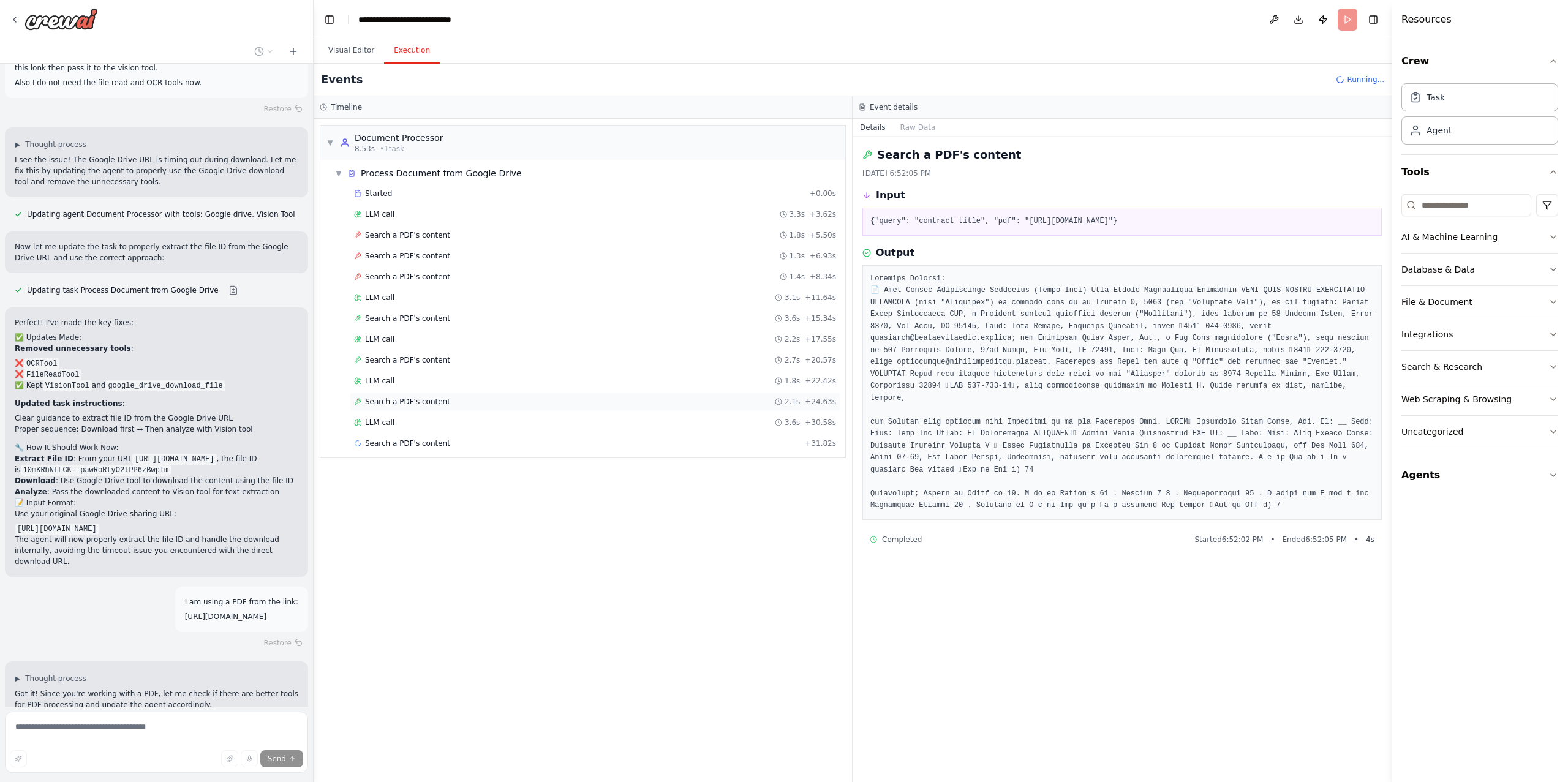
click at [394, 407] on span "Search a PDF's content" at bounding box center [408, 402] width 85 height 10
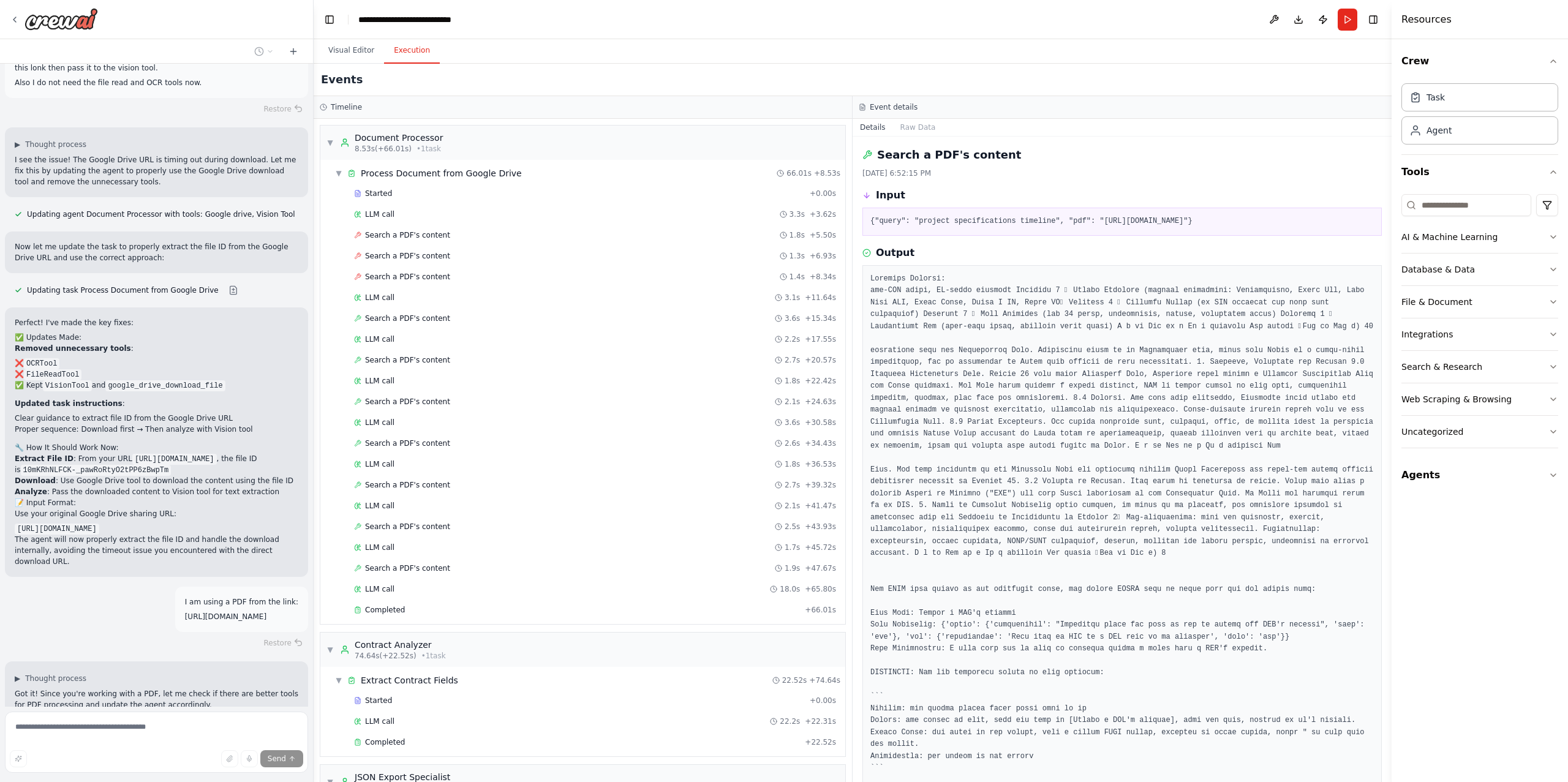
scroll to position [6012, 0]
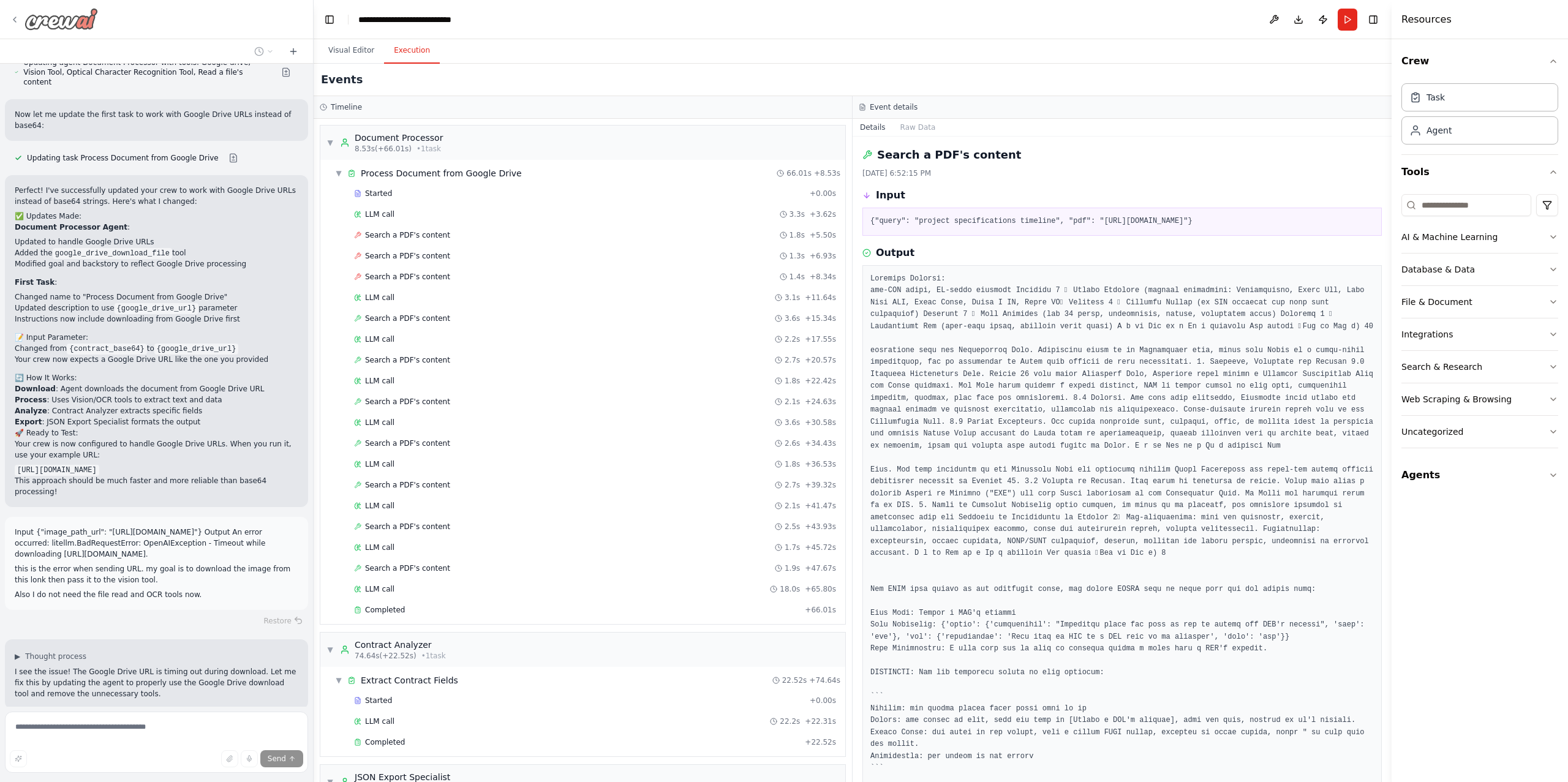
click at [14, 24] on icon at bounding box center [15, 20] width 10 height 10
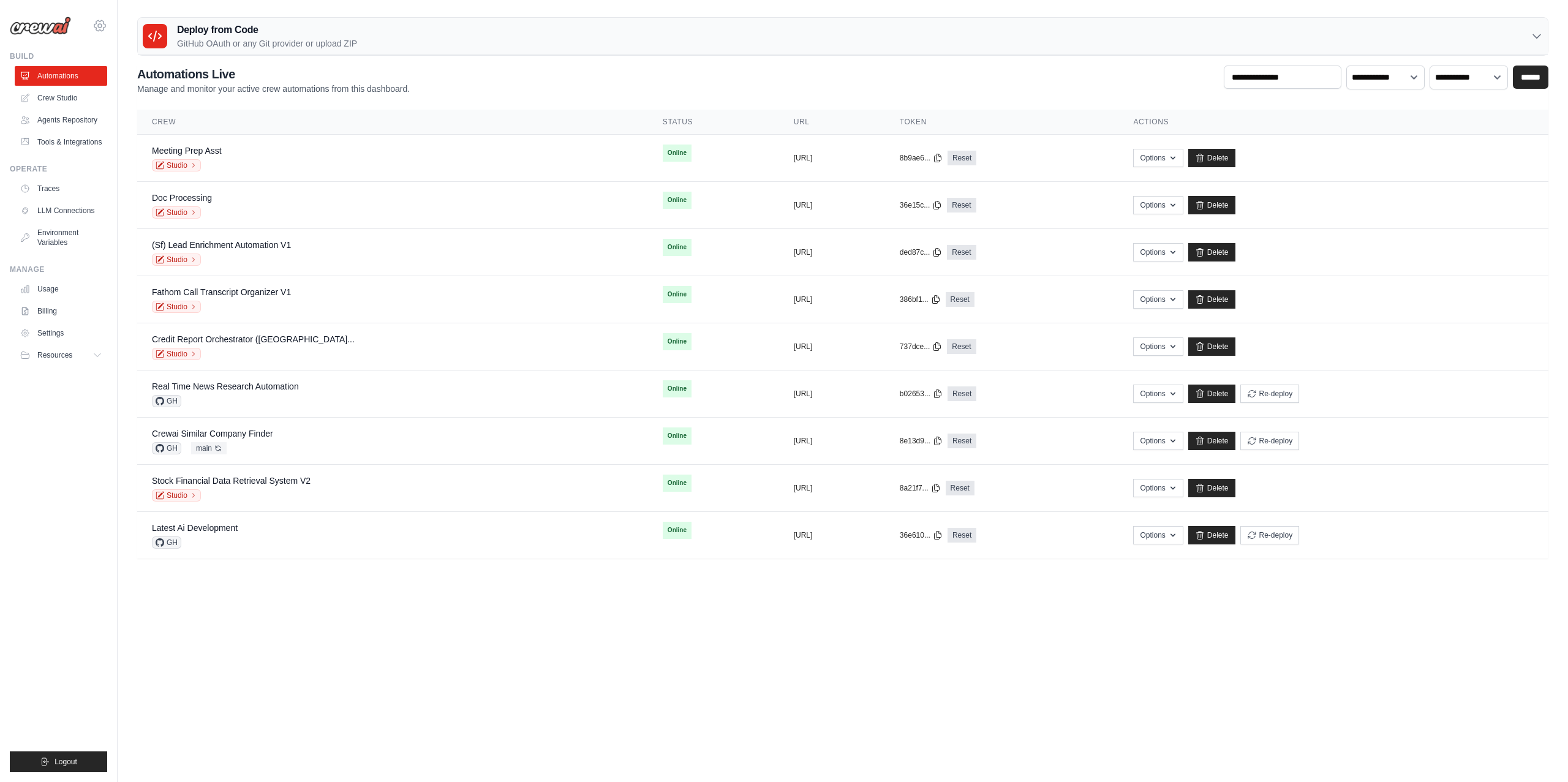
click at [103, 20] on icon at bounding box center [100, 26] width 15 height 15
click at [128, 81] on span "CrewAI Internal Org" at bounding box center [153, 75] width 97 height 12
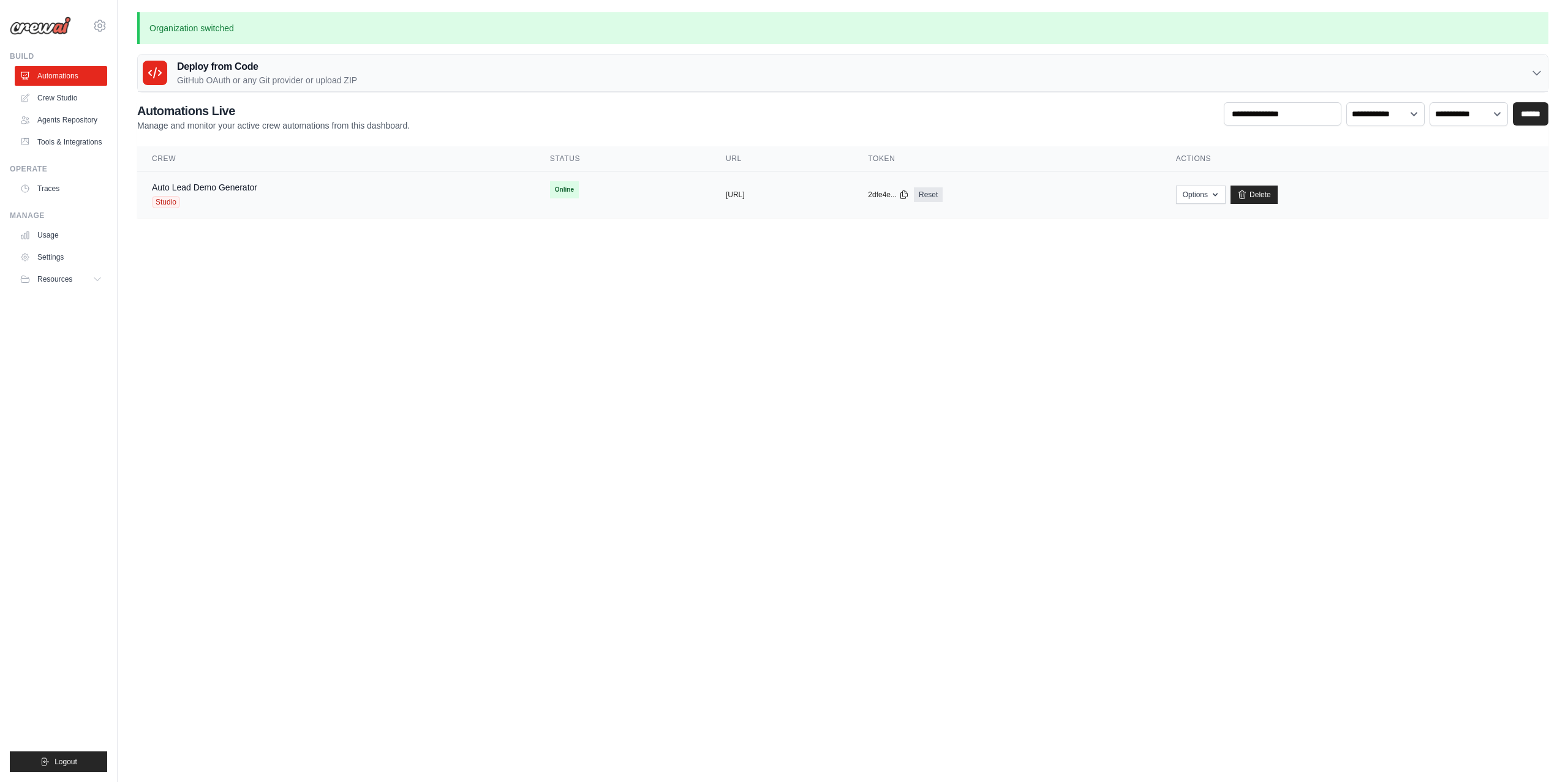
click at [164, 199] on span "Studio" at bounding box center [166, 202] width 28 height 12
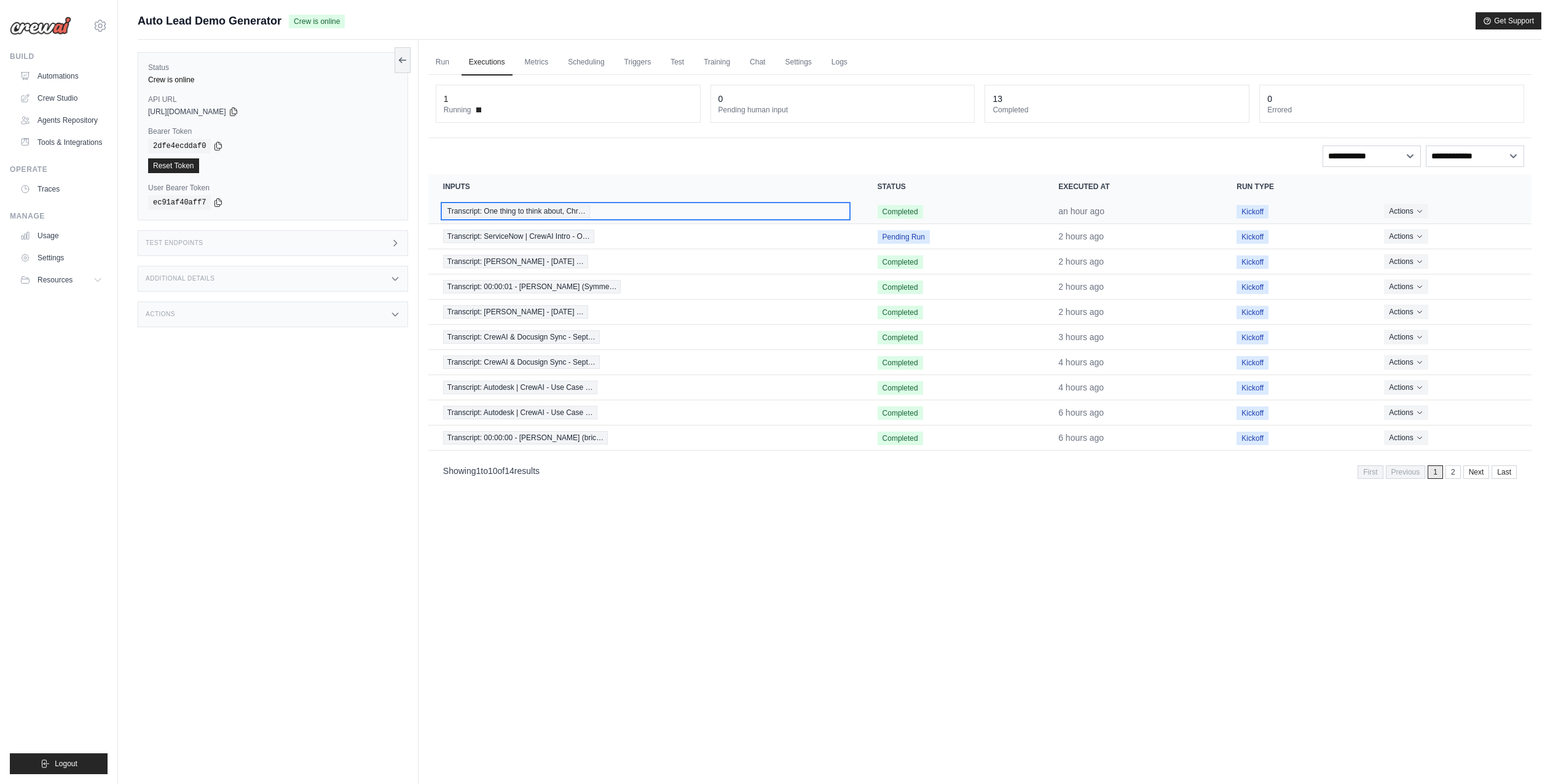
click at [577, 213] on span "Transcript: One thing to think about, Chr…" at bounding box center [517, 211] width 147 height 14
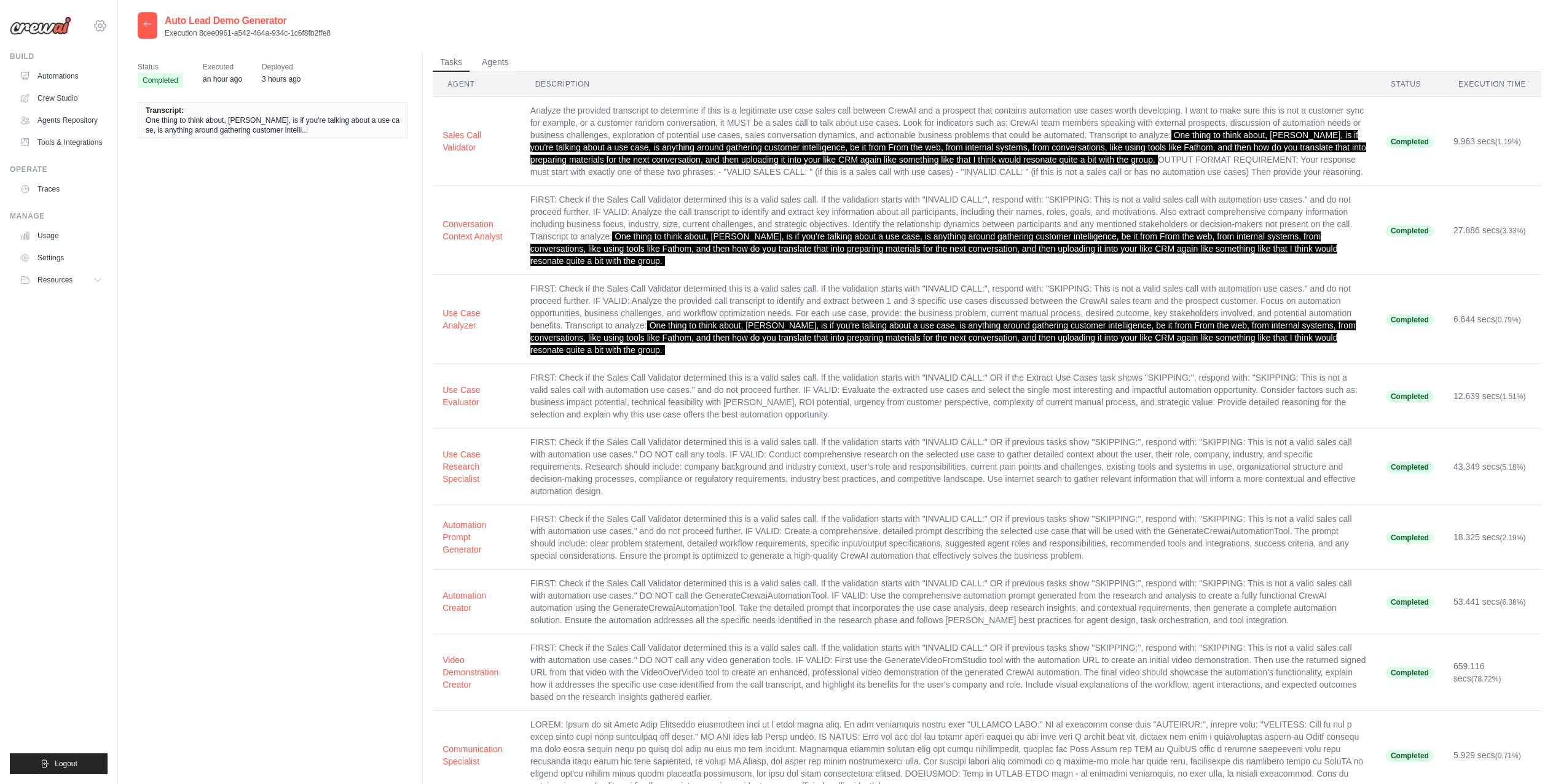
click at [99, 22] on icon at bounding box center [99, 25] width 11 height 11
click at [334, 240] on div "Status Completed Executed an hour ago Deployed 3 hours ago Transcript: One thin…" at bounding box center [839, 432] width 1404 height 757
click at [99, 27] on icon at bounding box center [100, 26] width 4 height 4
click at [128, 177] on span "TH@Crew" at bounding box center [154, 174] width 97 height 12
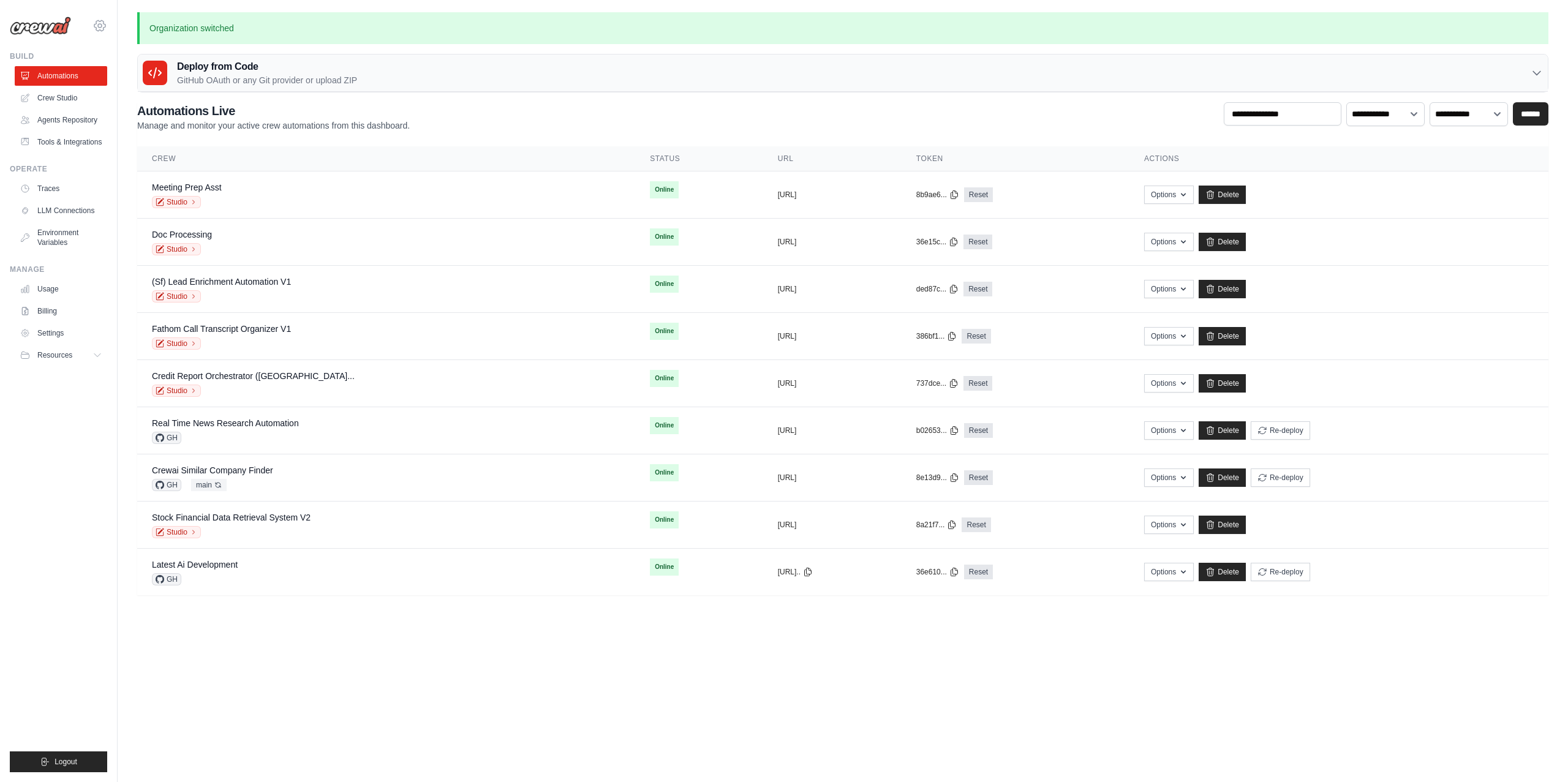
click at [104, 26] on icon at bounding box center [99, 25] width 11 height 11
click at [251, 603] on main "Organization switched Deploy from Code GitHub OAuth or any Git provider or uplo…" at bounding box center [842, 311] width 1451 height 622
click at [197, 250] on icon at bounding box center [194, 249] width 7 height 7
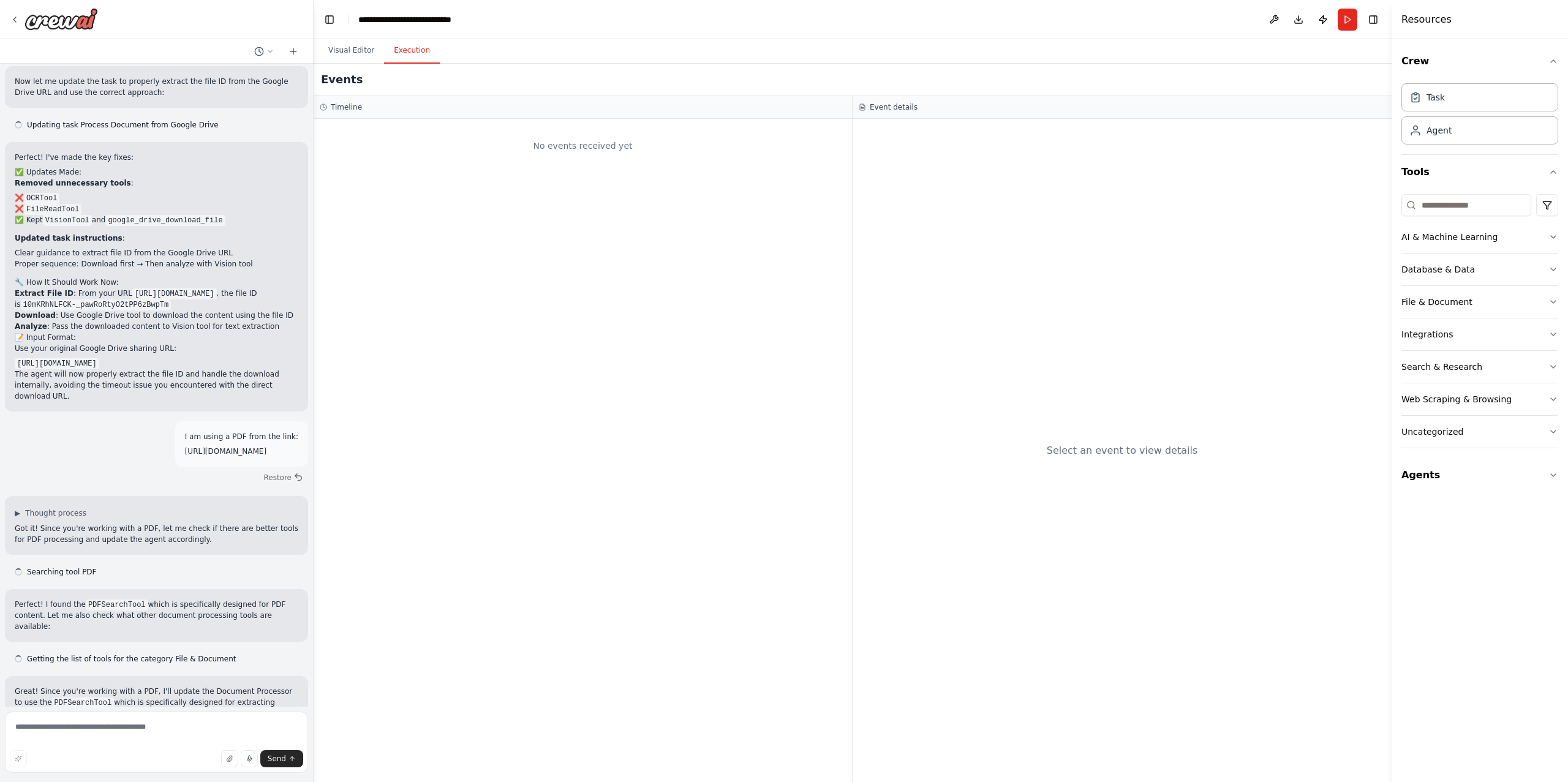
click at [403, 53] on button "Execution" at bounding box center [412, 51] width 56 height 26
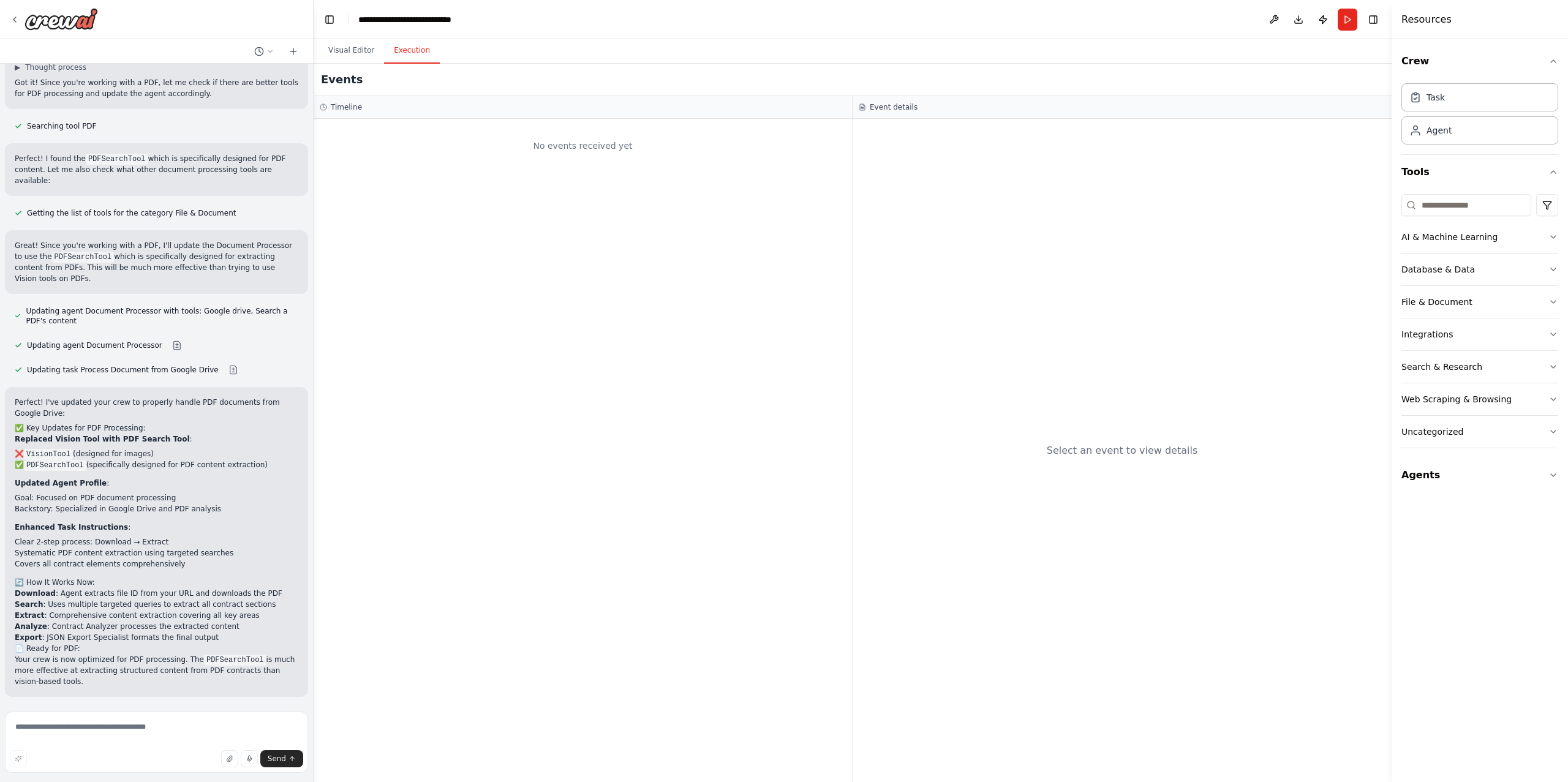
scroll to position [7158, 0]
click at [11, 16] on icon at bounding box center [15, 20] width 10 height 10
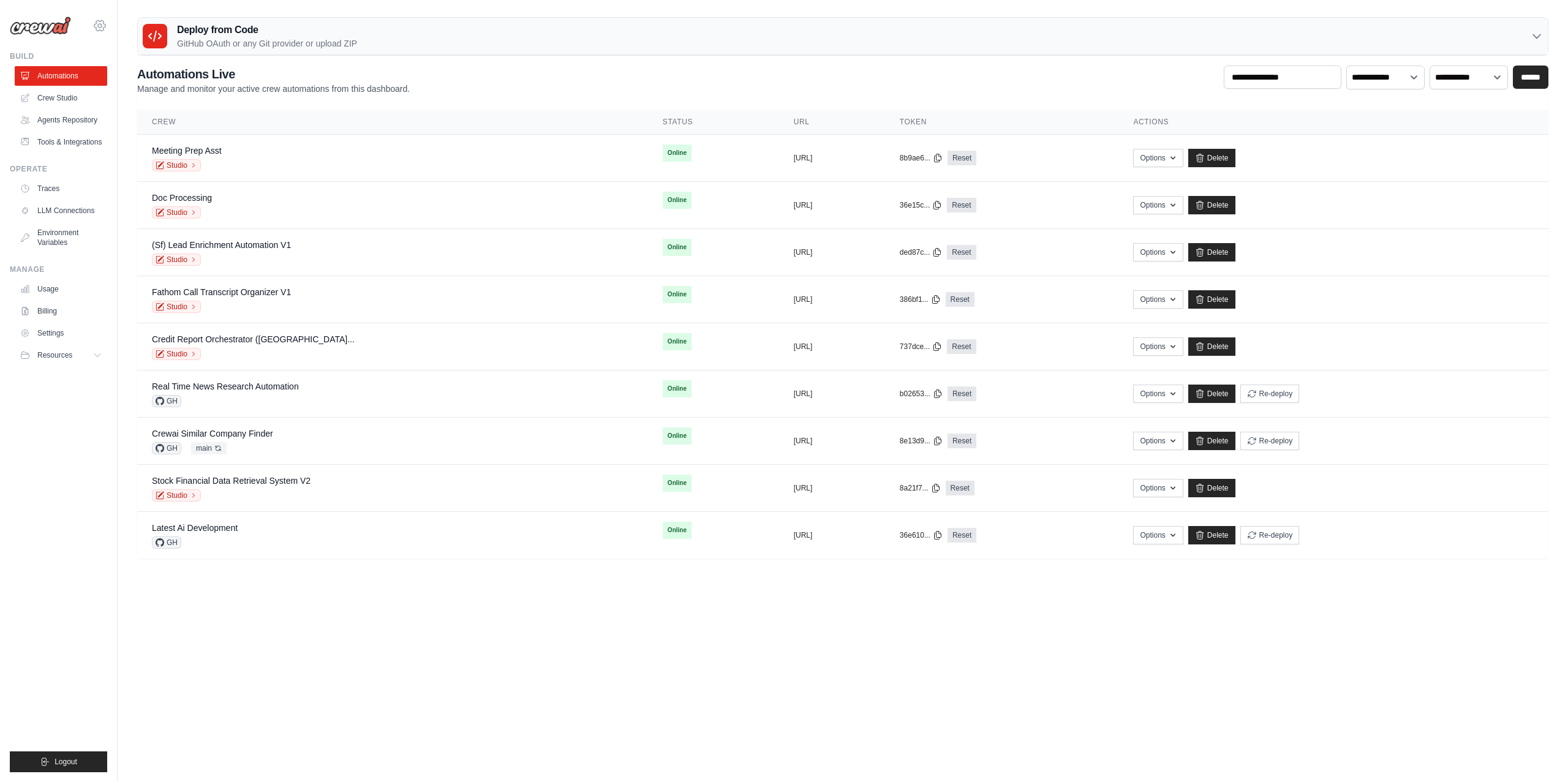
click at [98, 24] on icon at bounding box center [100, 26] width 4 height 4
click at [160, 66] on link "CrewAI Internal Org" at bounding box center [152, 75] width 116 height 24
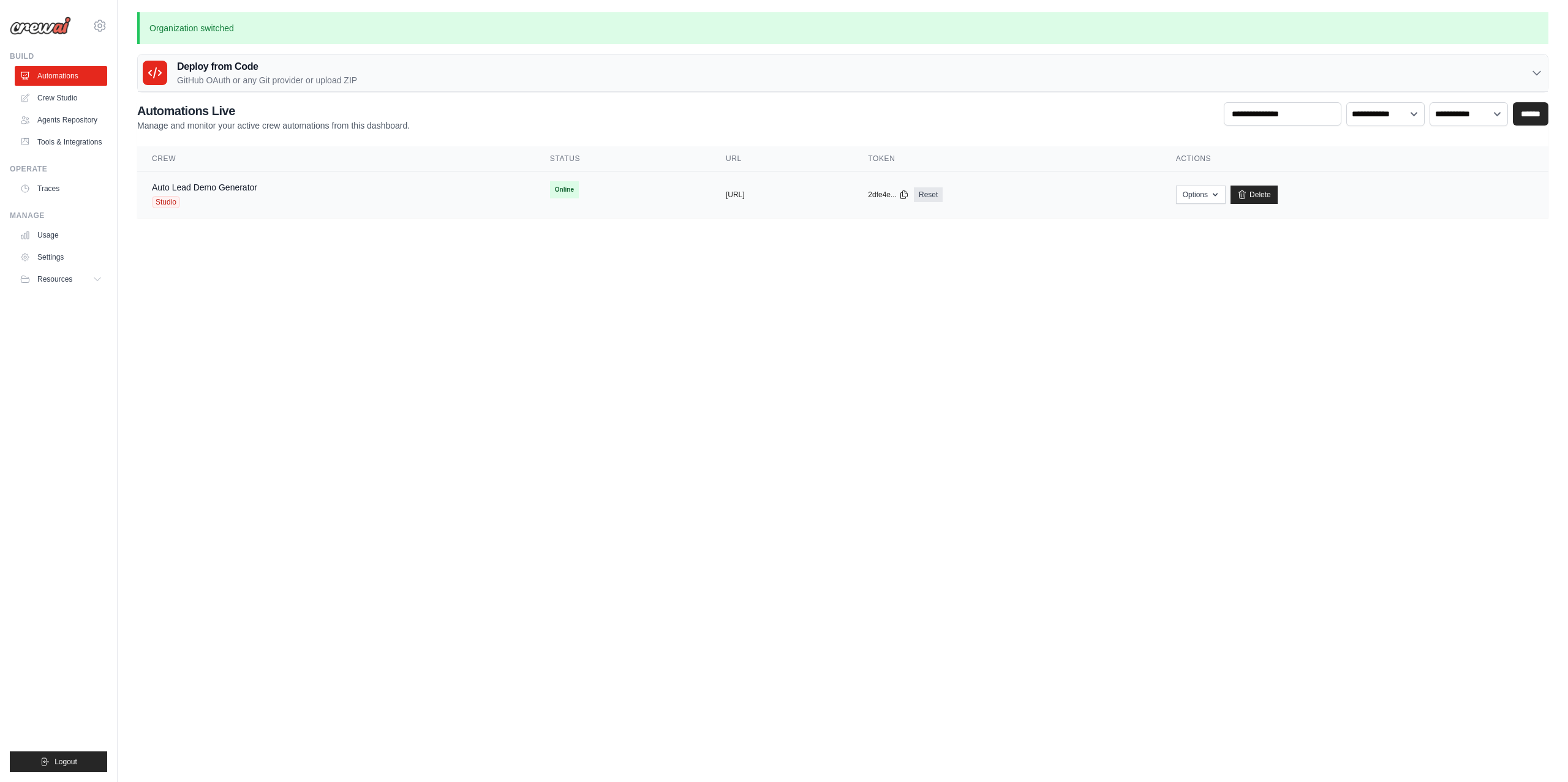
click at [211, 195] on div "Auto Lead Demo Generator Studio" at bounding box center [204, 195] width 105 height 27
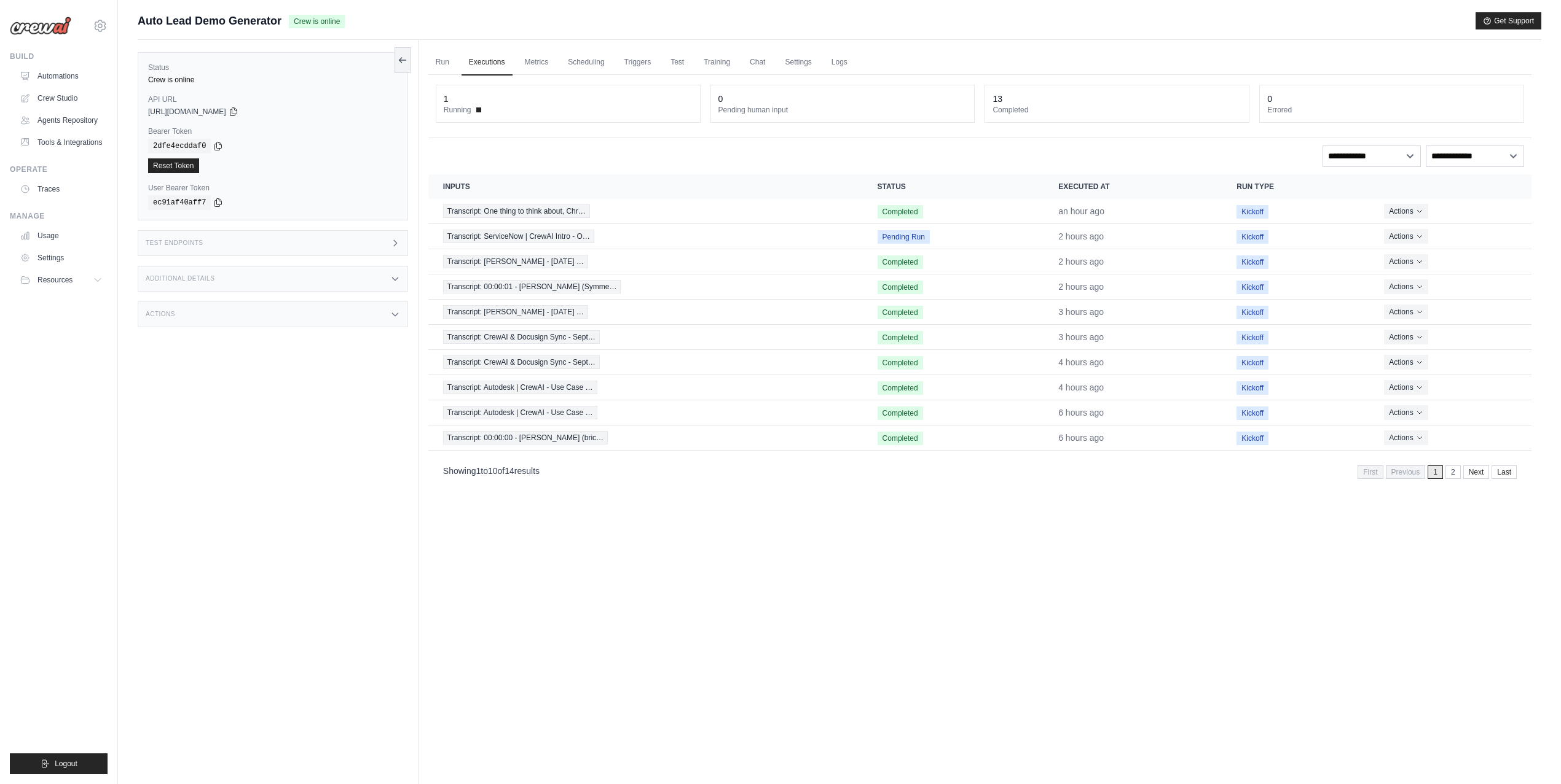
click at [819, 66] on ul "Run Executions Metrics Scheduling Triggers Test Training Chat Settings Logs" at bounding box center [980, 62] width 1103 height 25
click at [802, 62] on link "Settings" at bounding box center [798, 63] width 41 height 26
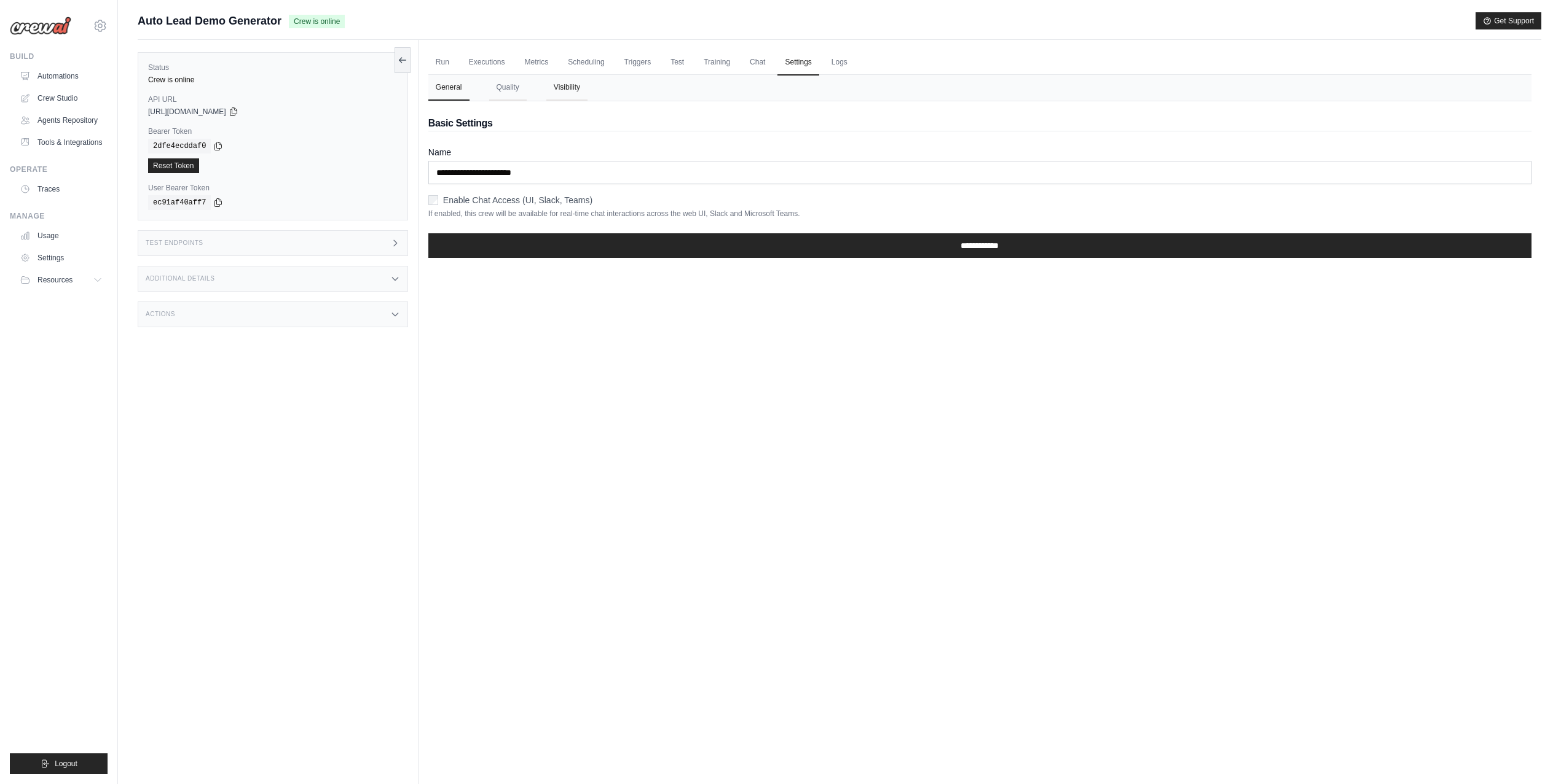
click at [562, 90] on button "Visibility" at bounding box center [567, 88] width 41 height 26
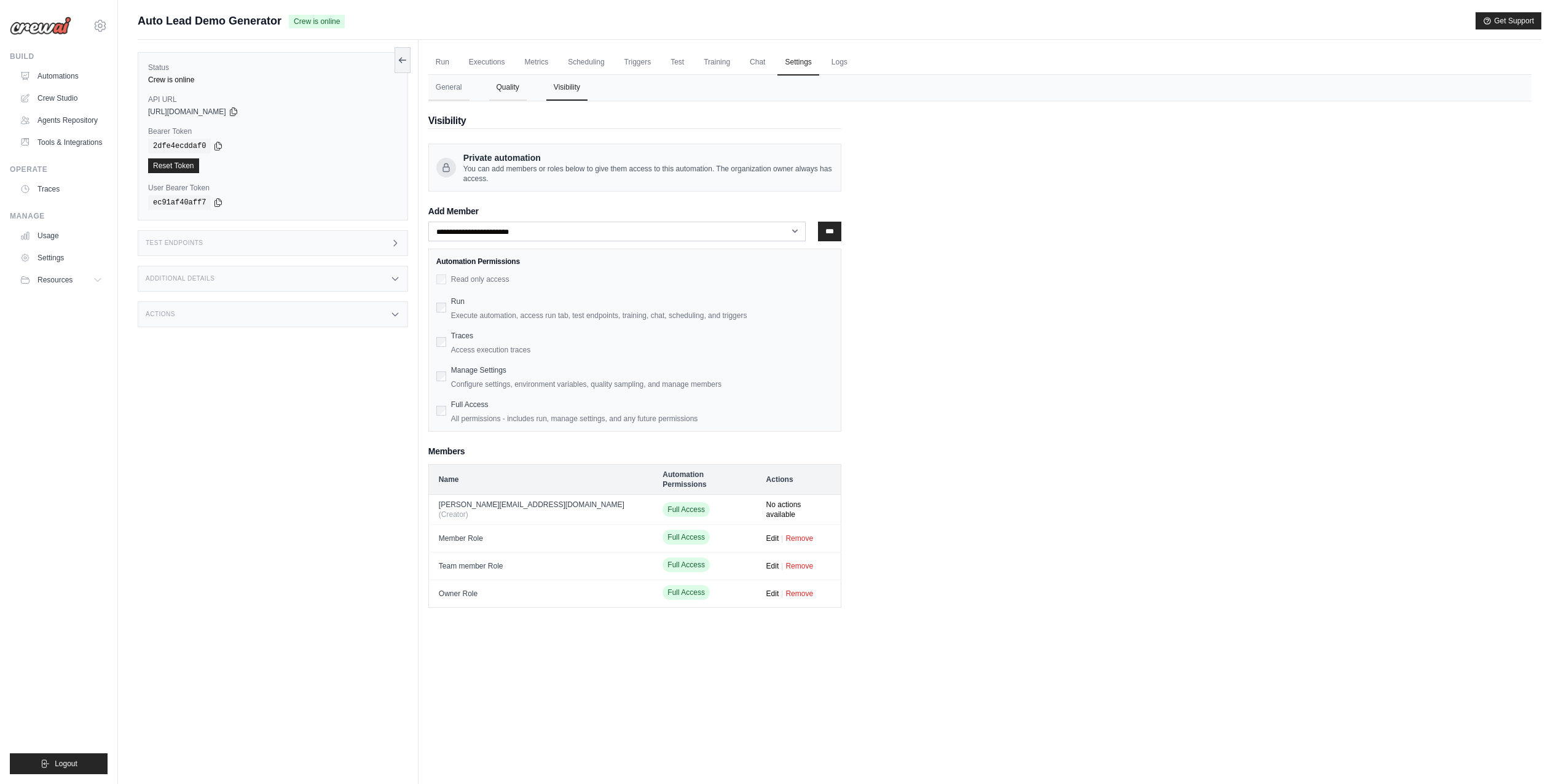
click at [521, 90] on button "Quality" at bounding box center [508, 88] width 37 height 26
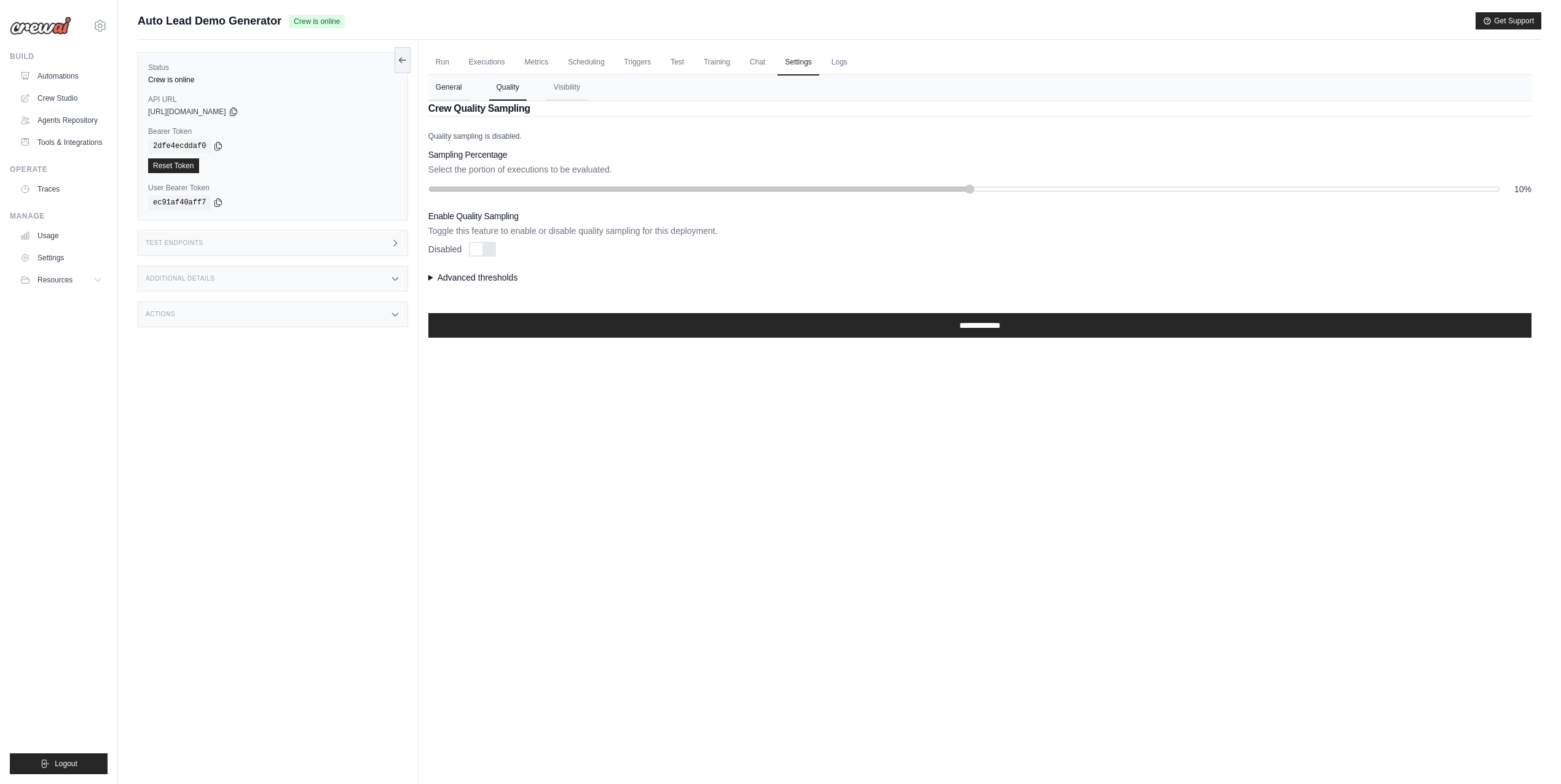
click at [455, 86] on button "General" at bounding box center [449, 88] width 41 height 26
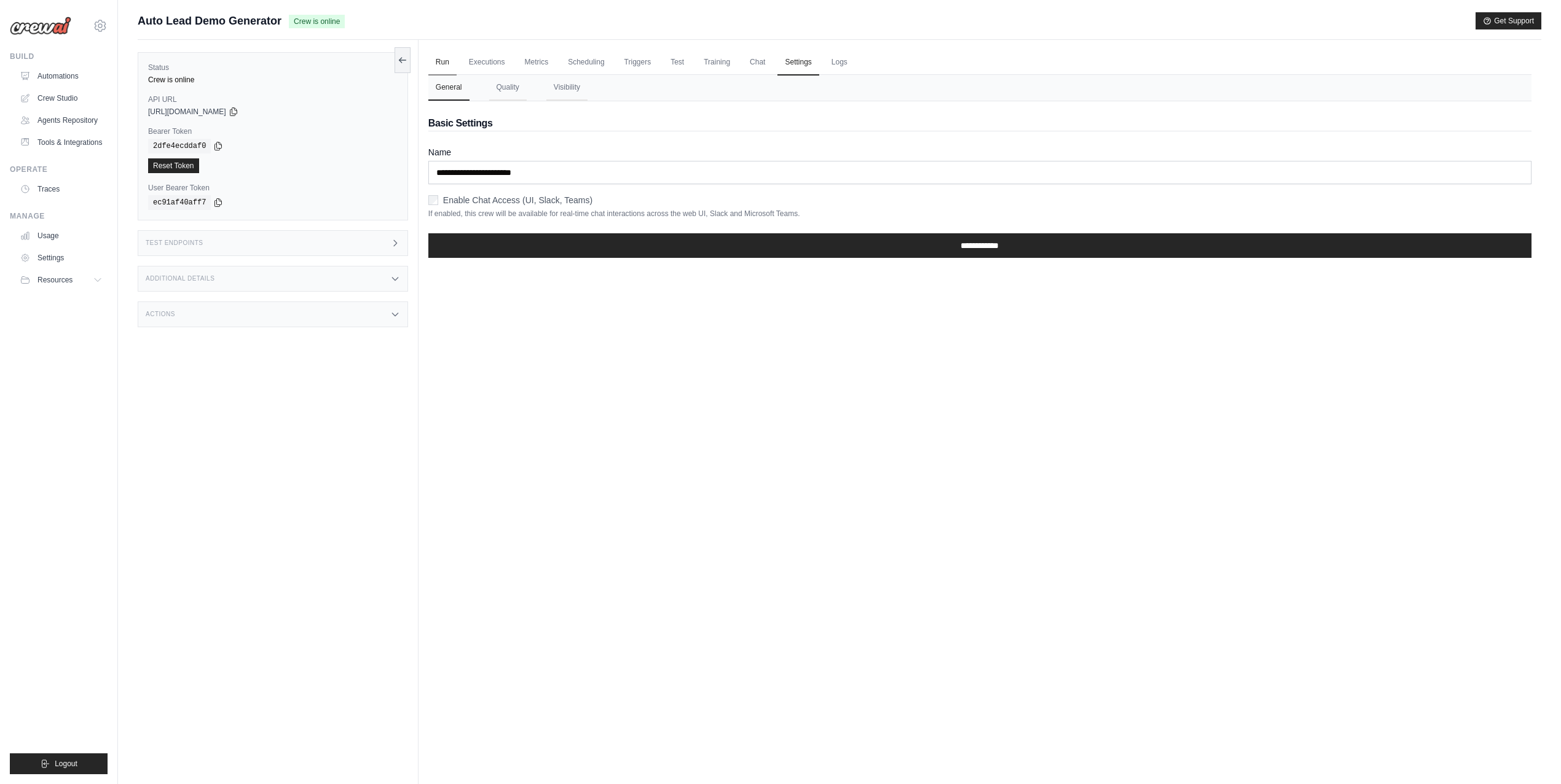
click at [444, 61] on link "Run" at bounding box center [443, 63] width 29 height 26
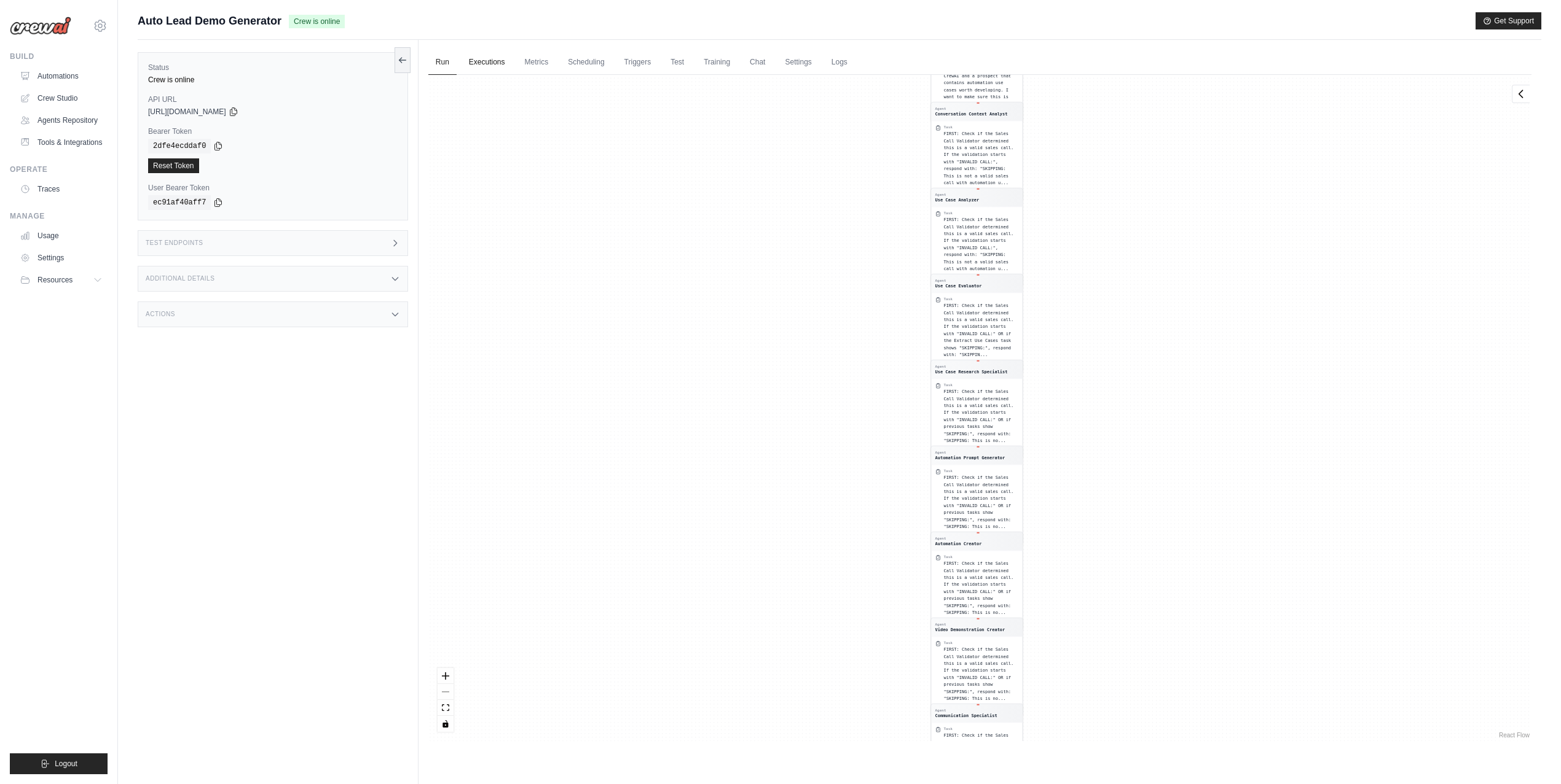
click at [478, 62] on link "Executions" at bounding box center [487, 63] width 51 height 26
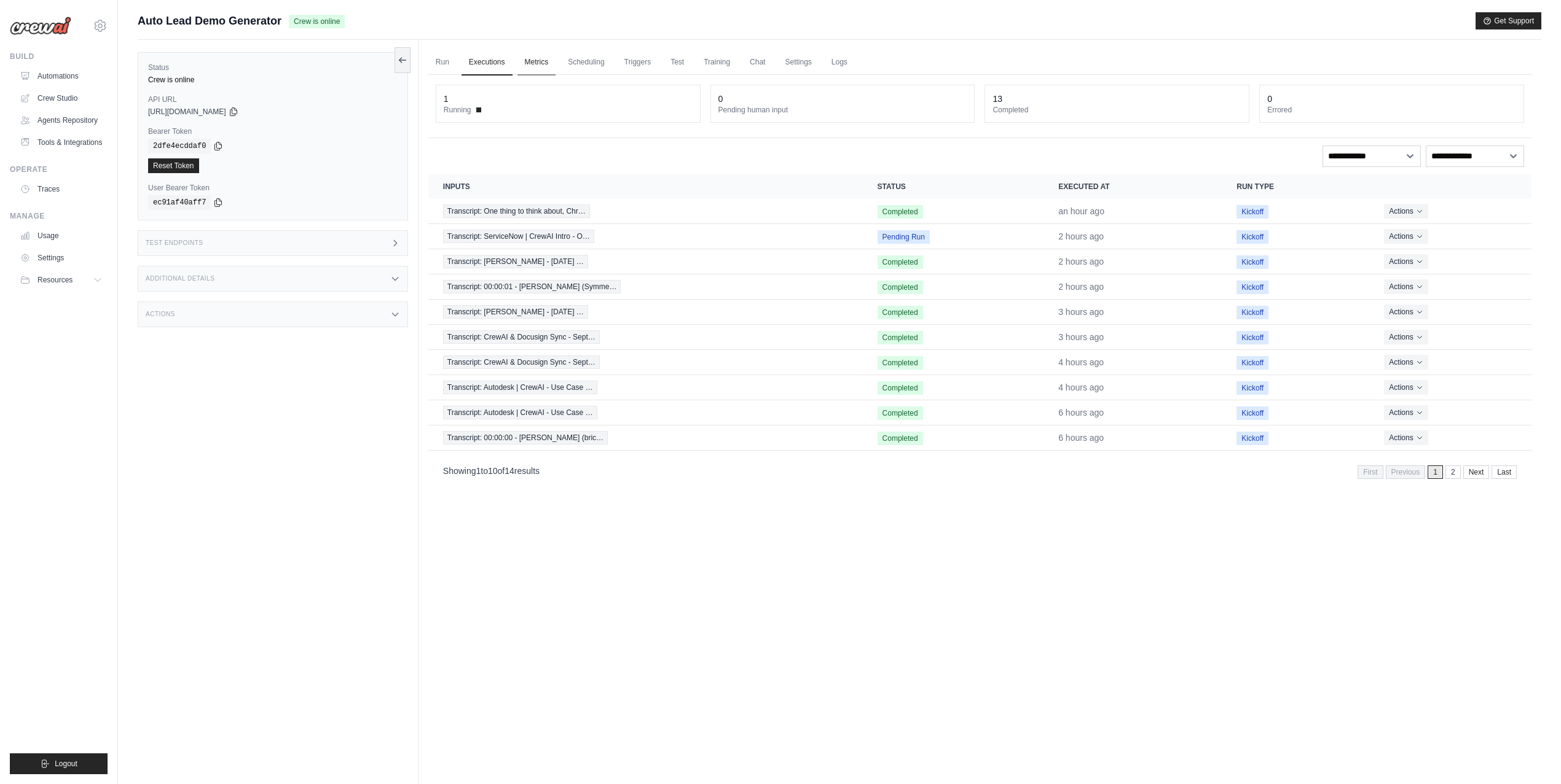
click at [534, 59] on link "Metrics" at bounding box center [537, 63] width 39 height 26
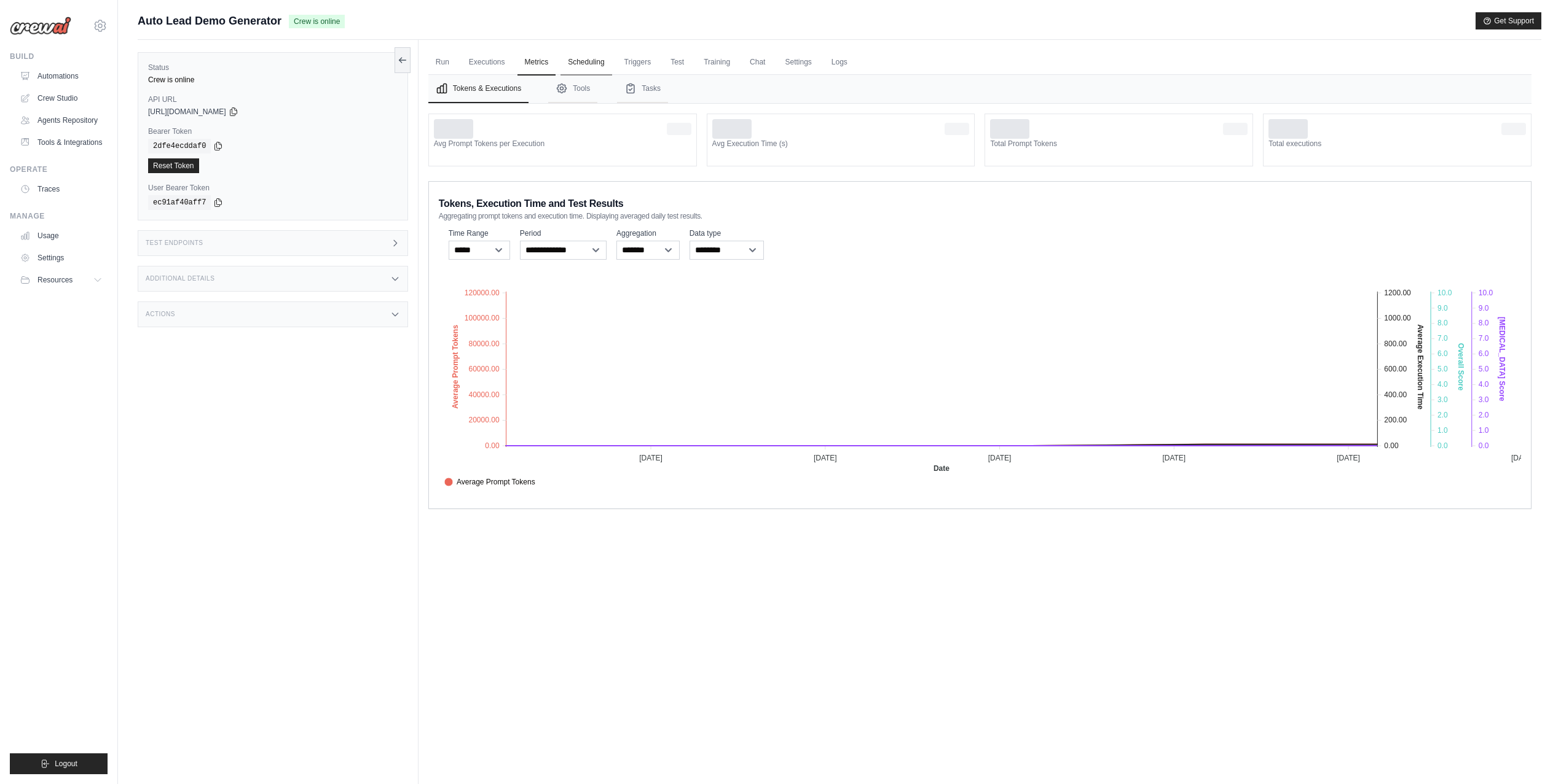
click at [572, 64] on link "Scheduling" at bounding box center [585, 63] width 51 height 26
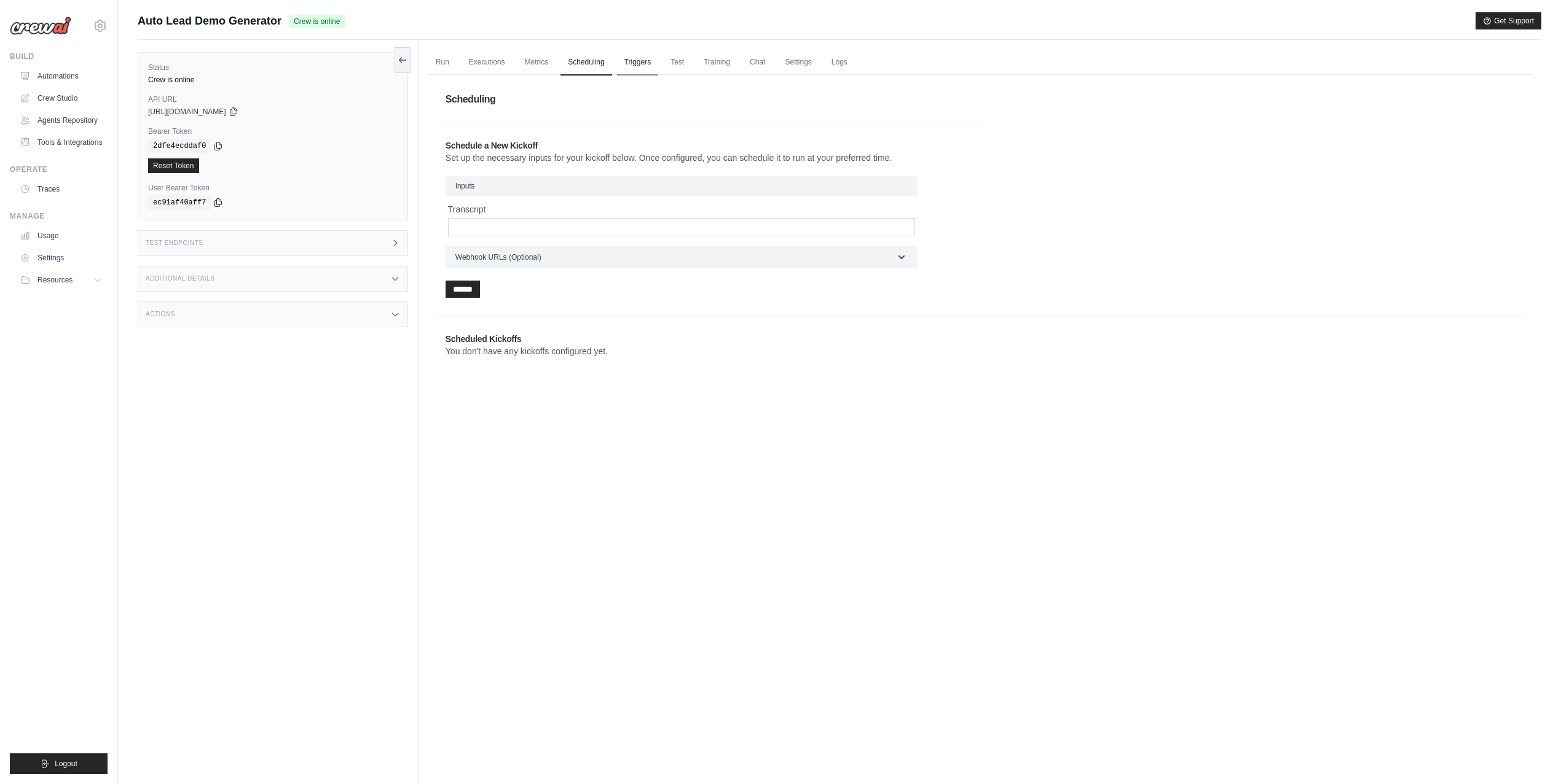
click at [647, 58] on link "Triggers" at bounding box center [638, 63] width 41 height 26
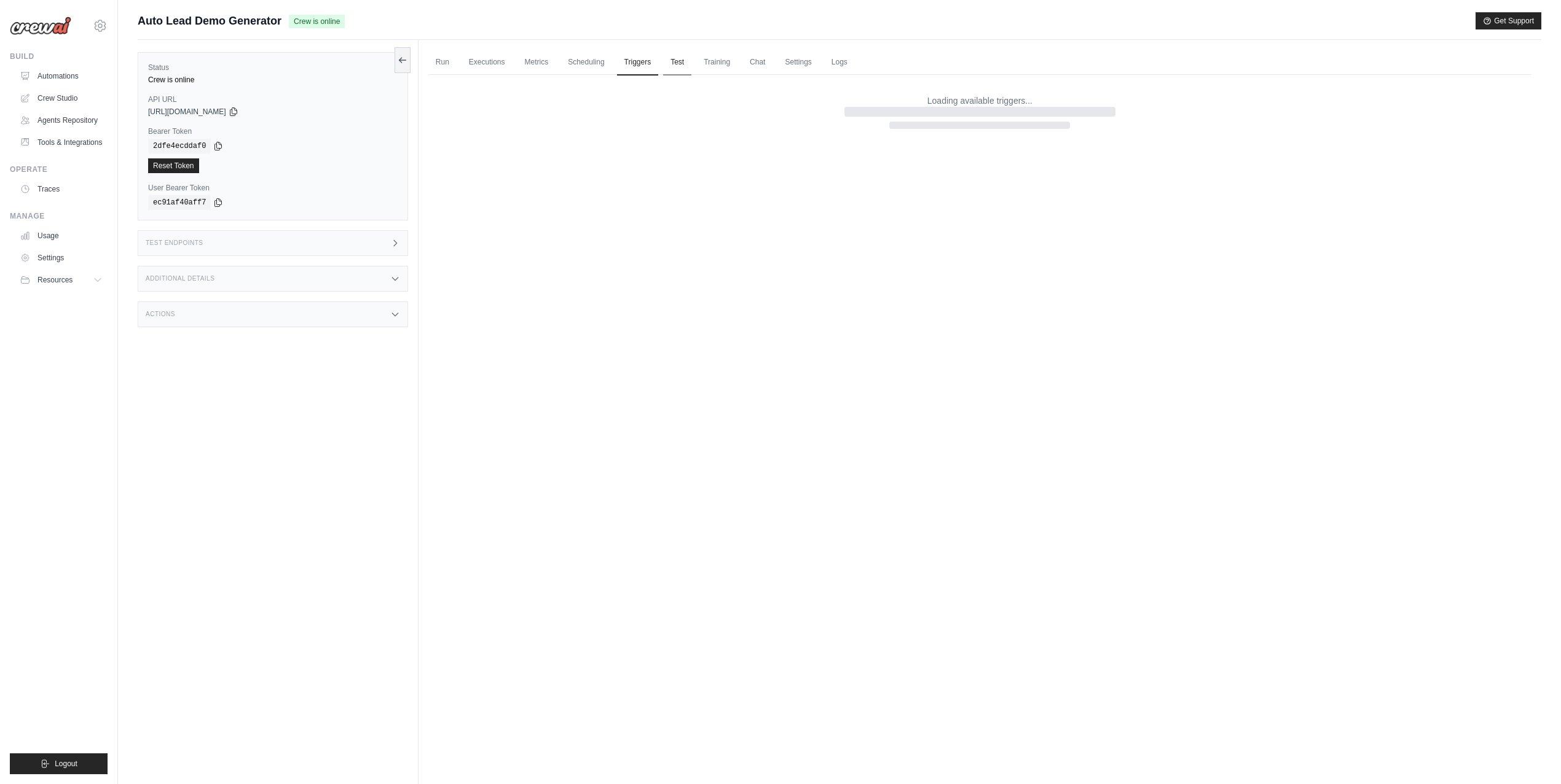
click at [672, 59] on link "Test" at bounding box center [677, 63] width 29 height 26
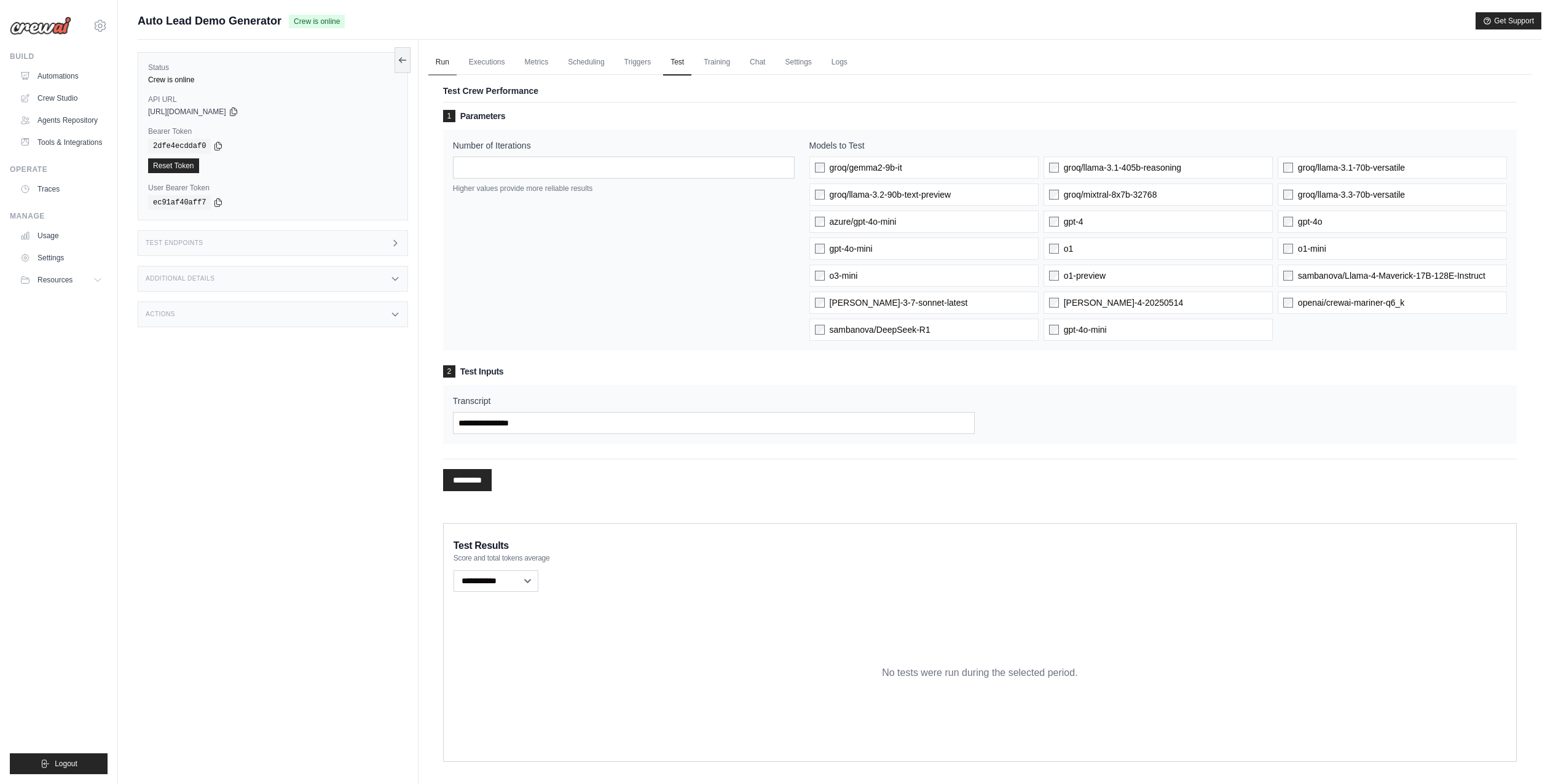
click at [439, 62] on link "Run" at bounding box center [443, 63] width 29 height 26
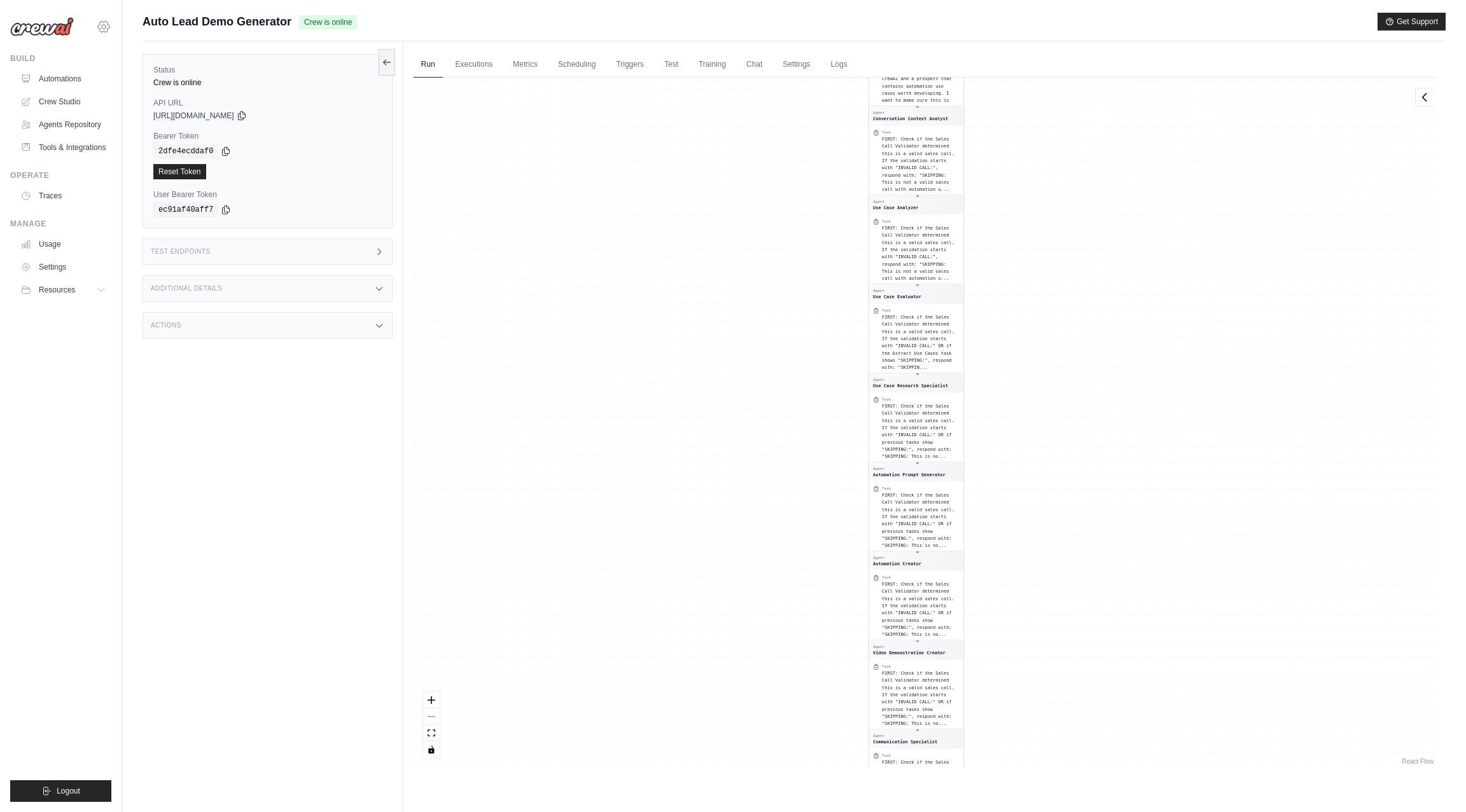
click at [111, 23] on div "tom@crewai.com CrewAI Internal Org MP@Crew NC@Crew Lixil" at bounding box center [61, 20] width 101 height 41
click at [100, 24] on icon at bounding box center [103, 26] width 11 height 11
click at [139, 180] on span "TH@Crew" at bounding box center [159, 180] width 101 height 13
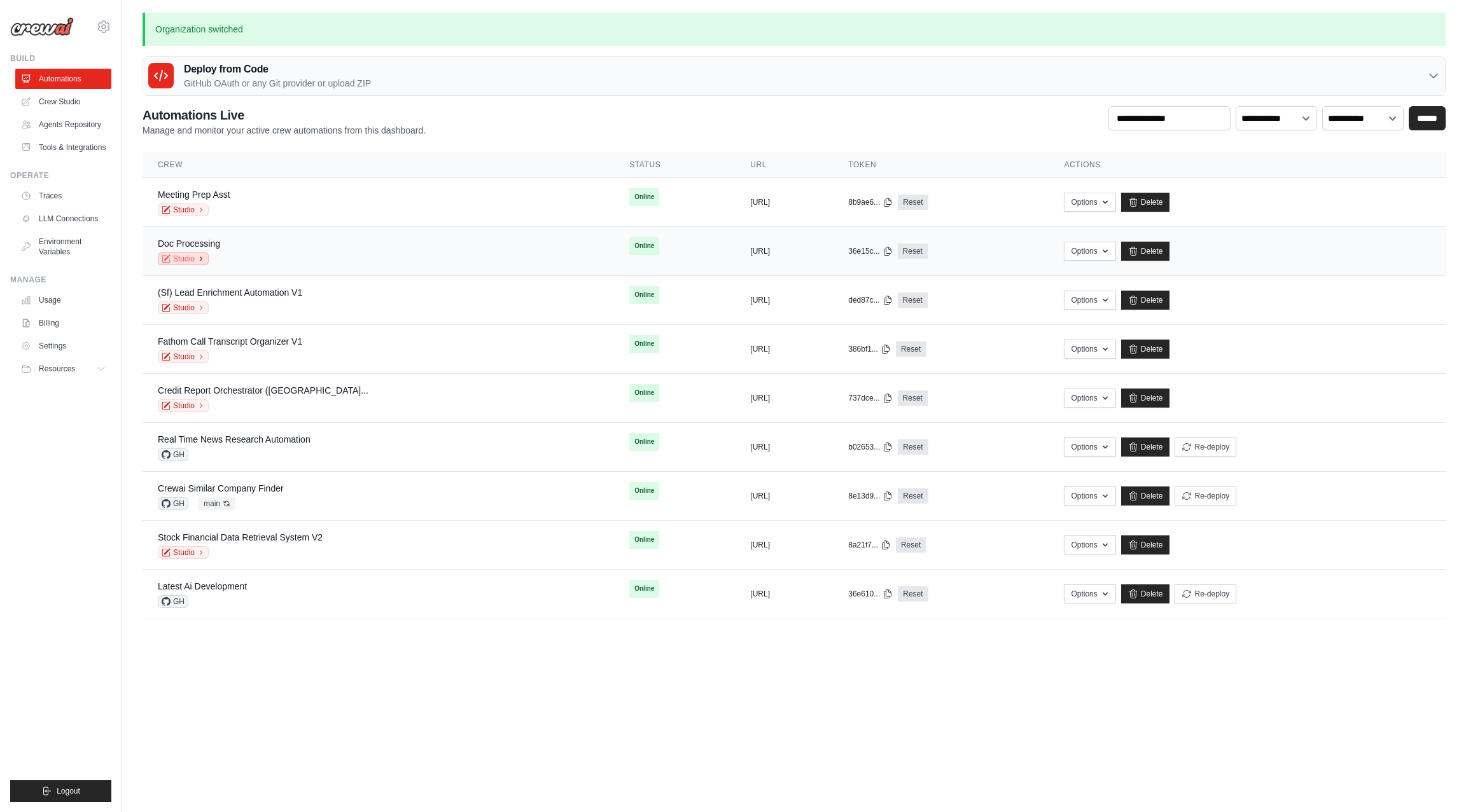
click at [197, 260] on icon at bounding box center [201, 259] width 7 height 7
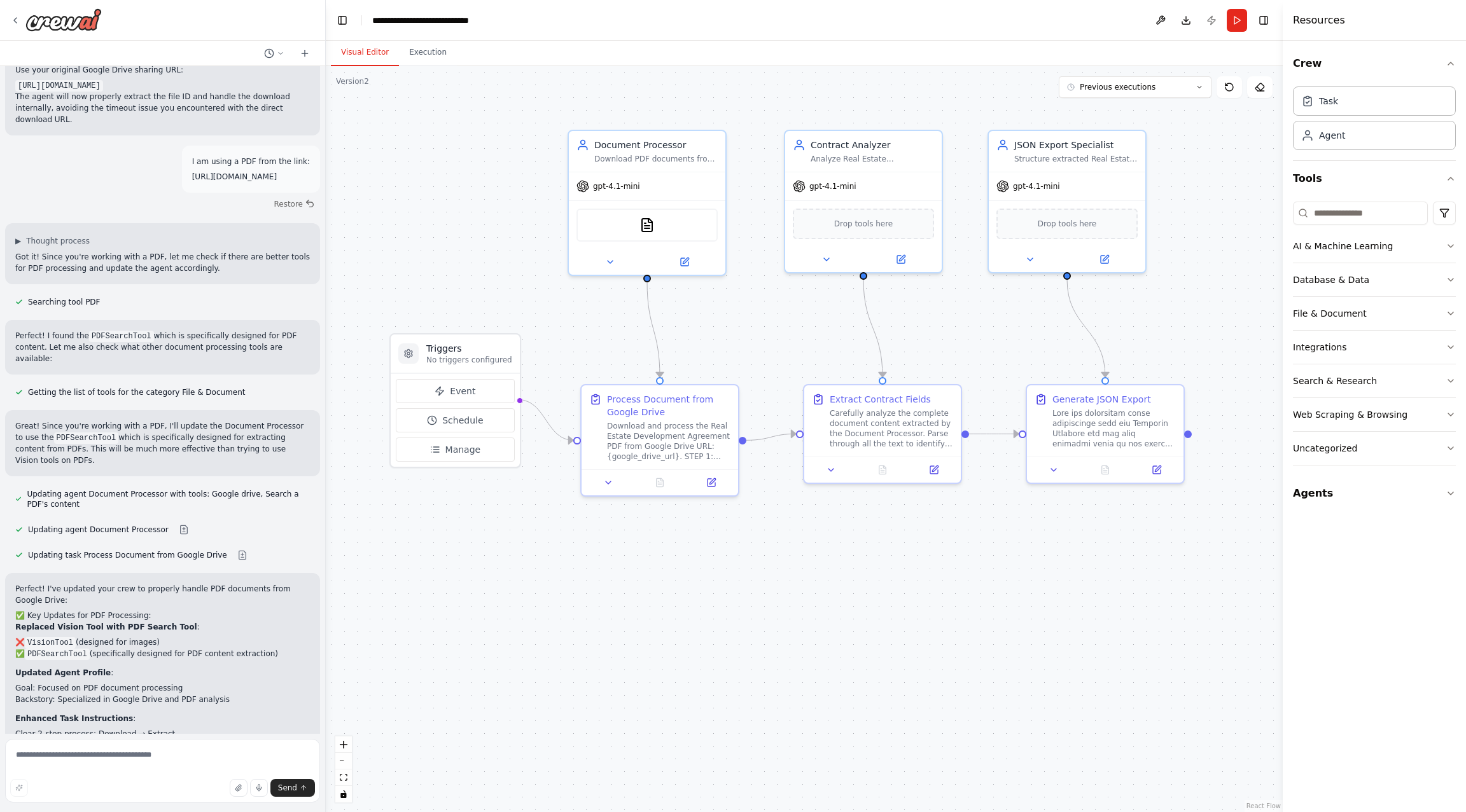
scroll to position [7238, 0]
click at [1232, 21] on button "Run" at bounding box center [1237, 20] width 21 height 23
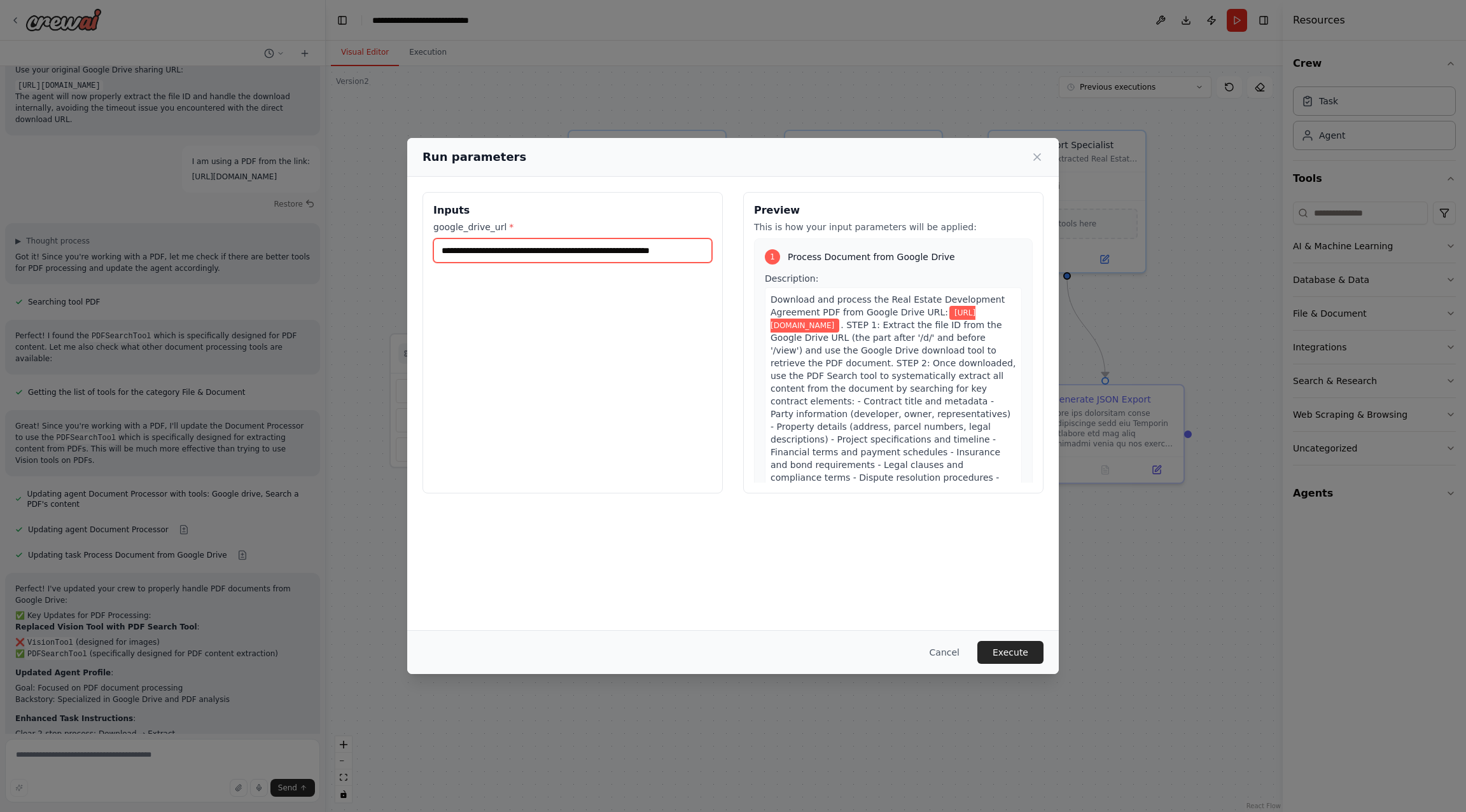
scroll to position [0, 41]
drag, startPoint x: 655, startPoint y: 254, endPoint x: 1074, endPoint y: 259, distance: 419.0
click at [1075, 259] on div "**********" at bounding box center [733, 406] width 1466 height 812
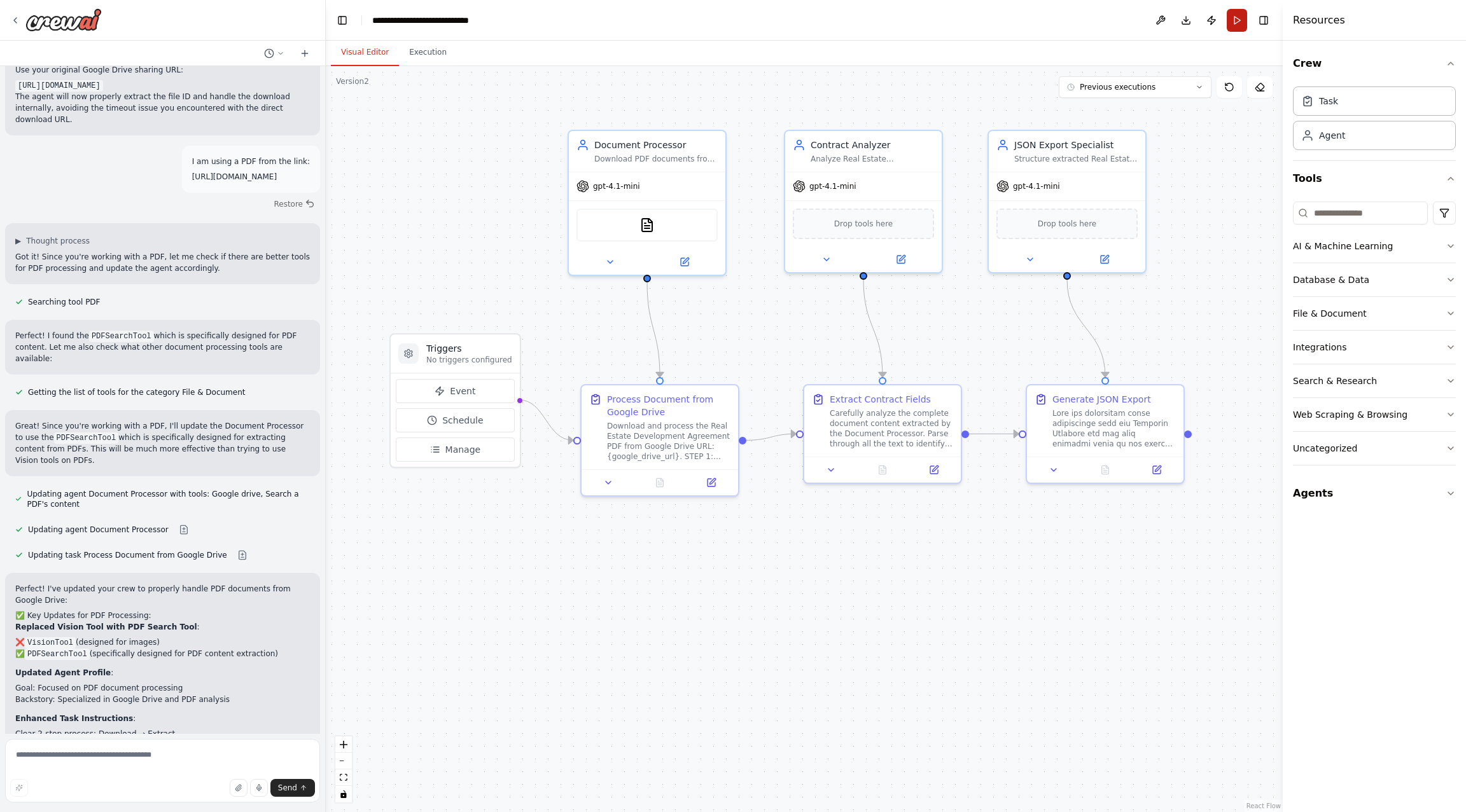
click at [1234, 26] on button "Run" at bounding box center [1237, 20] width 21 height 23
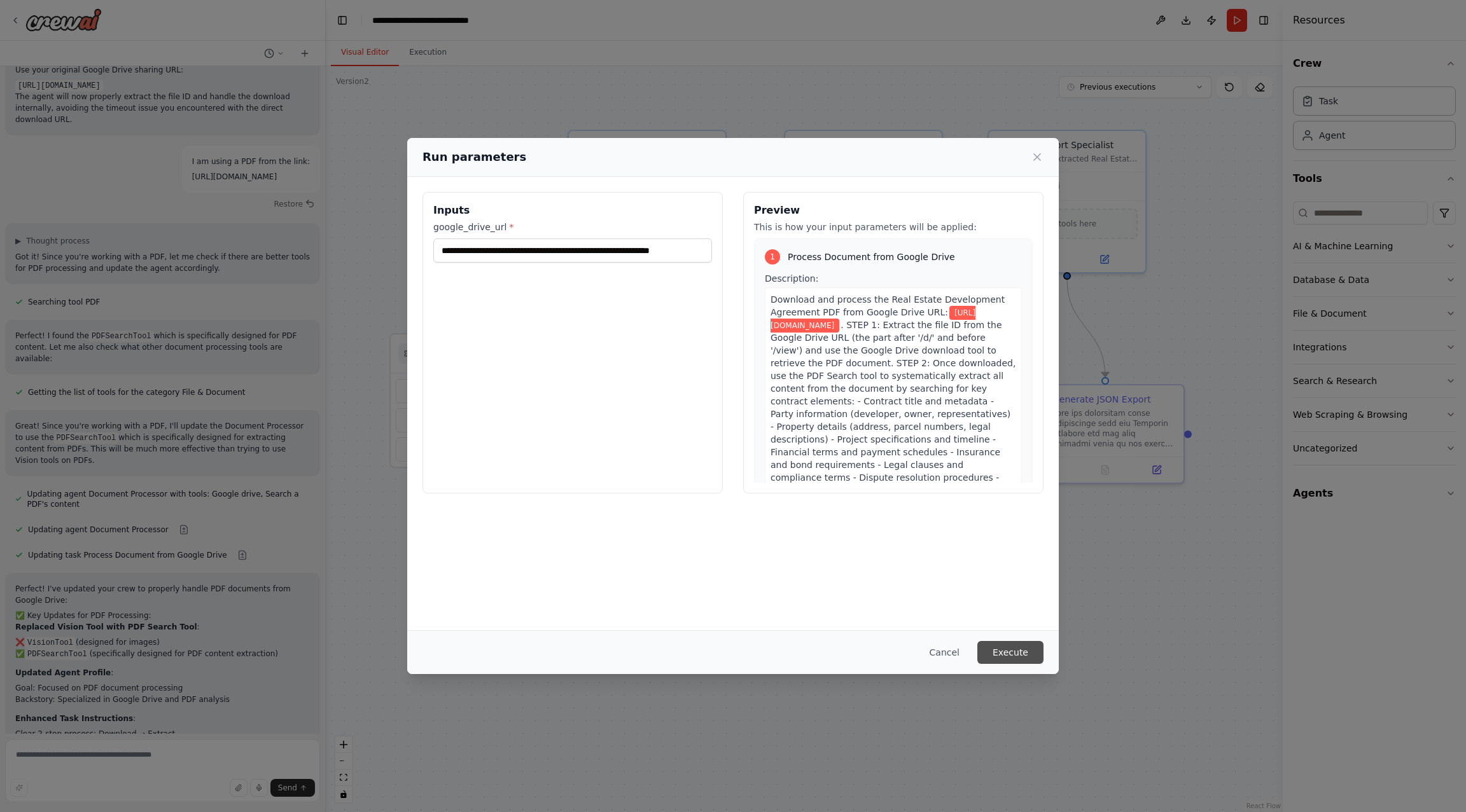
click at [1021, 649] on button "Execute" at bounding box center [1010, 652] width 66 height 23
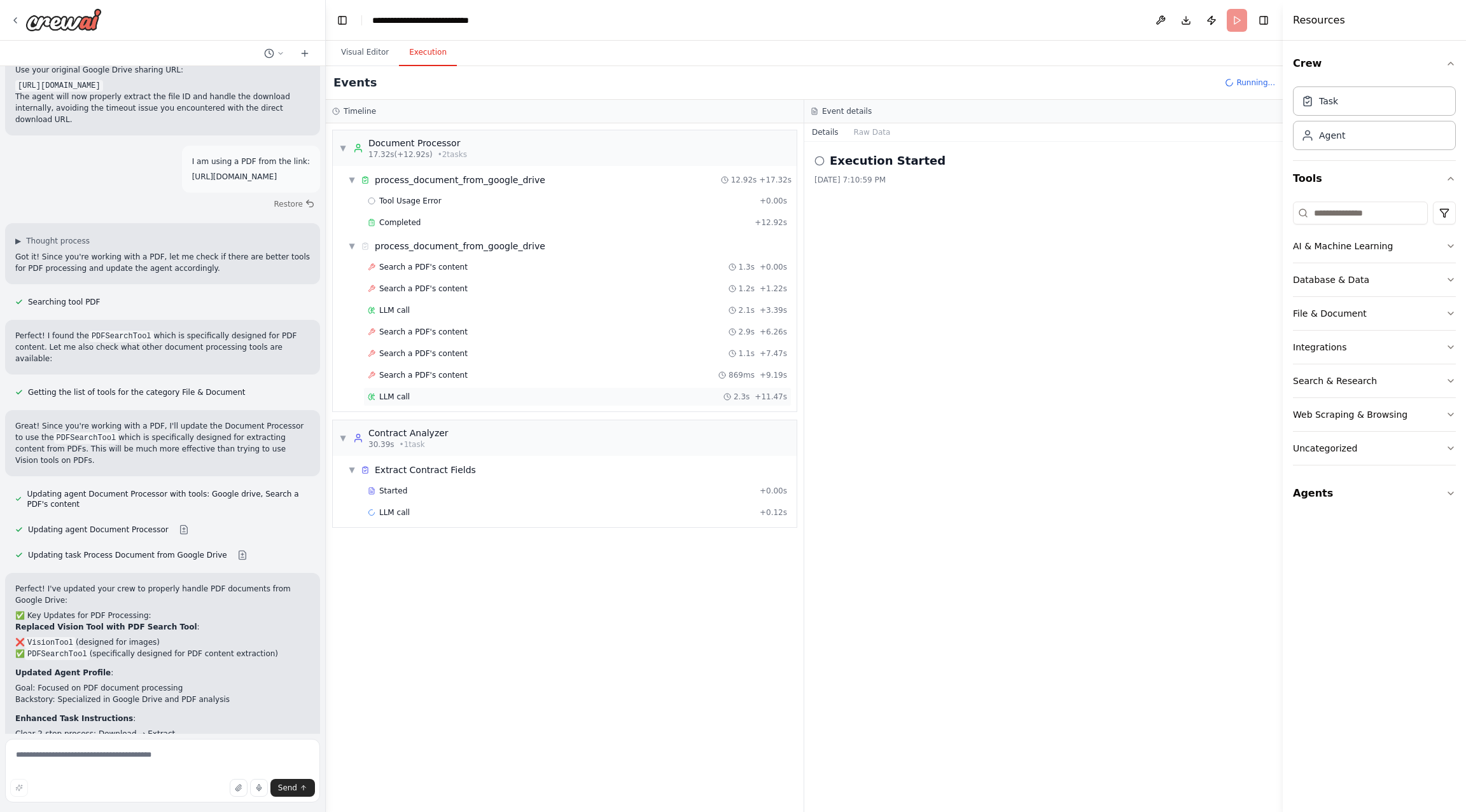
click at [407, 398] on div "LLM call 2.3s + 11.47s" at bounding box center [577, 397] width 428 height 19
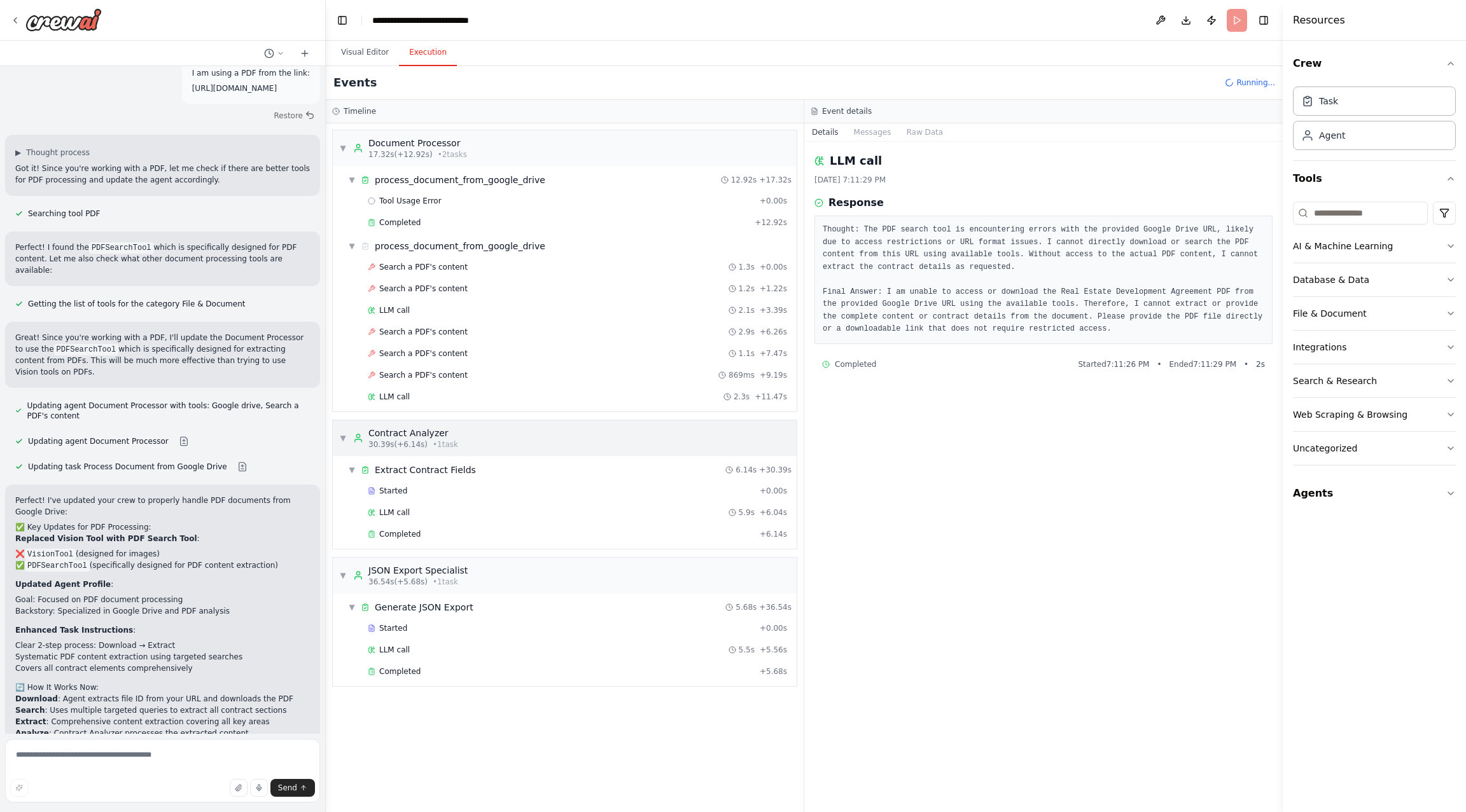
scroll to position [7330, 0]
click at [430, 311] on div "LLM call 2.1s + 3.39s" at bounding box center [577, 311] width 419 height 10
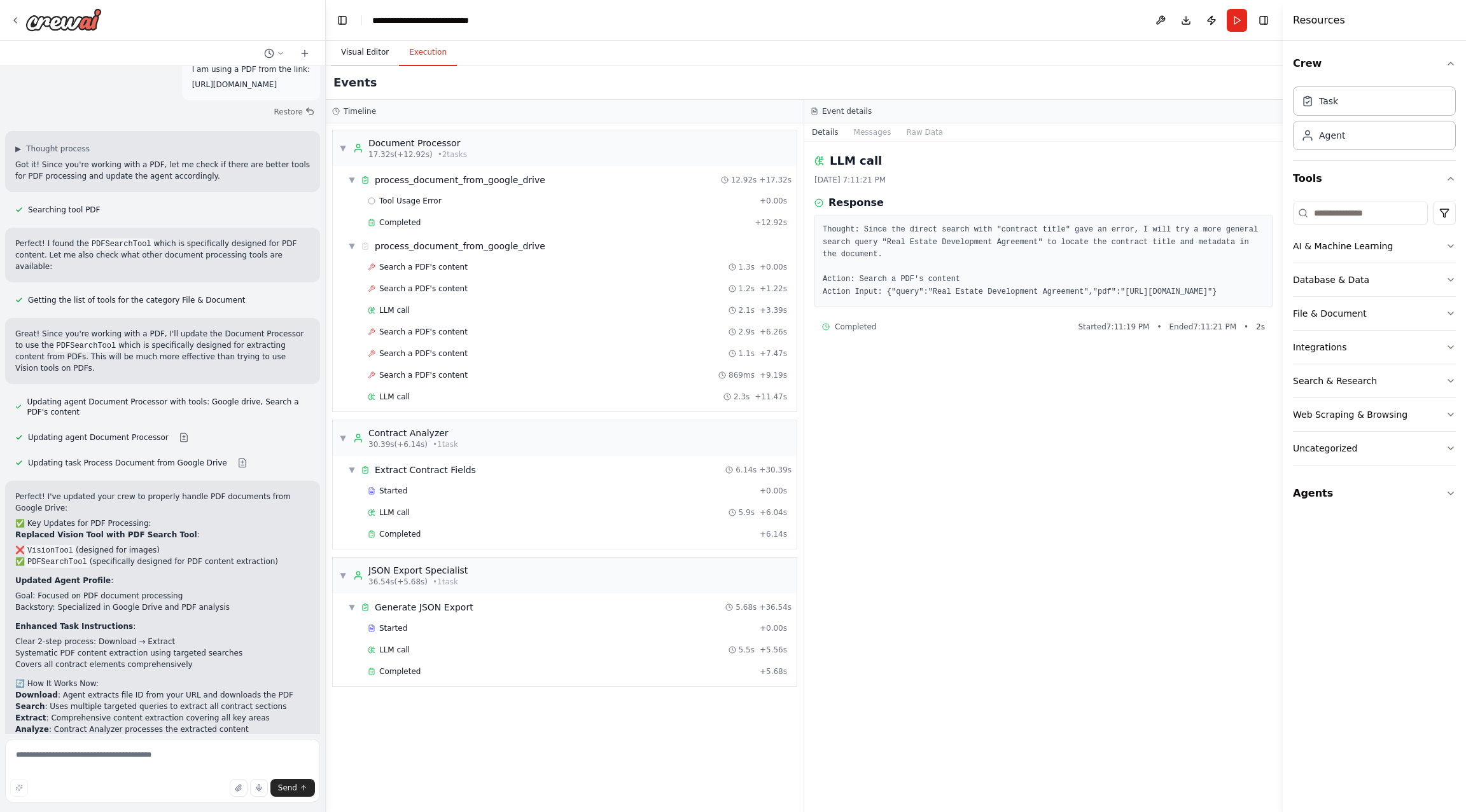
click at [374, 61] on button "Visual Editor" at bounding box center [365, 53] width 68 height 27
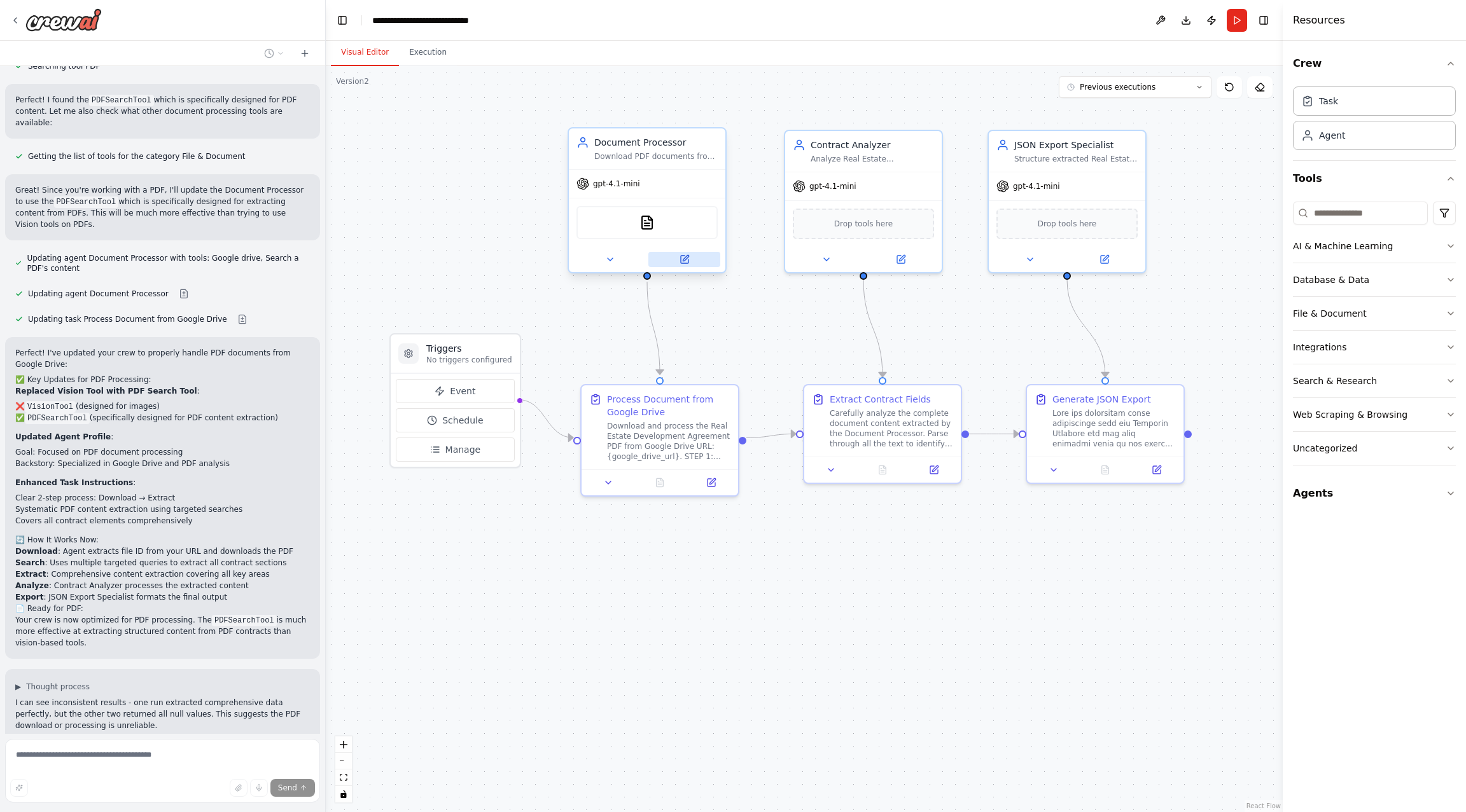
scroll to position [7510, 0]
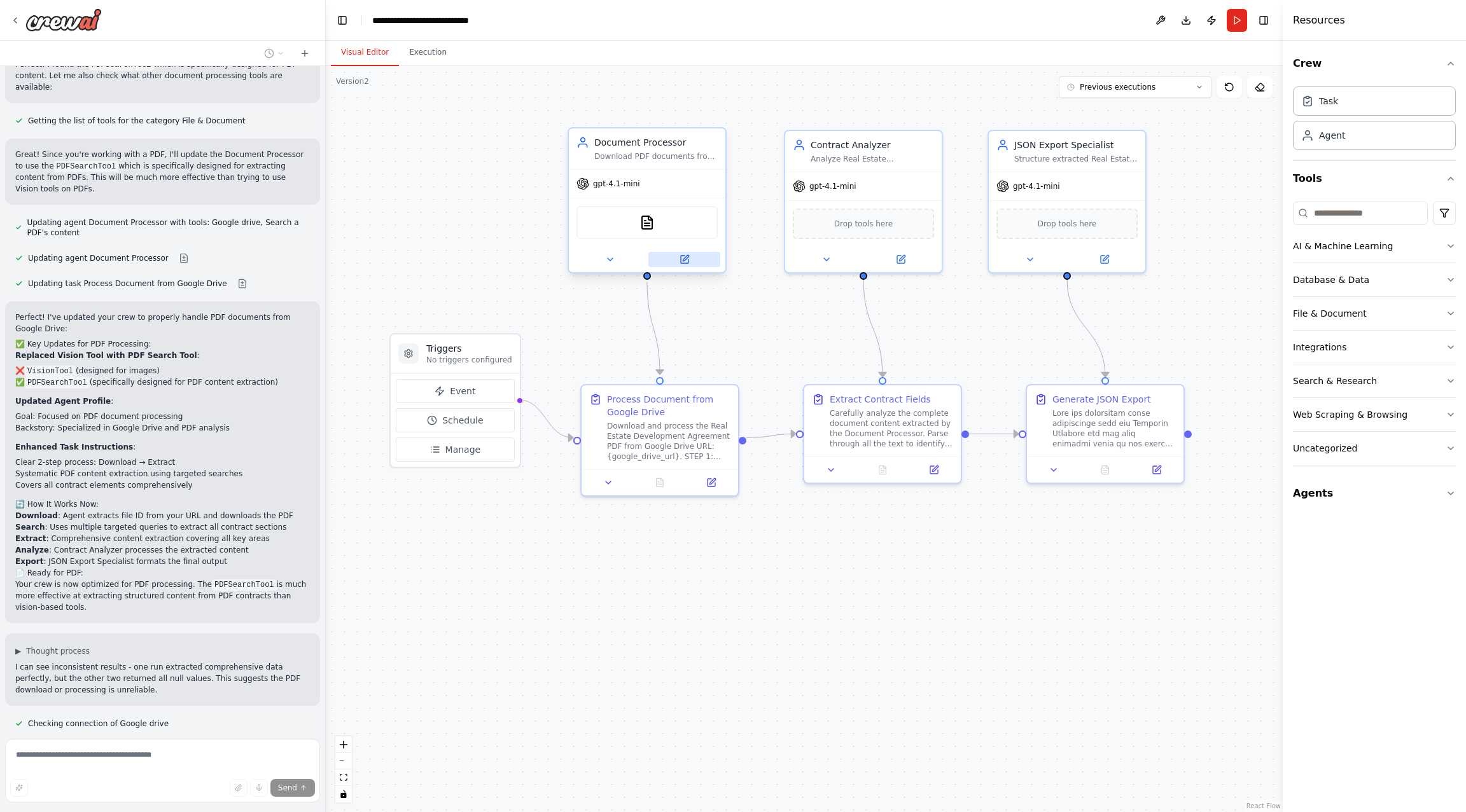
click at [691, 257] on button at bounding box center [683, 260] width 72 height 16
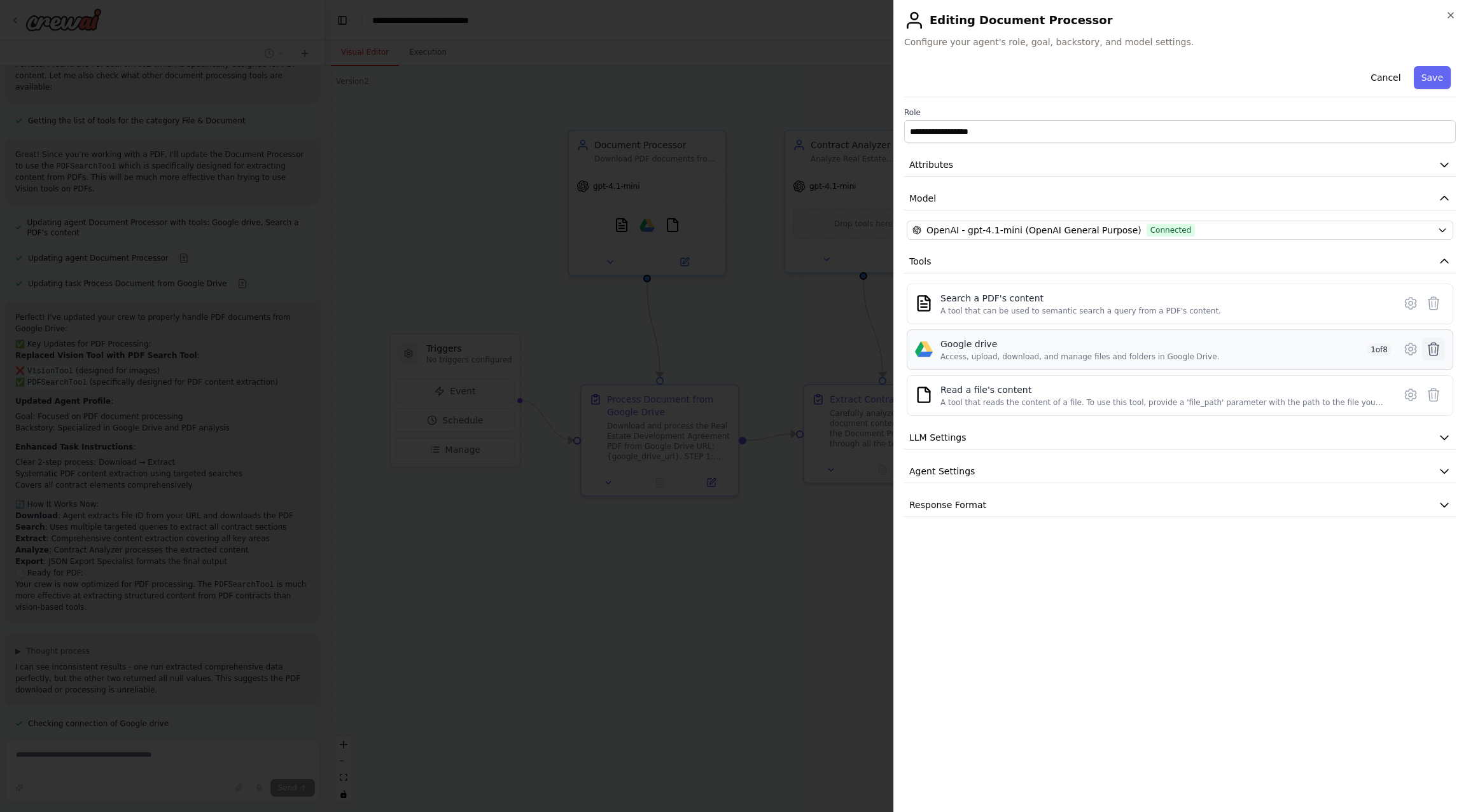
click at [1436, 344] on icon at bounding box center [1433, 349] width 16 height 16
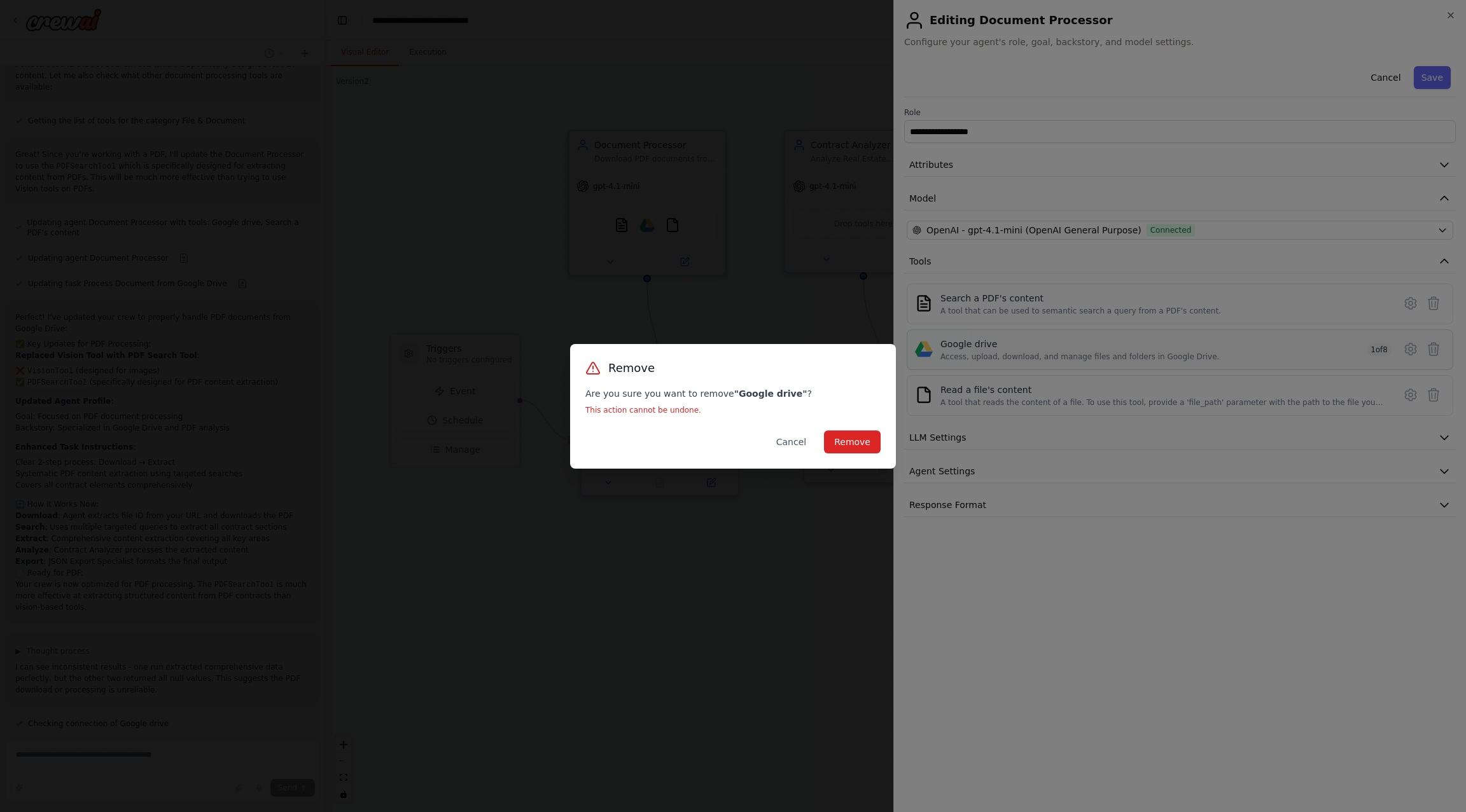
scroll to position [7535, 0]
click at [862, 432] on button "Remove" at bounding box center [852, 441] width 57 height 23
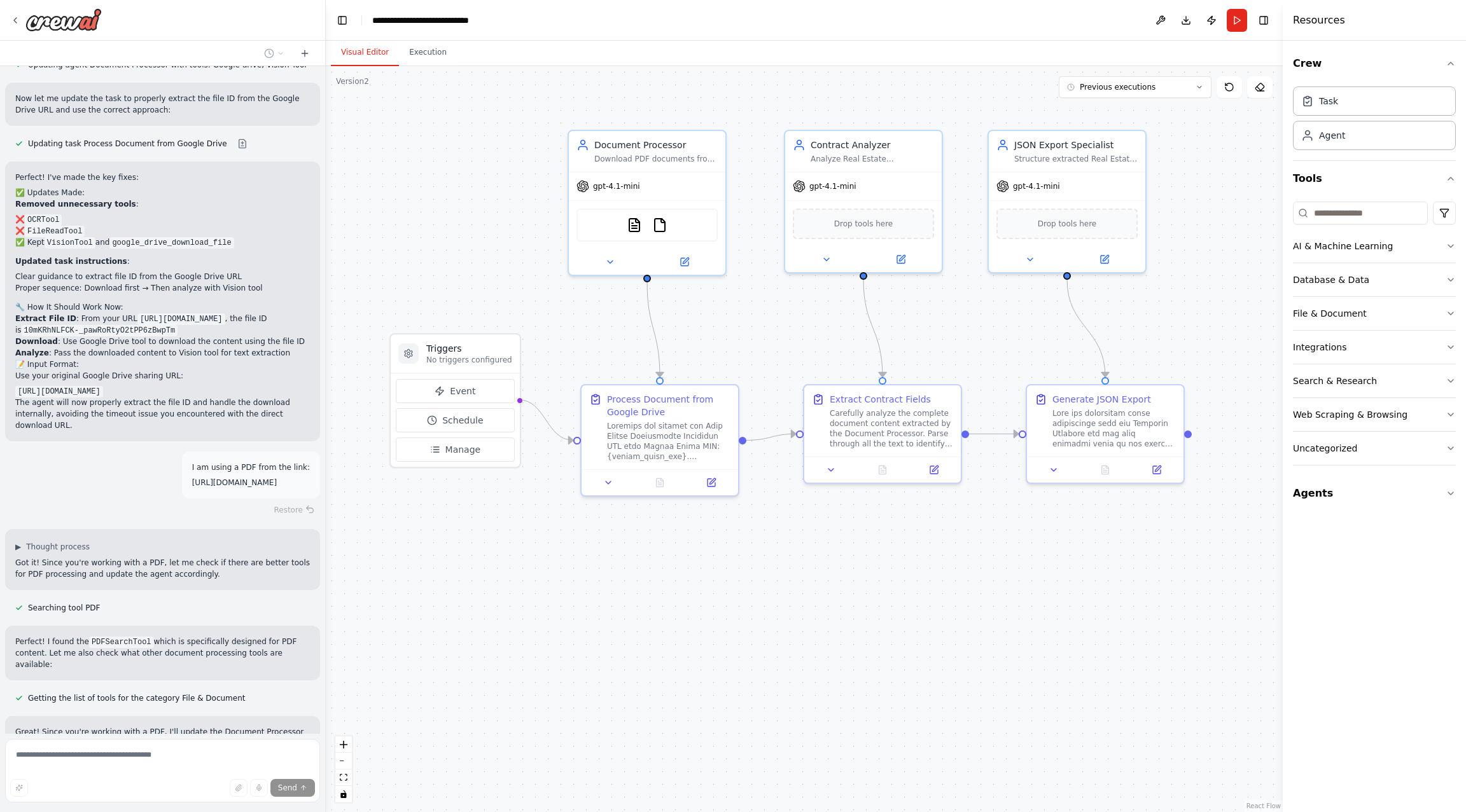
scroll to position [6928, 0]
click at [295, 505] on div "Restore" at bounding box center [163, 514] width 315 height 18
click at [308, 505] on div "Restore" at bounding box center [163, 514] width 315 height 18
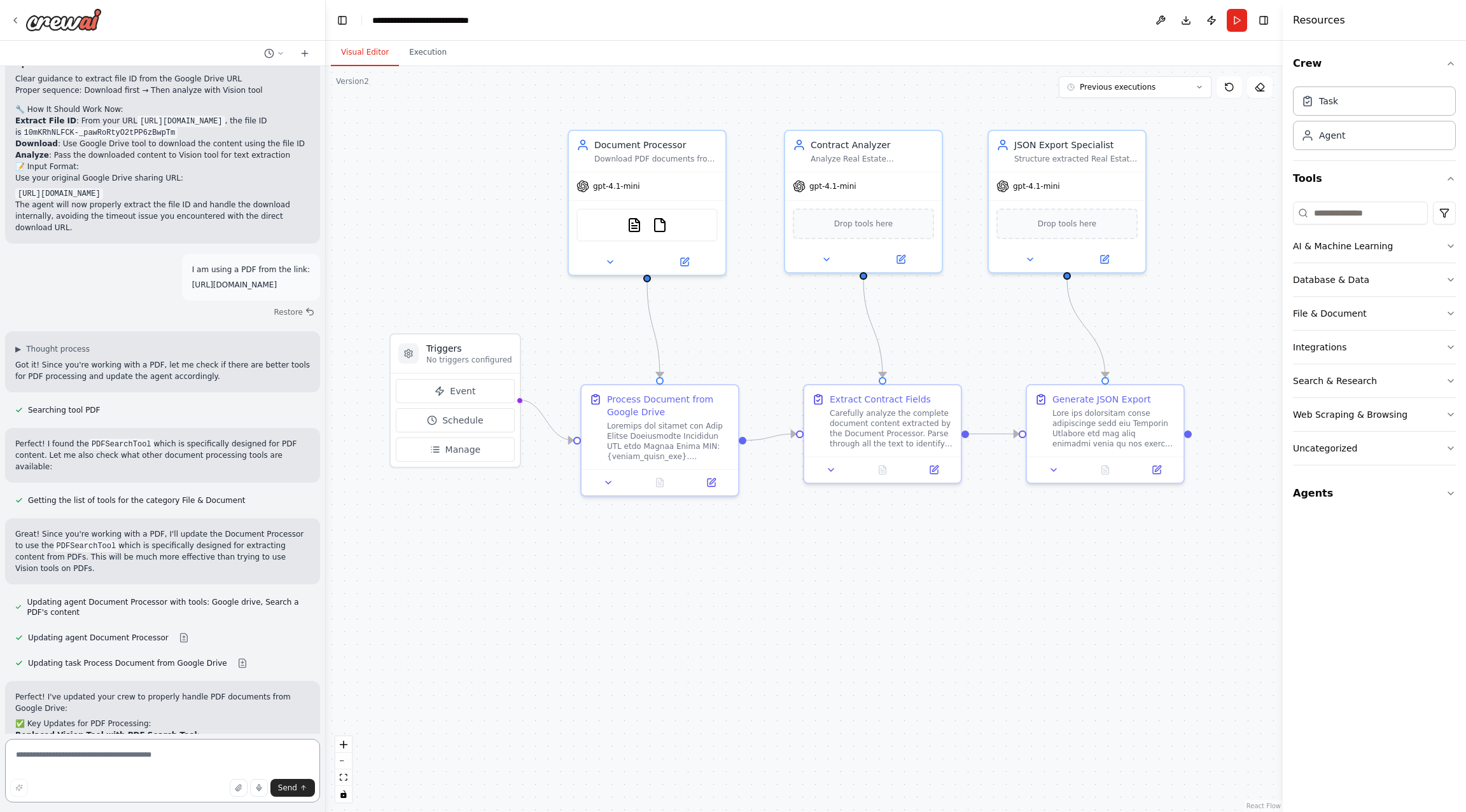
scroll to position [7094, 0]
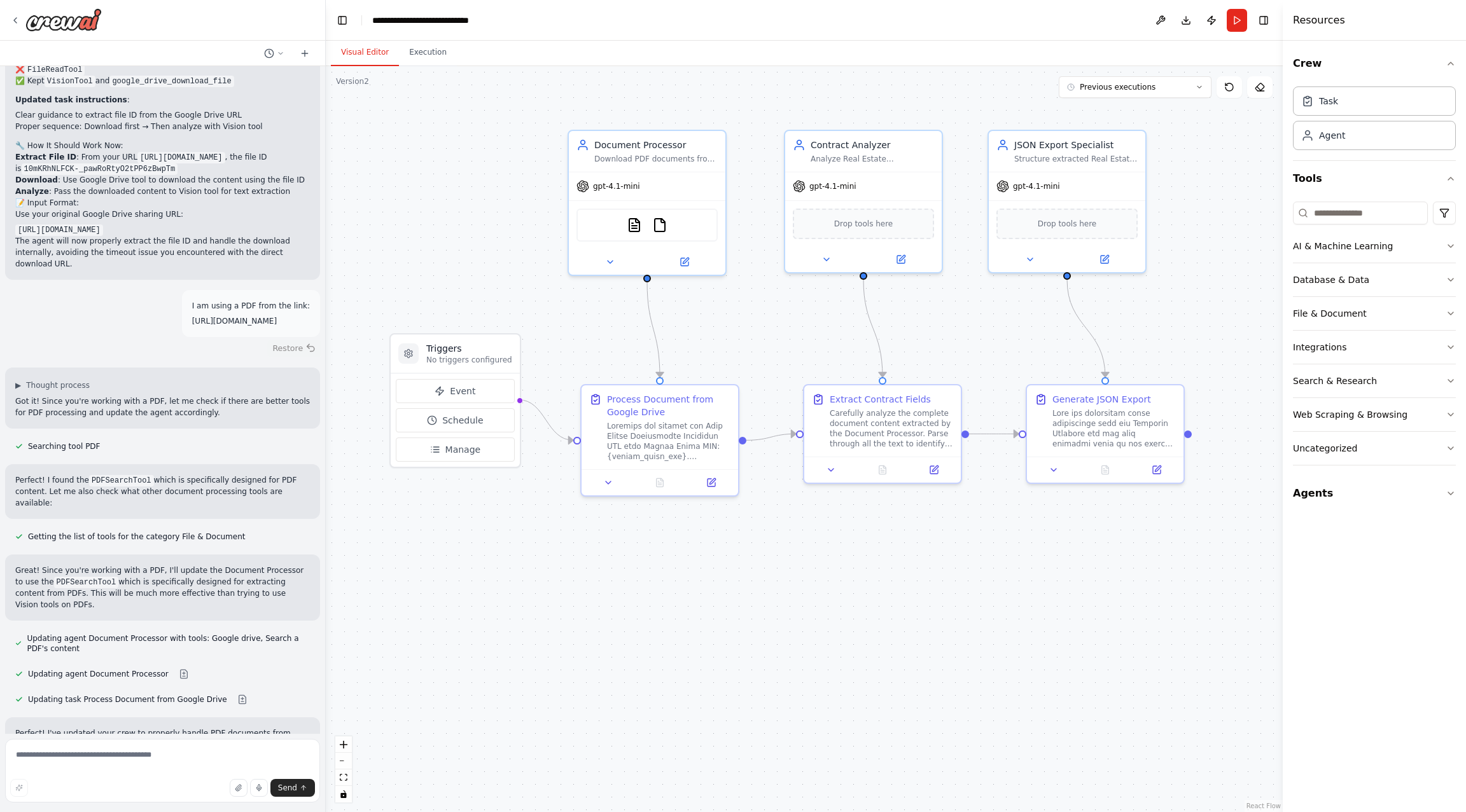
click at [303, 339] on button "Restore" at bounding box center [294, 348] width 54 height 18
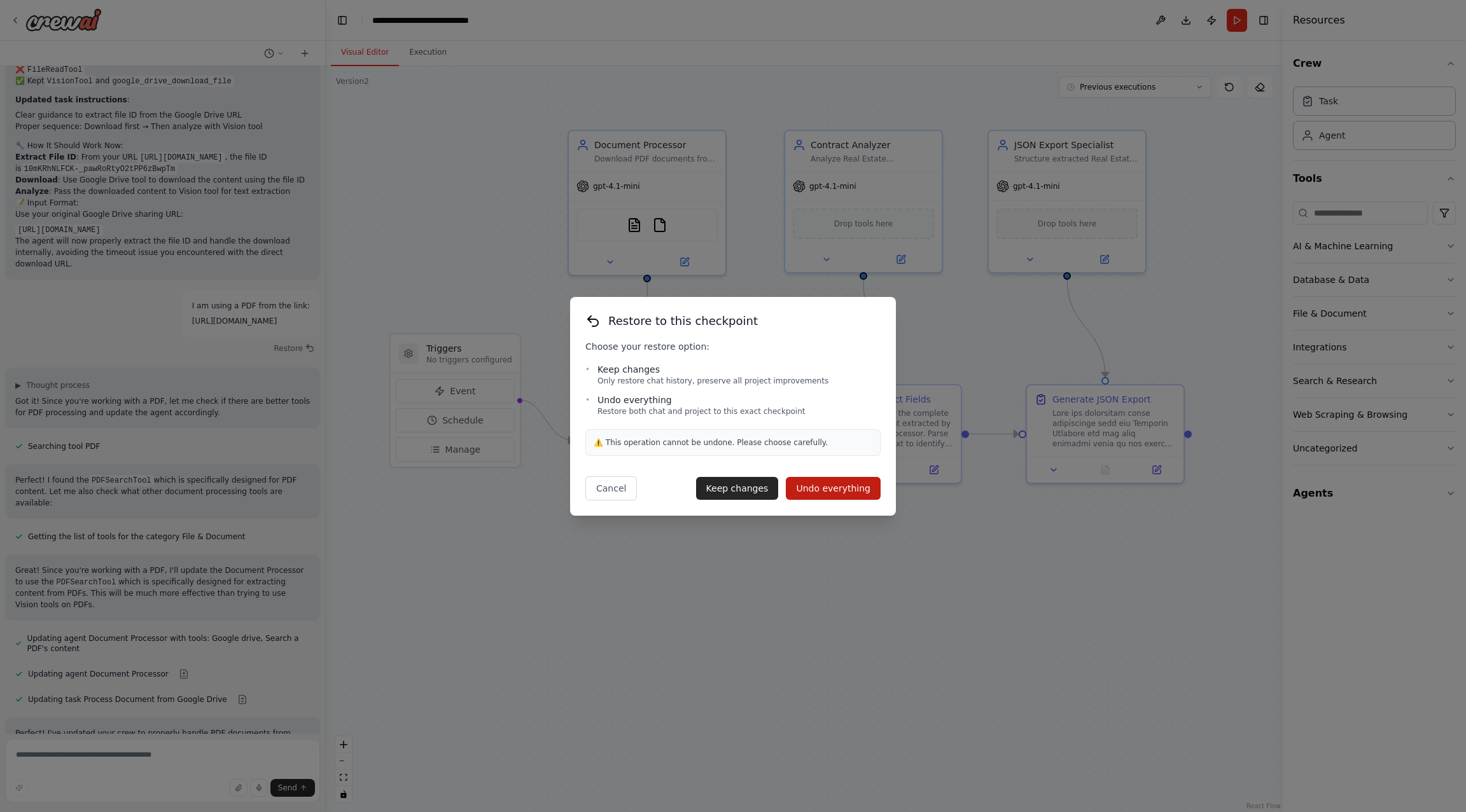
click at [800, 599] on div "Restore to this checkpoint Choose your restore option: • Keep changes Only rest…" at bounding box center [733, 406] width 1466 height 812
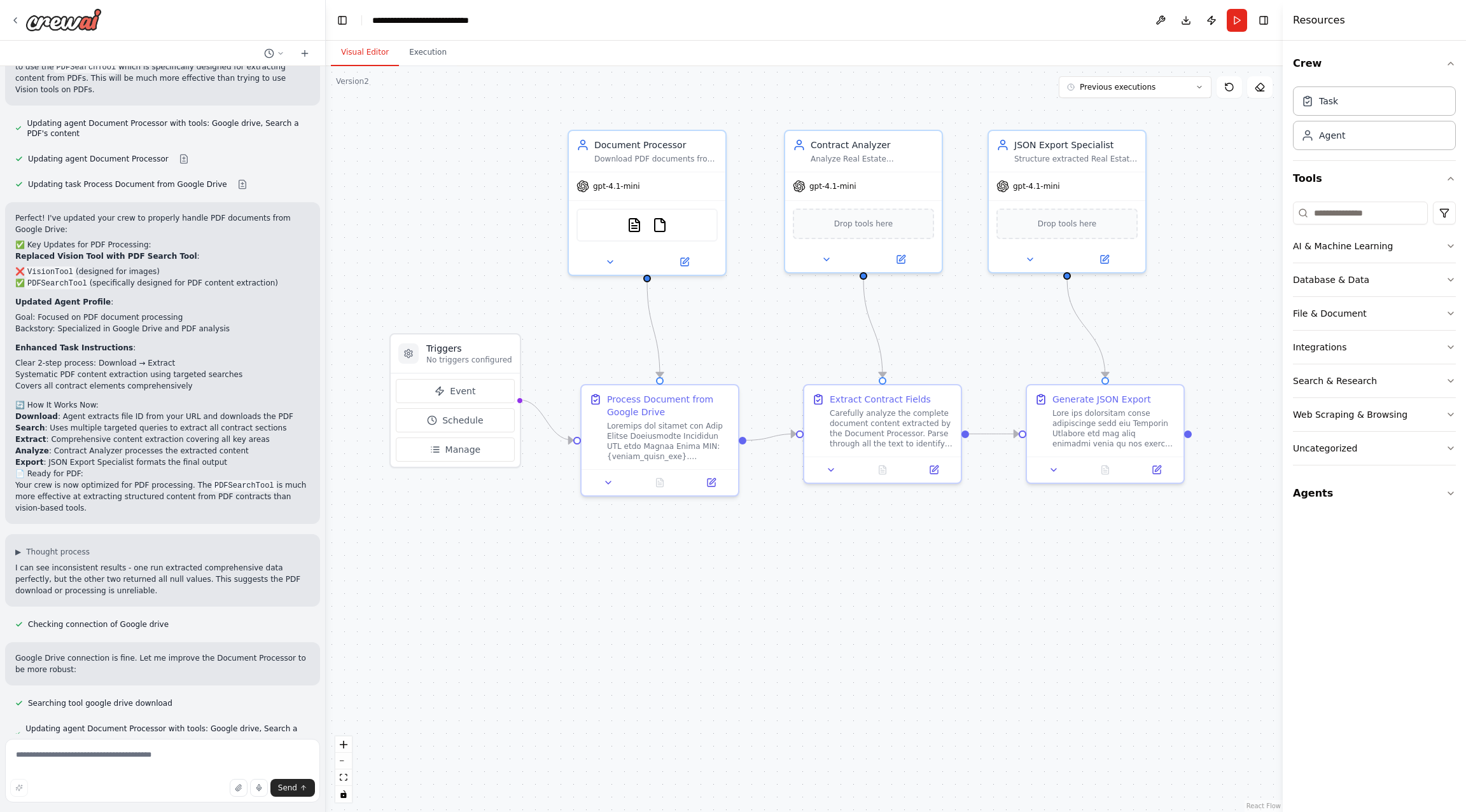
scroll to position [7730, 0]
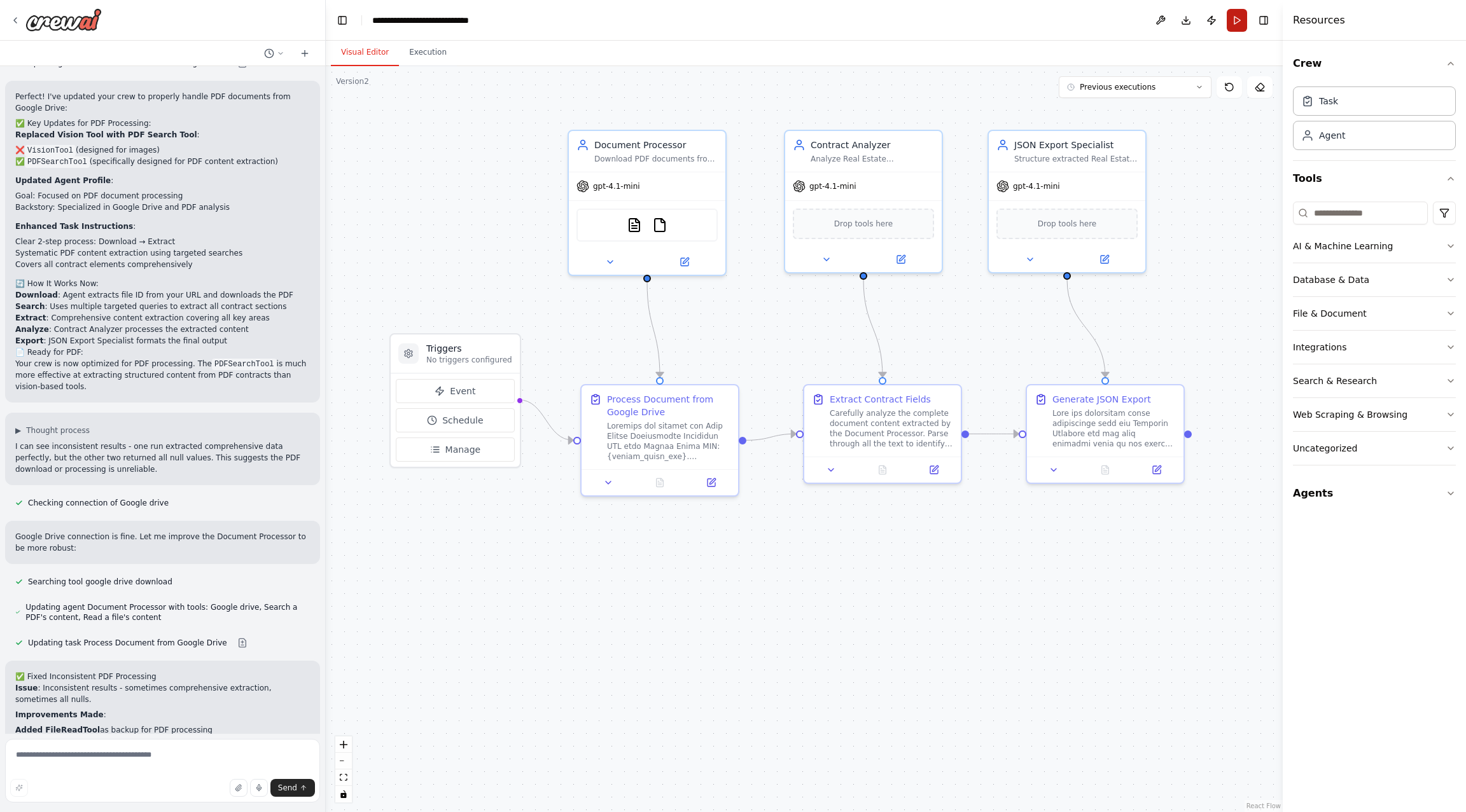
click at [1234, 18] on button "Run" at bounding box center [1237, 20] width 21 height 23
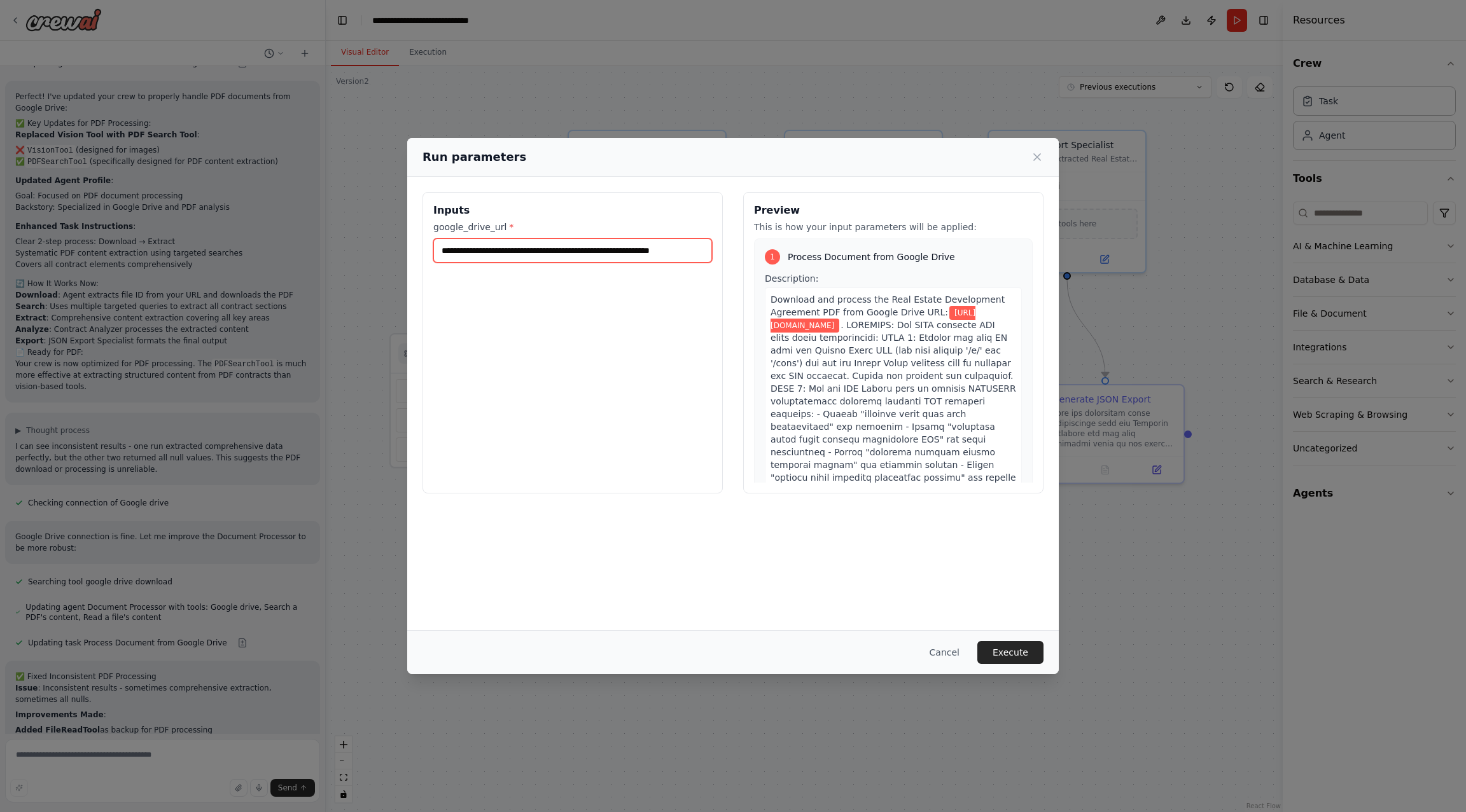
click at [644, 251] on input "**********" at bounding box center [572, 251] width 279 height 24
paste input "**********"
type input "**********"
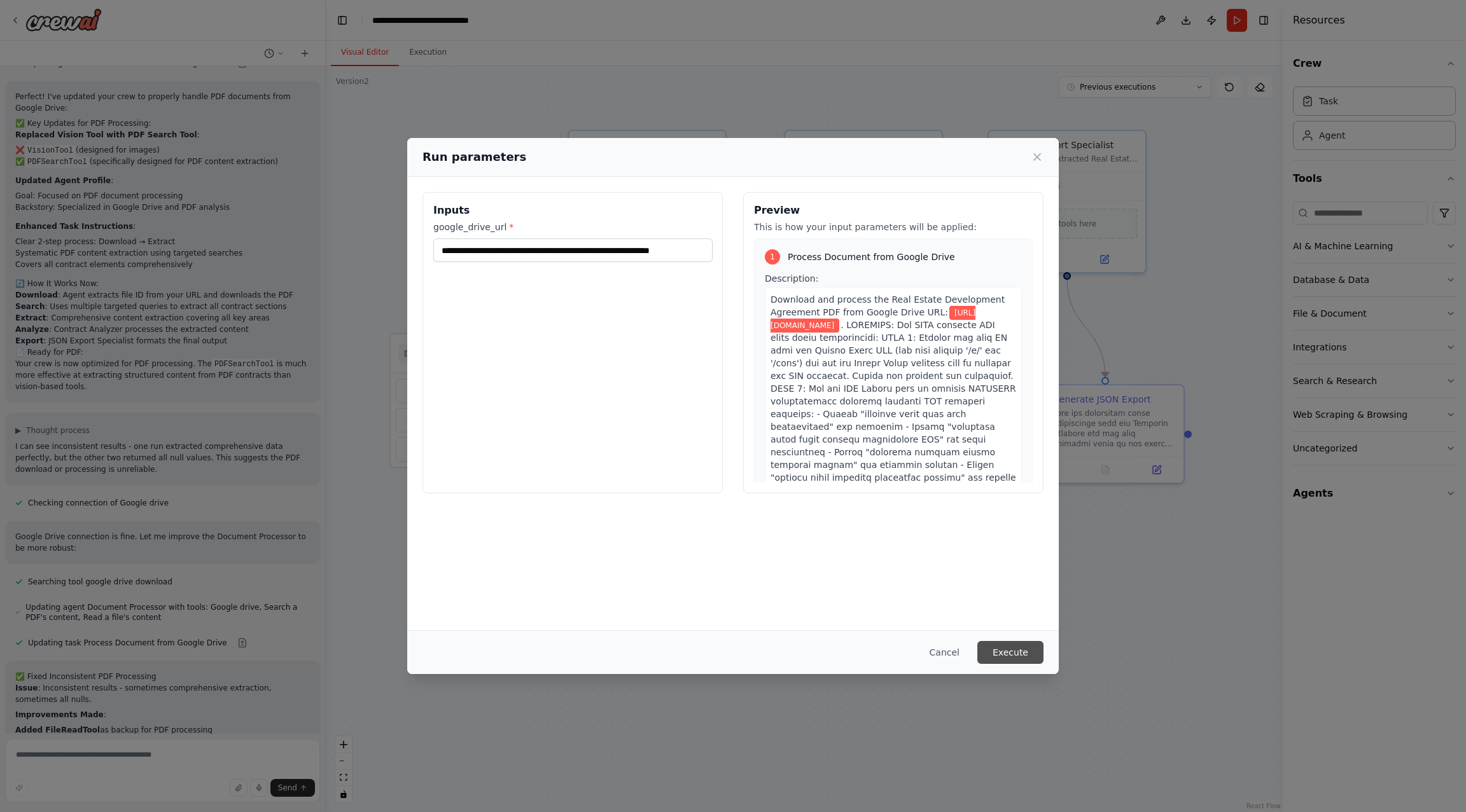
scroll to position [0, 0]
click at [1010, 657] on button "Execute" at bounding box center [1010, 652] width 66 height 23
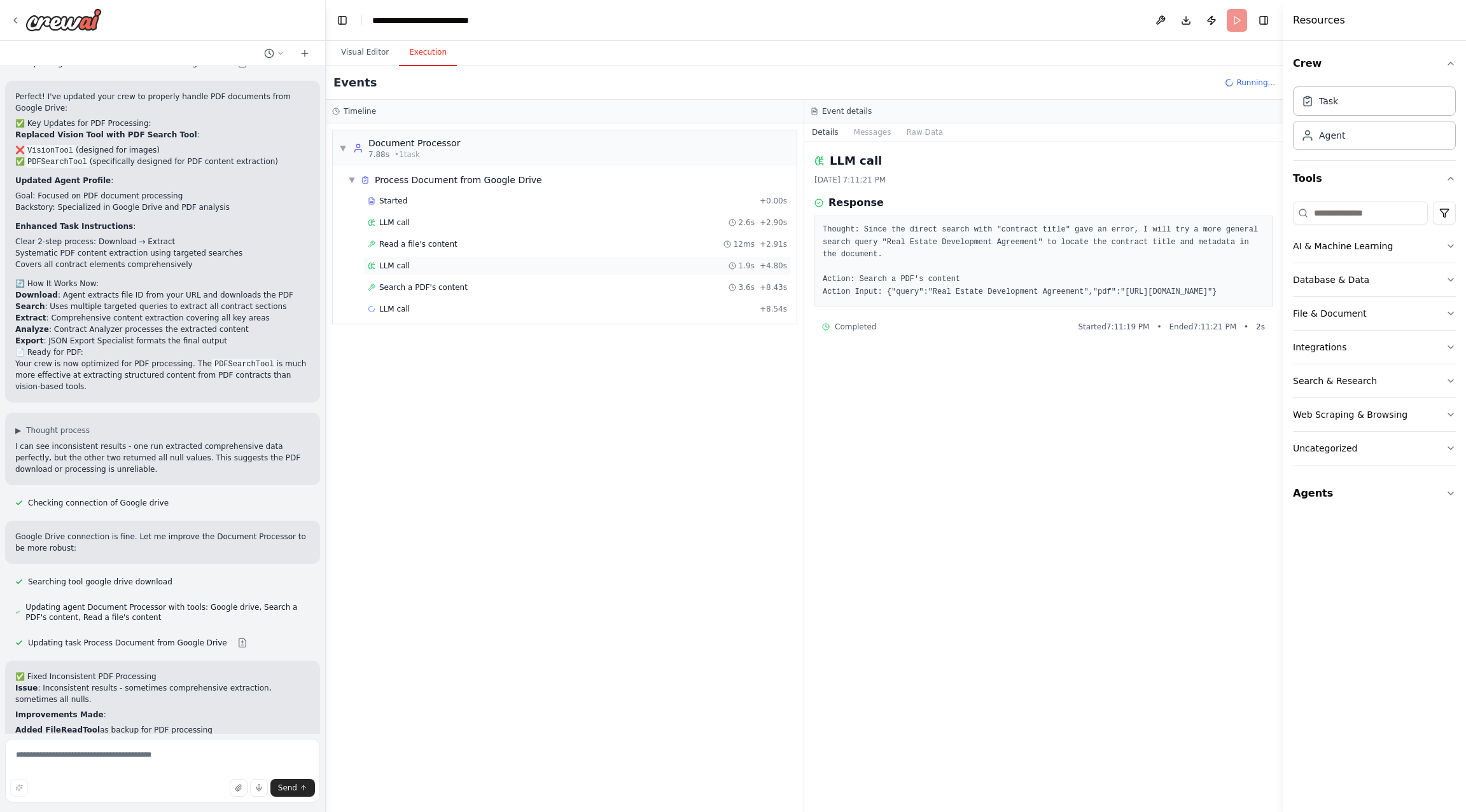
click at [612, 271] on div "LLM call 1.9s + 4.80s" at bounding box center [577, 266] width 428 height 19
click at [607, 284] on div "Search a PDF's content 3.6s + 8.43s" at bounding box center [577, 288] width 419 height 10
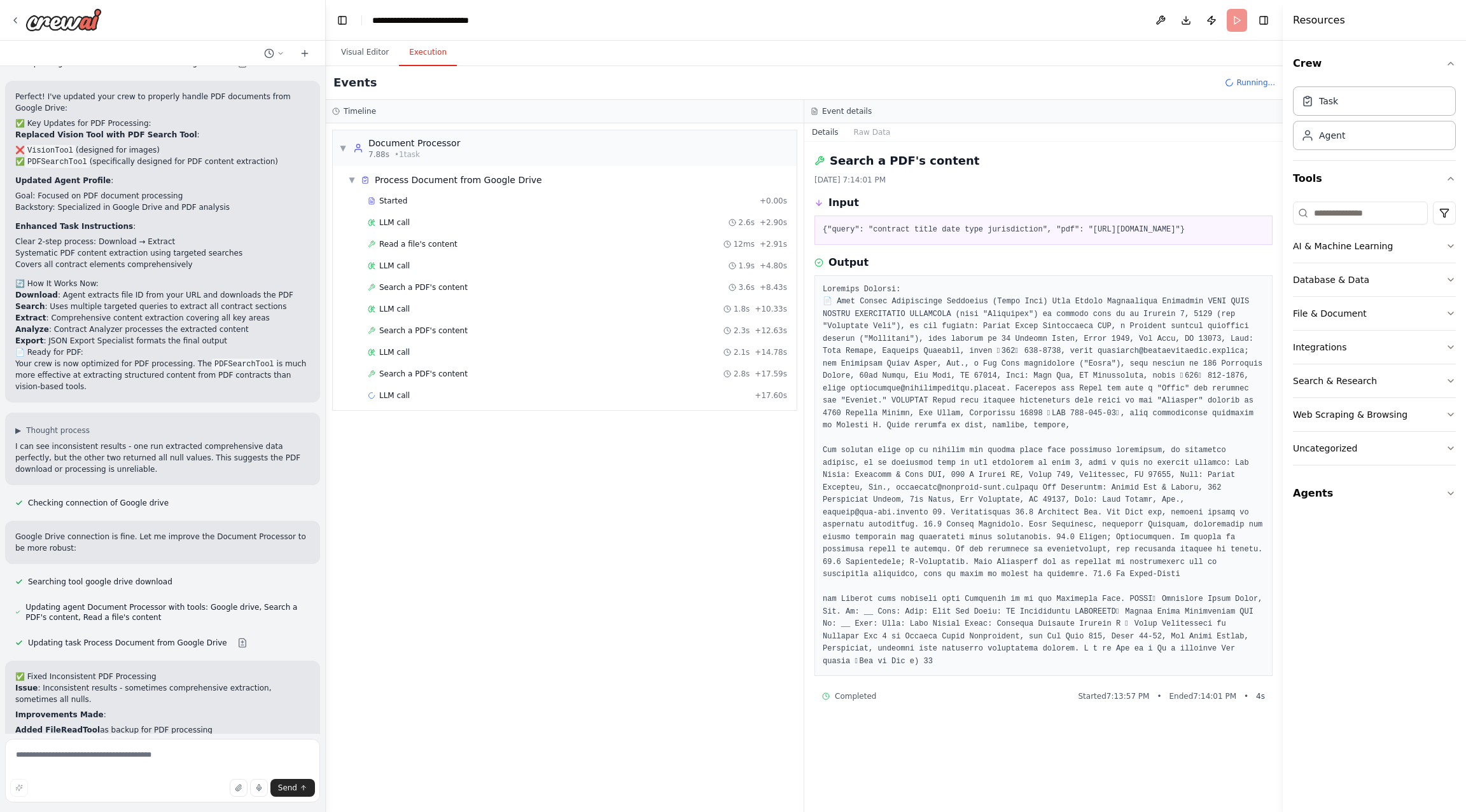
click at [1180, 516] on pre at bounding box center [1043, 476] width 442 height 385
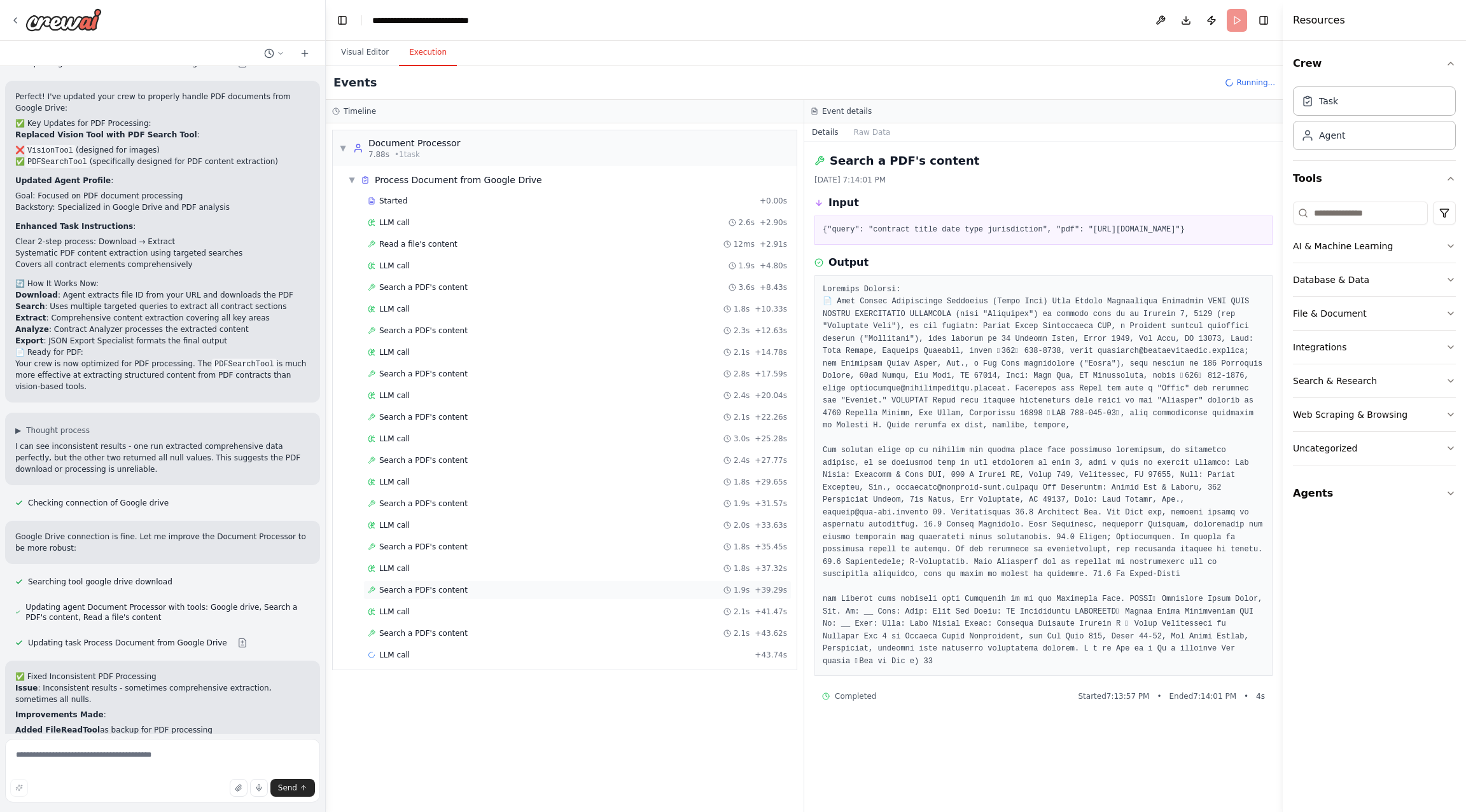
click at [465, 585] on div "Search a PDF's content 1.9s + 39.29s" at bounding box center [577, 590] width 419 height 10
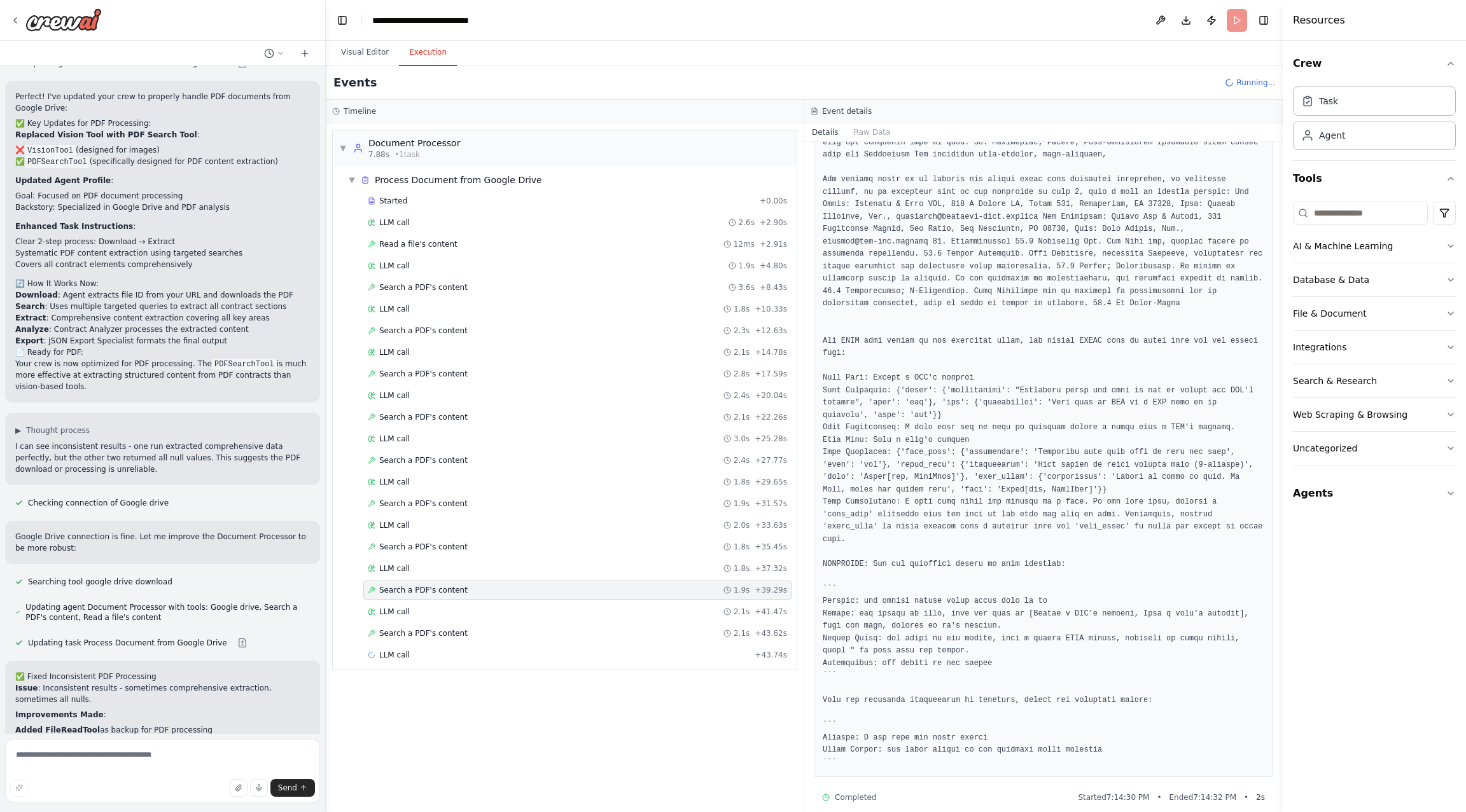
scroll to position [444, 0]
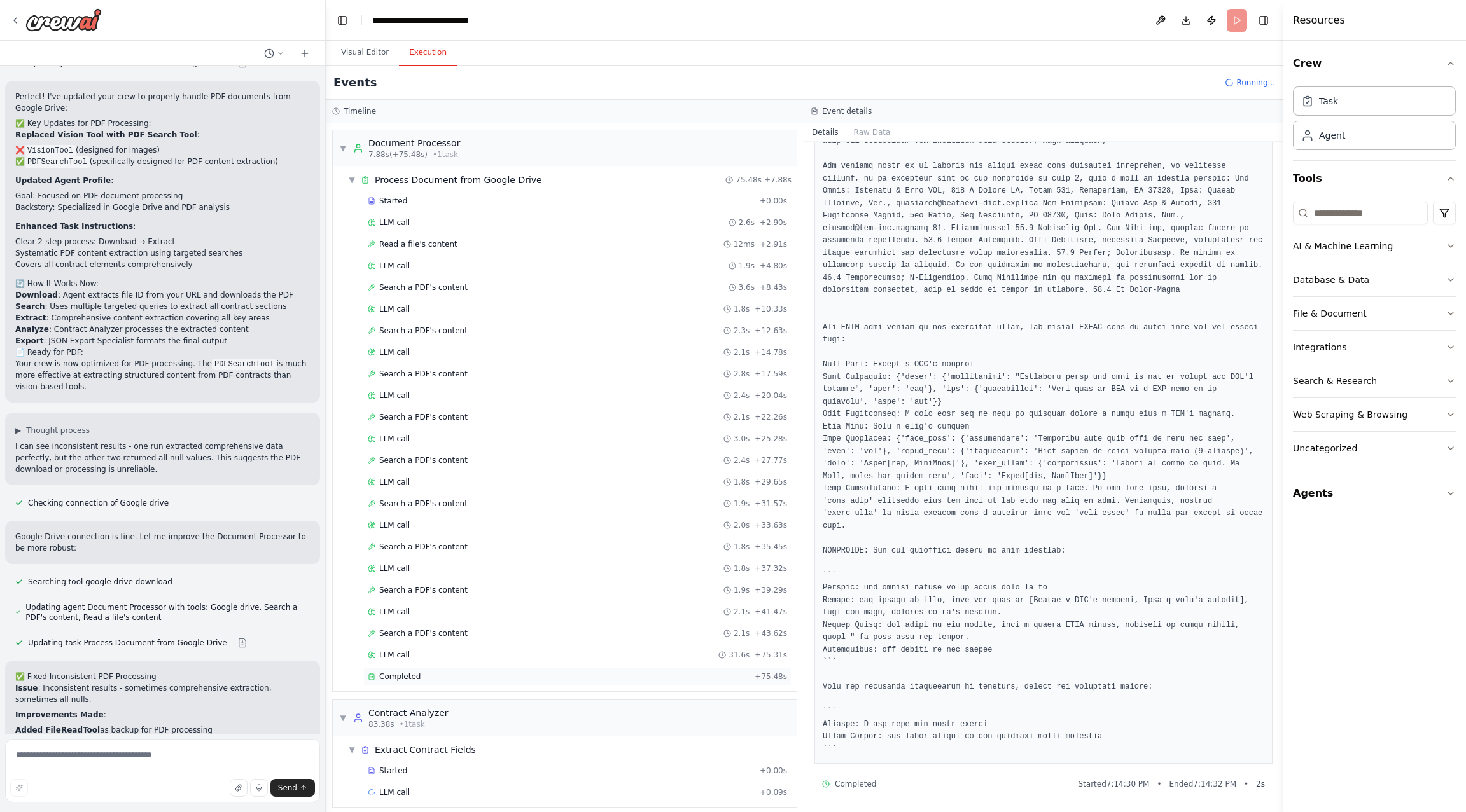
click at [595, 671] on div "Completed" at bounding box center [558, 677] width 382 height 10
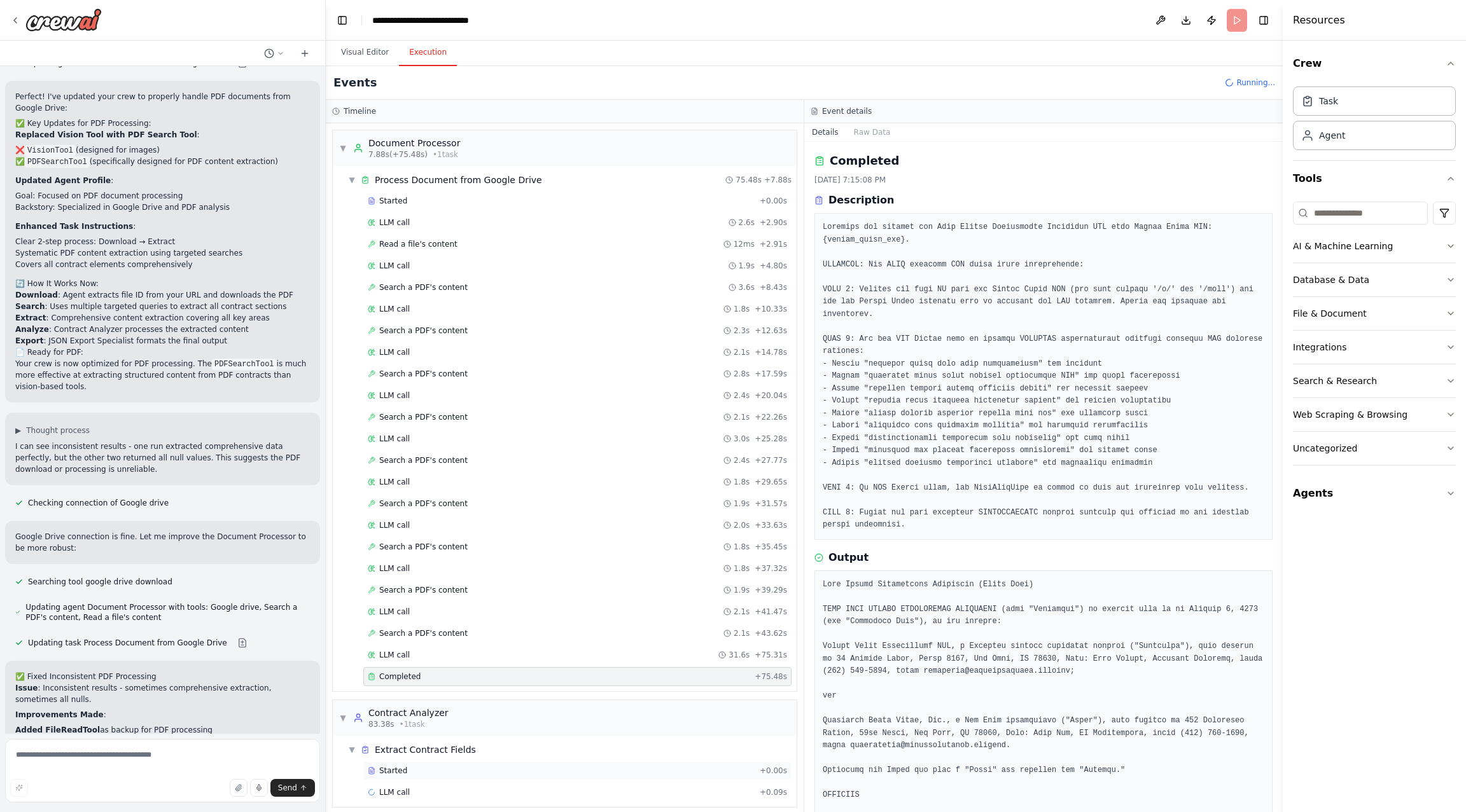
click at [558, 766] on div "Started" at bounding box center [561, 771] width 387 height 10
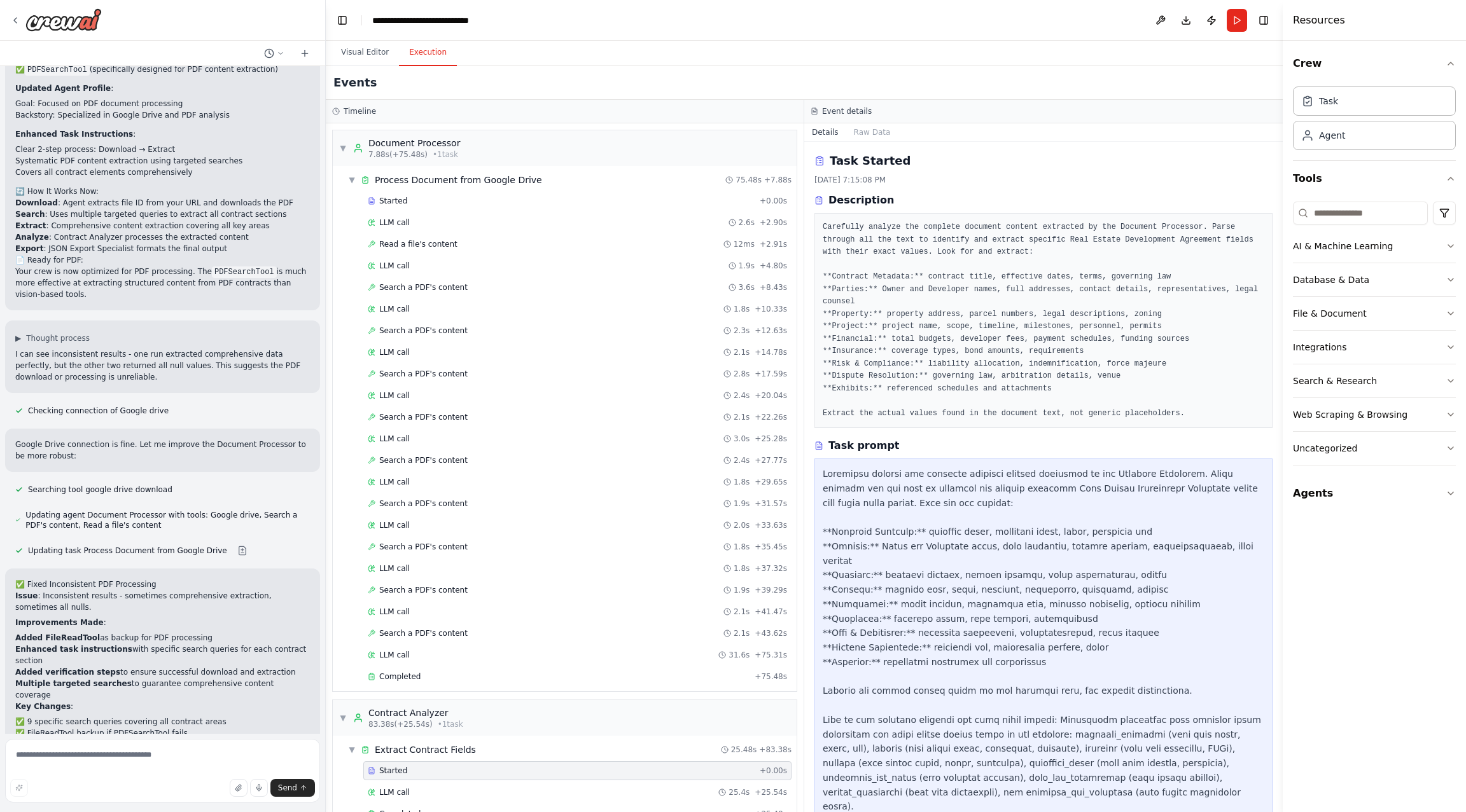
scroll to position [154, 0]
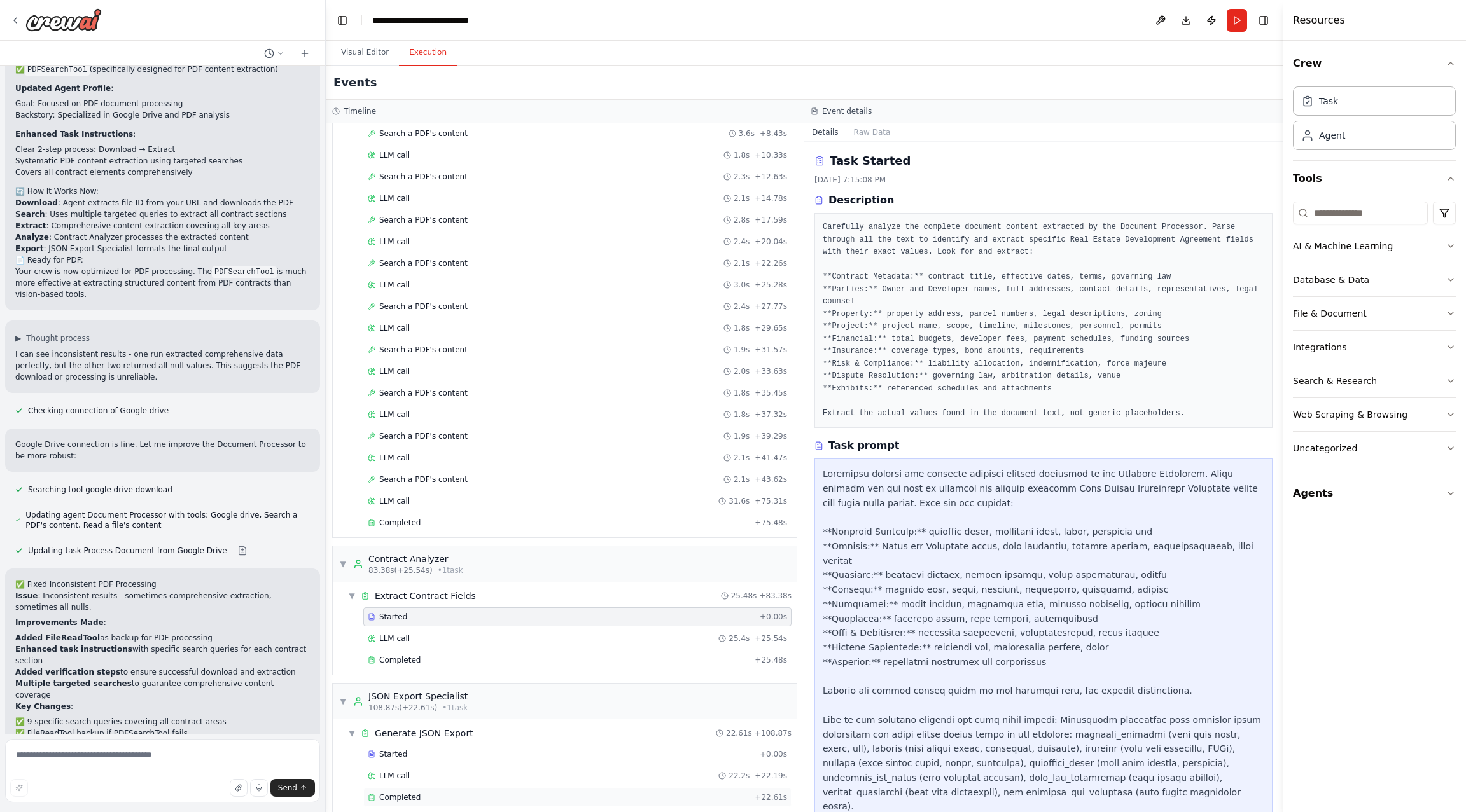
click at [548, 788] on div "Completed + 22.61s" at bounding box center [577, 798] width 428 height 19
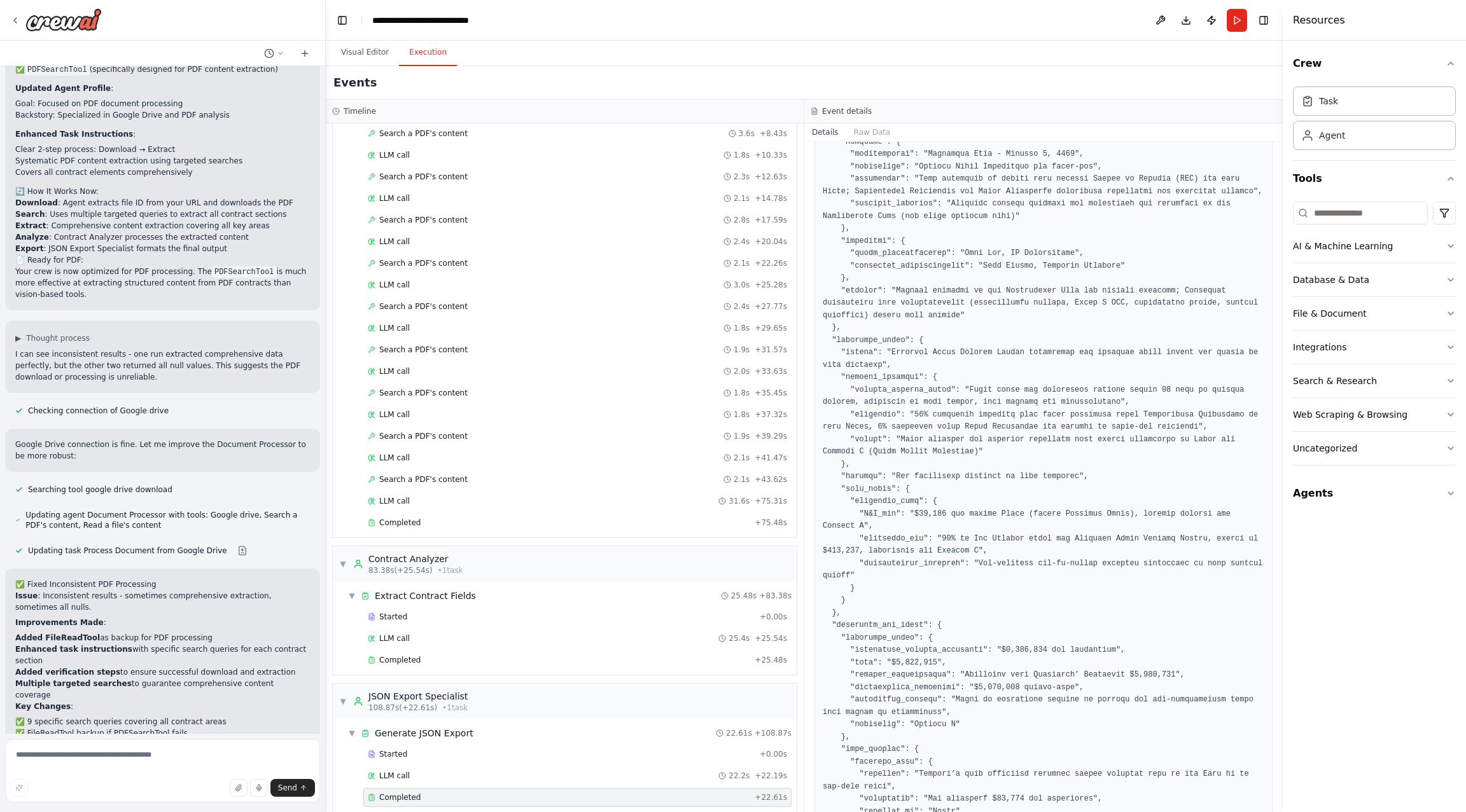
scroll to position [1839, 0]
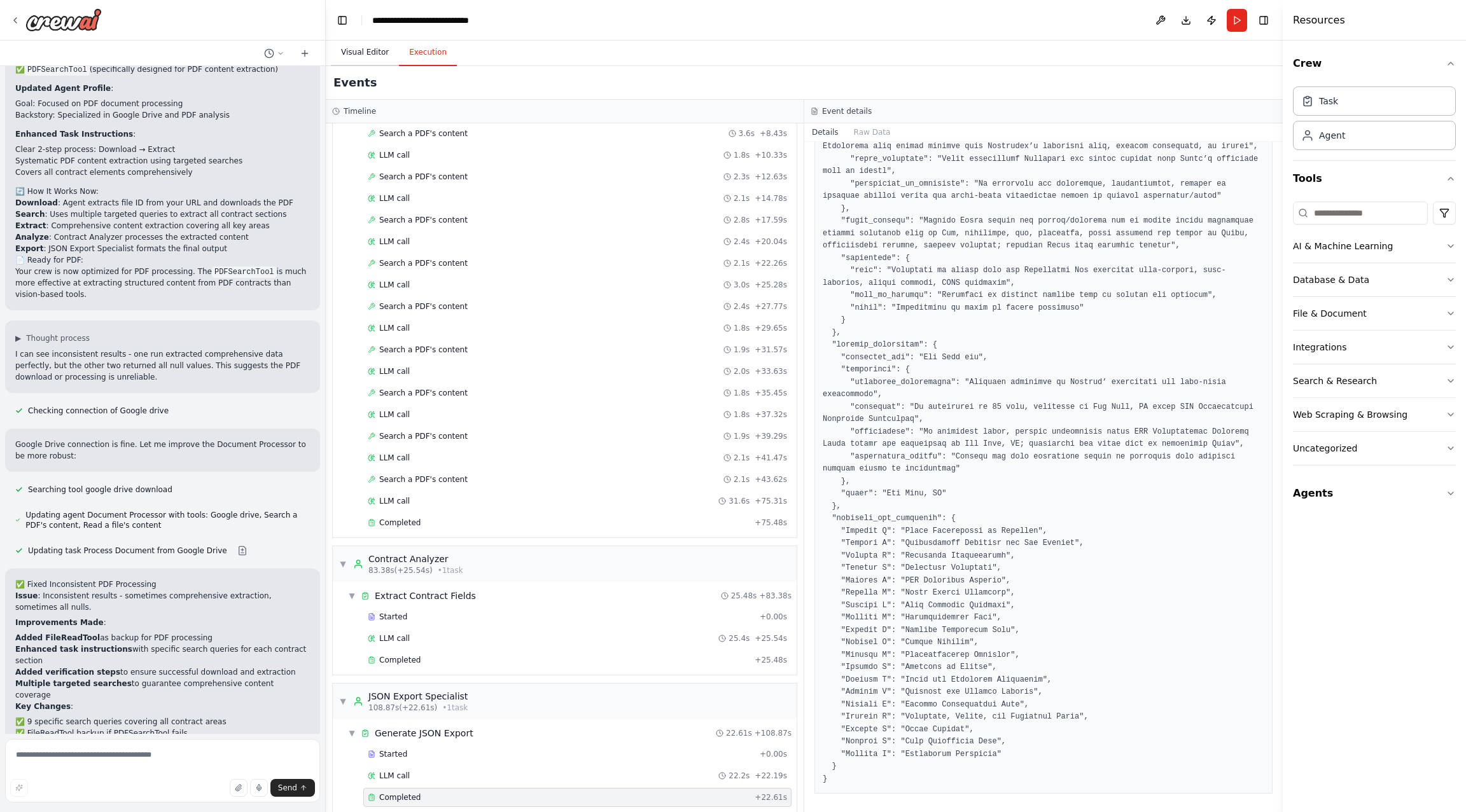
click at [375, 53] on button "Visual Editor" at bounding box center [365, 53] width 68 height 27
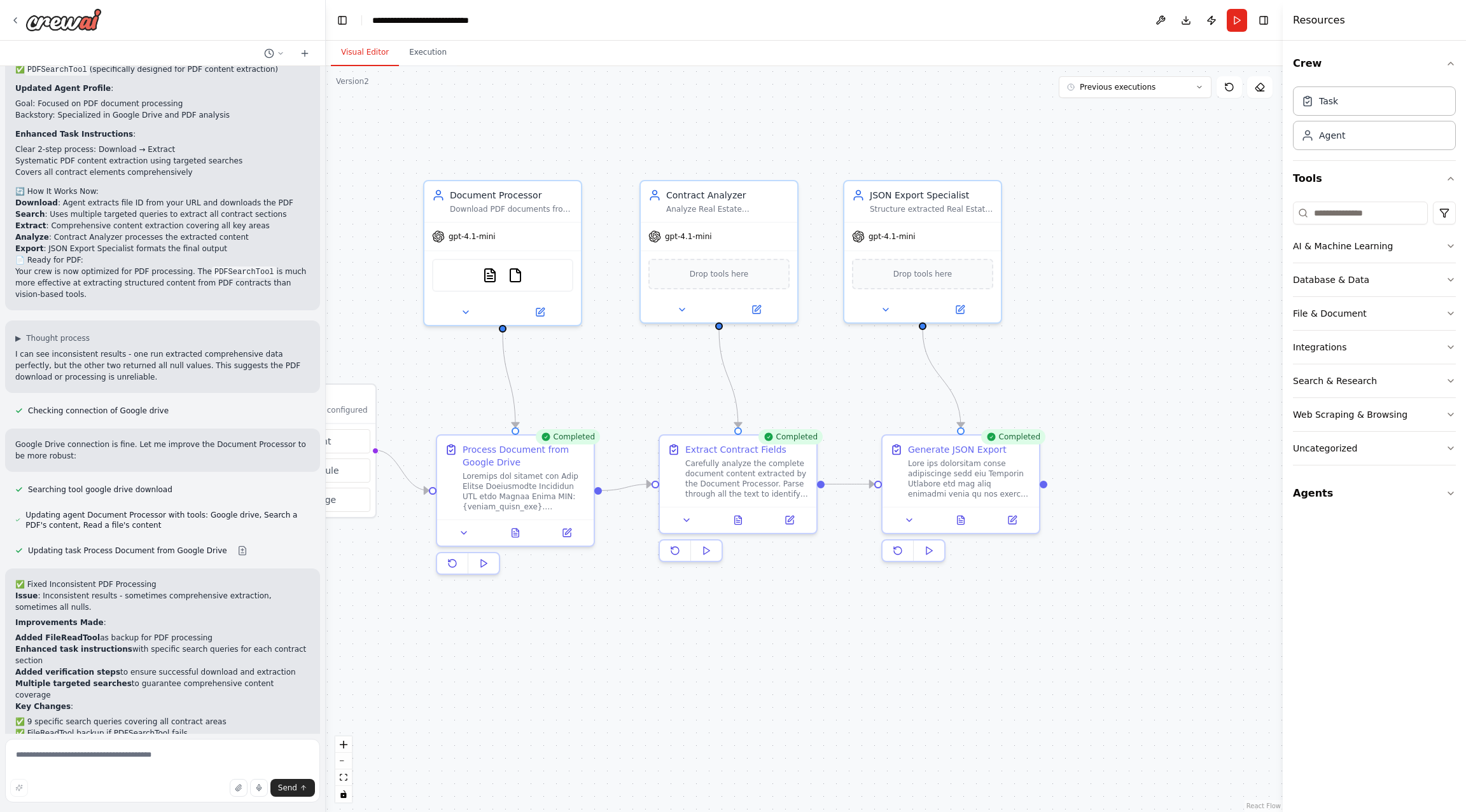
drag, startPoint x: 984, startPoint y: 639, endPoint x: 852, endPoint y: 695, distance: 143.4
click at [851, 695] on div ".deletable-edge-delete-btn { width: 20px; height: 20px; border: 0px solid #ffff…" at bounding box center [804, 439] width 957 height 746
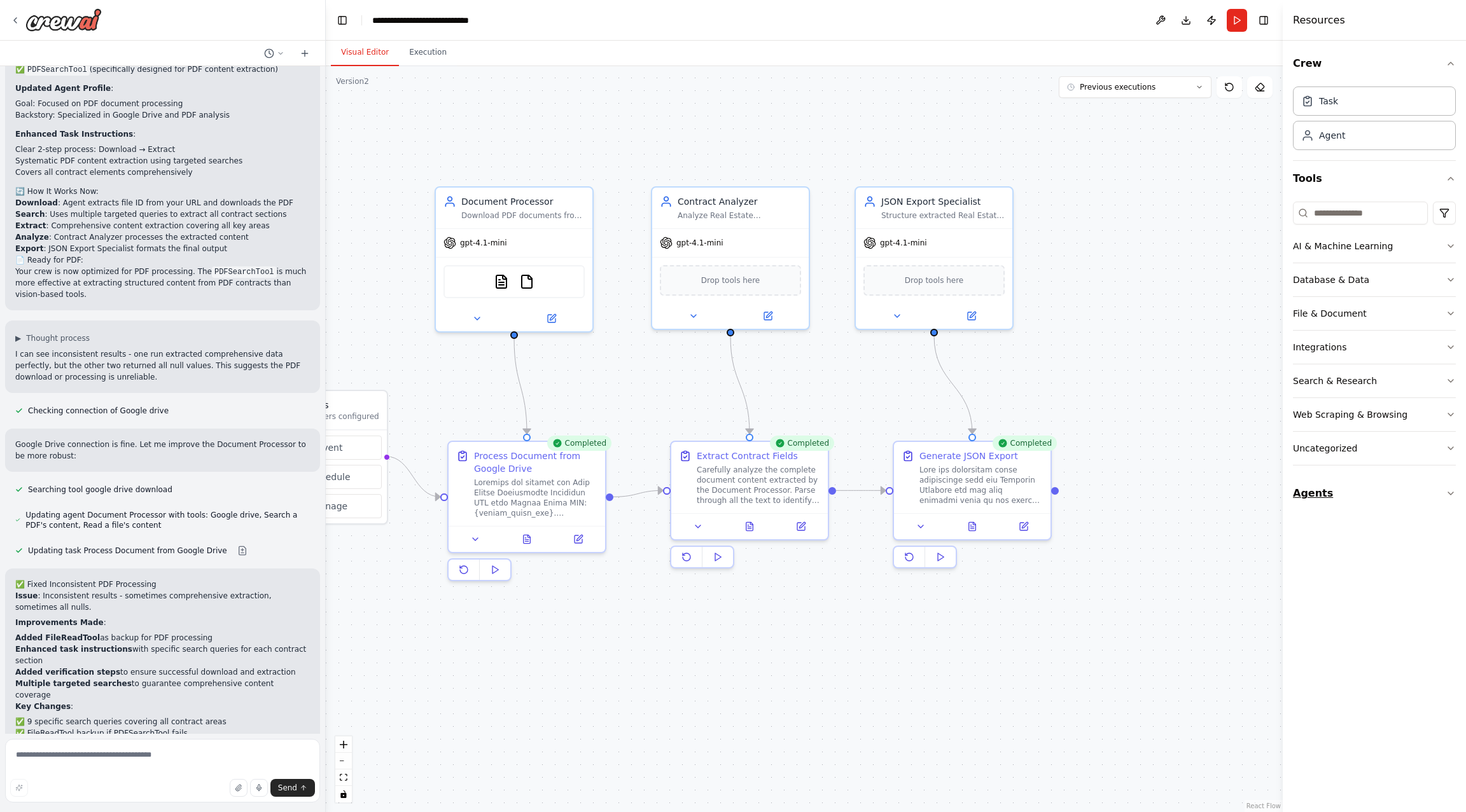
click at [1355, 487] on button "Agents" at bounding box center [1374, 493] width 163 height 35
drag, startPoint x: 1181, startPoint y: 288, endPoint x: 1117, endPoint y: 226, distance: 89.1
click at [1117, 226] on div "Role of the agent Goal of the agent gpt-4.1-mini Drop tools here" at bounding box center [1150, 256] width 159 height 143
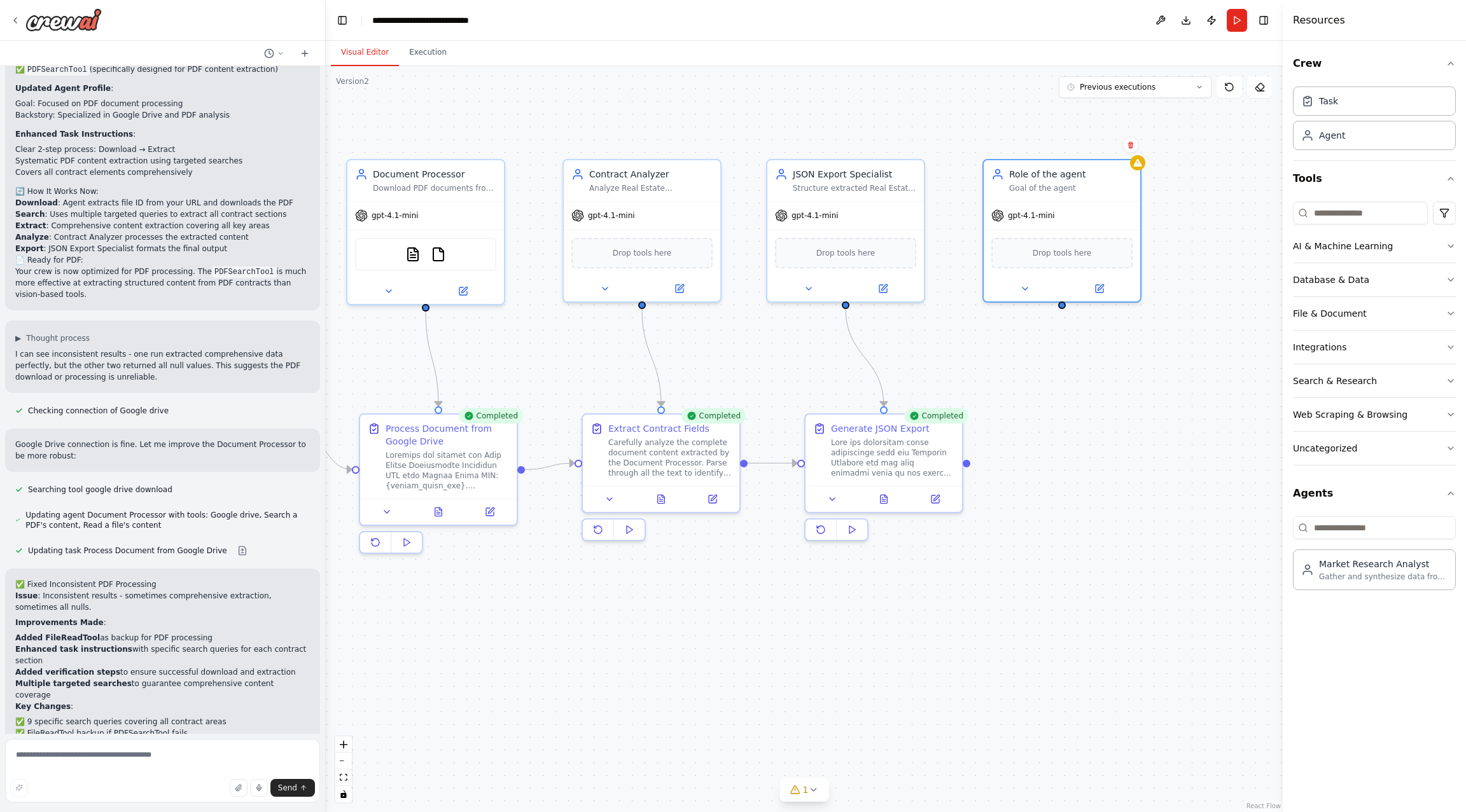
drag, startPoint x: 1178, startPoint y: 461, endPoint x: 1089, endPoint y: 434, distance: 93.0
click at [1089, 434] on div ".deletable-edge-delete-btn { width: 20px; height: 20px; border: 0px solid #ffff…" at bounding box center [804, 439] width 957 height 746
click at [1102, 290] on icon at bounding box center [1099, 286] width 10 height 10
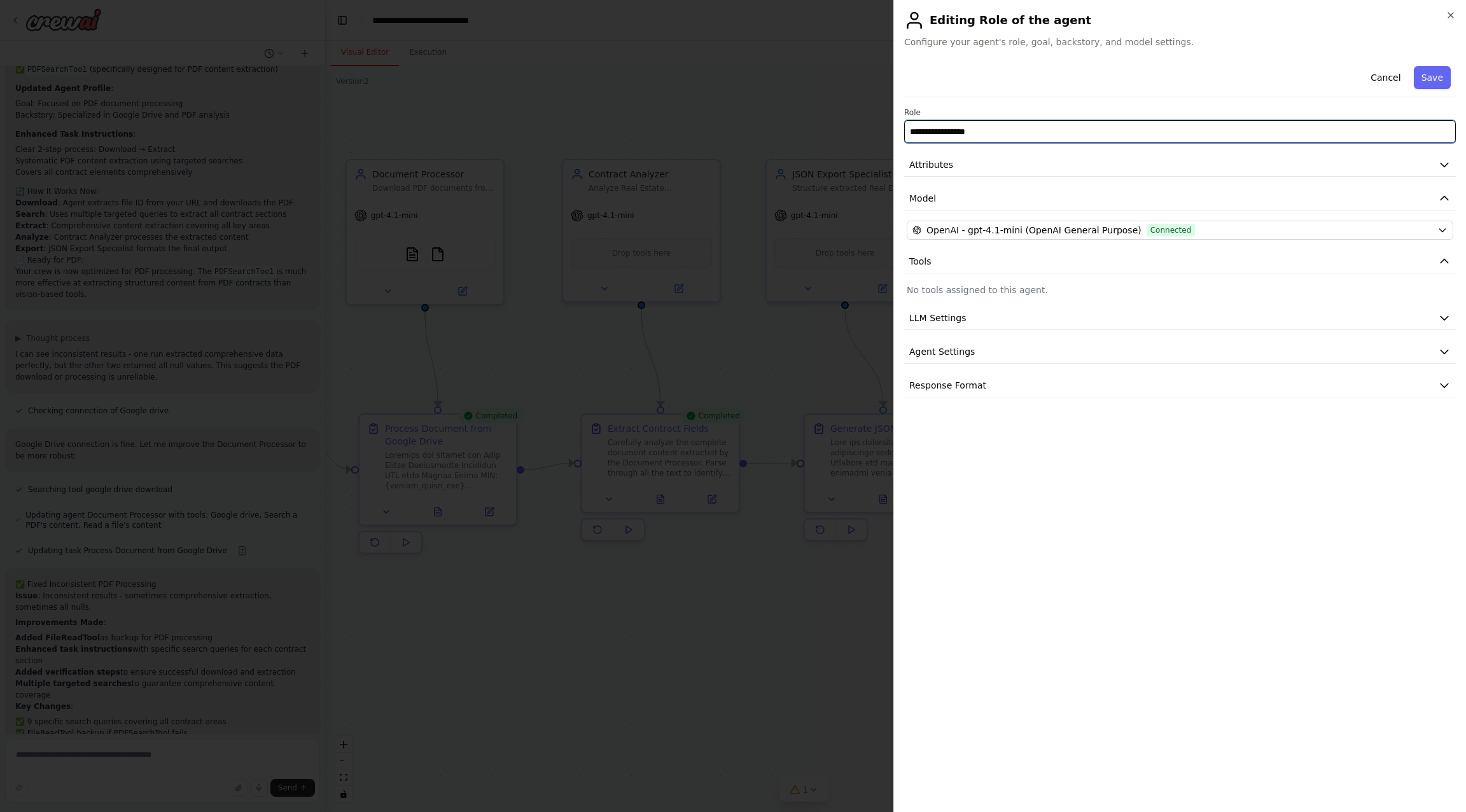
click at [1110, 129] on input "**********" at bounding box center [1180, 132] width 552 height 23
click at [1086, 167] on button "Attributes" at bounding box center [1180, 165] width 552 height 24
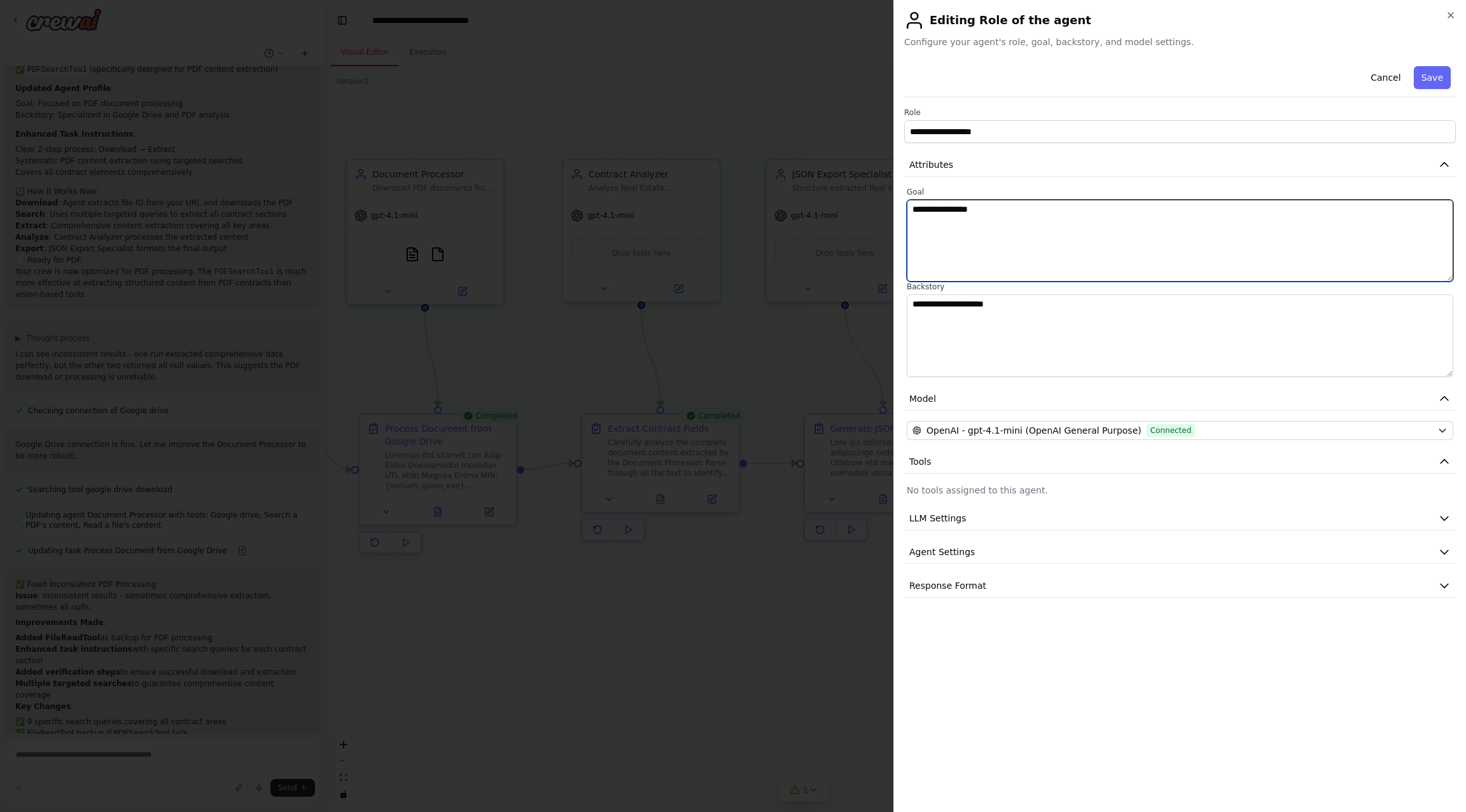
click at [1058, 242] on textarea "**********" at bounding box center [1180, 240] width 547 height 82
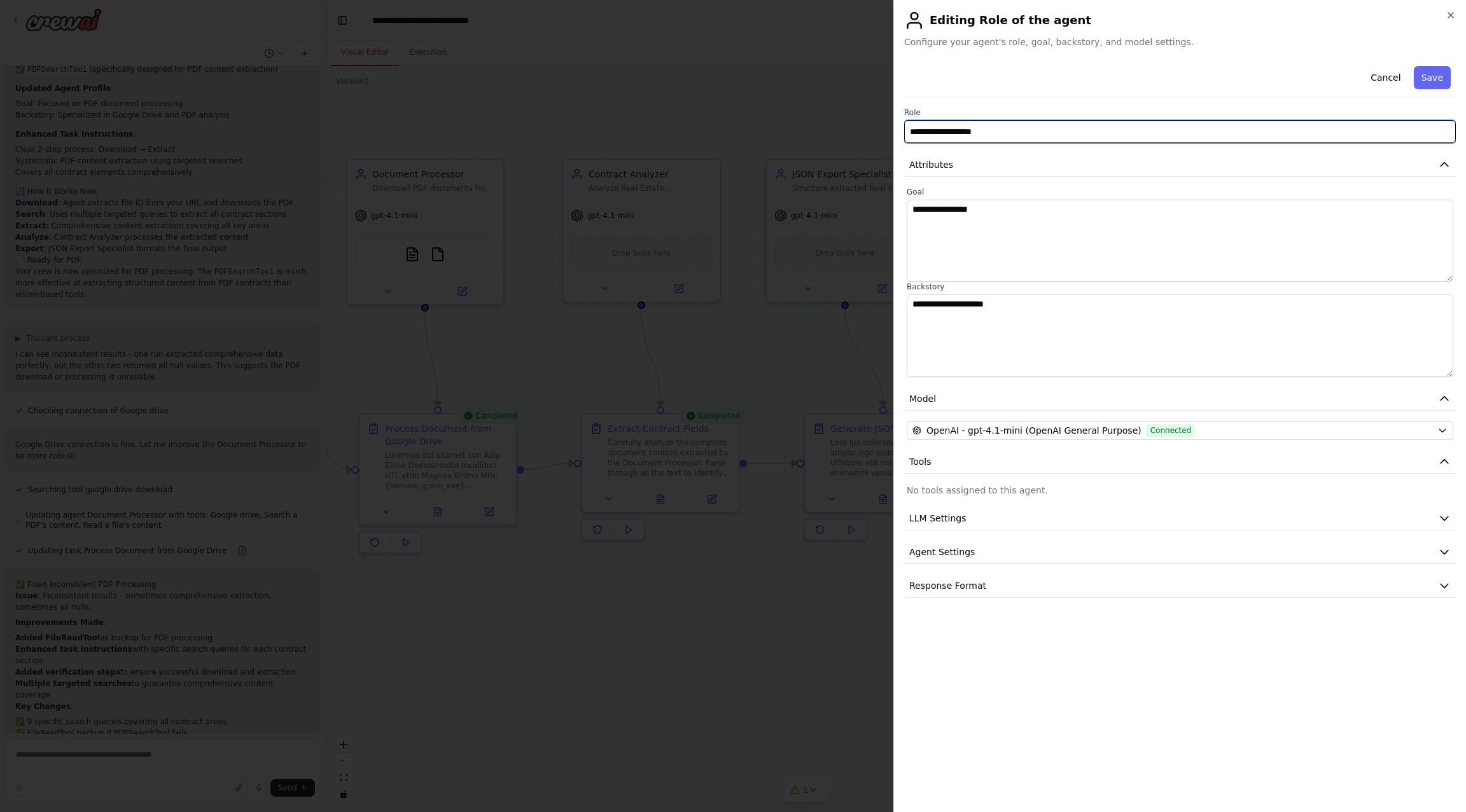
click at [985, 134] on input "**********" at bounding box center [1180, 132] width 552 height 23
paste input "**********"
type input "**********"
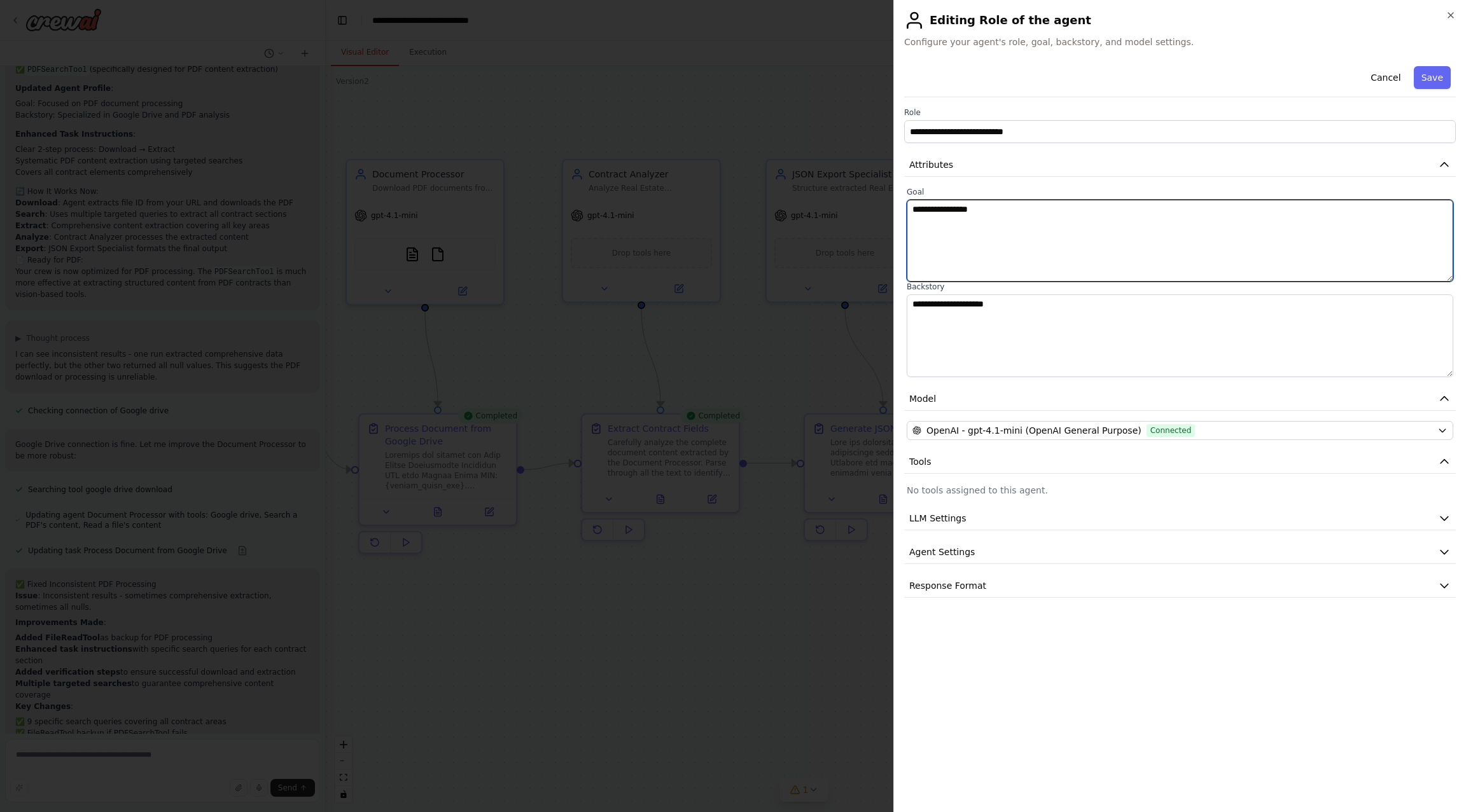
click at [1117, 211] on textarea "**********" at bounding box center [1180, 240] width 547 height 82
paste textarea "**********"
type textarea "**********"
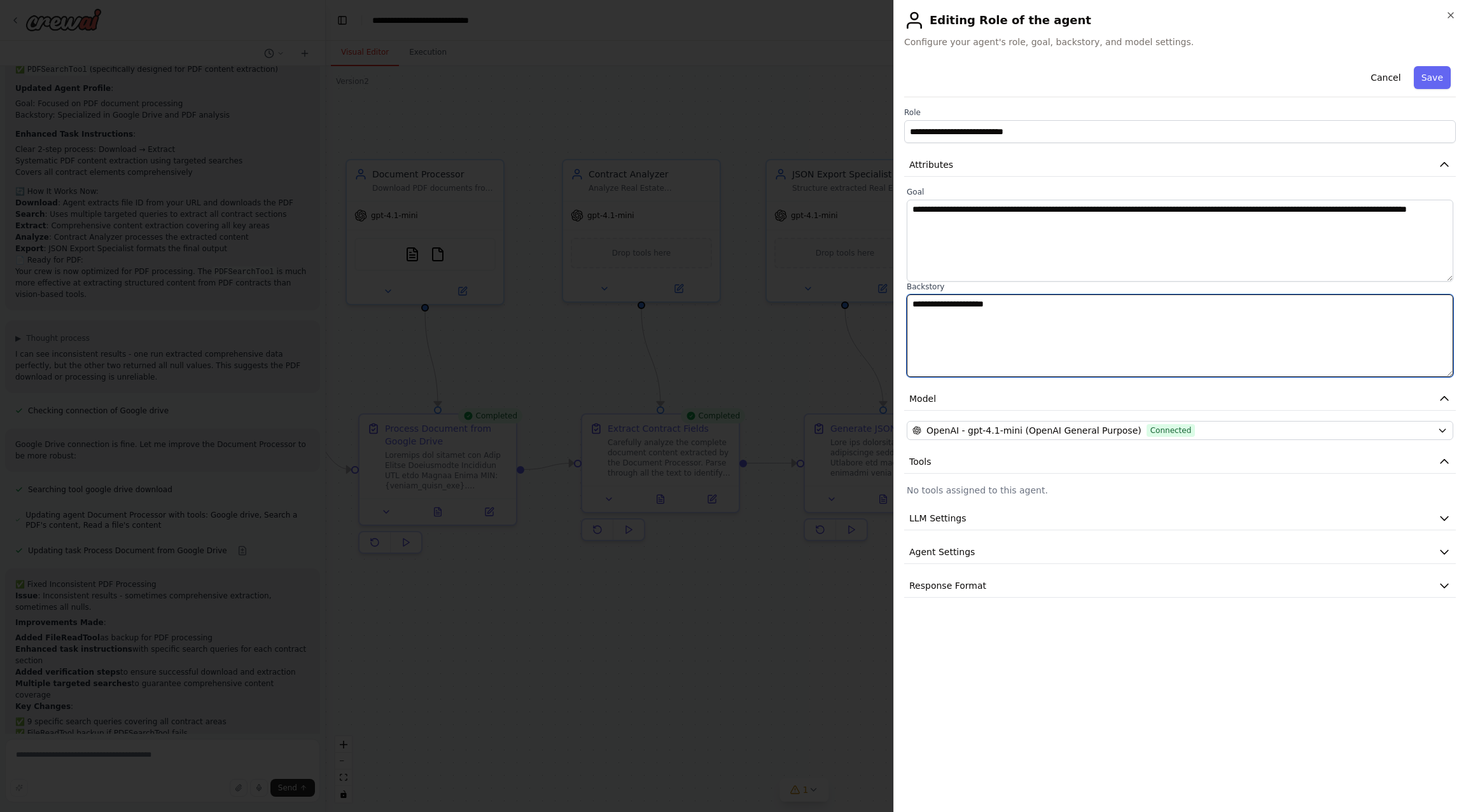
click at [1080, 311] on textarea "**********" at bounding box center [1180, 335] width 547 height 82
paste textarea "**********"
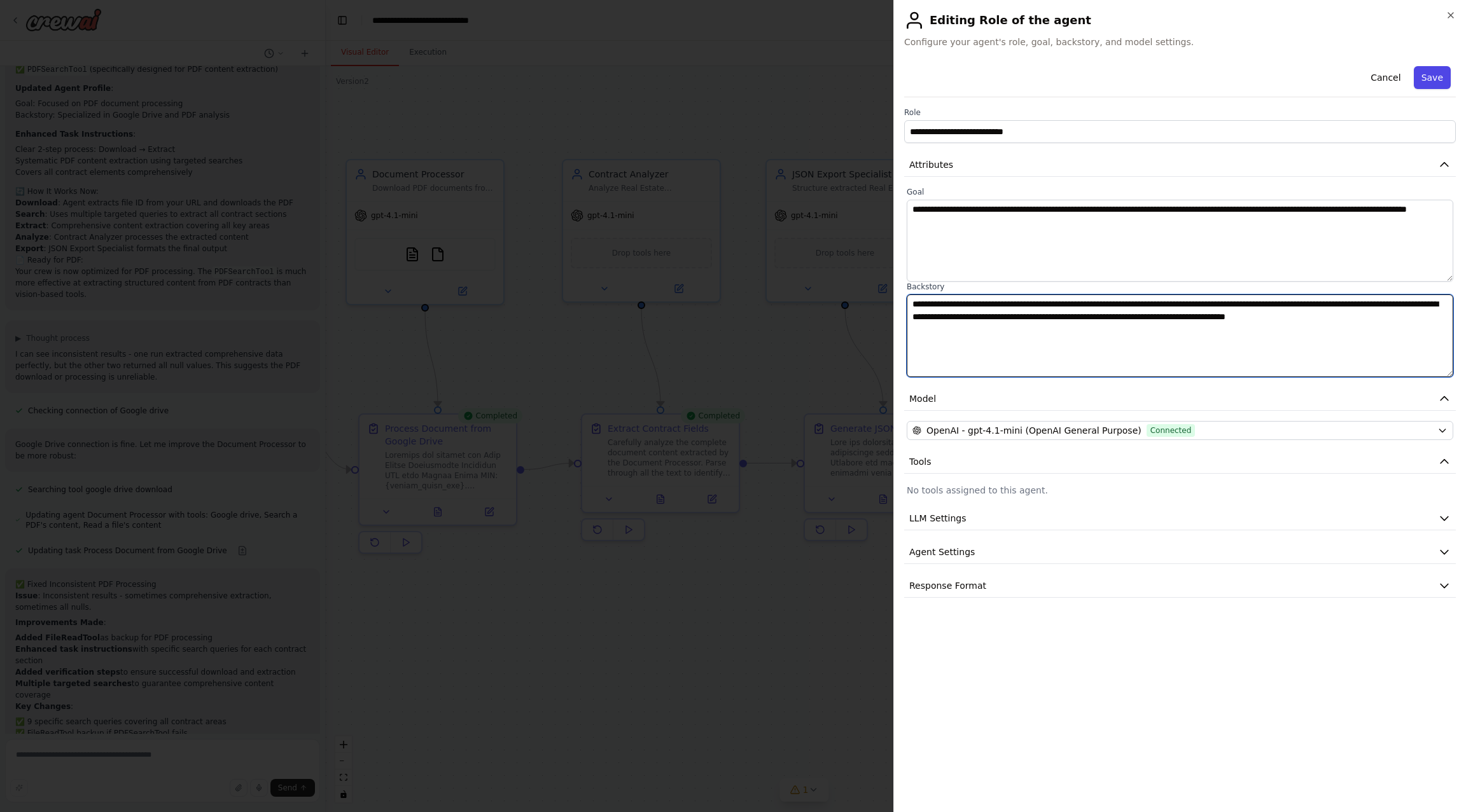
type textarea "**********"
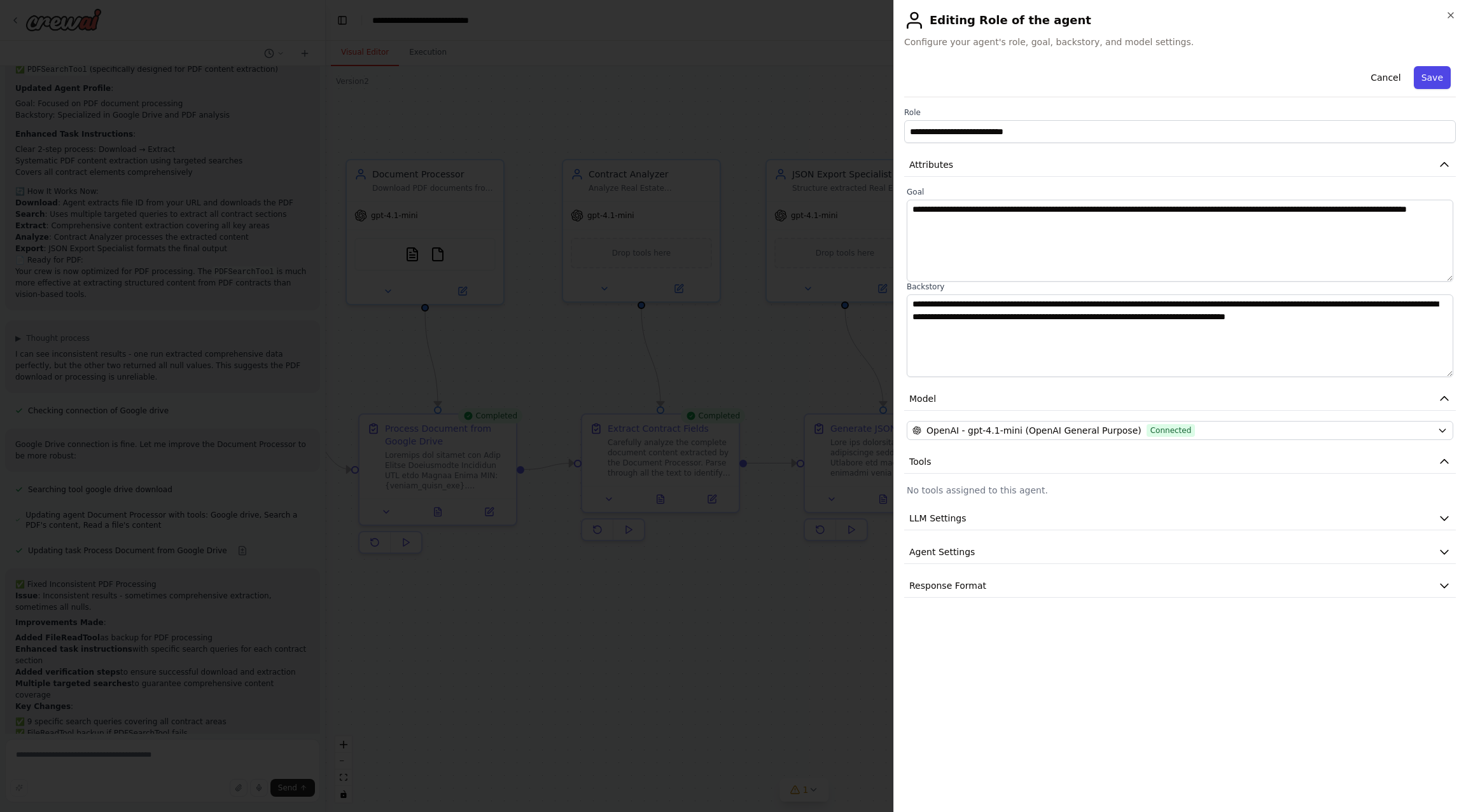
click at [1434, 84] on button "Save" at bounding box center [1432, 77] width 37 height 23
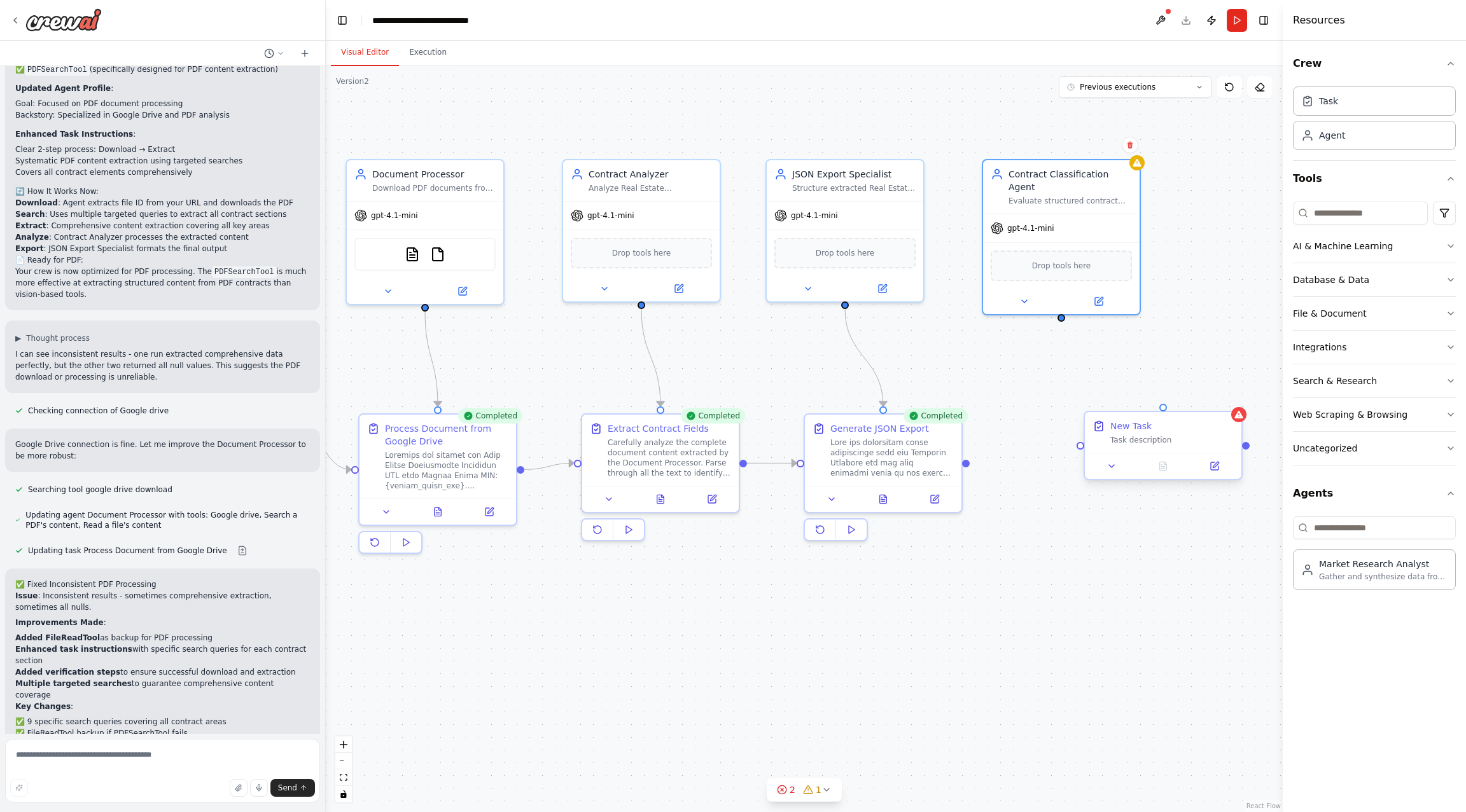
click at [1141, 438] on div "Task description" at bounding box center [1172, 440] width 124 height 10
click at [1217, 460] on button at bounding box center [1214, 466] width 44 height 16
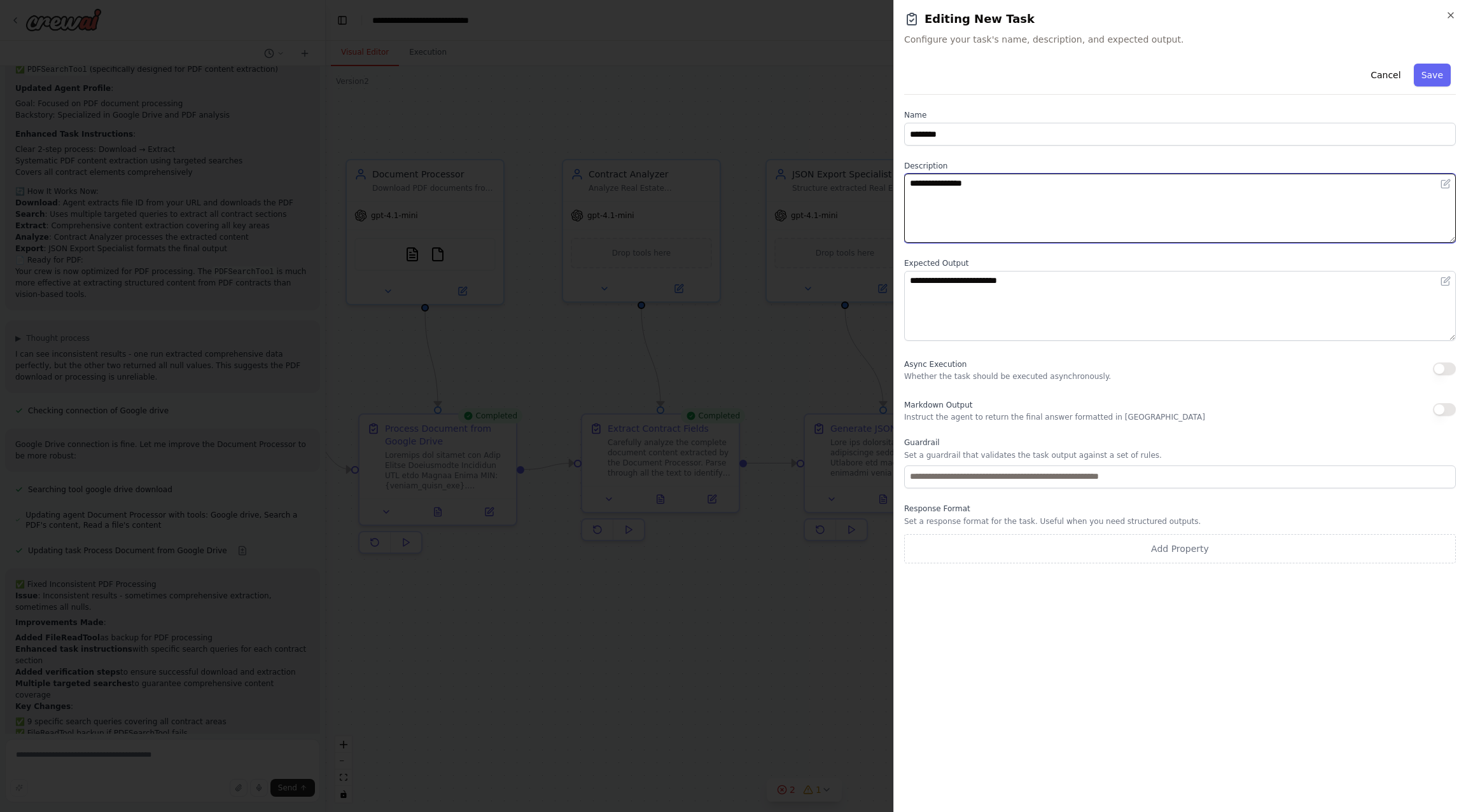
click at [1092, 225] on textarea "**********" at bounding box center [1180, 209] width 552 height 70
paste textarea "**********"
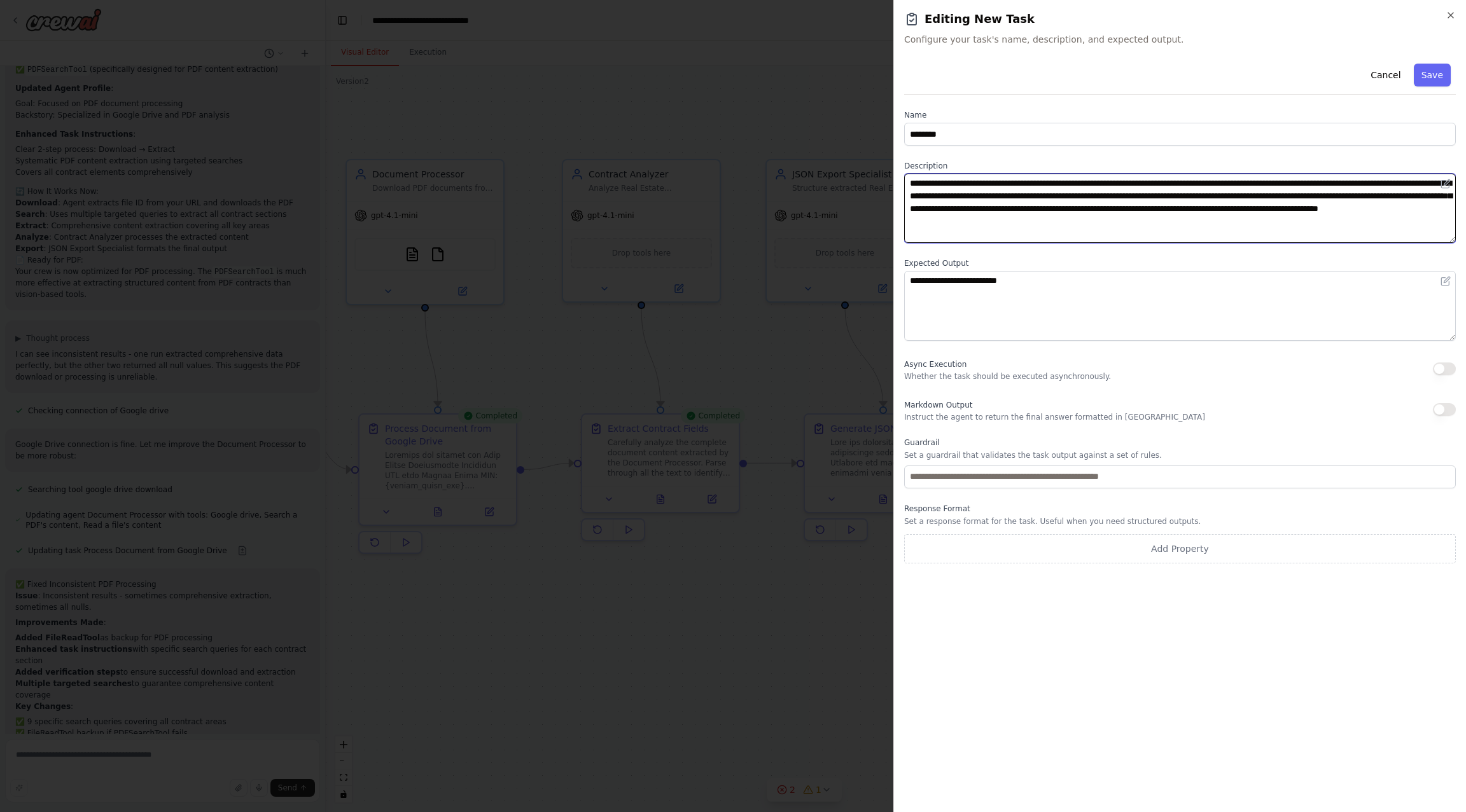
click at [976, 182] on textarea "**********" at bounding box center [1180, 209] width 552 height 70
type textarea "**********"
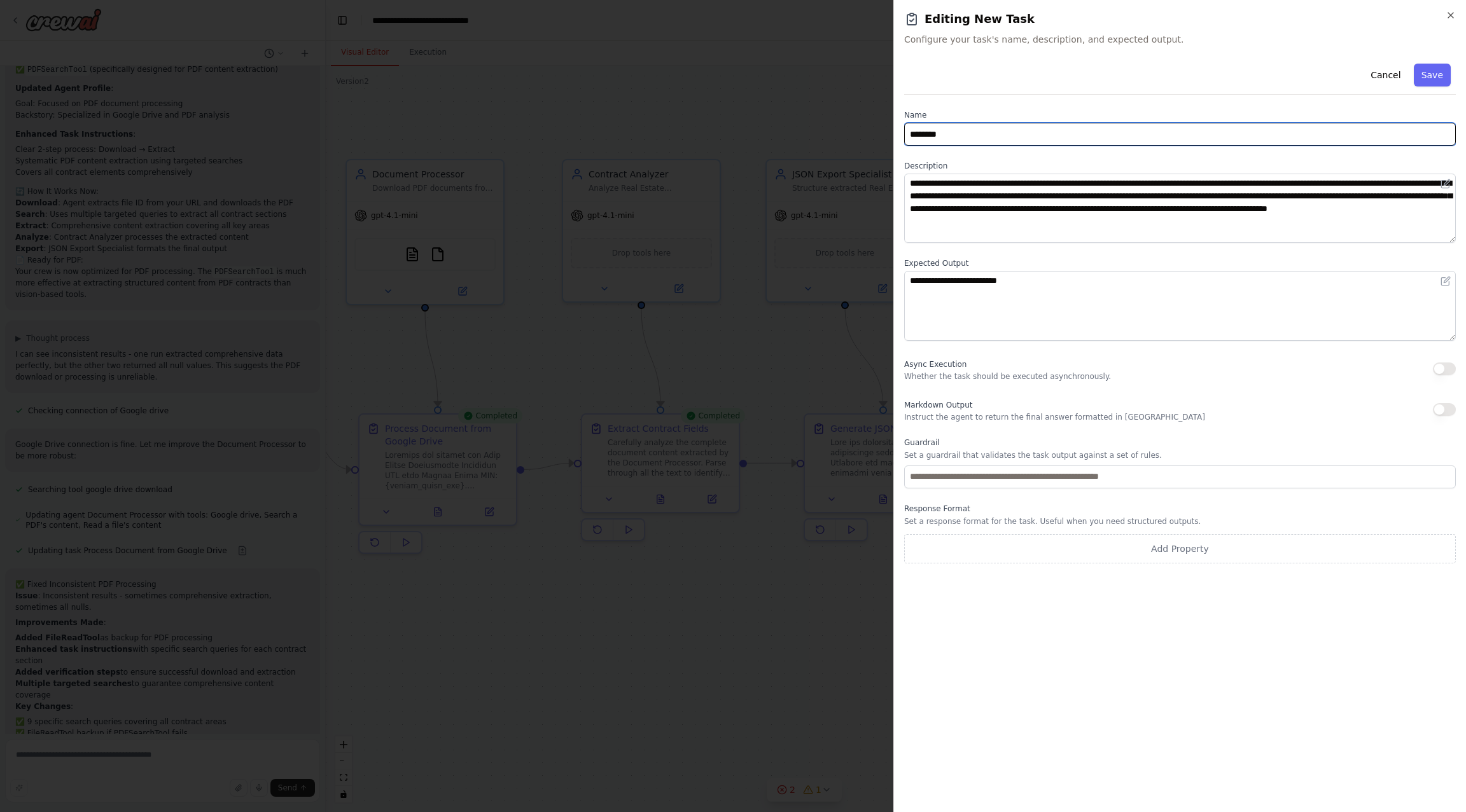
click at [960, 134] on input "********" at bounding box center [1180, 134] width 552 height 23
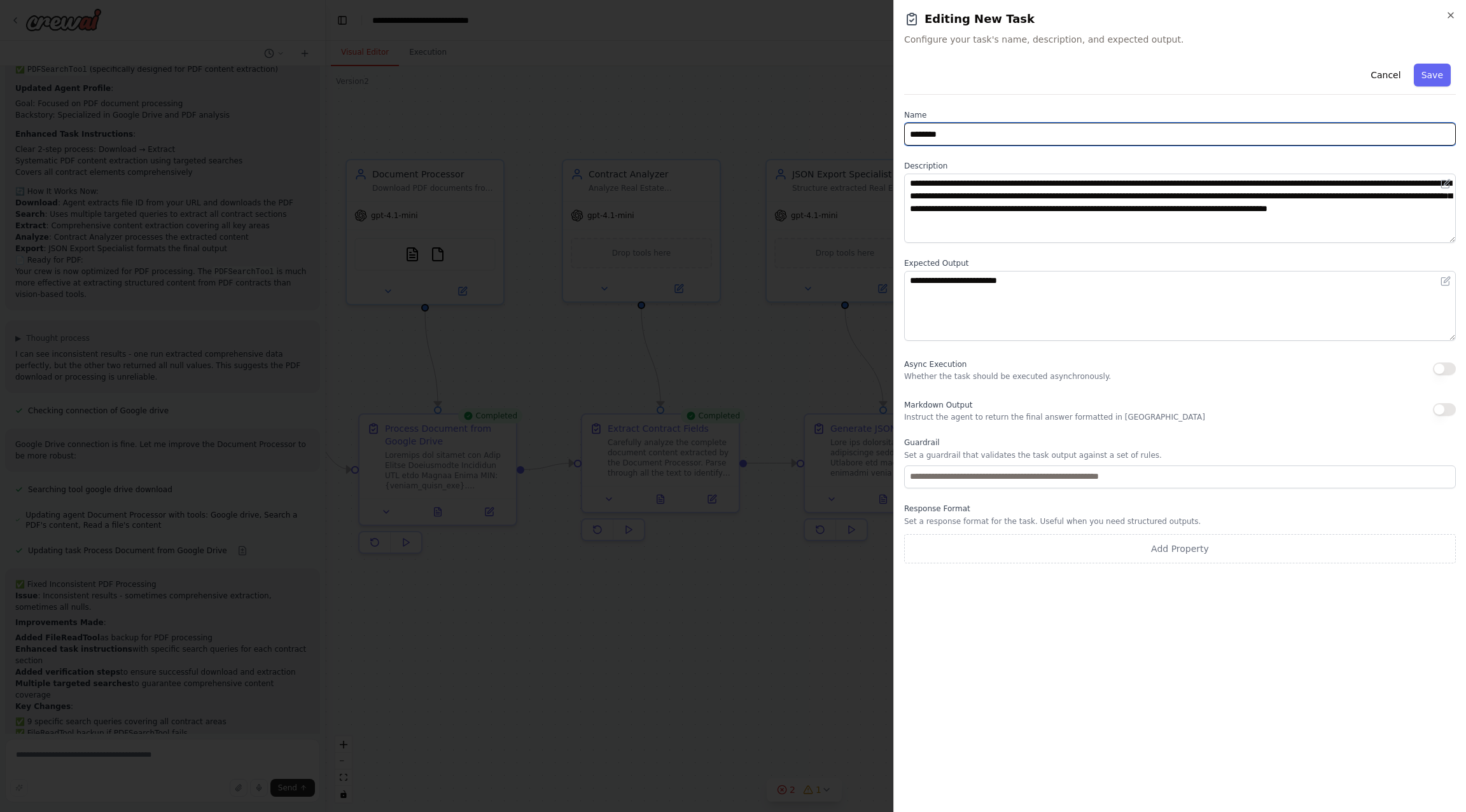
click at [960, 134] on input "********" at bounding box center [1180, 134] width 552 height 23
paste input "**********"
type input "**********"
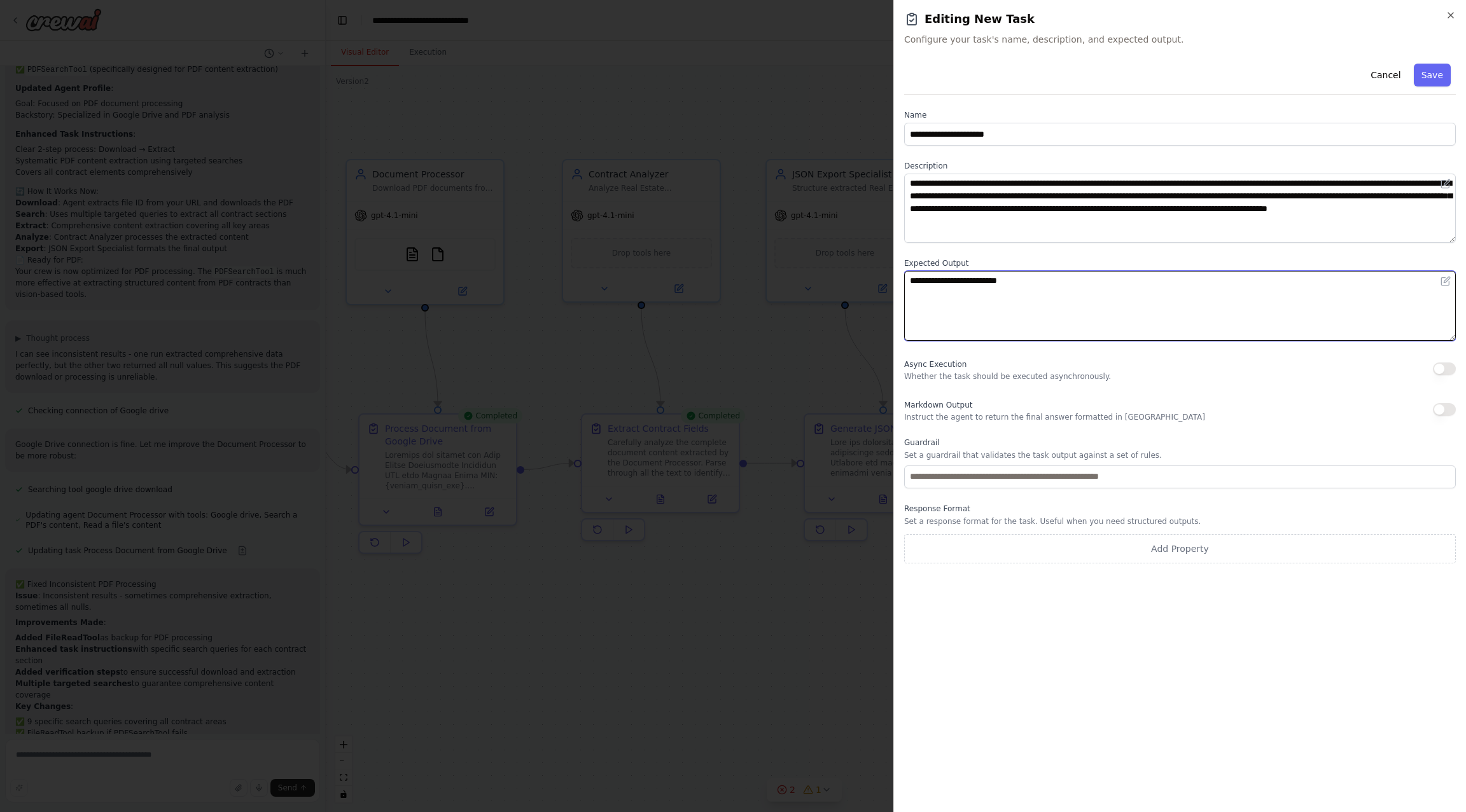
click at [1074, 291] on textarea "**********" at bounding box center [1180, 305] width 552 height 70
paste textarea "**********"
type textarea "**********"
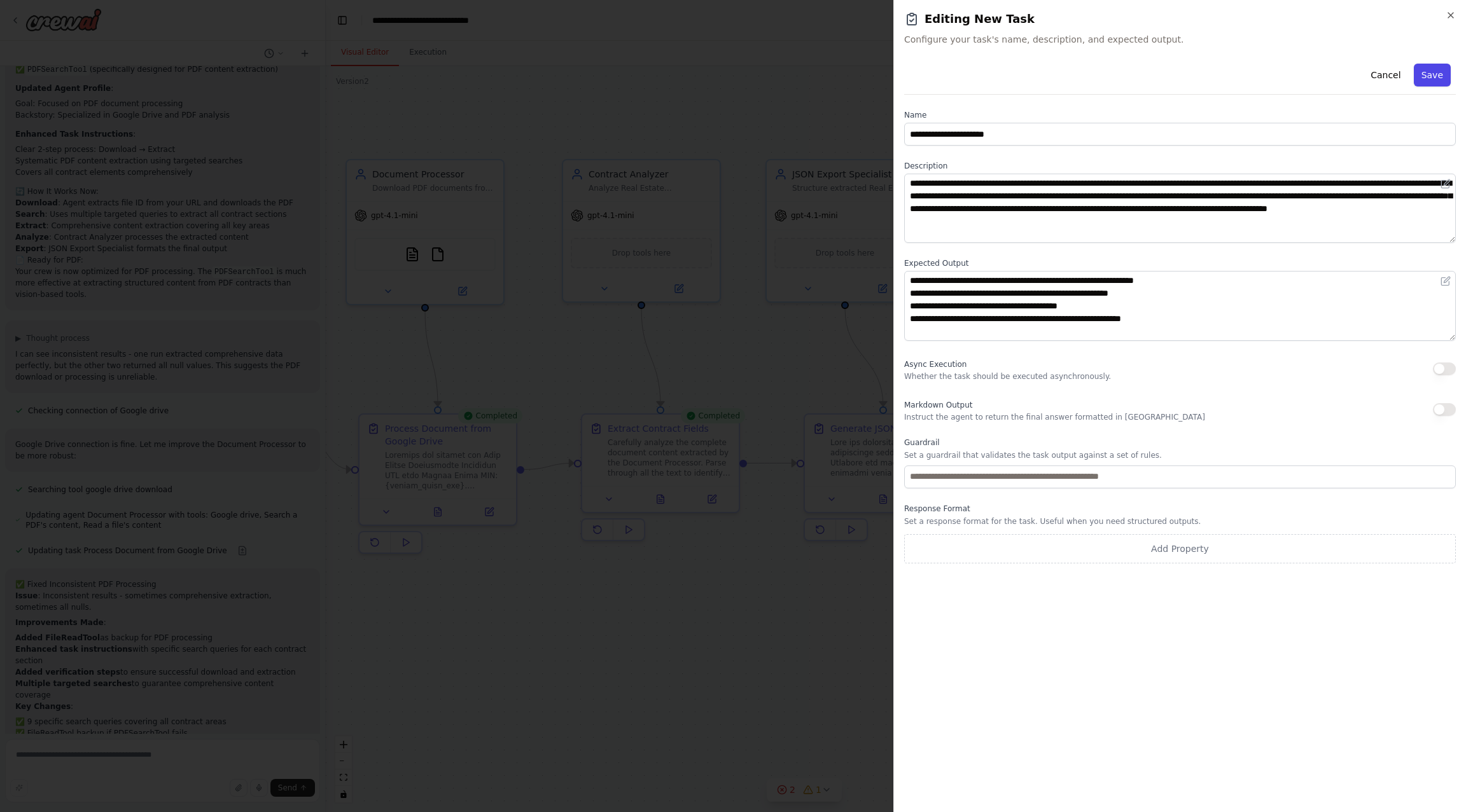
click at [1435, 75] on button "Save" at bounding box center [1432, 75] width 37 height 23
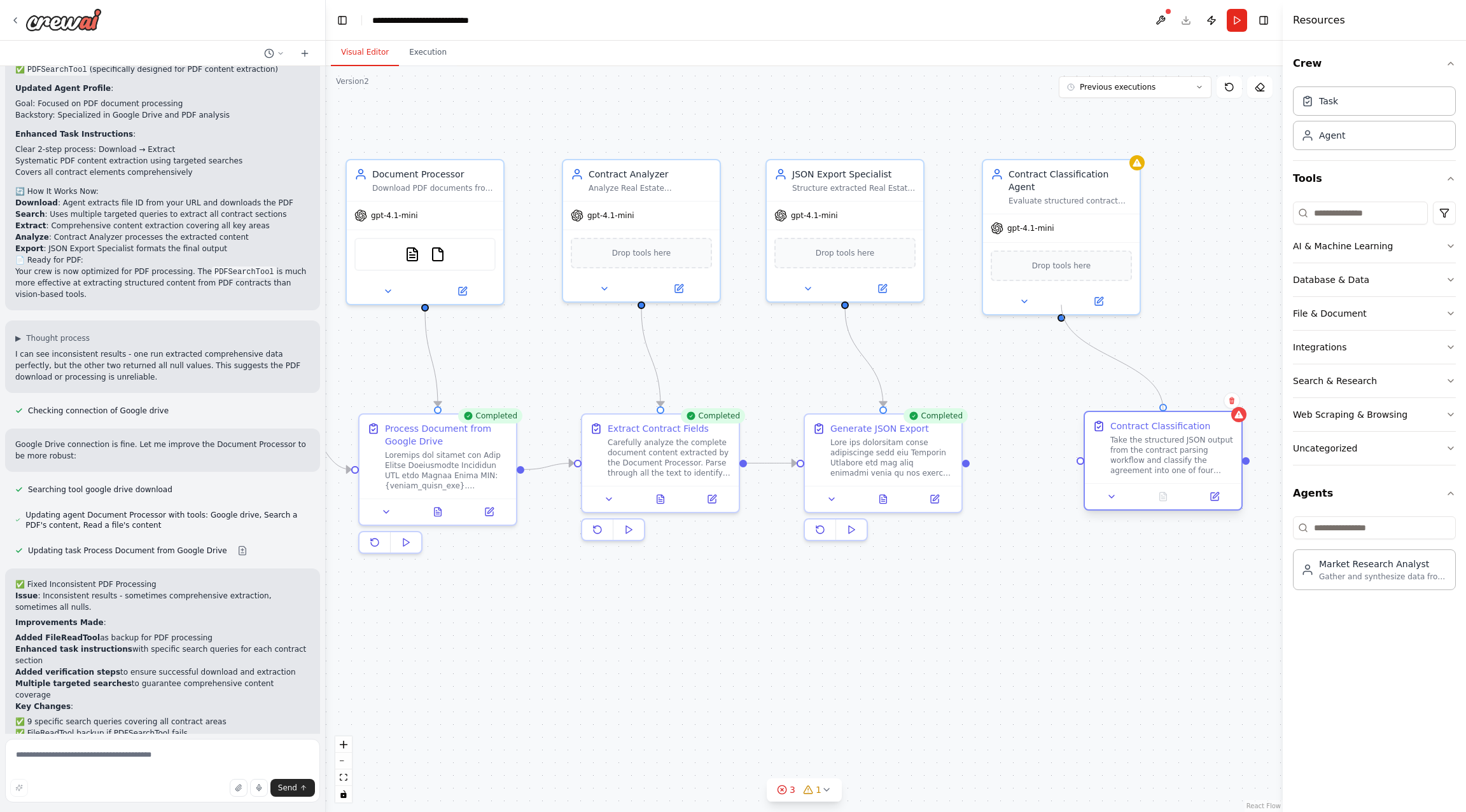
drag, startPoint x: 1062, startPoint y: 305, endPoint x: 1163, endPoint y: 407, distance: 143.5
click at [1061, 407] on div "Triggers No triggers configured Event Schedule Manage Document Processor Downlo…" at bounding box center [582, 468] width 957 height 746
drag, startPoint x: 1174, startPoint y: 440, endPoint x: 1139, endPoint y: 440, distance: 35.0
click at [1139, 440] on div "Take the structured JSON output from the contract parsing workflow and classify…" at bounding box center [1133, 455] width 124 height 41
drag, startPoint x: 966, startPoint y: 462, endPoint x: 1041, endPoint y: 462, distance: 75.0
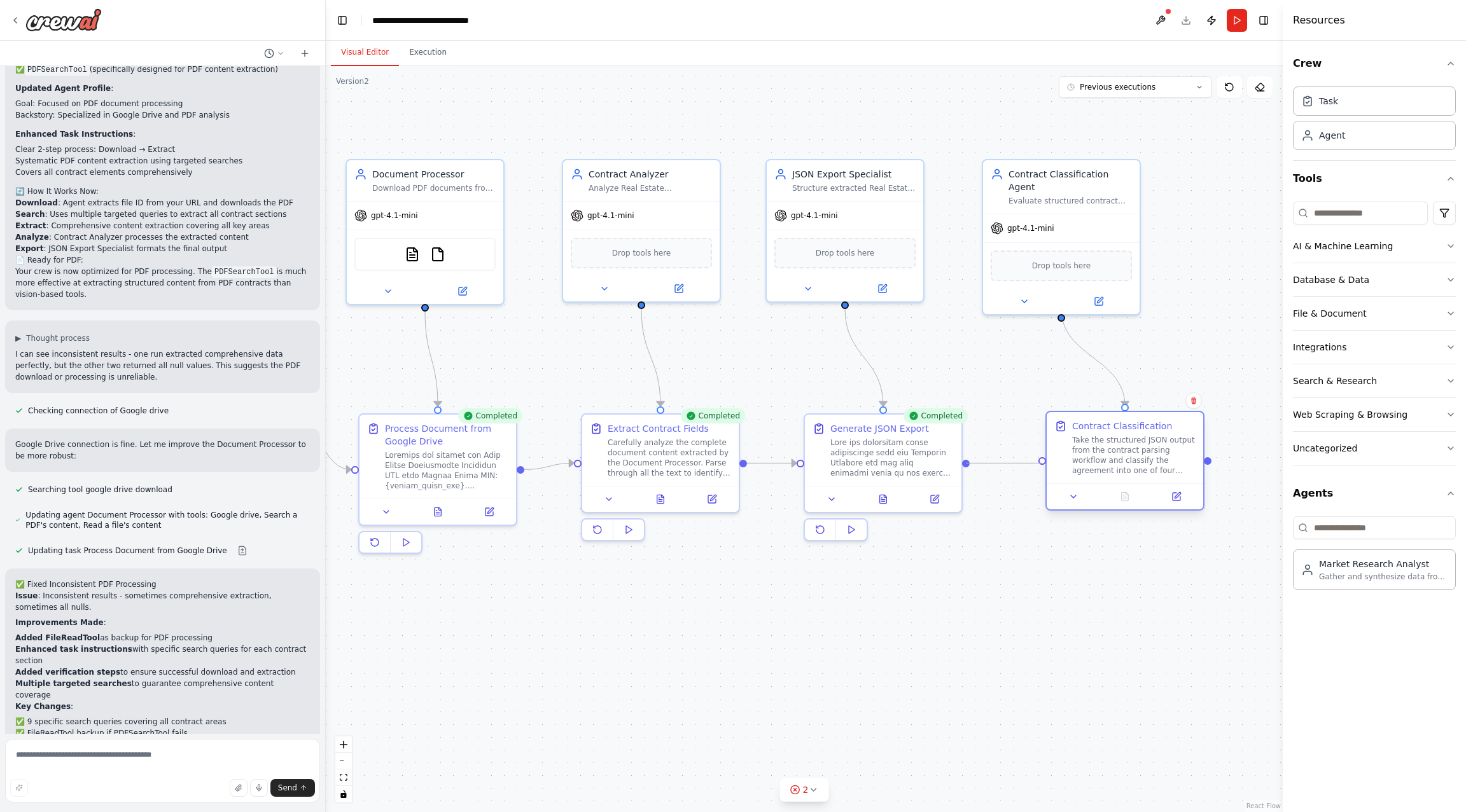
click at [1041, 462] on div "Triggers No triggers configured Event Schedule Manage Document Processor Downlo…" at bounding box center [582, 468] width 957 height 746
drag, startPoint x: 1097, startPoint y: 457, endPoint x: 1087, endPoint y: 457, distance: 10.0
click at [1087, 457] on div "Take the structured JSON output from the contract parsing workflow and classify…" at bounding box center [1121, 455] width 124 height 41
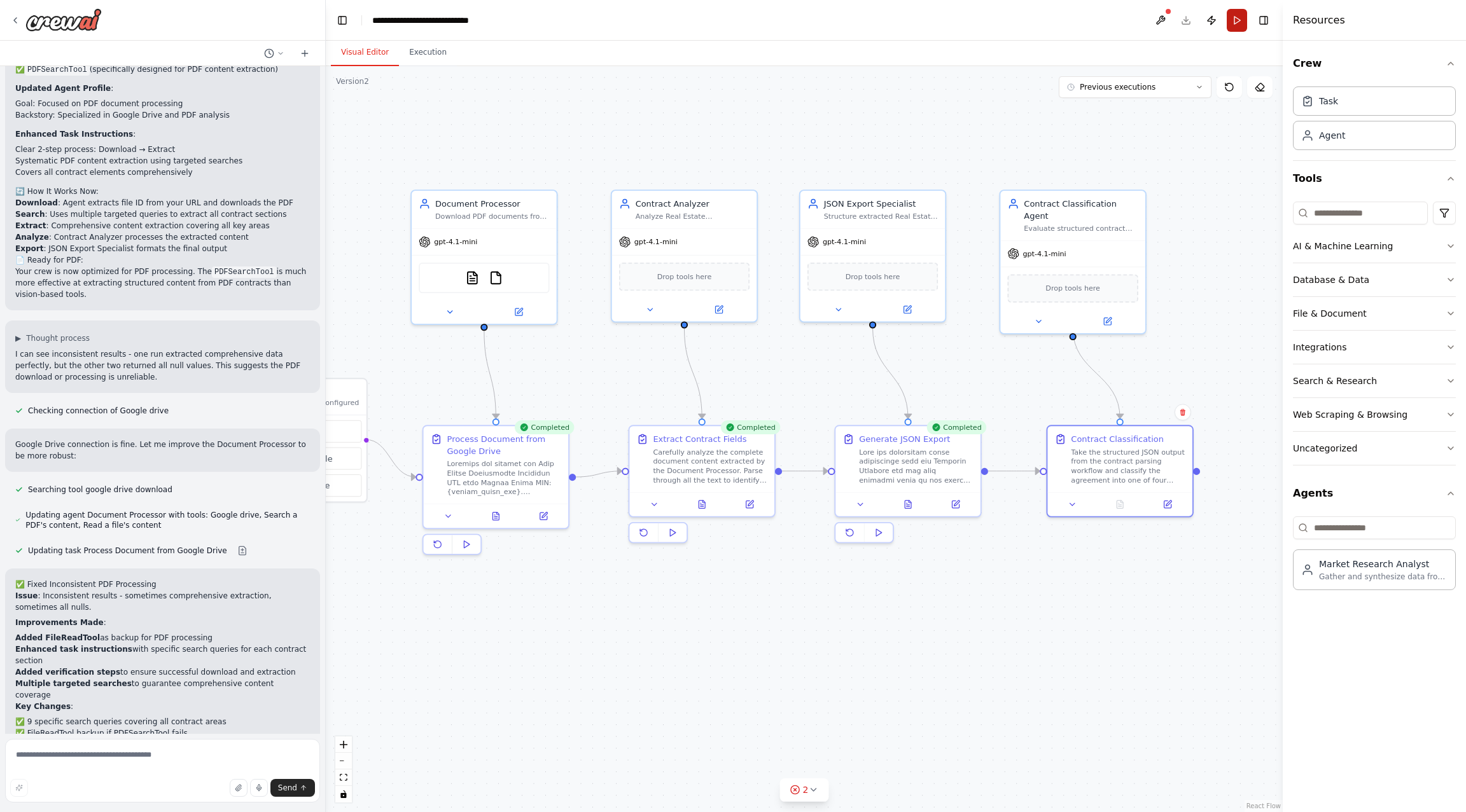
click at [1233, 17] on button "Run" at bounding box center [1237, 20] width 21 height 23
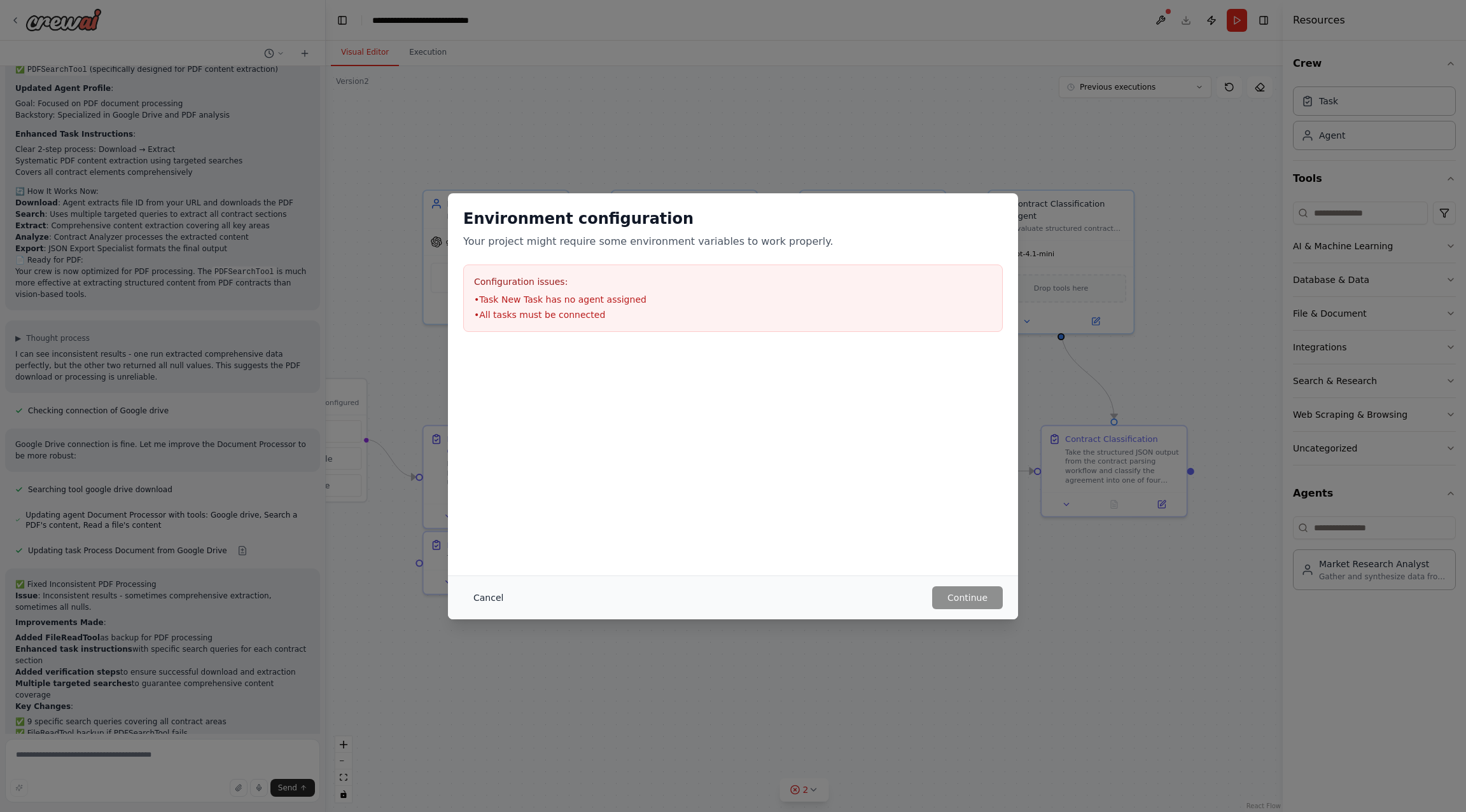
click at [493, 599] on button "Cancel" at bounding box center [488, 598] width 50 height 23
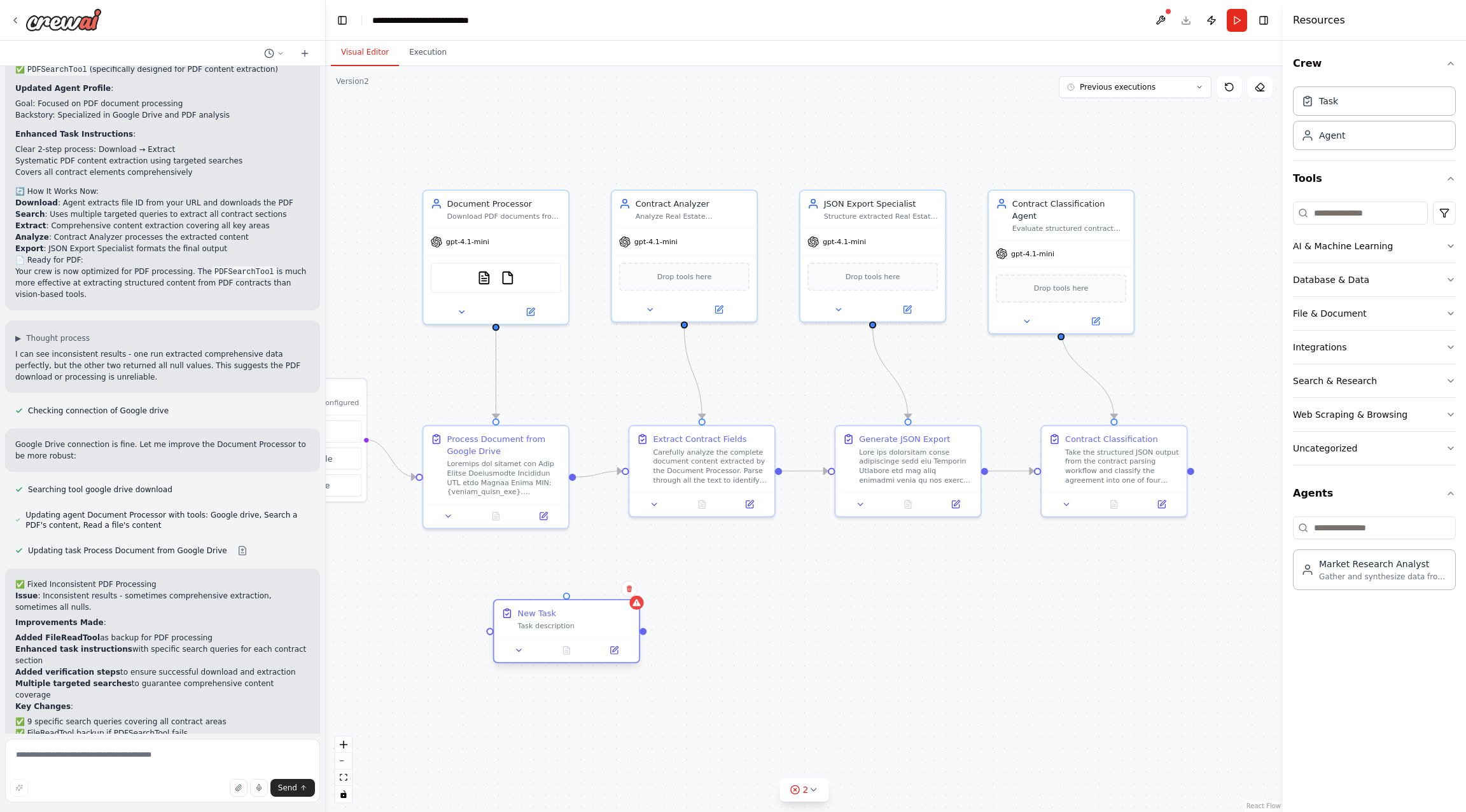
drag, startPoint x: 535, startPoint y: 555, endPoint x: 615, endPoint y: 629, distance: 109.0
click at [615, 629] on div "Task description" at bounding box center [575, 626] width 115 height 10
click at [644, 587] on button at bounding box center [641, 589] width 16 height 16
click at [635, 592] on button at bounding box center [641, 589] width 16 height 16
click at [607, 589] on button "Confirm" at bounding box center [604, 589] width 45 height 16
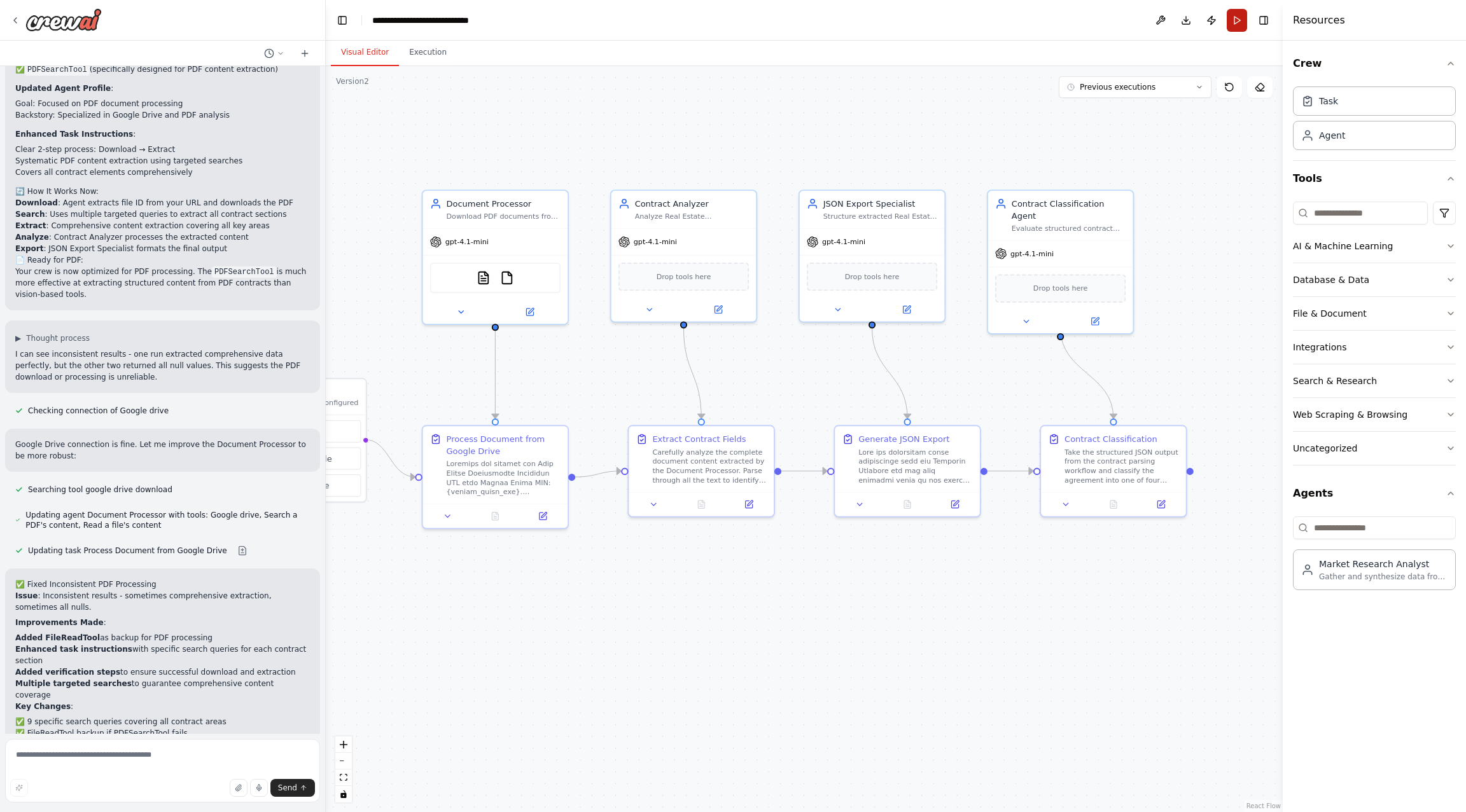
click at [1234, 18] on button "Run" at bounding box center [1237, 20] width 21 height 23
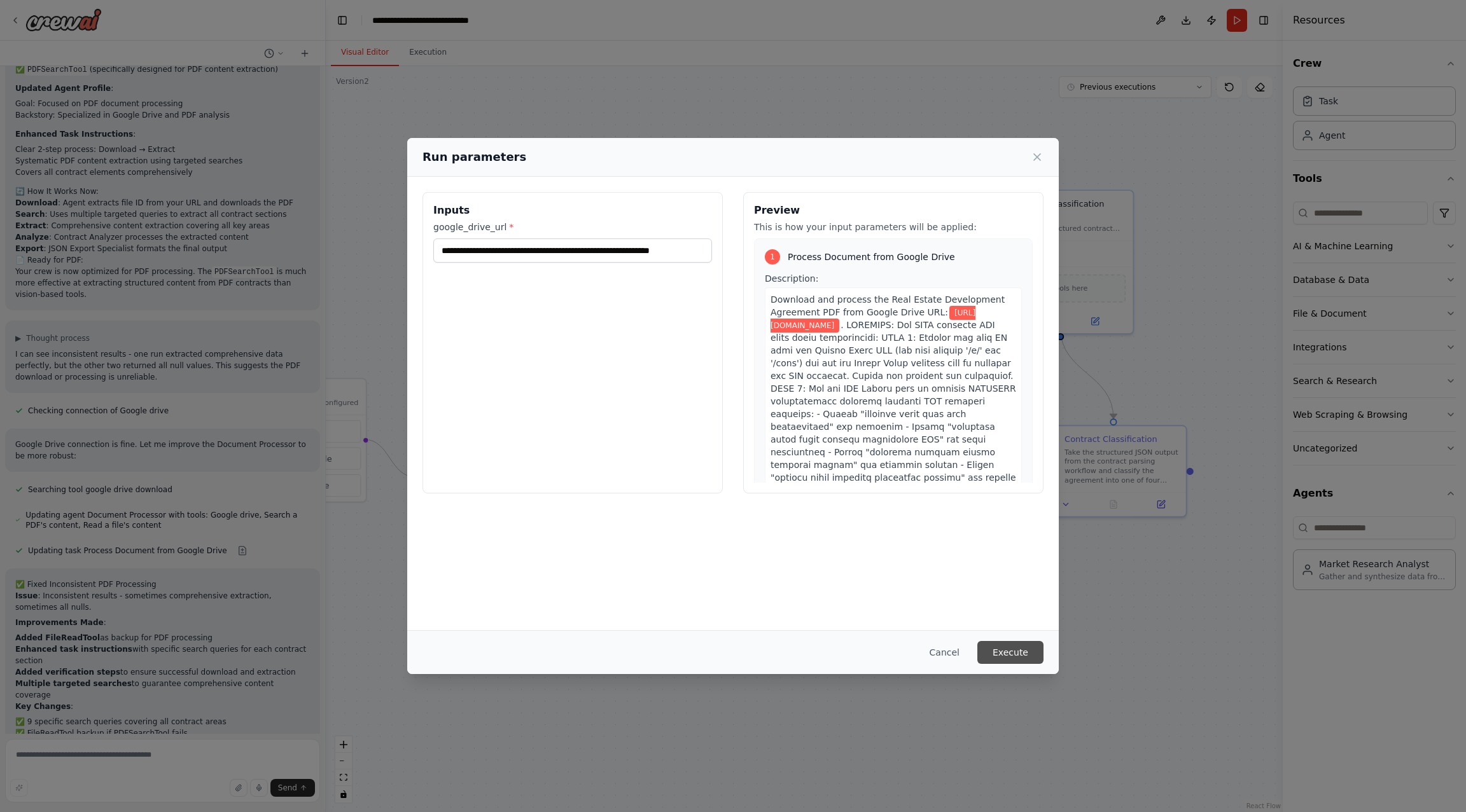
click at [1017, 649] on button "Execute" at bounding box center [1010, 652] width 66 height 23
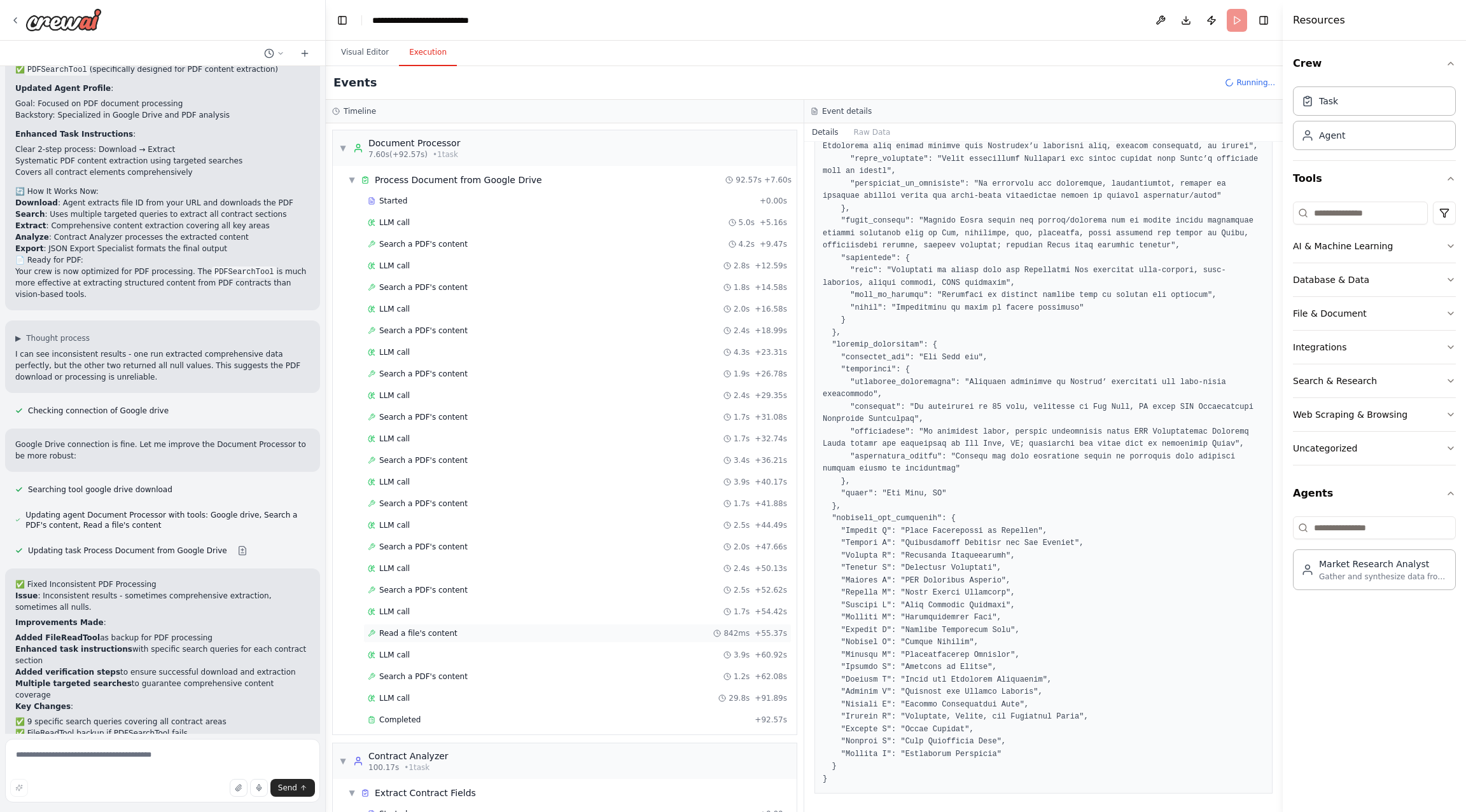
scroll to position [39, 0]
click at [579, 671] on div "Completed + 92.57s" at bounding box center [577, 680] width 428 height 19
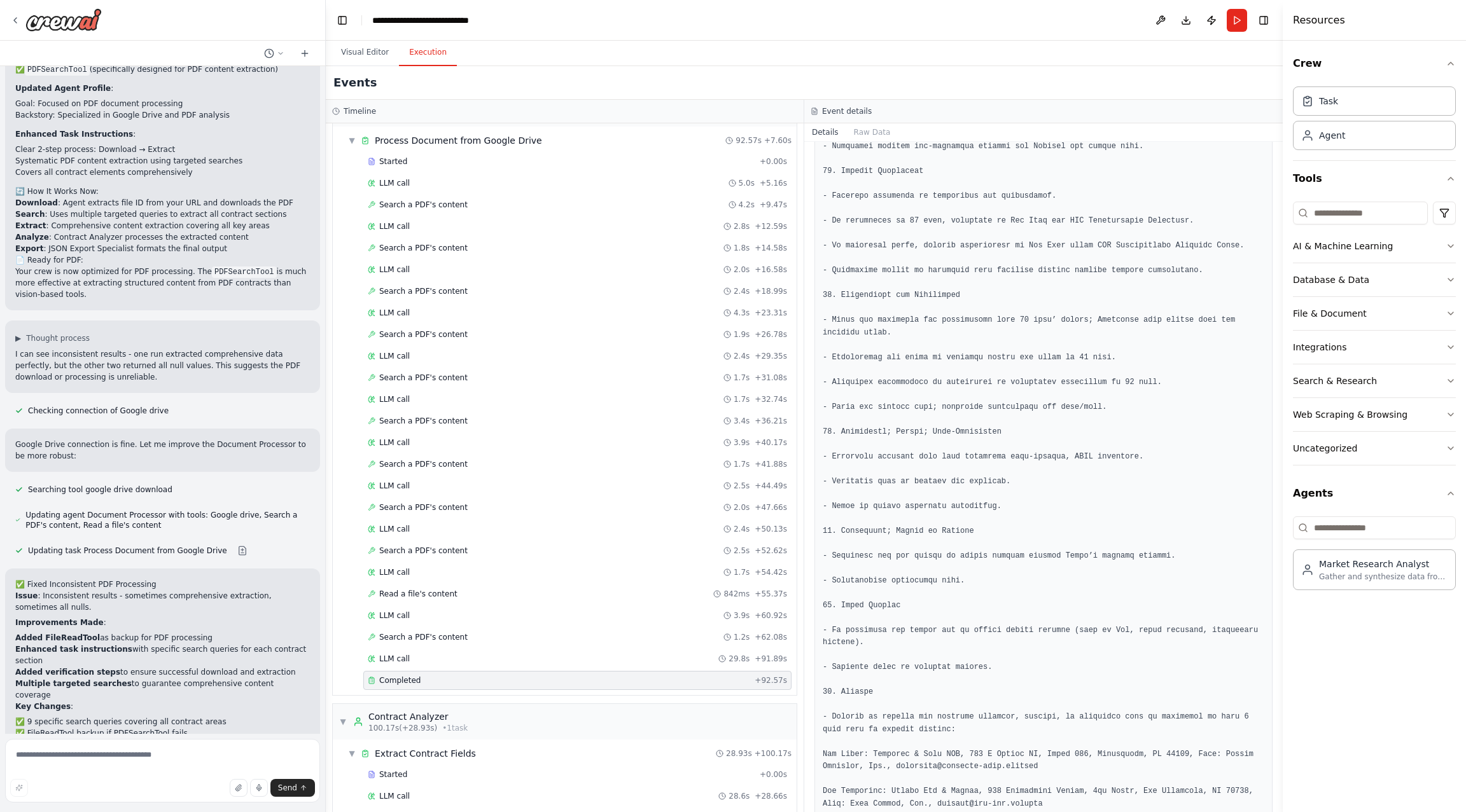
scroll to position [332, 0]
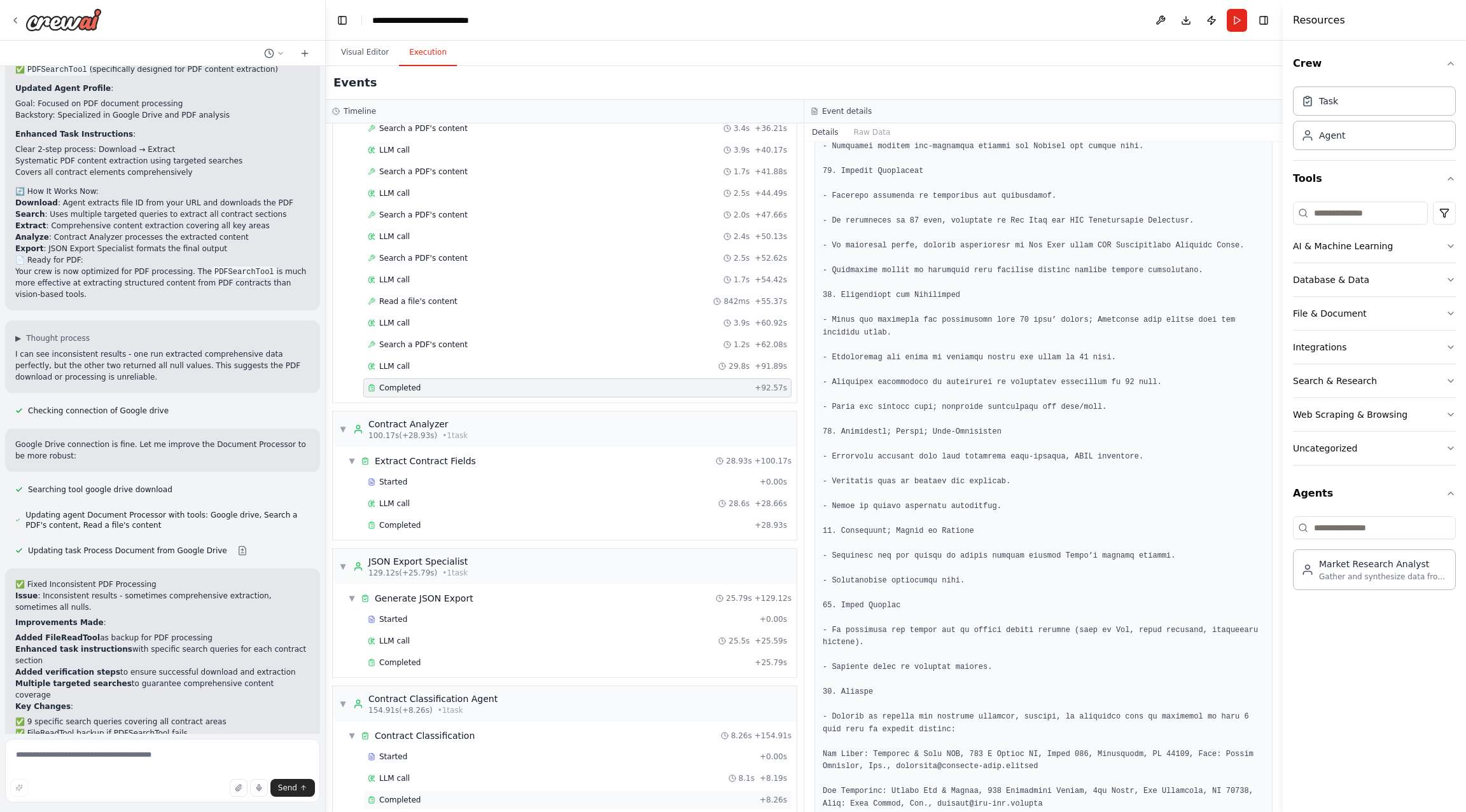
click at [482, 795] on div "Completed" at bounding box center [561, 800] width 387 height 10
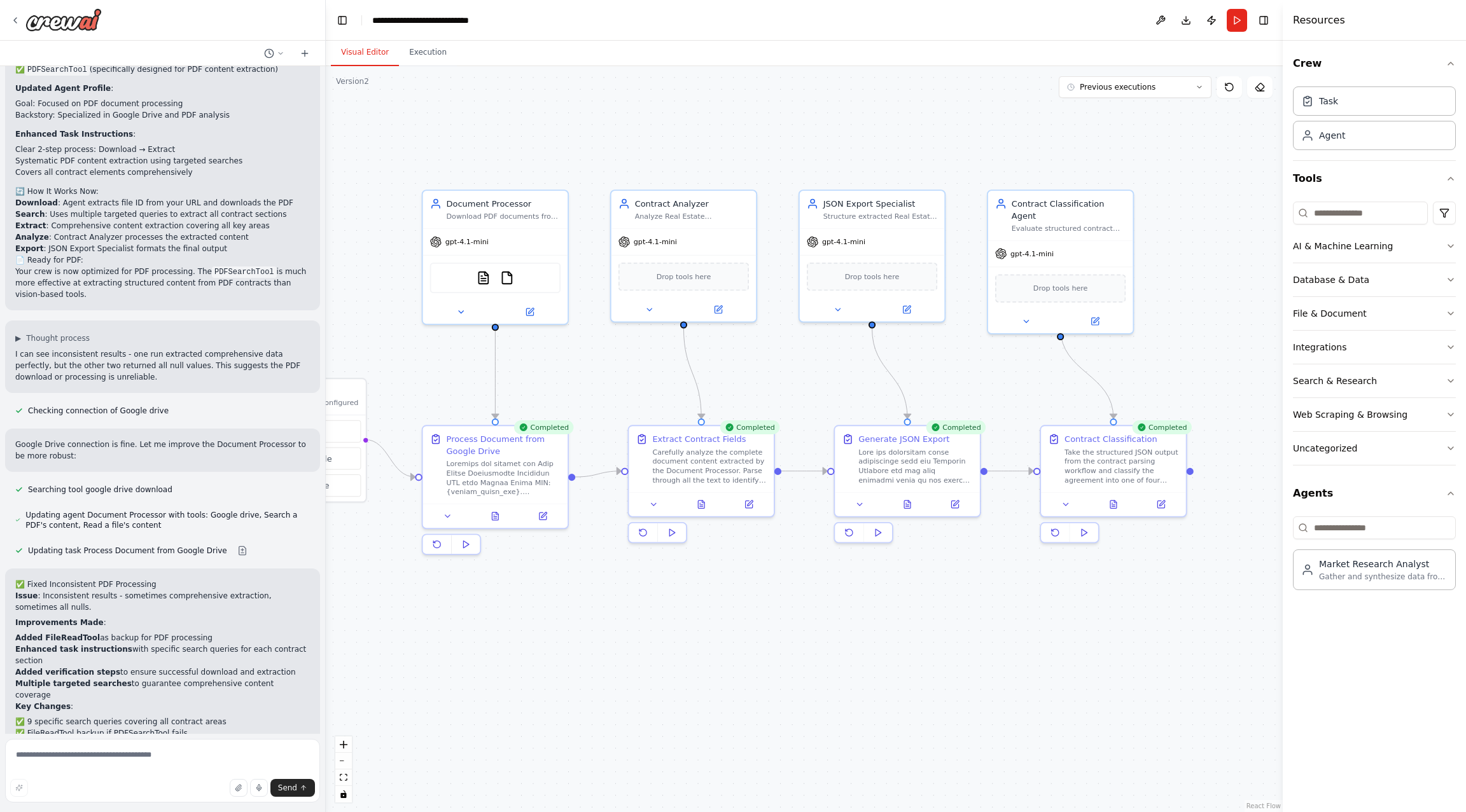
click at [362, 52] on button "Visual Editor" at bounding box center [365, 53] width 68 height 27
click at [1214, 21] on button "Publish" at bounding box center [1212, 20] width 21 height 23
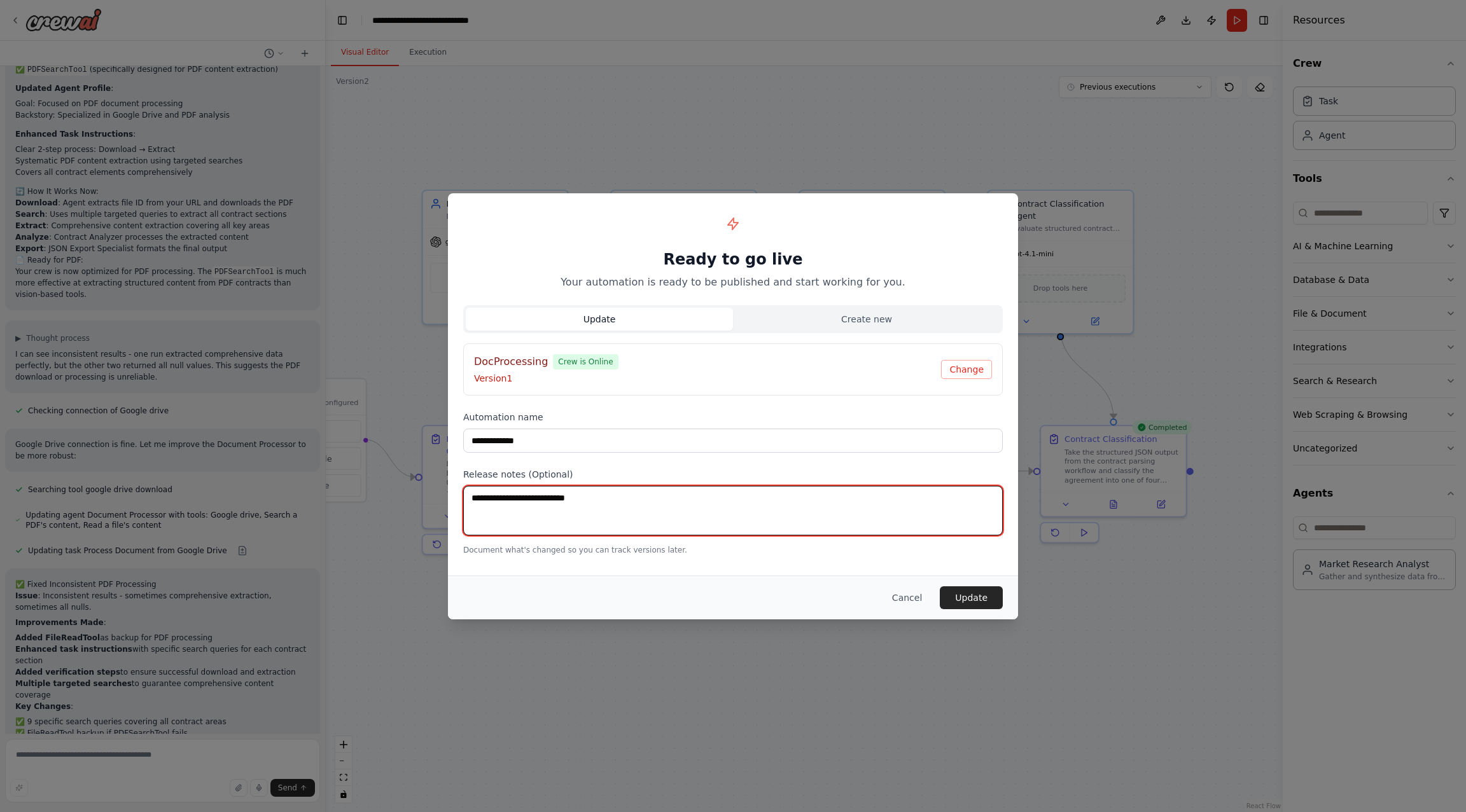
click at [904, 520] on textarea at bounding box center [732, 510] width 539 height 50
type textarea "**********"
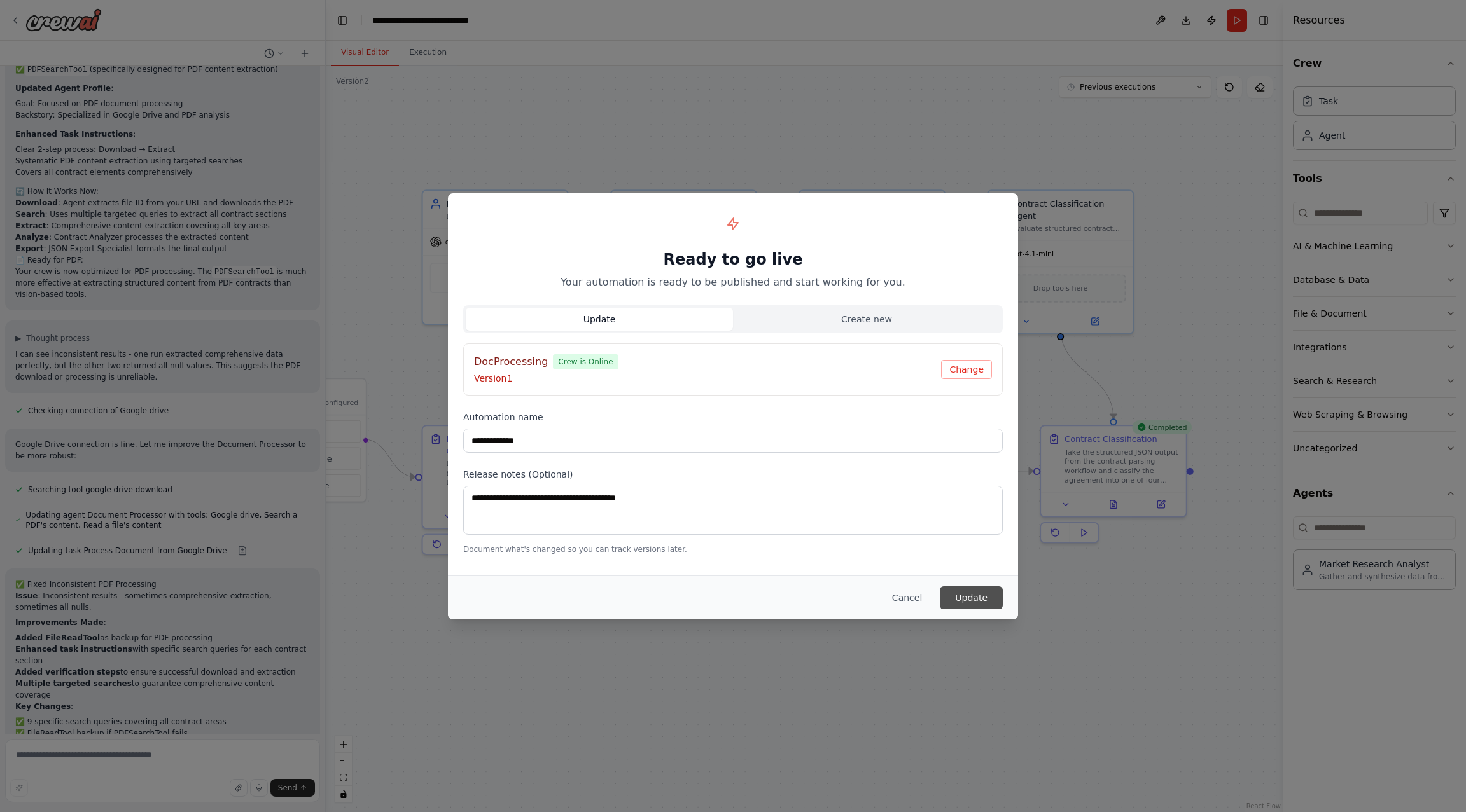
click at [987, 592] on button "Update" at bounding box center [970, 598] width 63 height 23
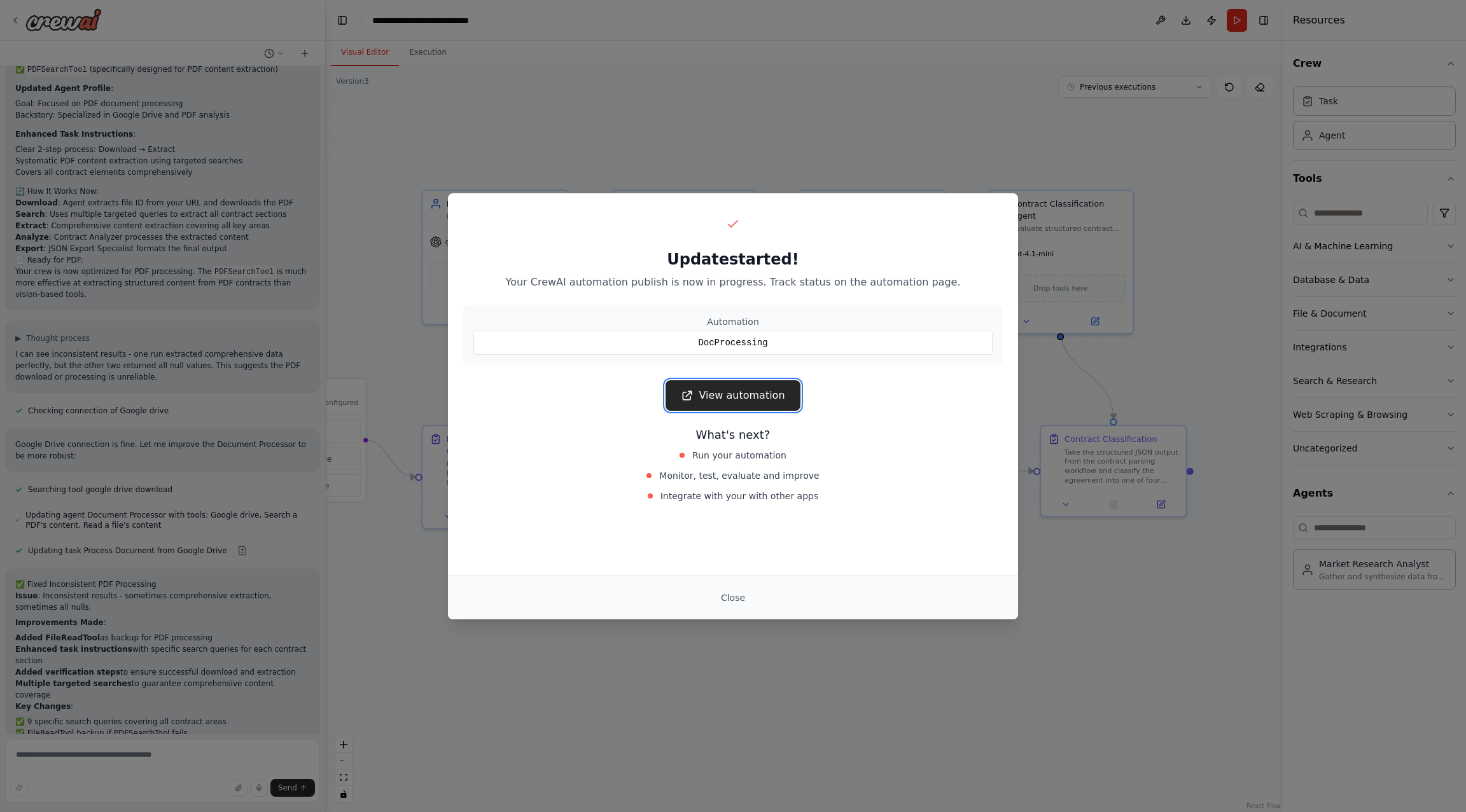
click at [770, 389] on link "View automation" at bounding box center [732, 395] width 134 height 30
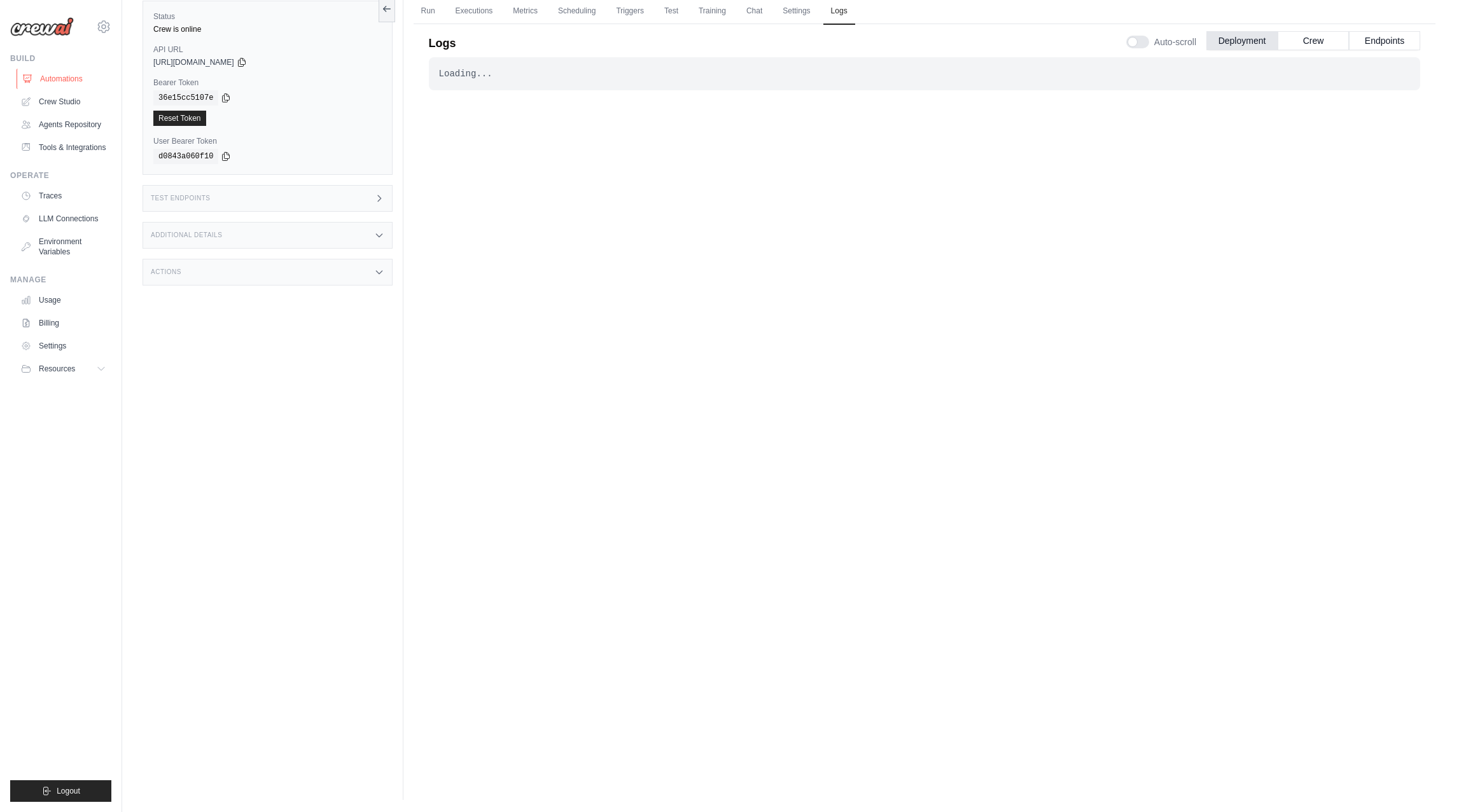
click at [65, 75] on link "Automations" at bounding box center [64, 79] width 96 height 21
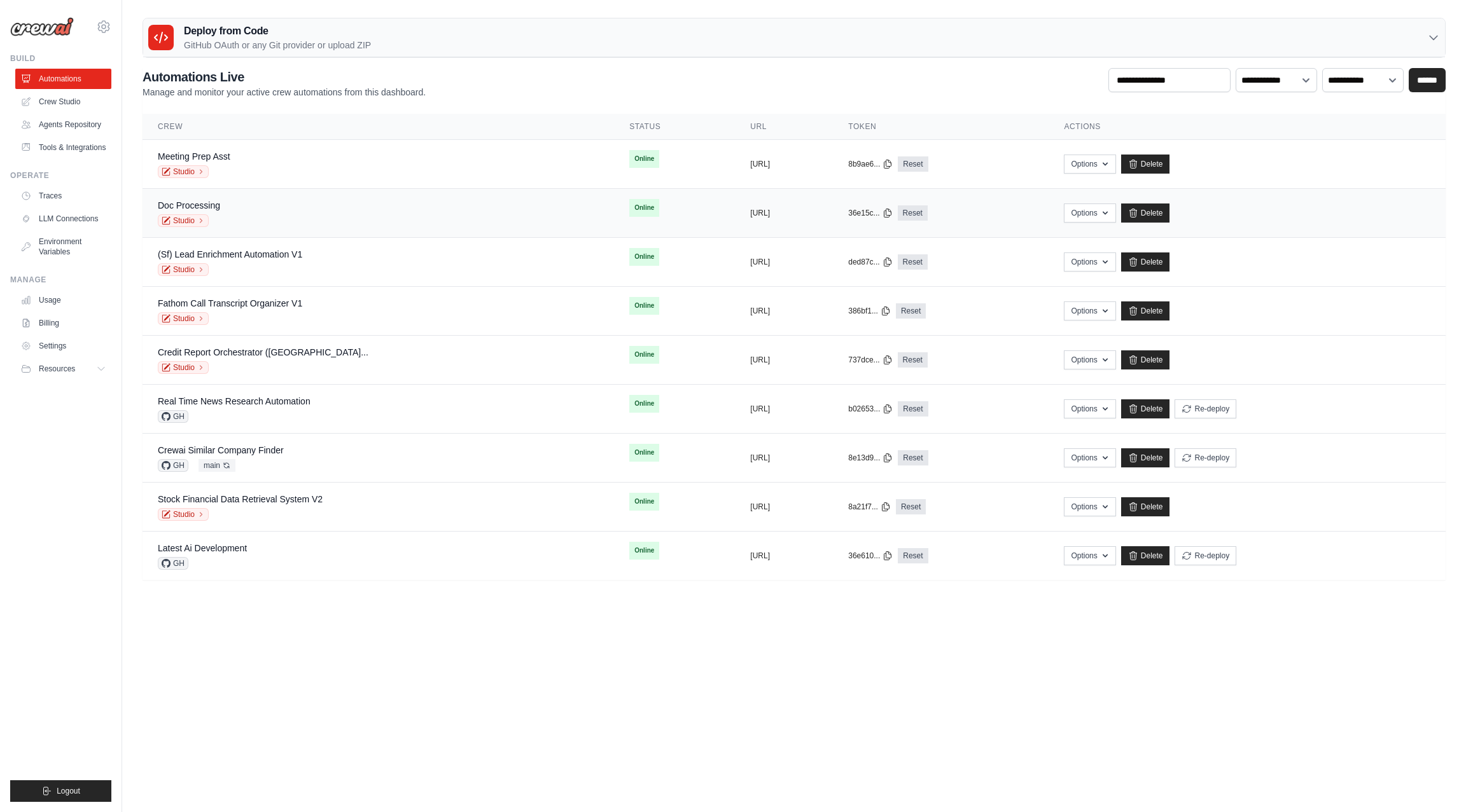
click at [232, 220] on div "Doc Processing Studio" at bounding box center [378, 213] width 441 height 28
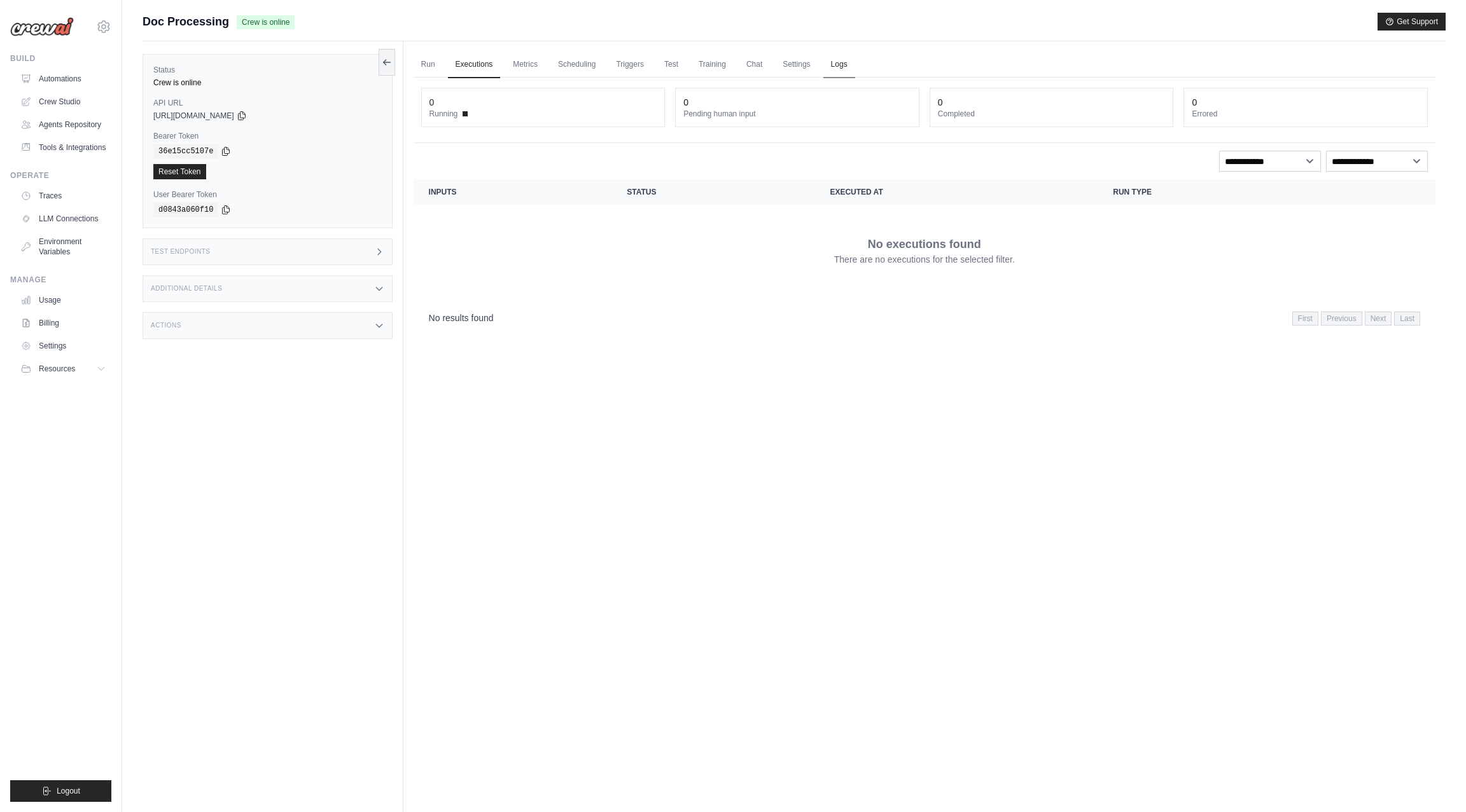
click at [834, 65] on link "Logs" at bounding box center [839, 65] width 32 height 27
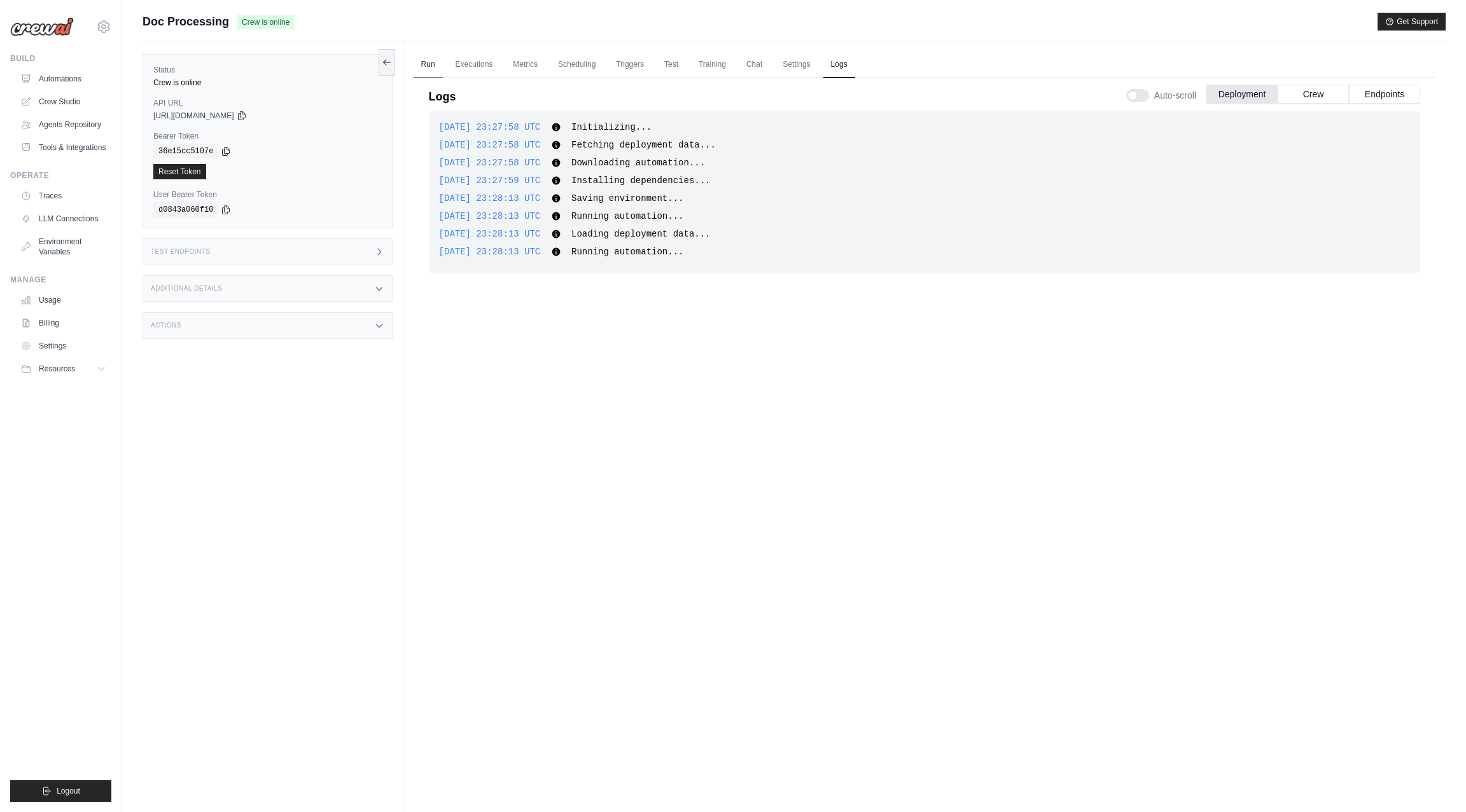
click at [436, 65] on link "Run" at bounding box center [428, 65] width 30 height 27
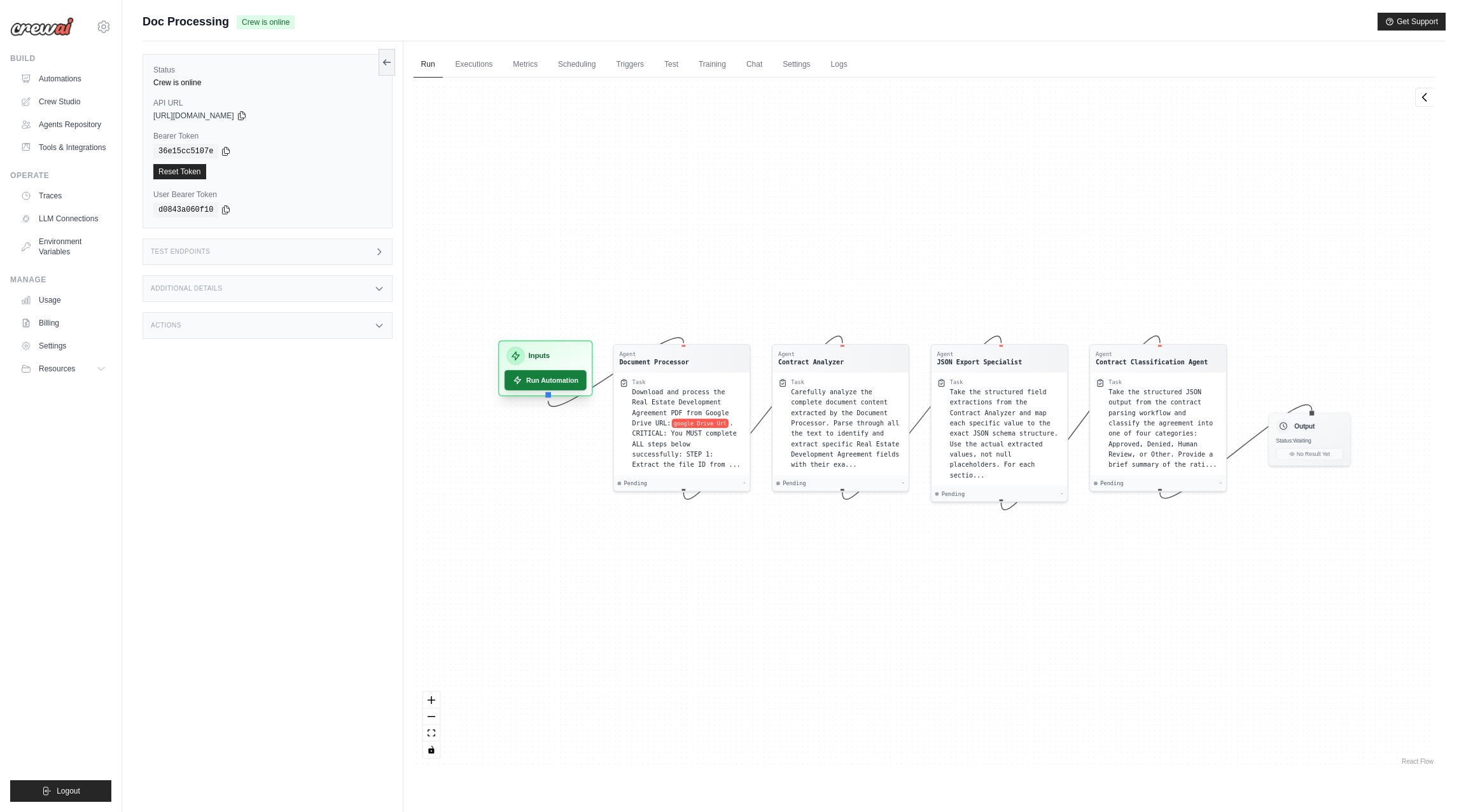
click at [556, 382] on button "Run Automation" at bounding box center [545, 381] width 82 height 21
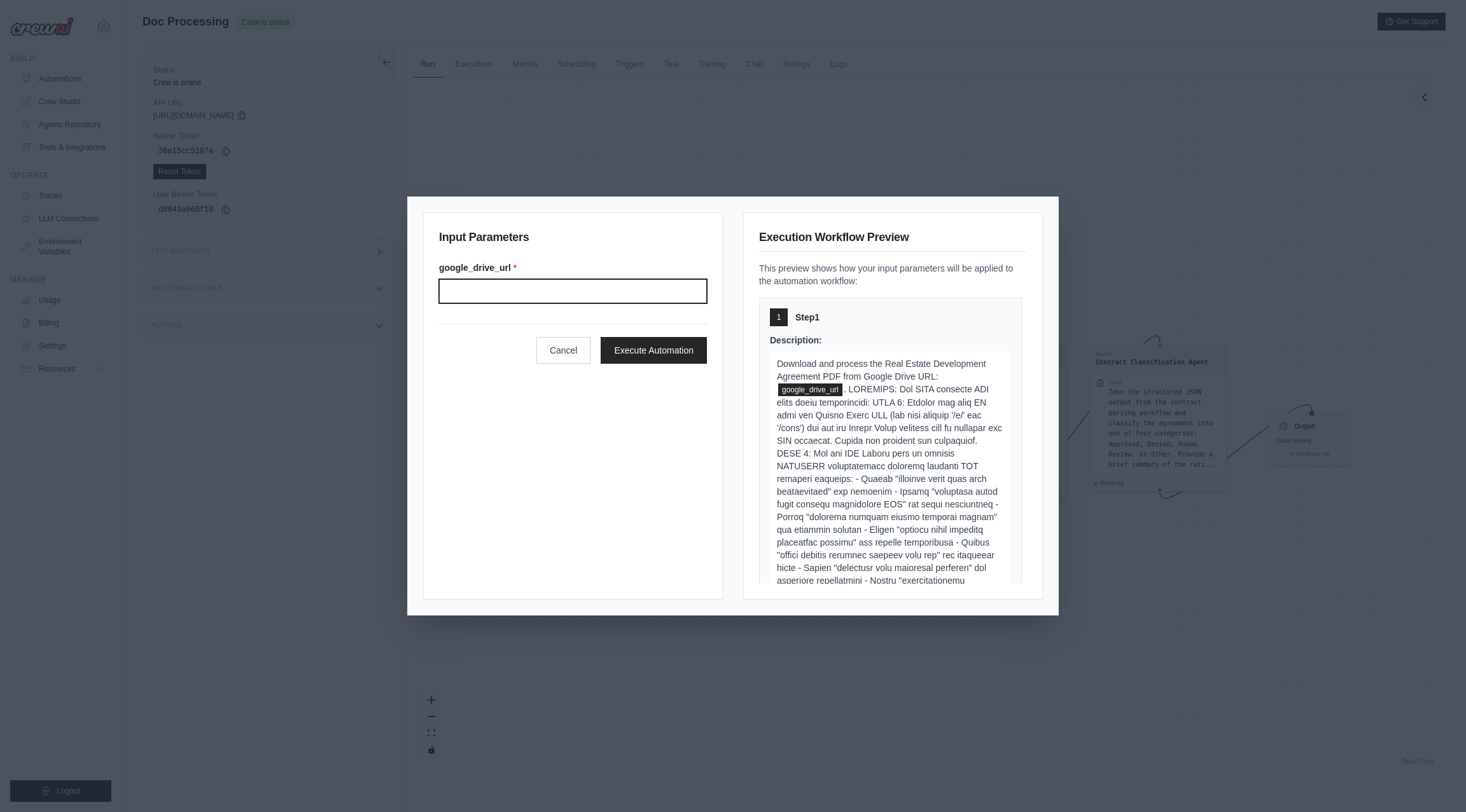
click at [561, 284] on input "Google drive url" at bounding box center [572, 291] width 268 height 24
paste input "**********"
type input "**********"
click at [556, 351] on button "Cancel" at bounding box center [564, 349] width 55 height 27
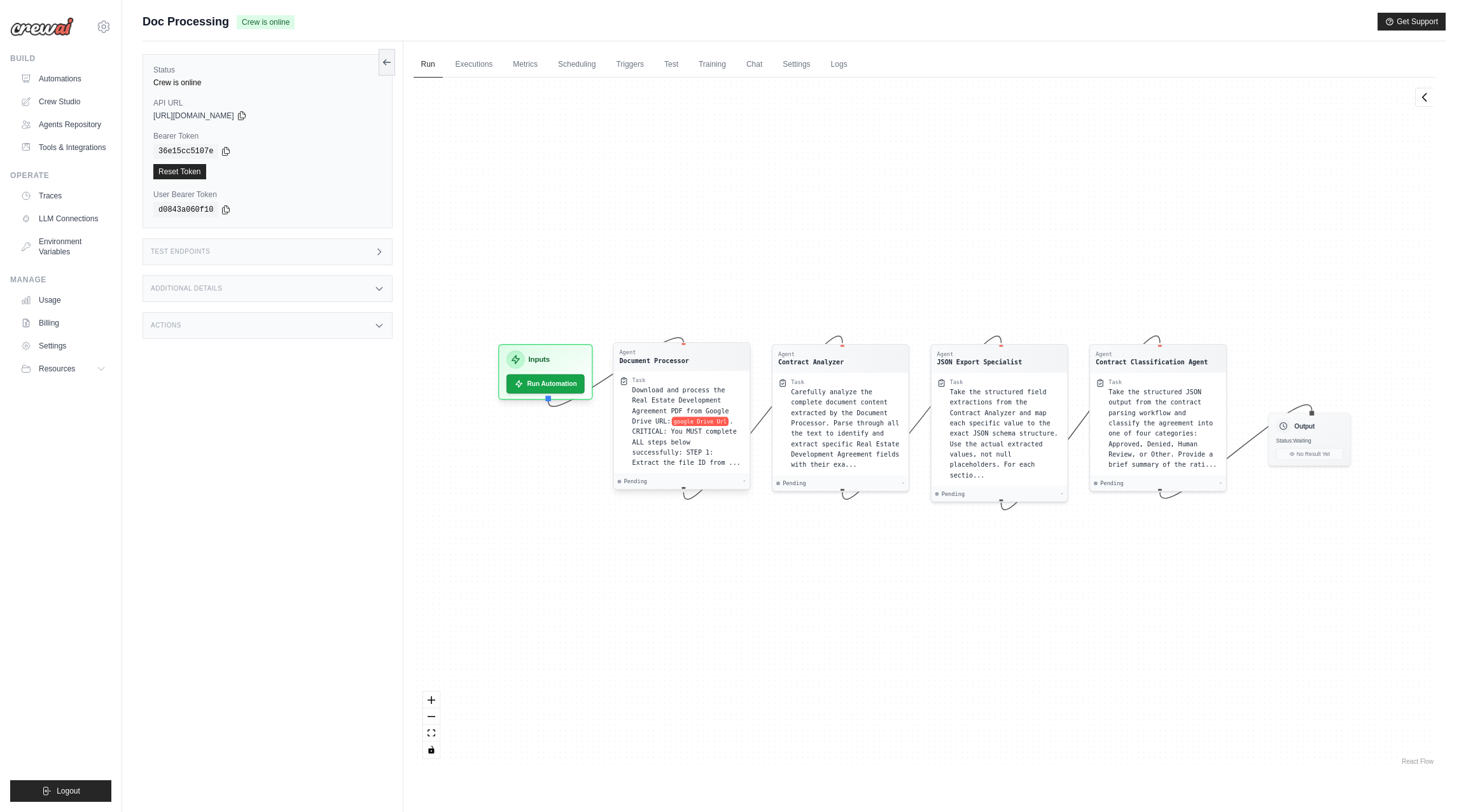
click at [656, 438] on span ". CRITICAL: You MUST complete ALL steps below successfully: STEP 1: Extract the…" at bounding box center [686, 442] width 108 height 49
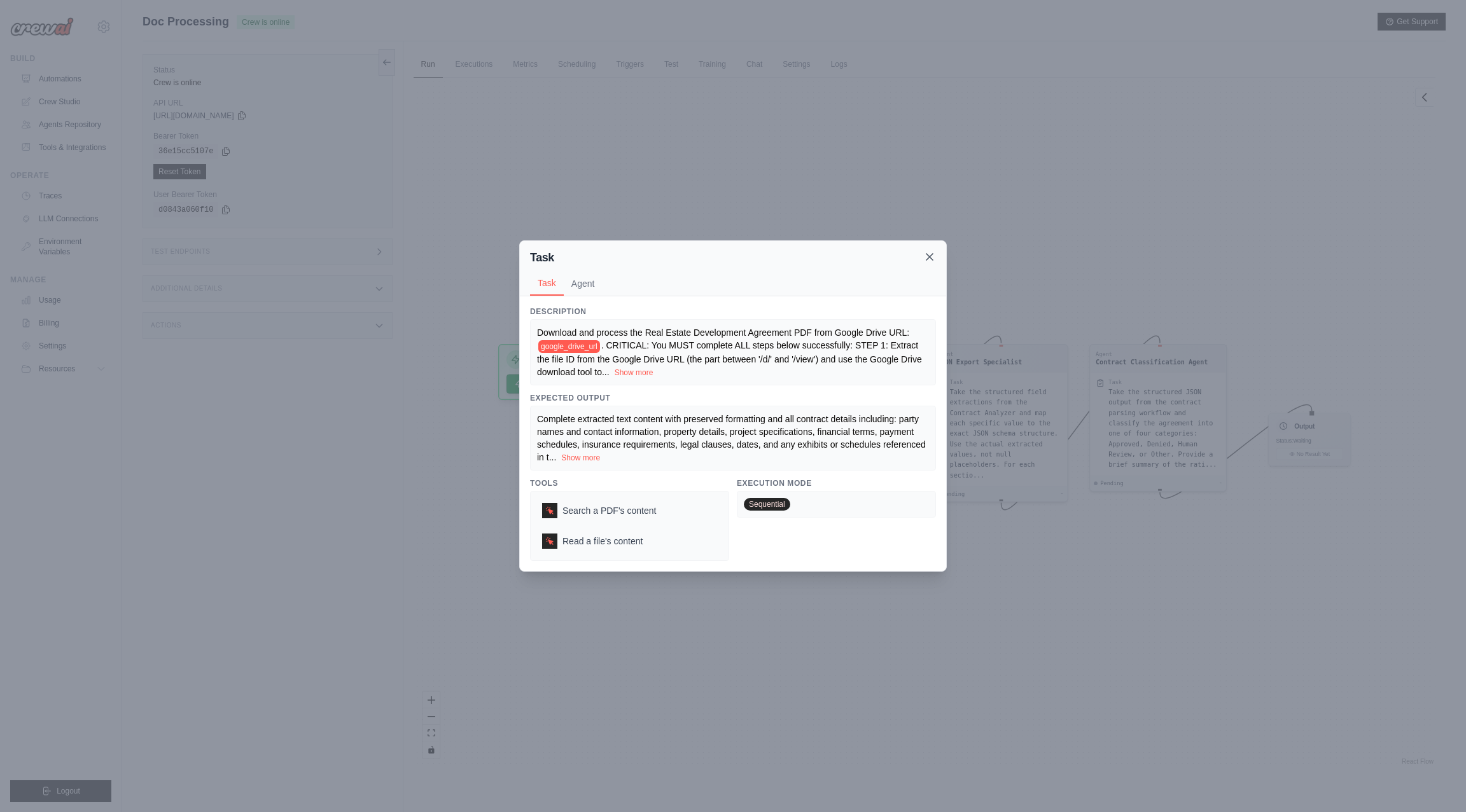
click at [925, 257] on icon at bounding box center [929, 257] width 13 height 13
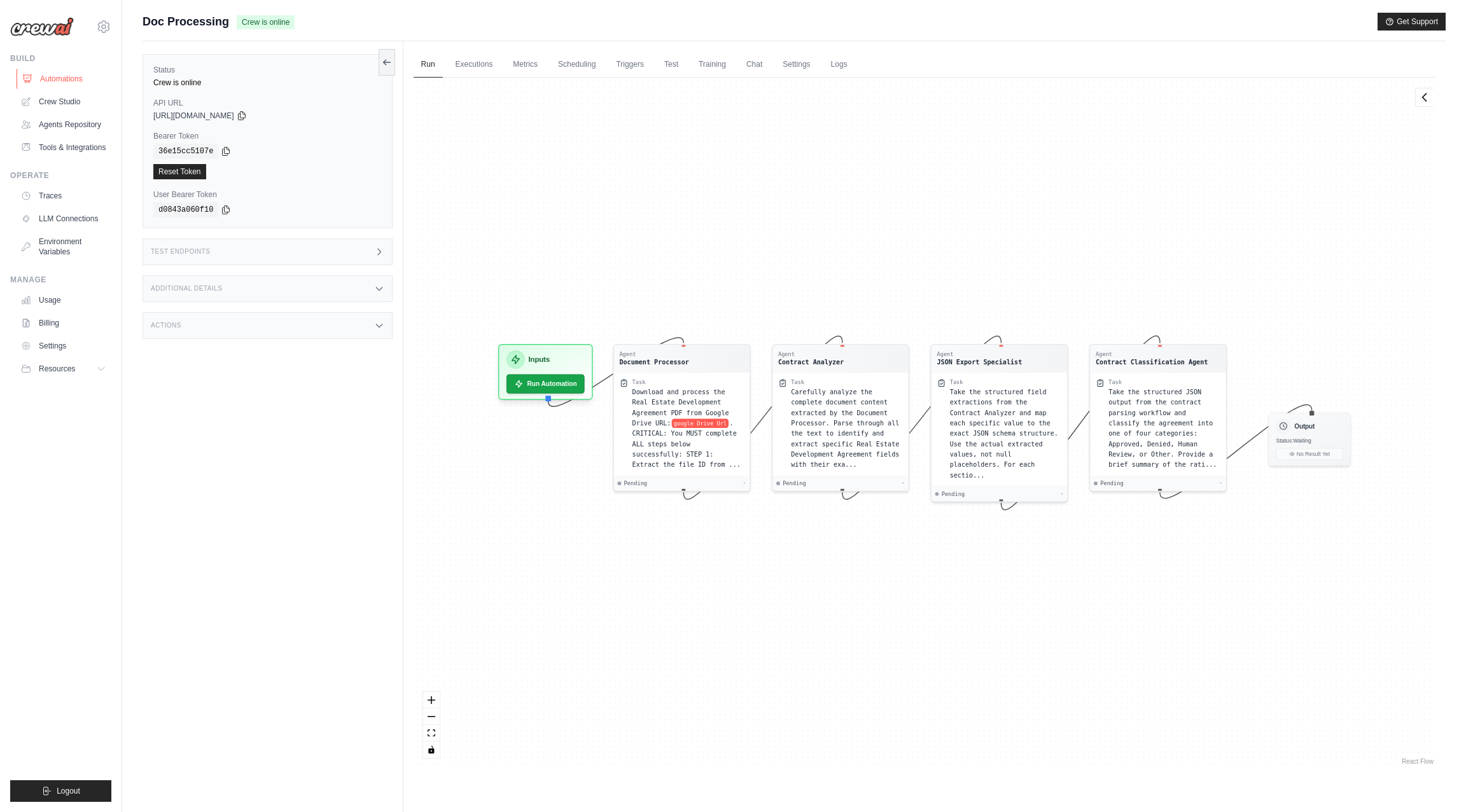
click at [79, 83] on link "Automations" at bounding box center [64, 79] width 96 height 21
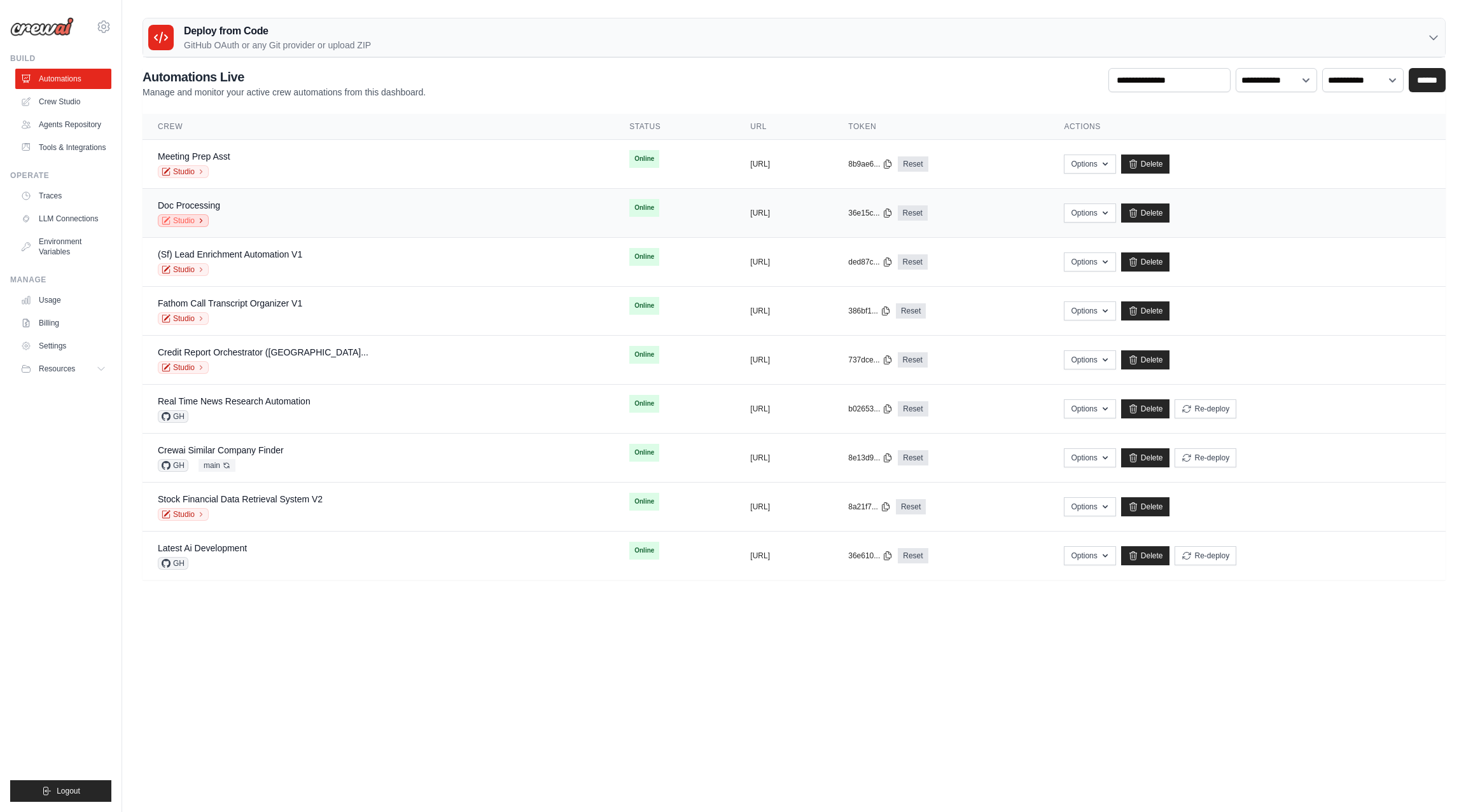
click at [203, 217] on icon at bounding box center [201, 220] width 7 height 7
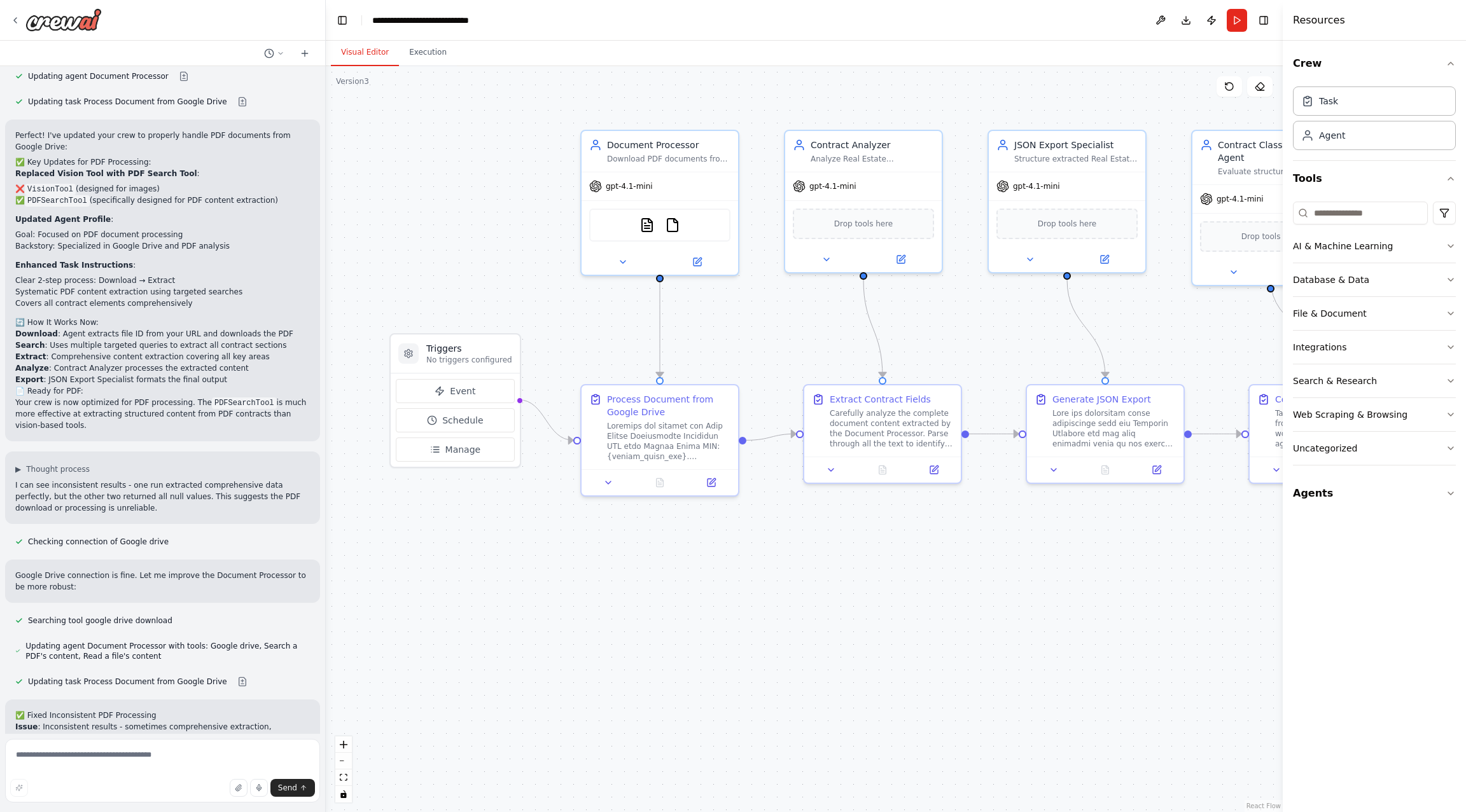
scroll to position [7730, 0]
